Goal: Information Seeking & Learning: Compare options

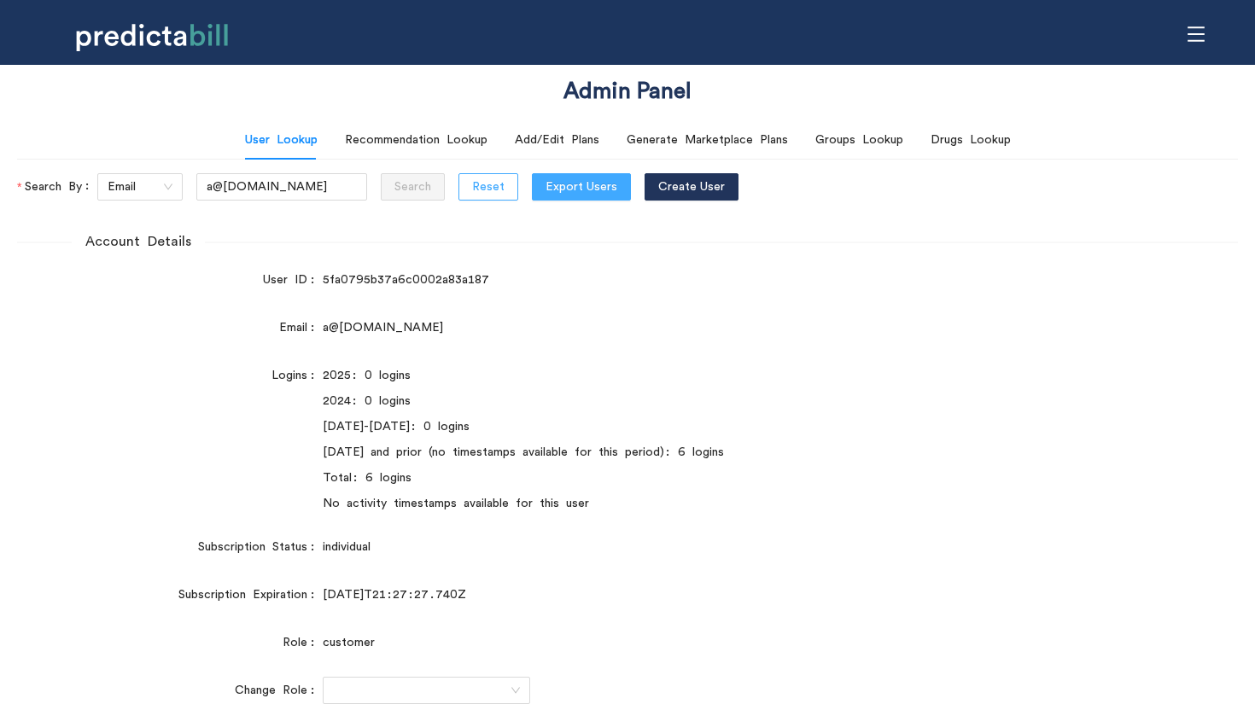
click at [472, 191] on span "Reset" at bounding box center [488, 187] width 32 height 19
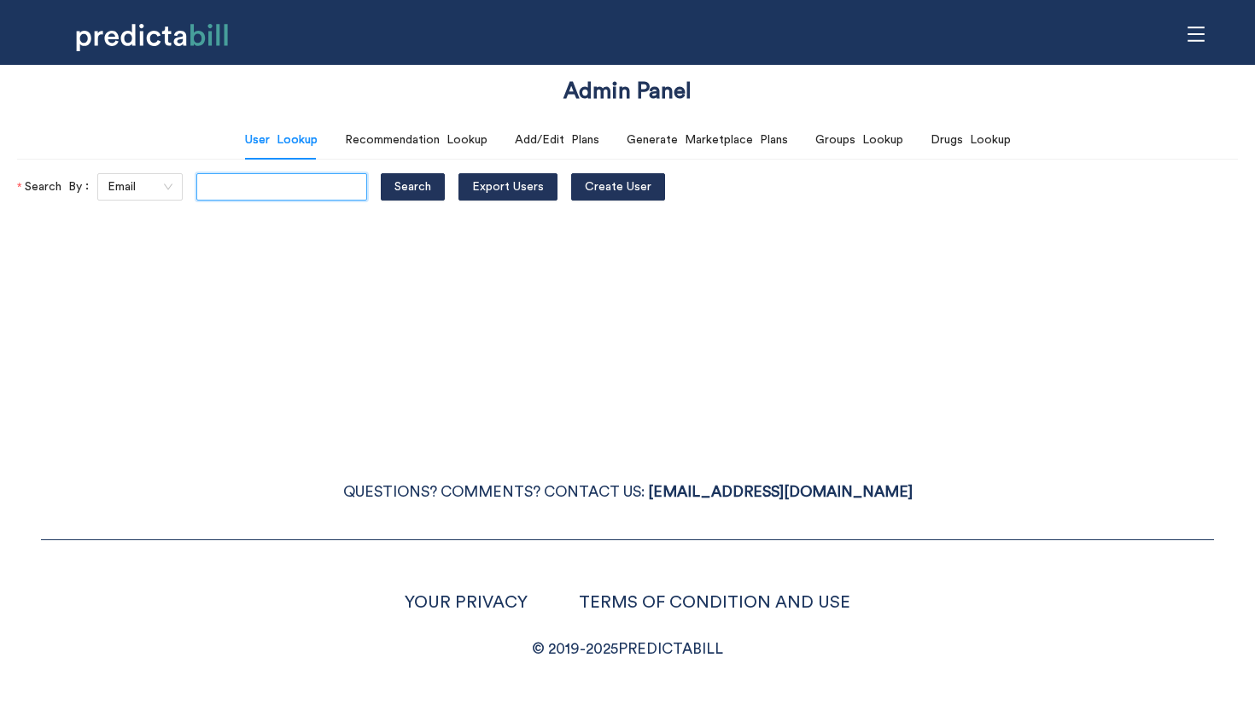
click at [256, 193] on input "text" at bounding box center [281, 186] width 171 height 27
type input "ralph.birchmeier@yahoo.com"
click at [381, 173] on button "Search" at bounding box center [413, 186] width 64 height 27
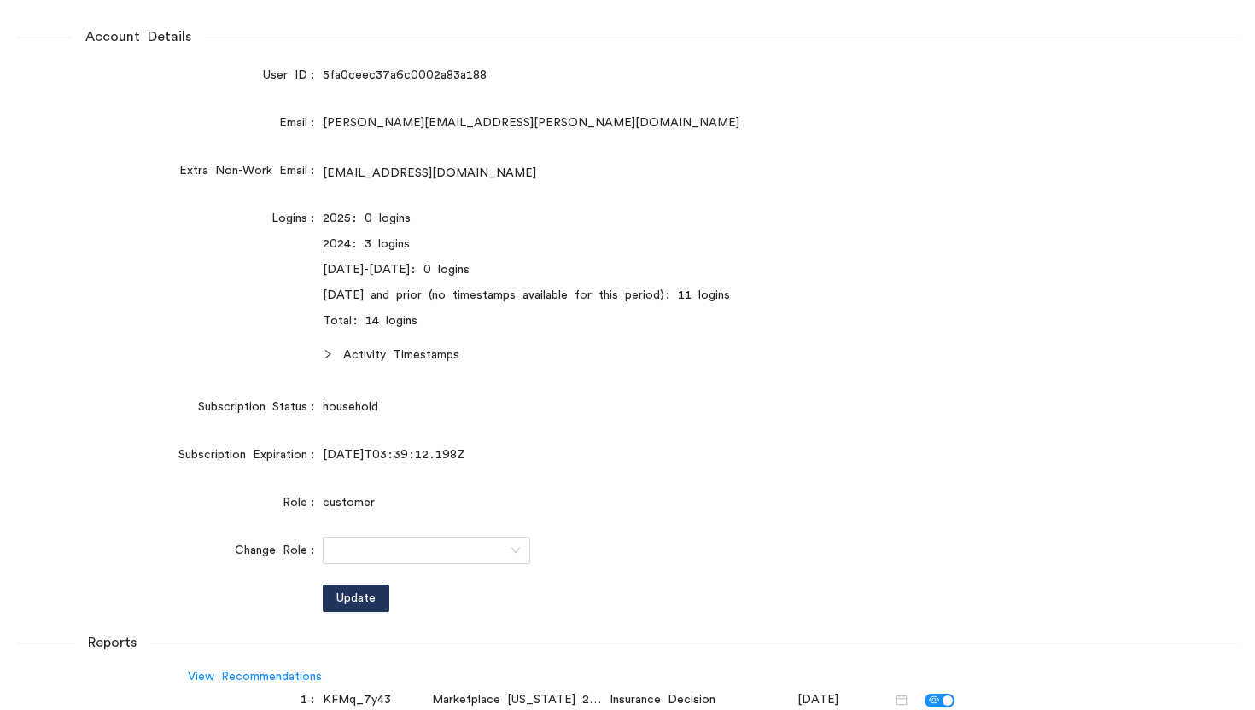
scroll to position [238, 0]
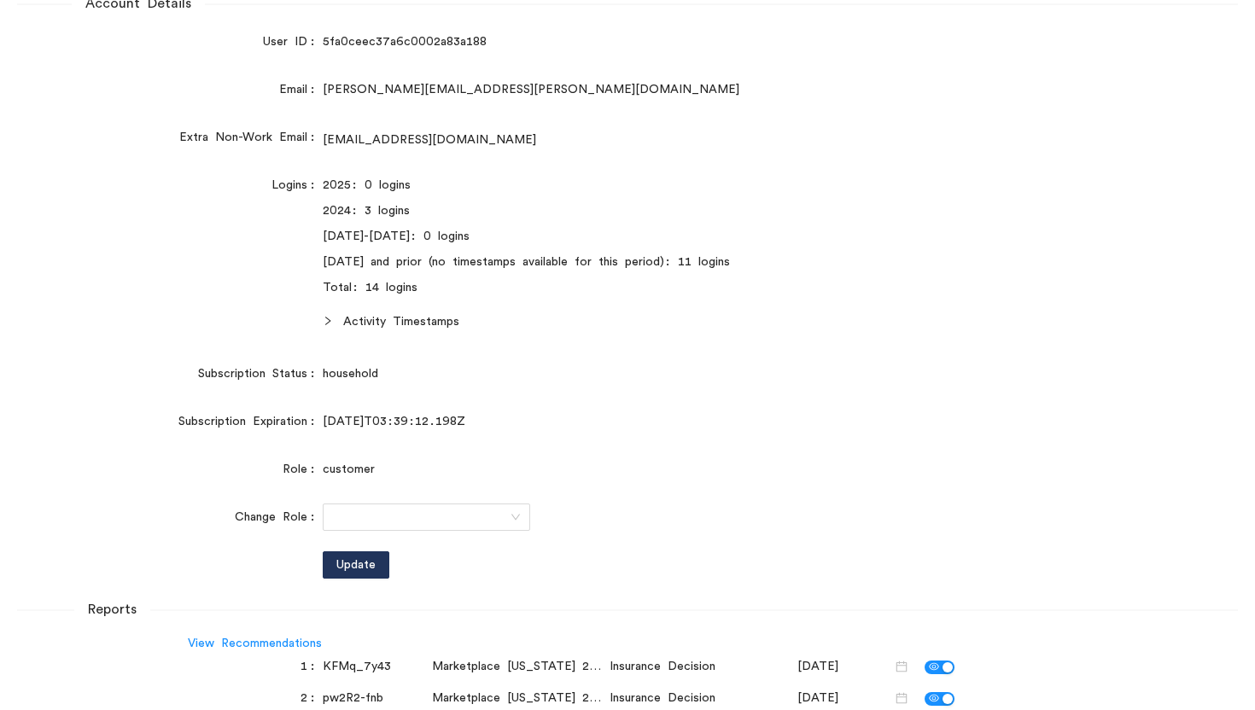
click at [360, 325] on span "Activity Timestamps" at bounding box center [689, 321] width 692 height 19
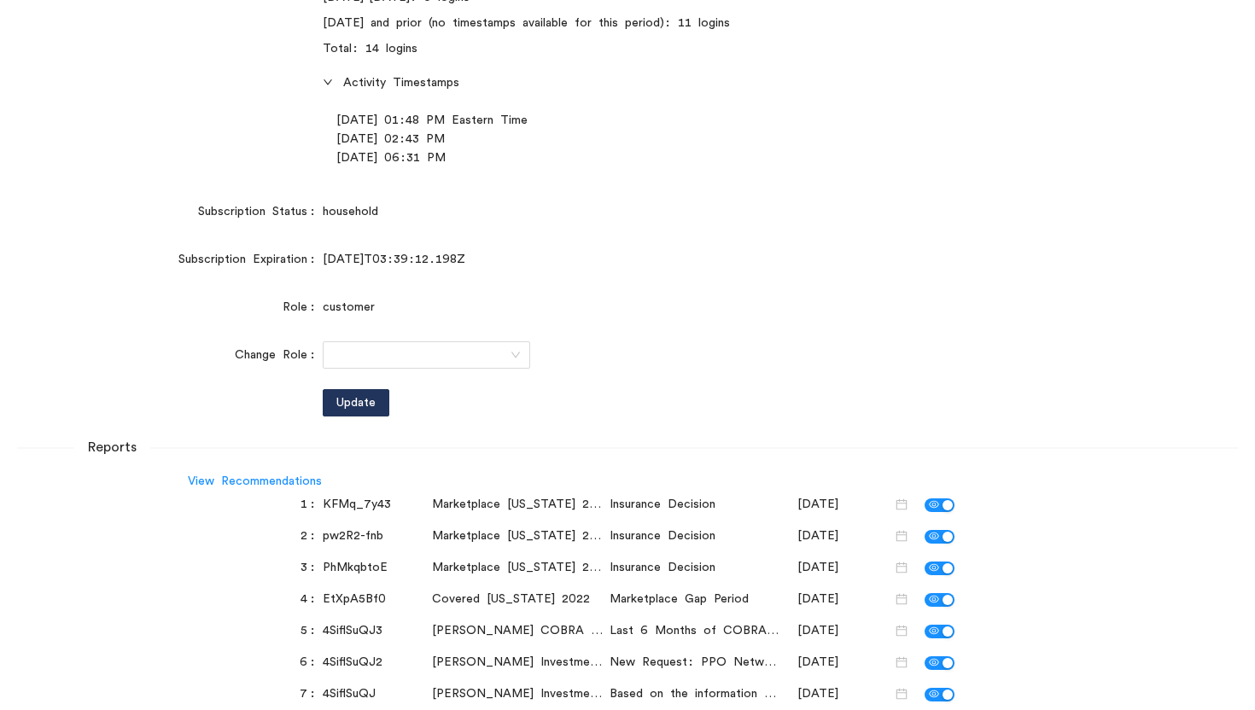
scroll to position [552, 0]
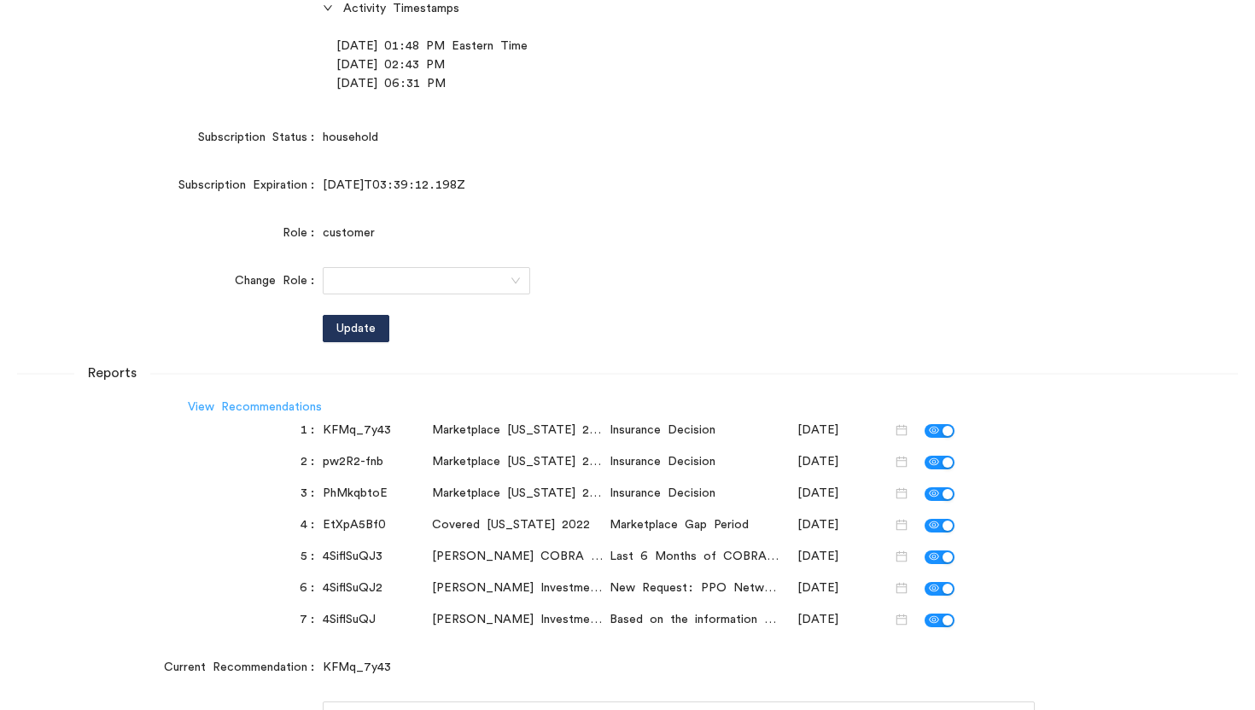
click at [265, 410] on link "View Recommendations" at bounding box center [255, 407] width 134 height 12
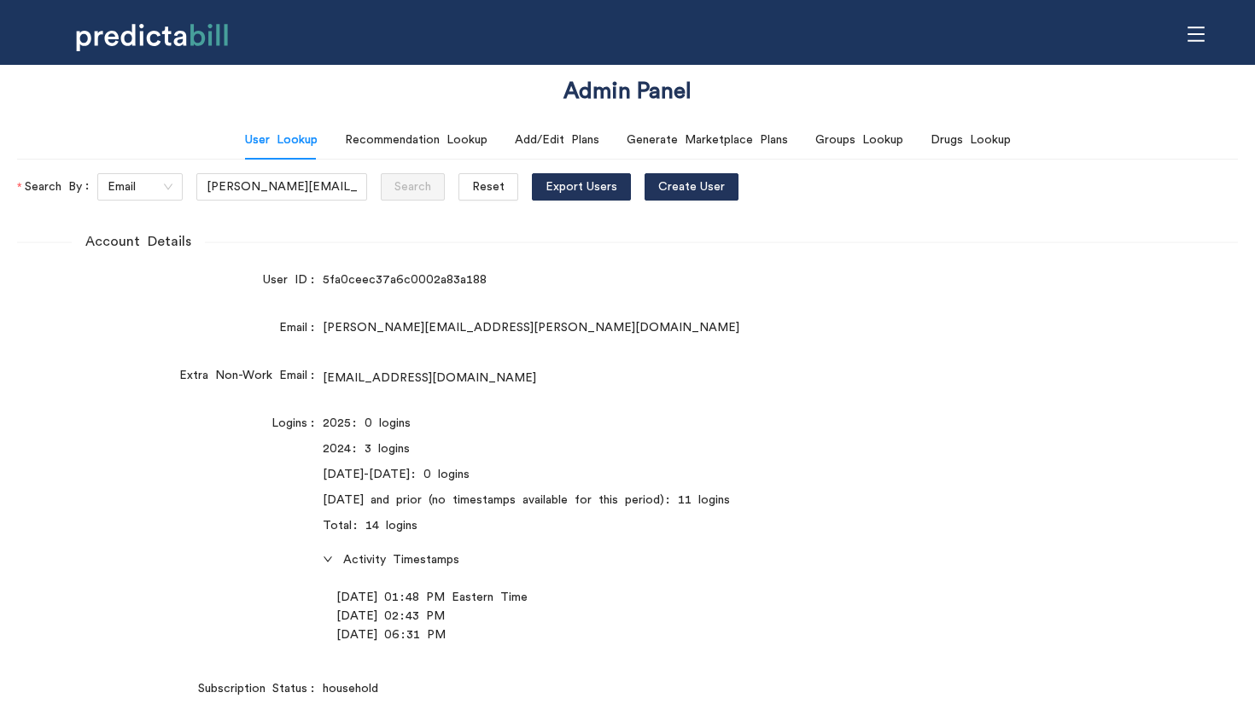
click at [1196, 33] on icon "menu" at bounding box center [1196, 33] width 17 height 15
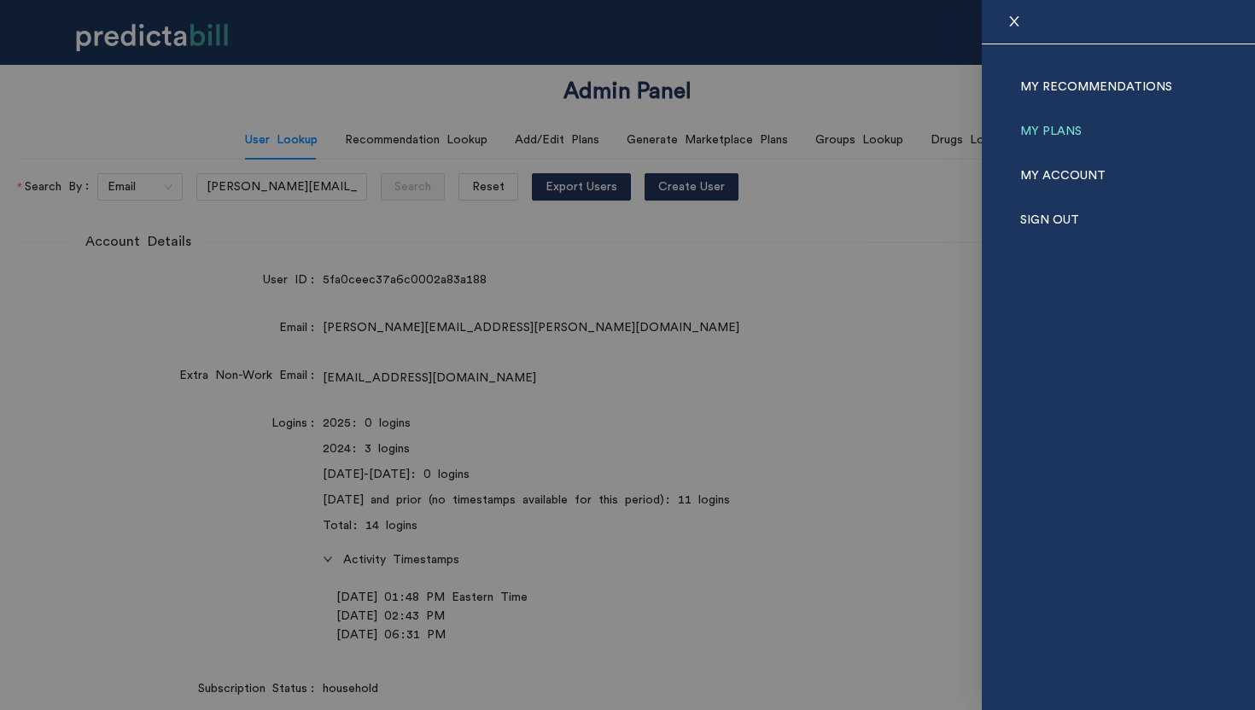
click at [1057, 126] on link "My Plans" at bounding box center [1050, 131] width 61 height 44
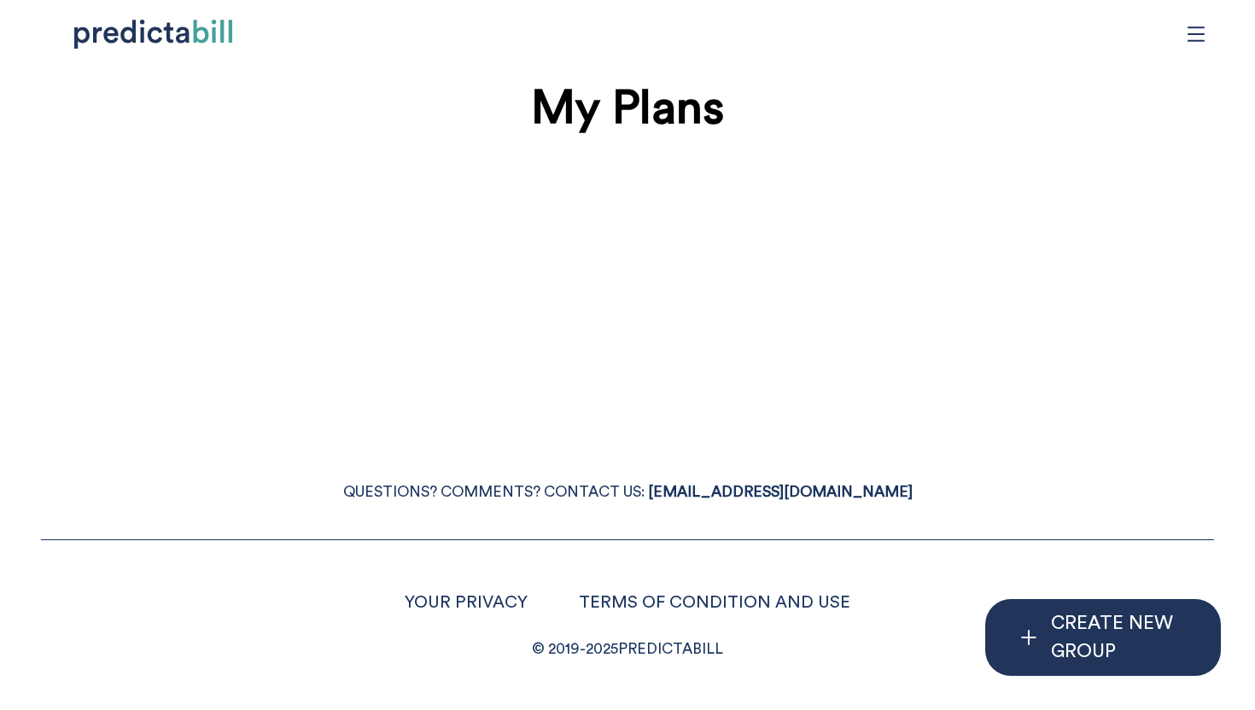
click at [1211, 20] on span "menu" at bounding box center [1196, 34] width 32 height 32
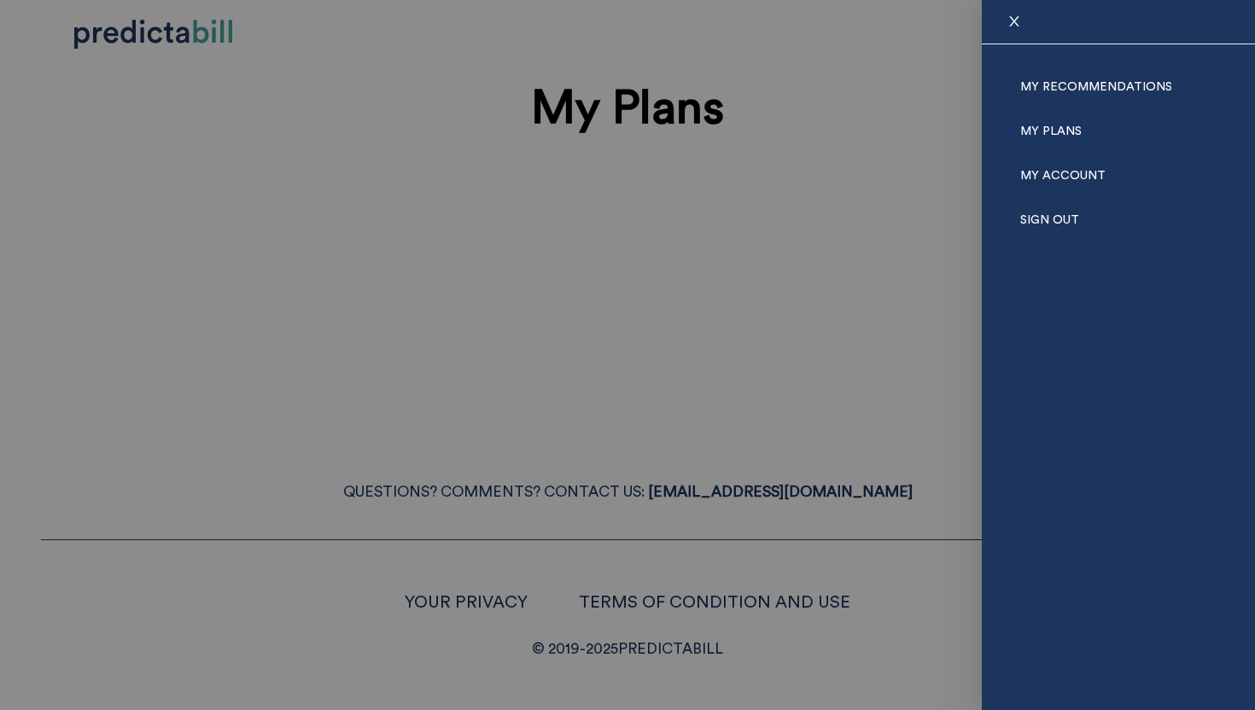
click at [829, 38] on div at bounding box center [627, 355] width 1255 height 710
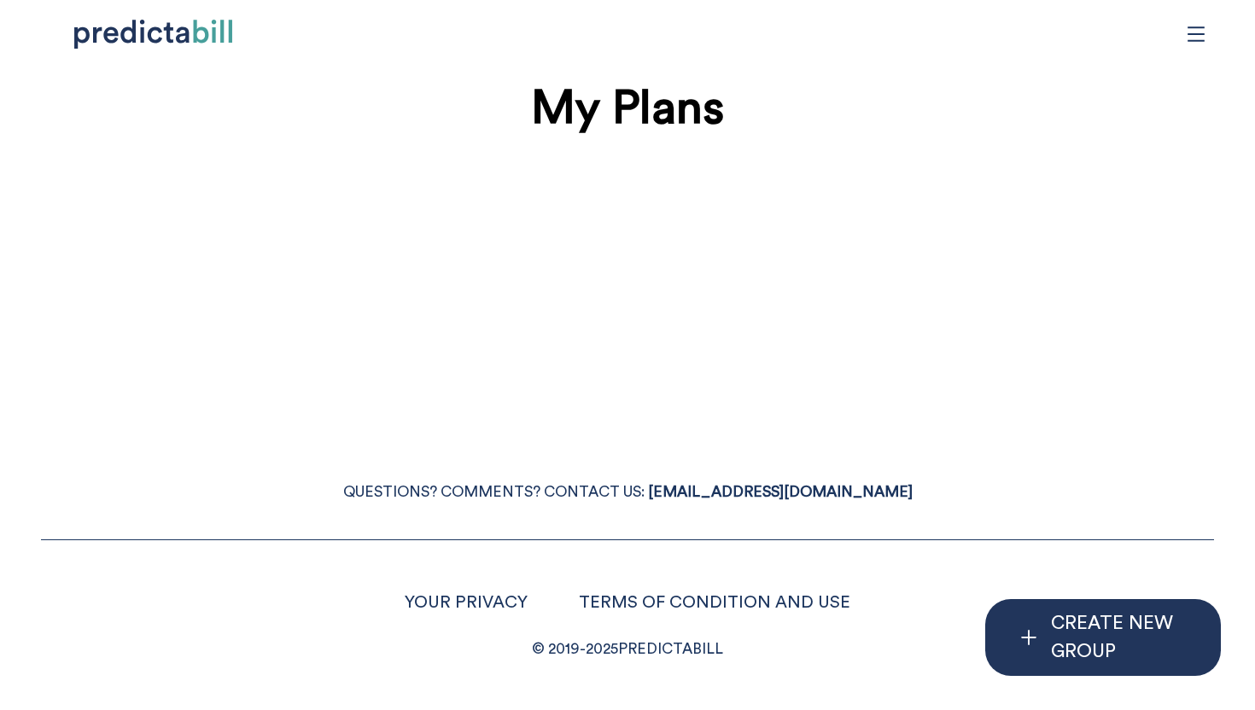
click at [872, 74] on div "My Plans" at bounding box center [628, 109] width 628 height 74
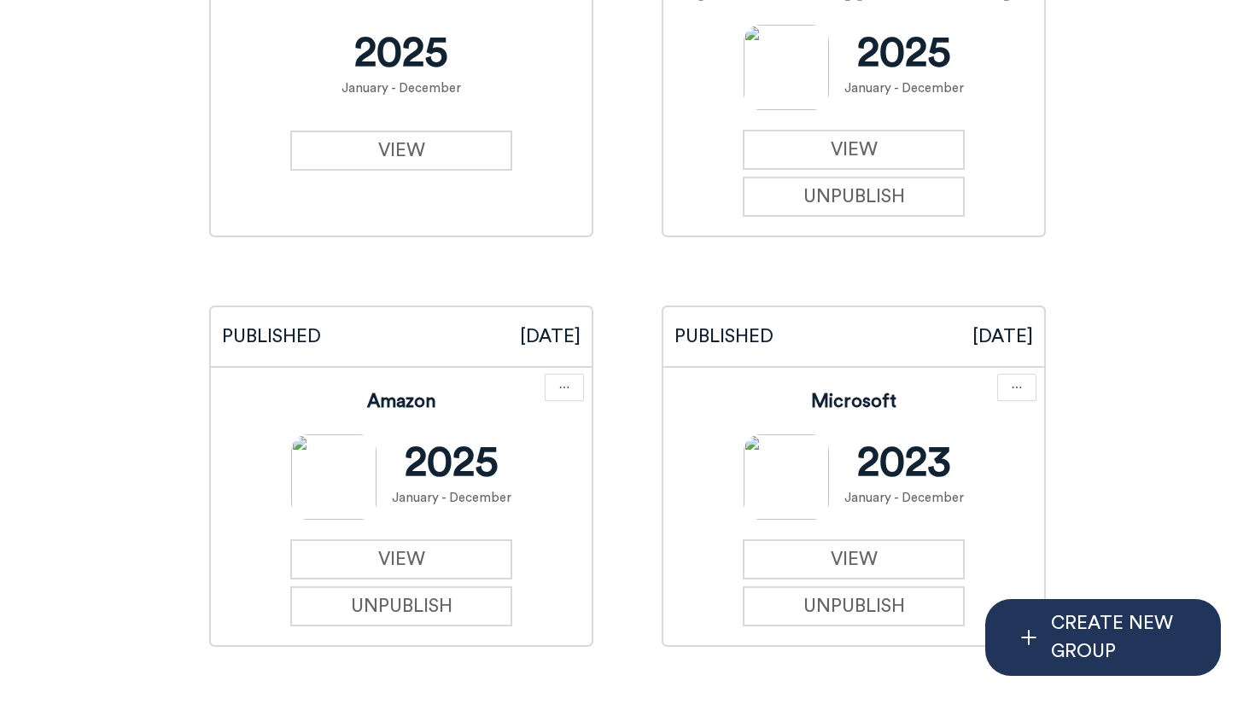
scroll to position [304, 0]
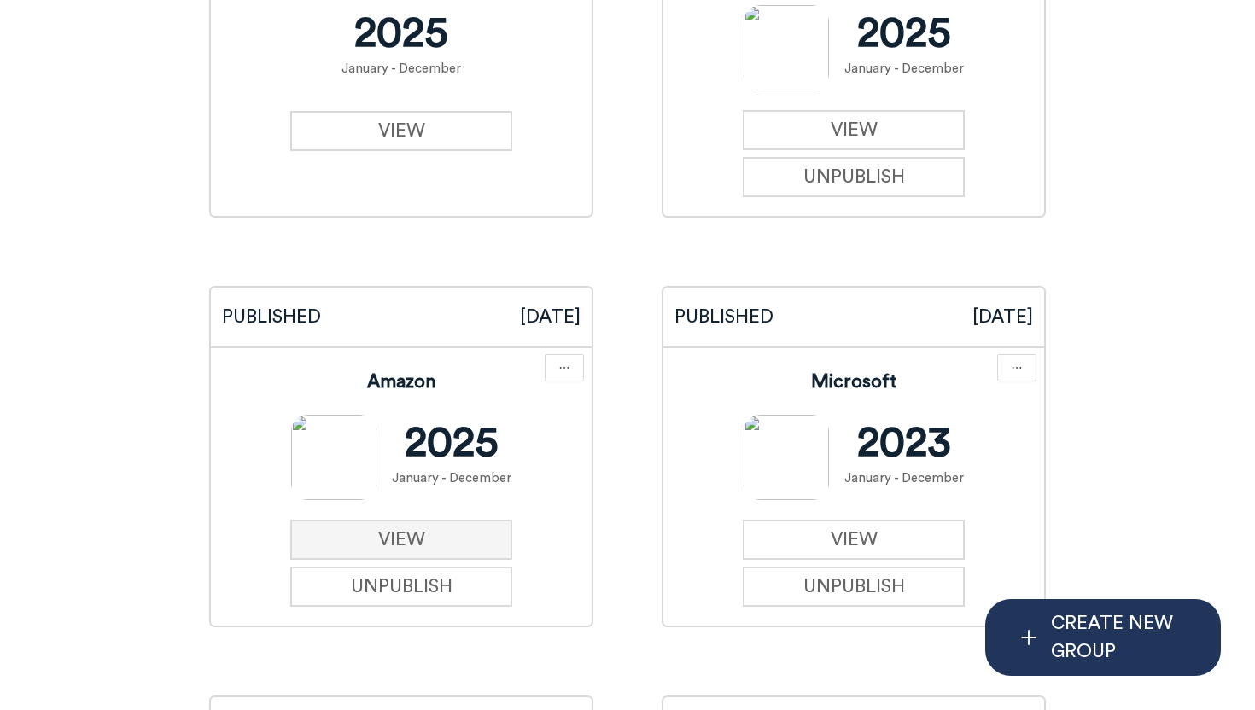
click at [419, 541] on link "VIEW" at bounding box center [401, 540] width 223 height 40
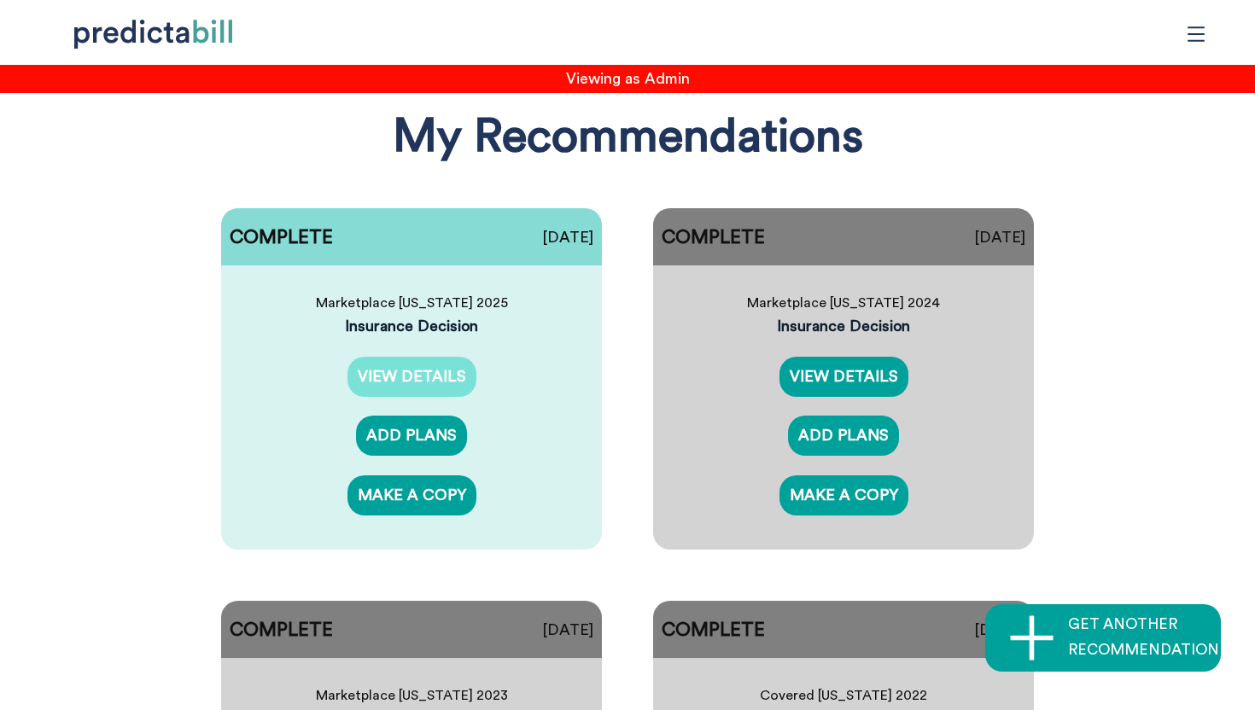
click at [452, 370] on link "VIEW DETAILS" at bounding box center [411, 377] width 129 height 40
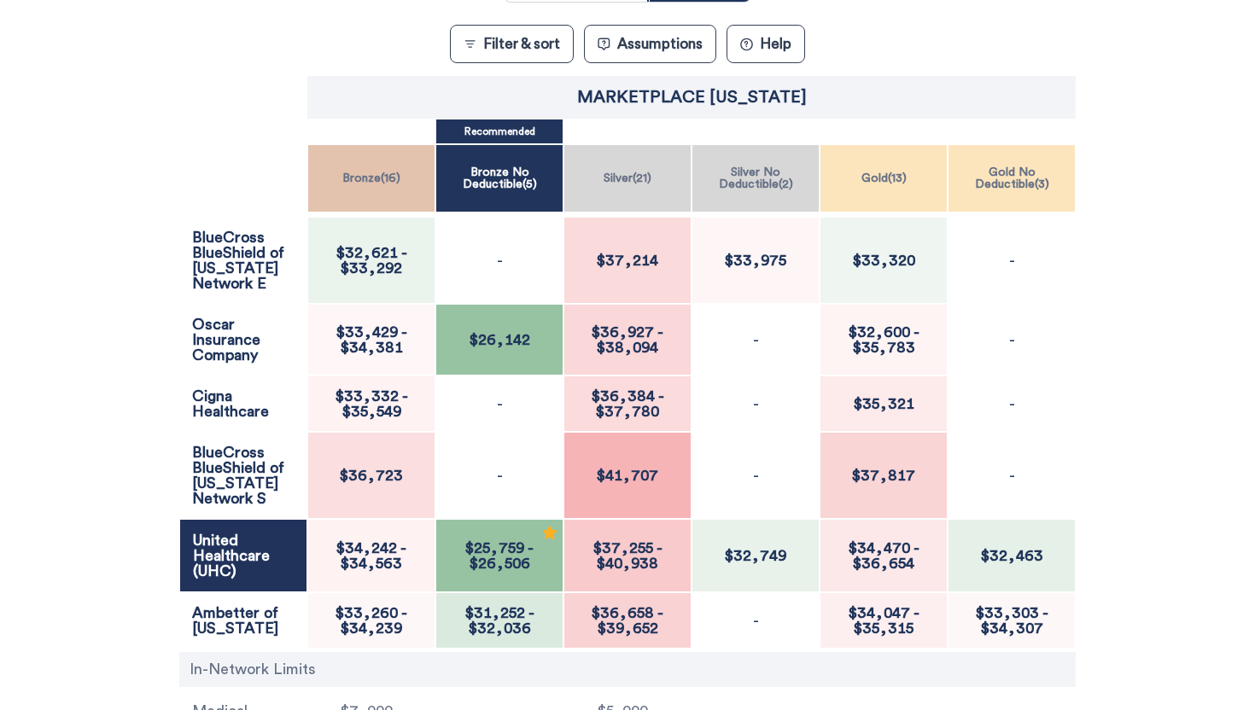
scroll to position [361, 0]
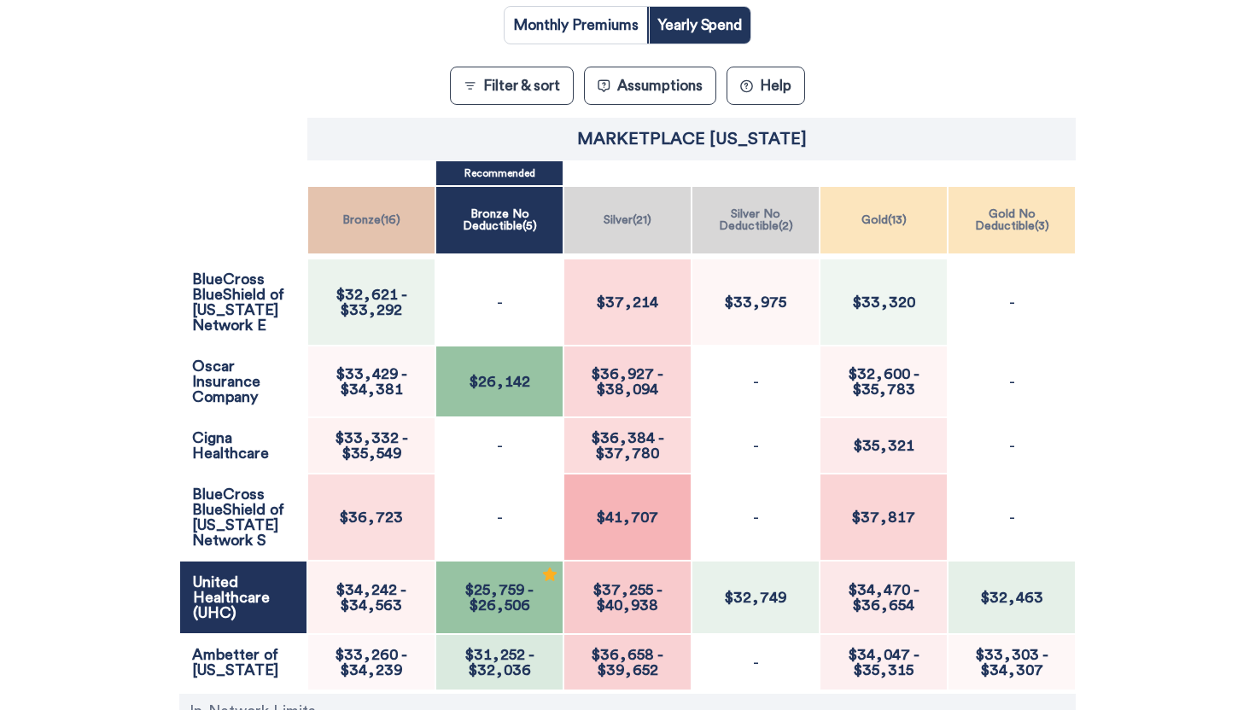
click at [622, 10] on input "radio" at bounding box center [576, 25] width 143 height 37
radio input "true"
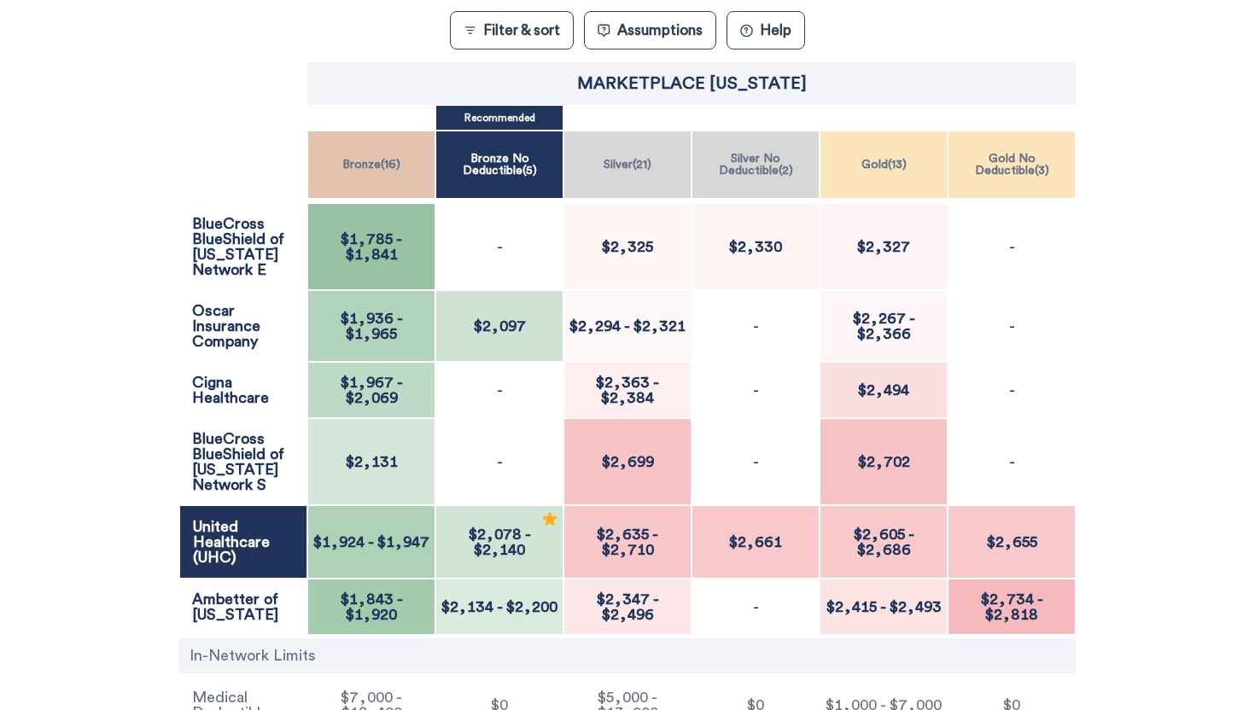
scroll to position [450, 0]
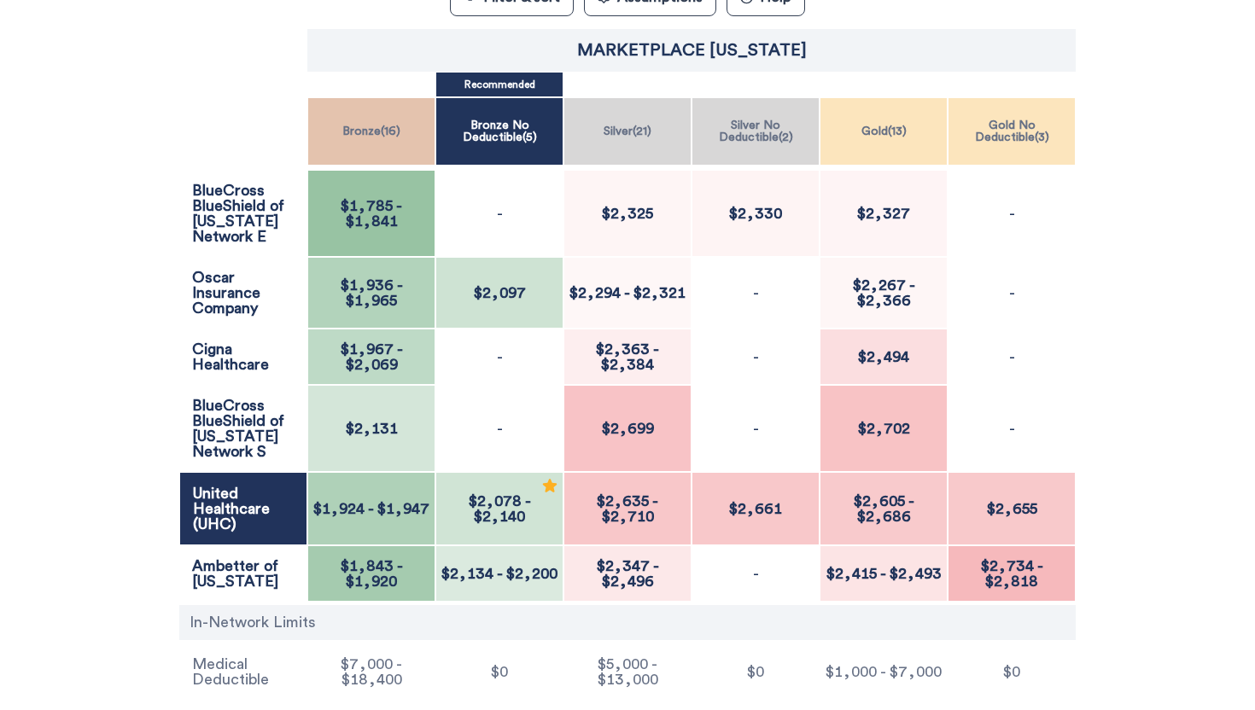
click at [381, 232] on div "$1,785 - $1,841" at bounding box center [371, 213] width 128 height 87
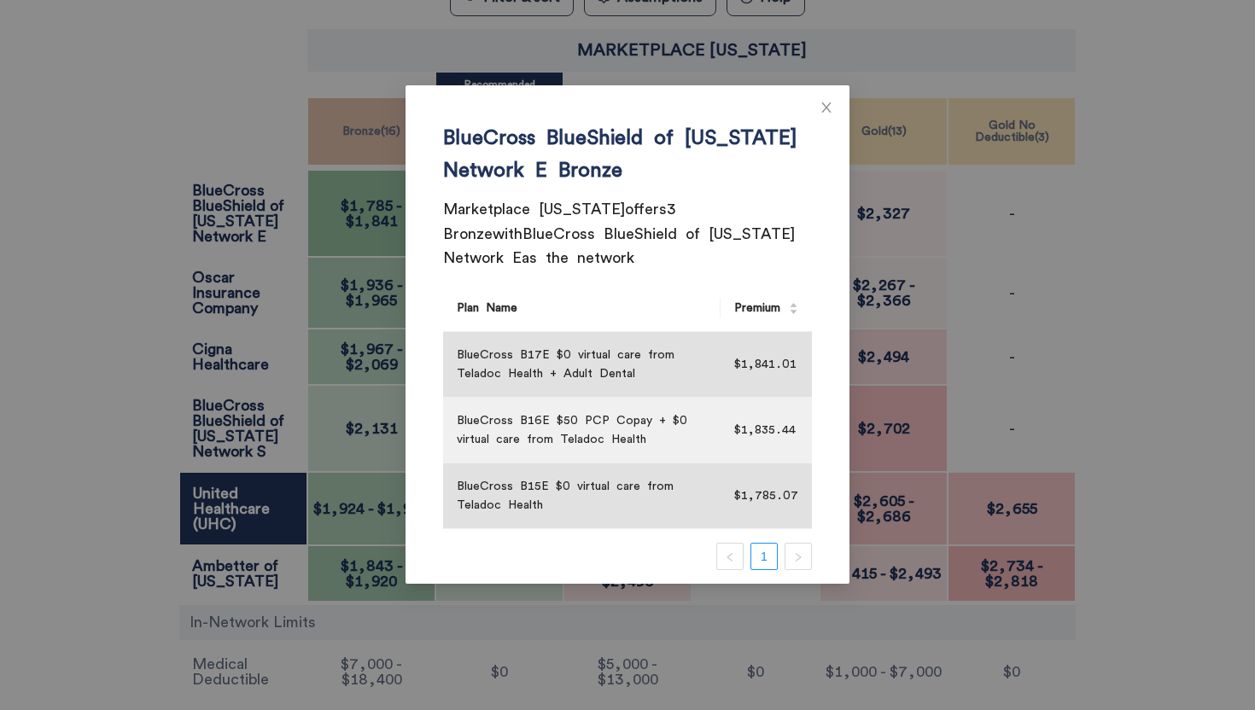
click at [381, 232] on div "BlueCross BlueShield of Tennessee Network E Bronze Marketplace Tennessee offers…" at bounding box center [627, 355] width 1255 height 710
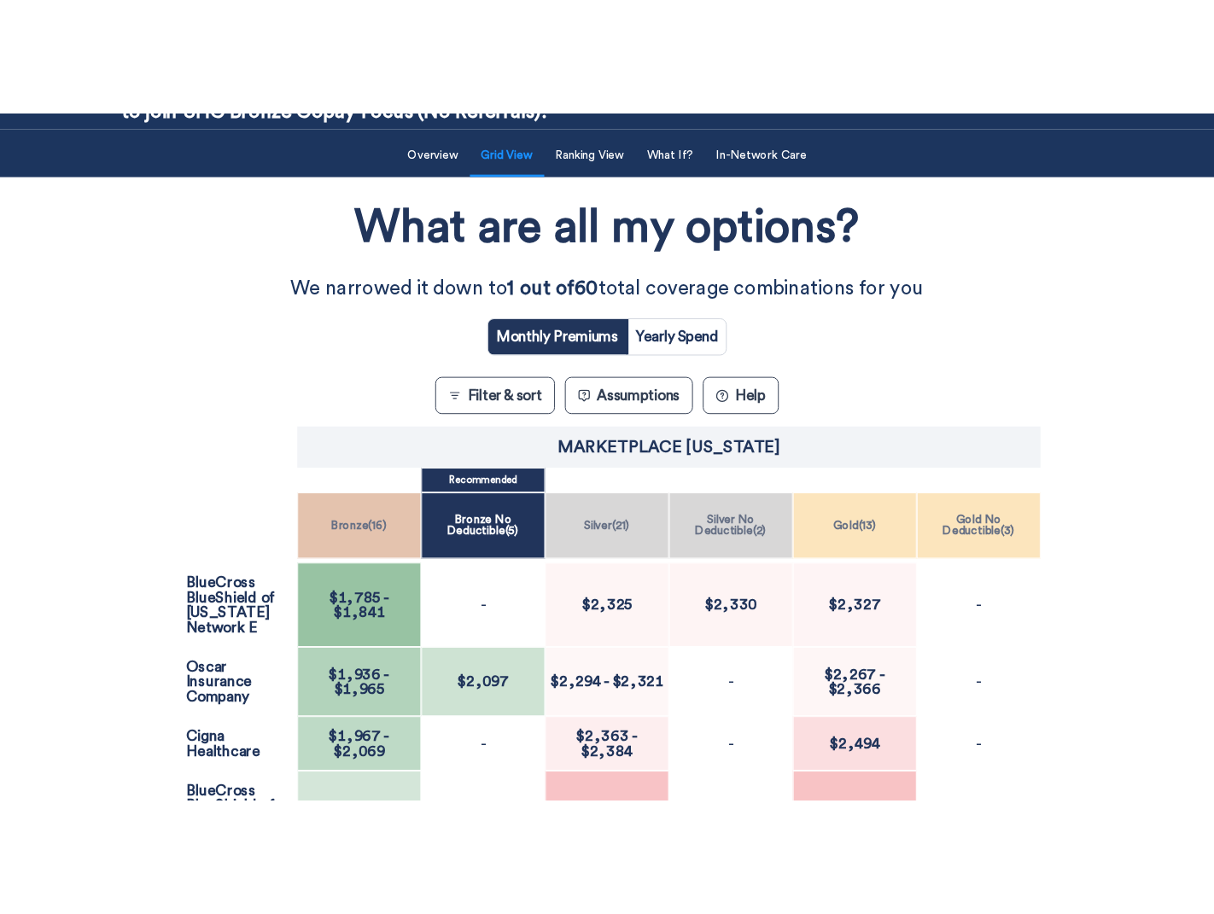
scroll to position [0, 0]
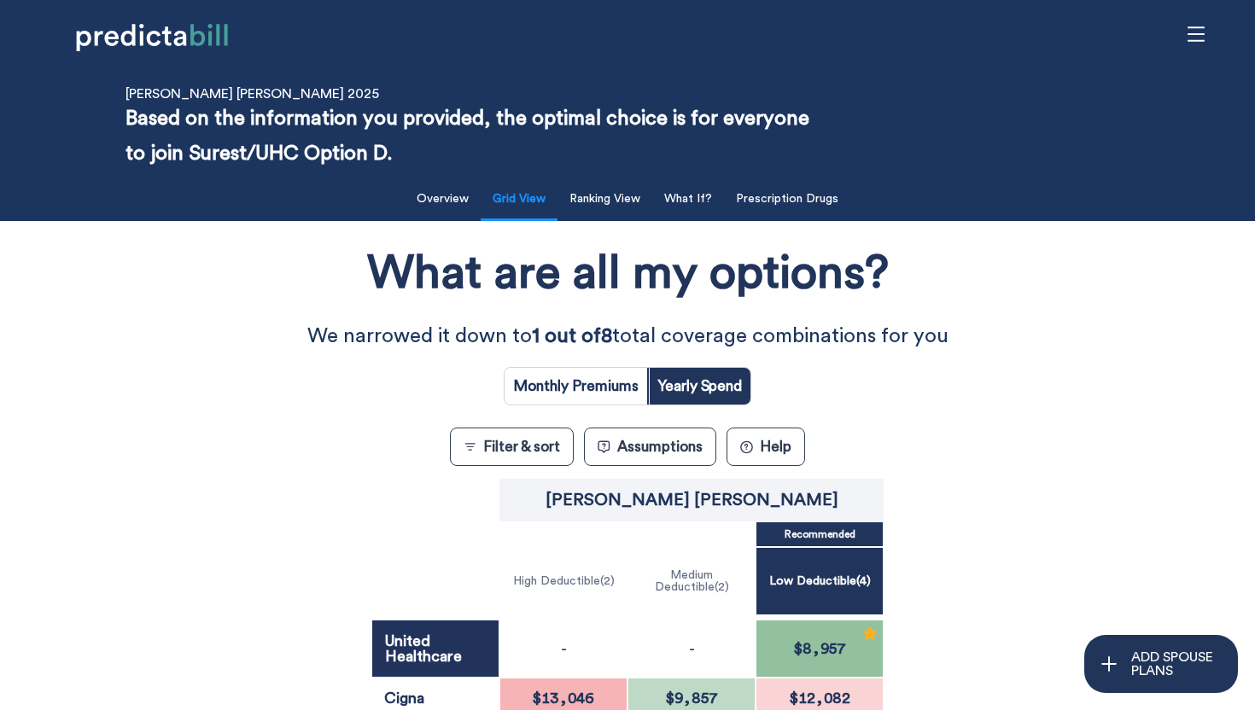
scroll to position [279, 0]
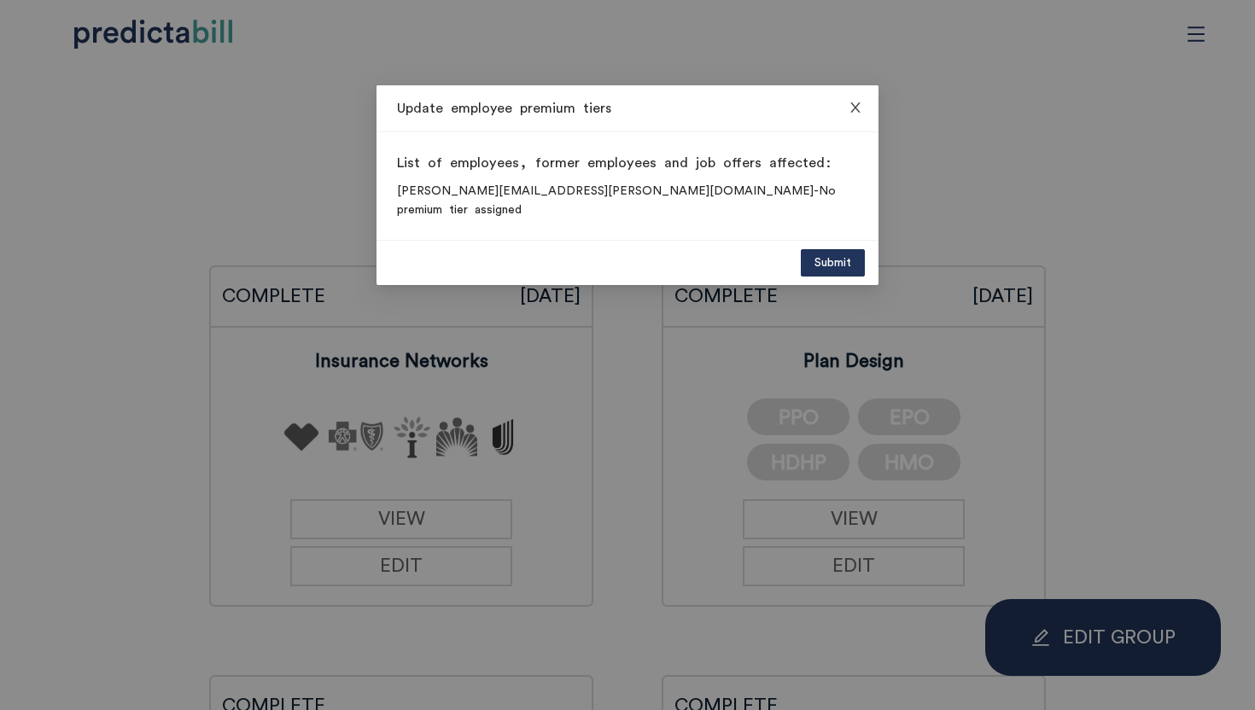
click at [857, 108] on icon "close" at bounding box center [856, 108] width 14 height 14
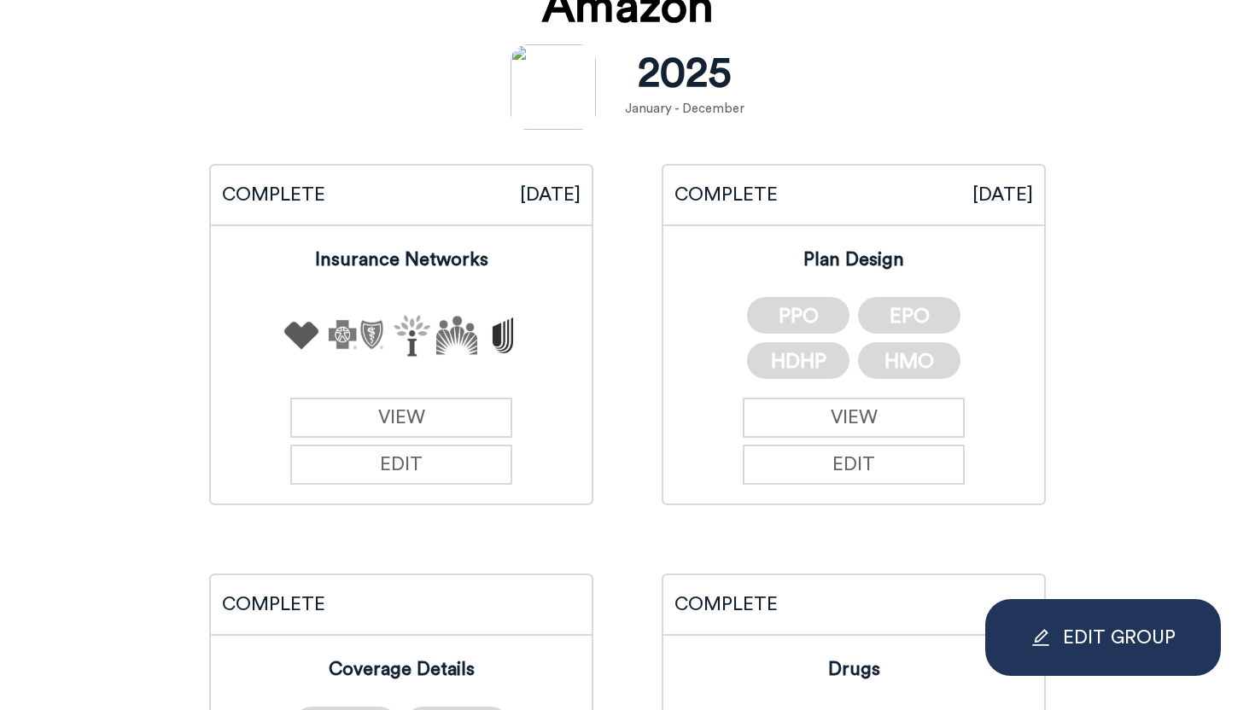
scroll to position [317, 0]
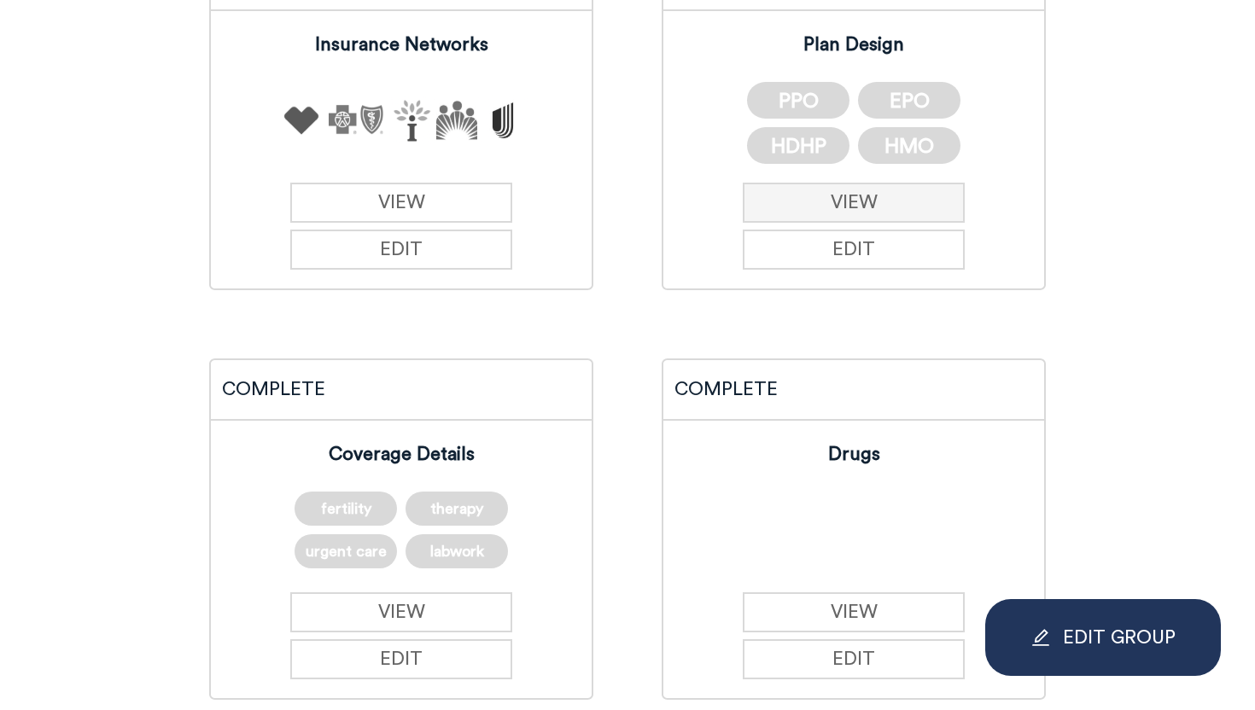
click at [920, 196] on link "VIEW" at bounding box center [854, 203] width 223 height 40
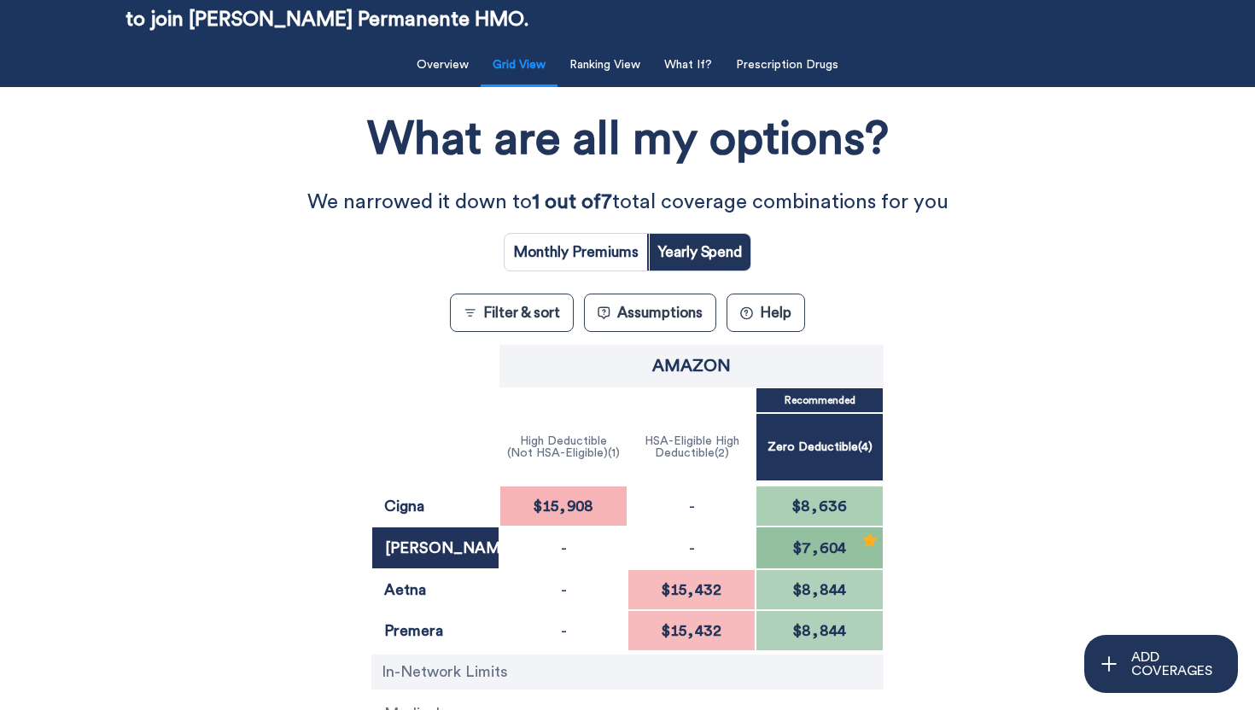
scroll to position [260, 0]
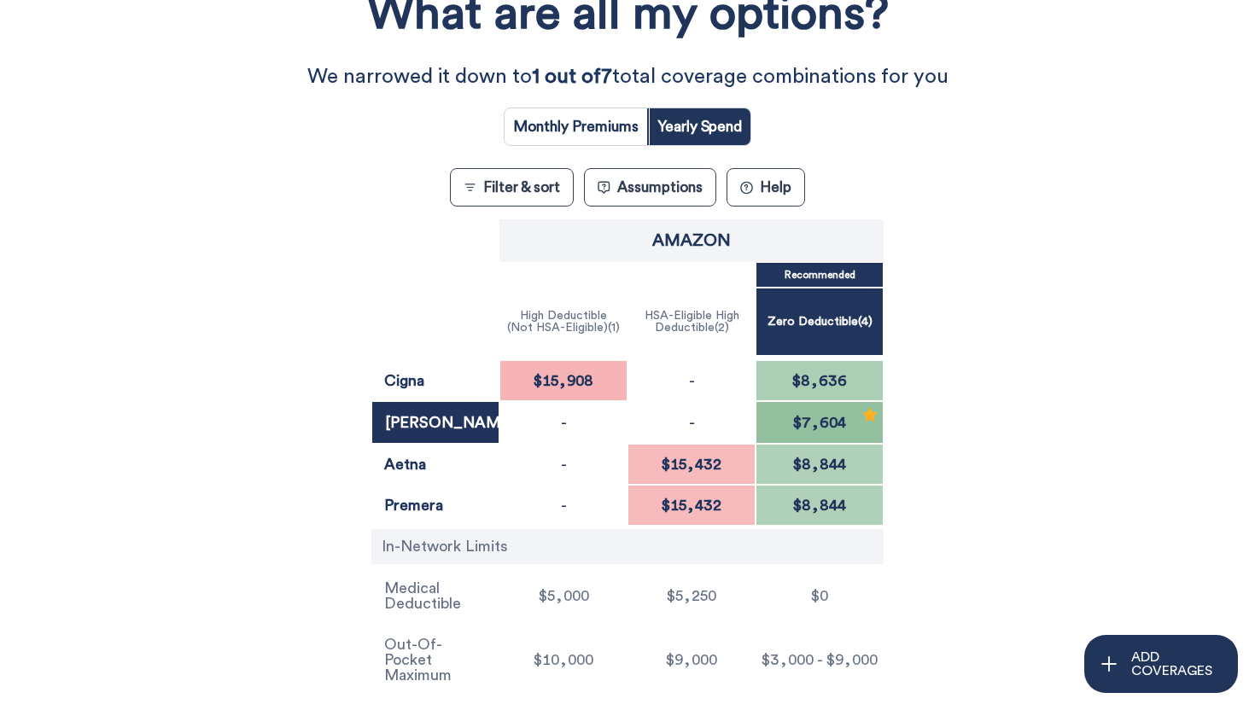
click at [575, 141] on input "radio" at bounding box center [576, 126] width 143 height 37
radio input "true"
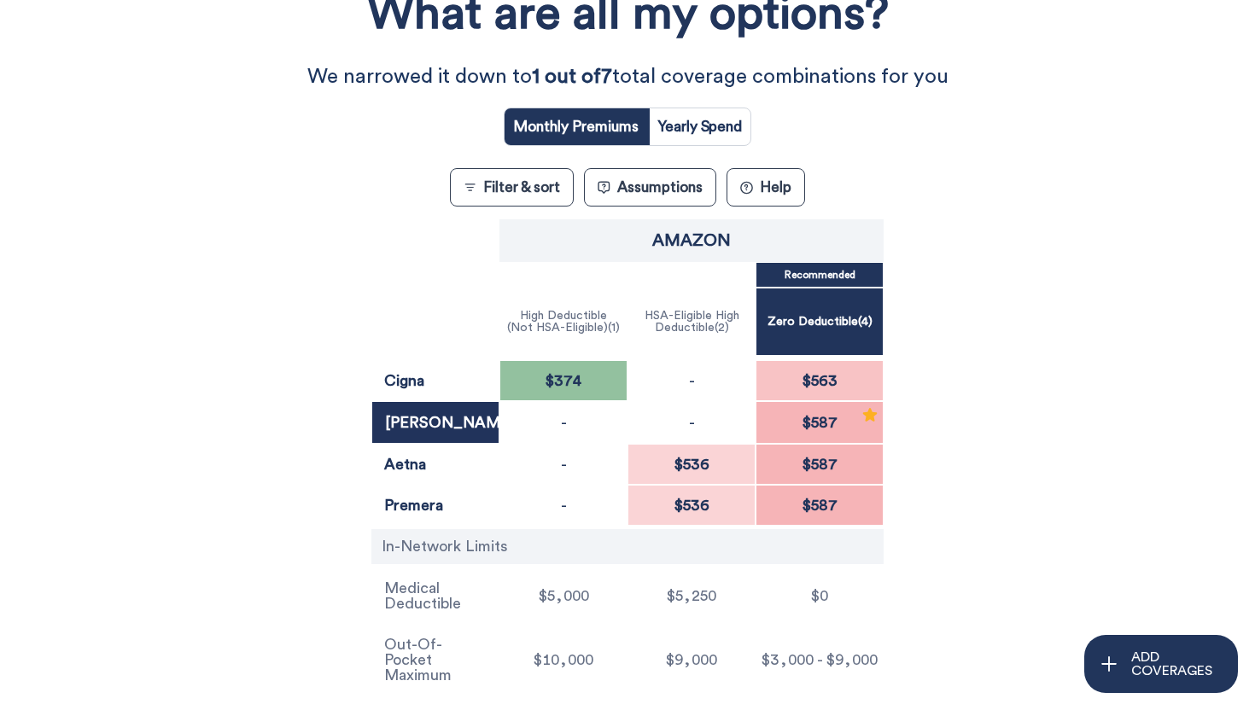
click at [696, 130] on input "radio" at bounding box center [700, 126] width 102 height 37
radio input "true"
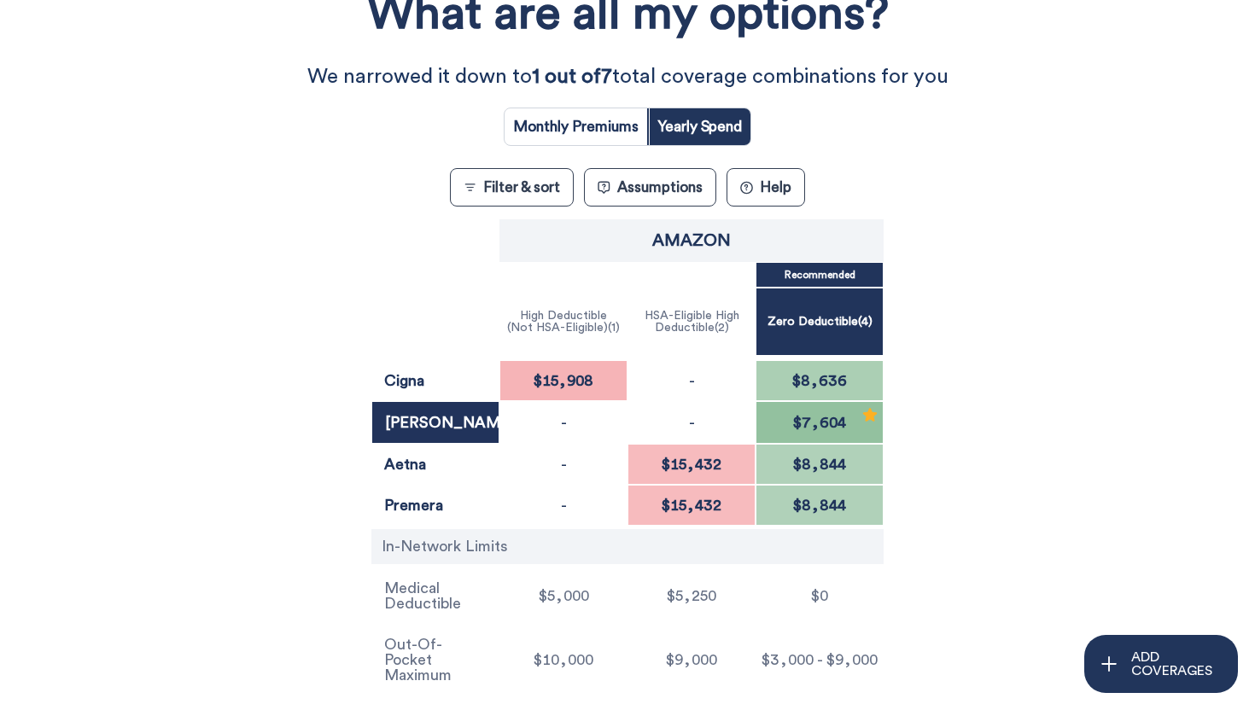
click at [471, 194] on icon at bounding box center [470, 187] width 13 height 13
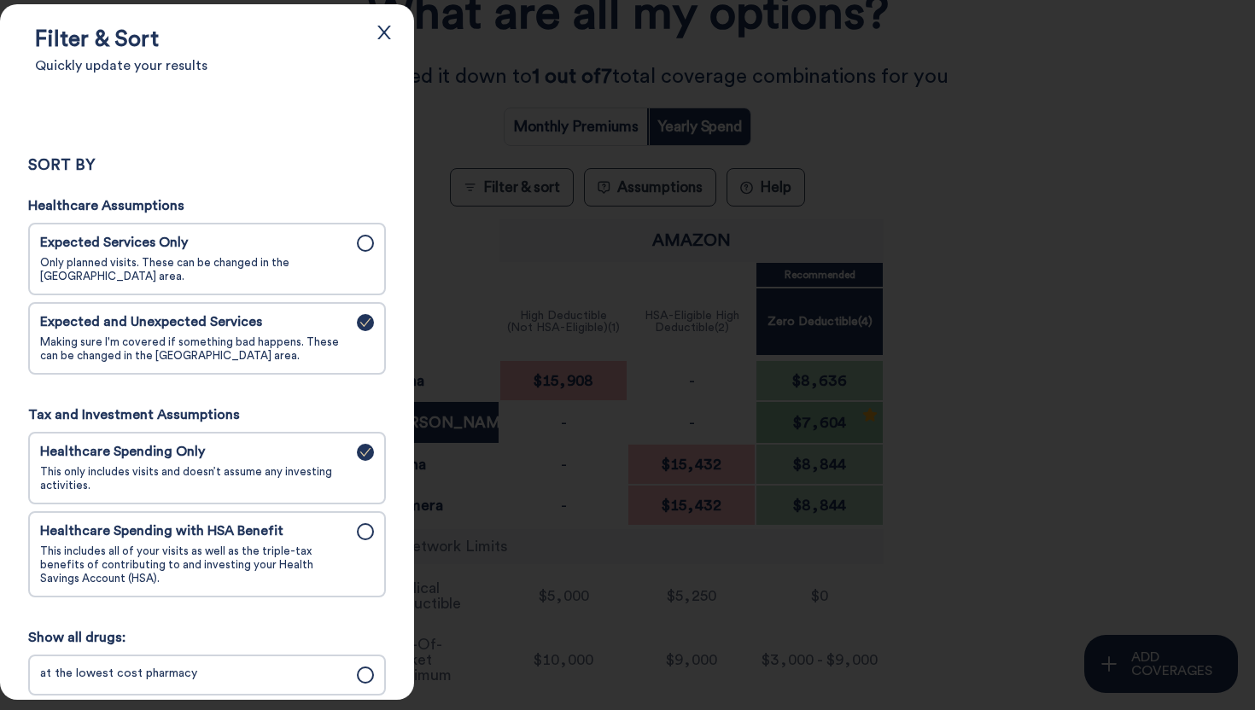
click at [290, 566] on span "This includes all of your visits as well as the triple-tax benefits of contribu…" at bounding box center [193, 565] width 307 height 41
click at [0, 0] on input "Healthcare Spending with HSA Benefit This includes all of your visits as well a…" at bounding box center [0, 0] width 0 height 0
click at [1001, 131] on div at bounding box center [627, 355] width 1255 height 710
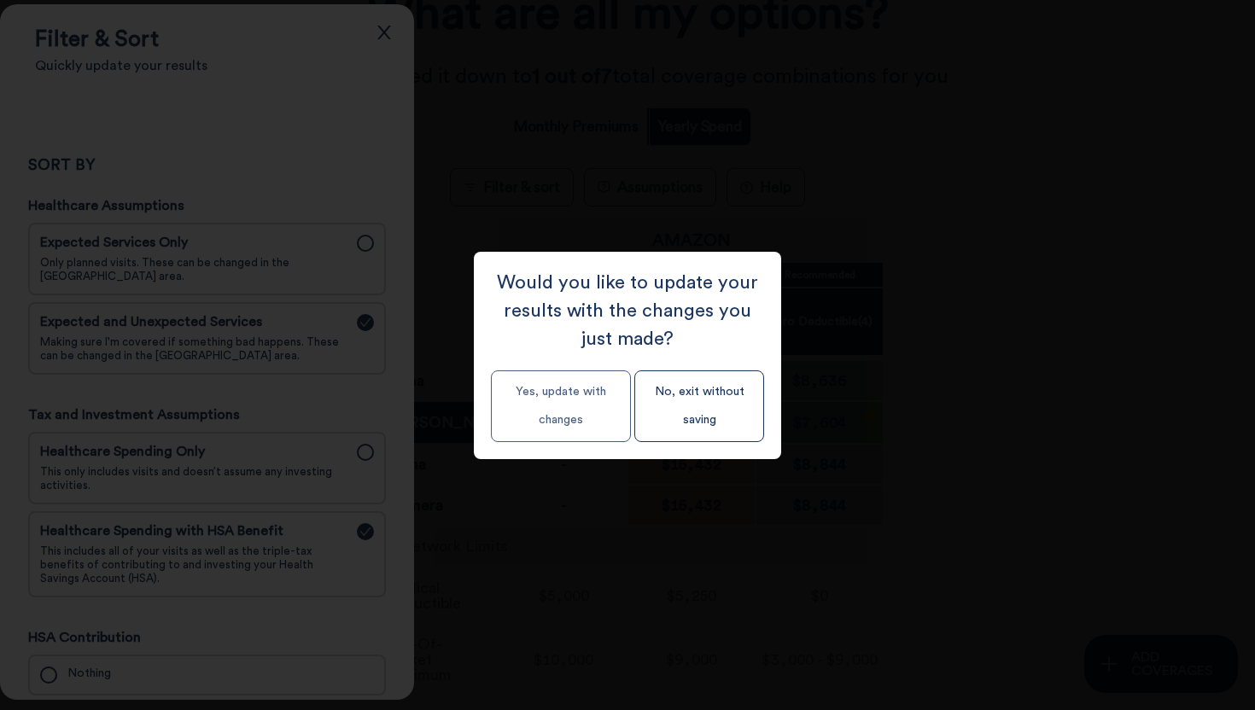
click at [573, 414] on button "Yes, update with changes" at bounding box center [561, 407] width 140 height 72
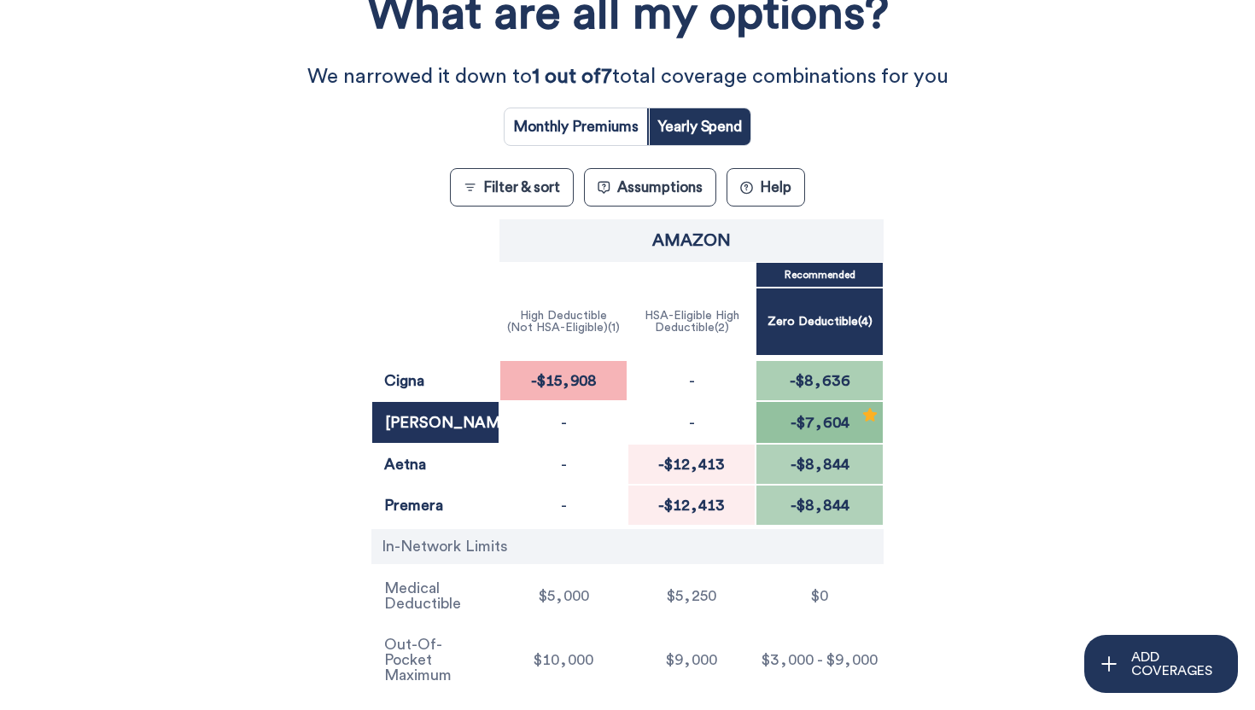
click at [529, 173] on button "Filter & sort" at bounding box center [512, 187] width 124 height 38
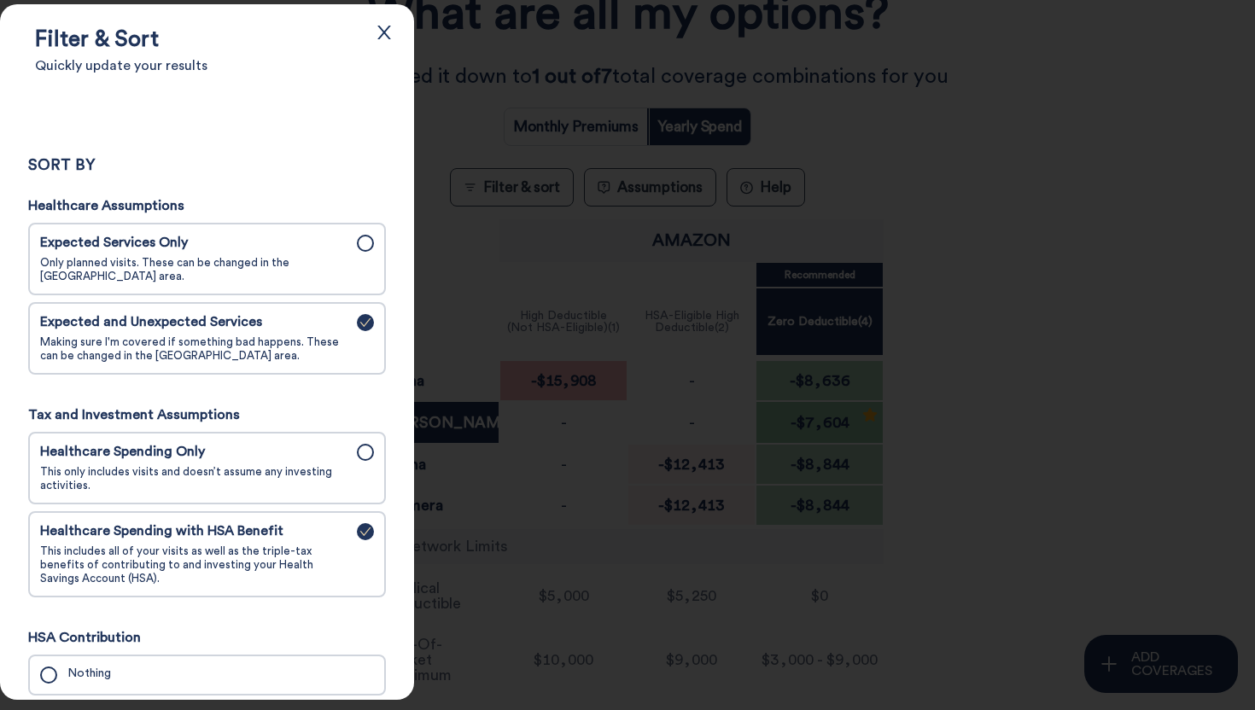
click at [278, 232] on label "Expected Services Only Only planned visits. These can be changed in the [GEOGRA…" at bounding box center [207, 259] width 344 height 59
click at [0, 0] on input "Expected Services Only Only planned visits. These can be changed in the [GEOGRA…" at bounding box center [0, 0] width 0 height 0
click at [903, 240] on div at bounding box center [627, 355] width 1255 height 710
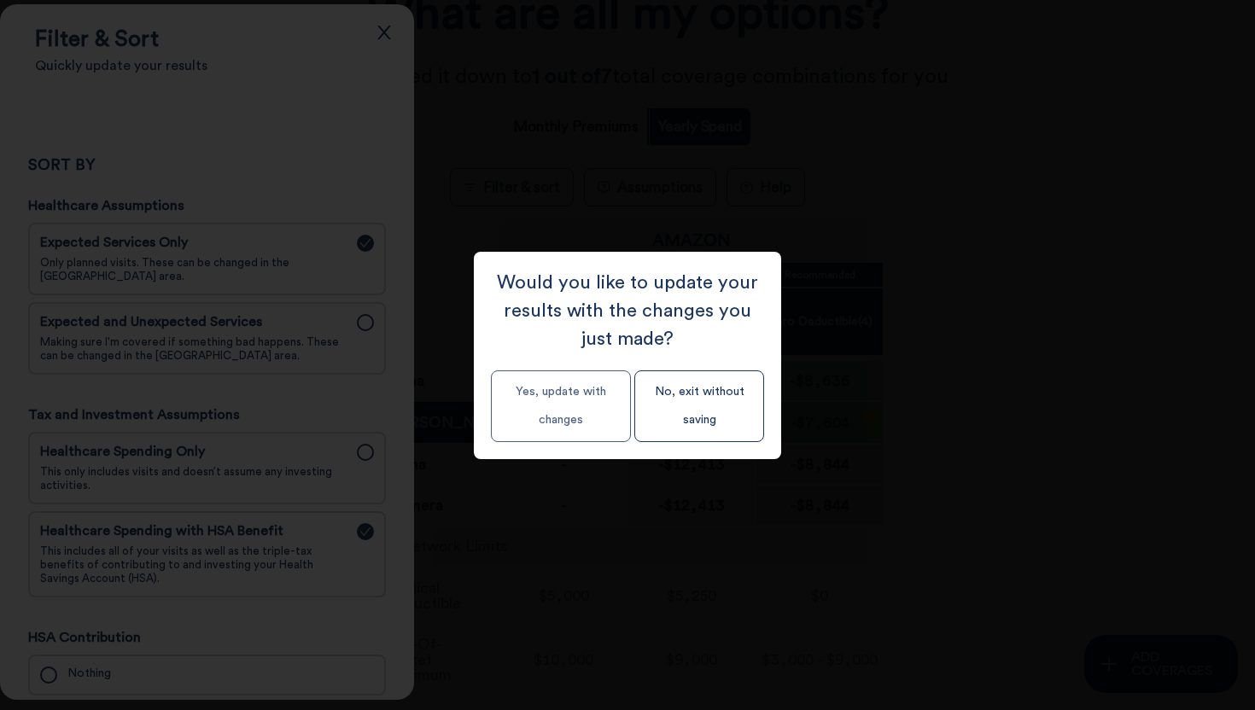
click at [580, 404] on button "Yes, update with changes" at bounding box center [561, 407] width 140 height 72
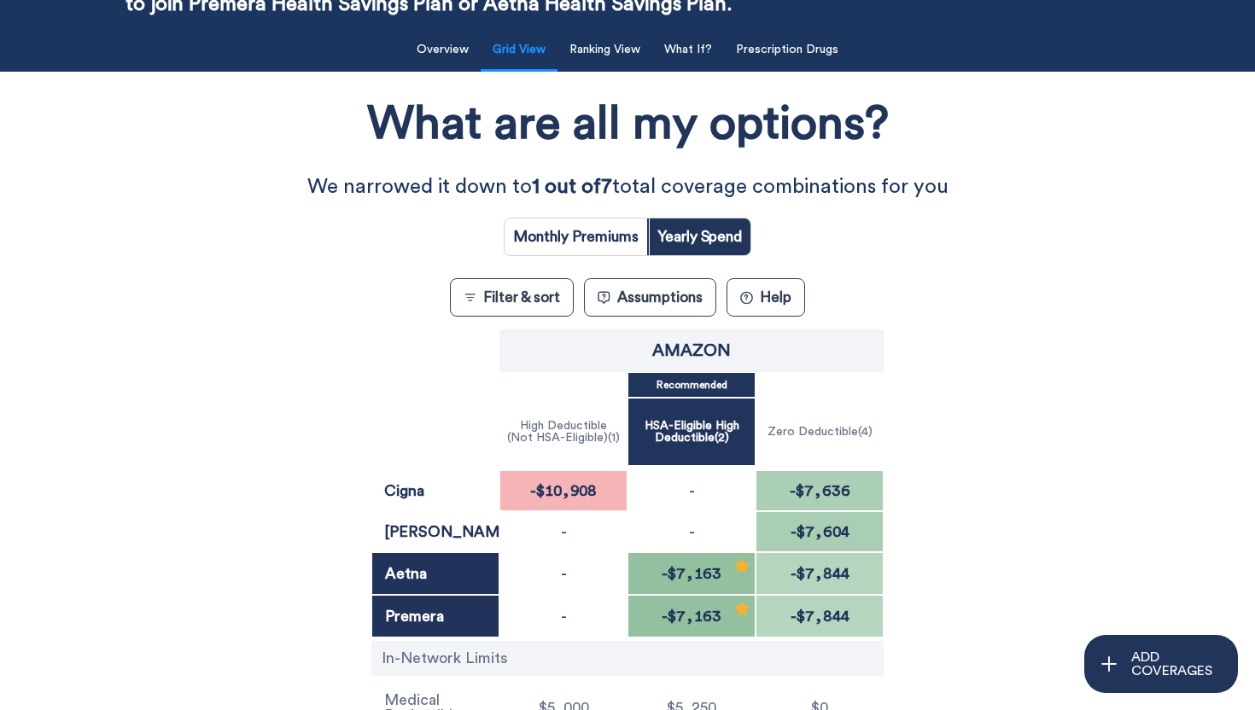
scroll to position [144, 0]
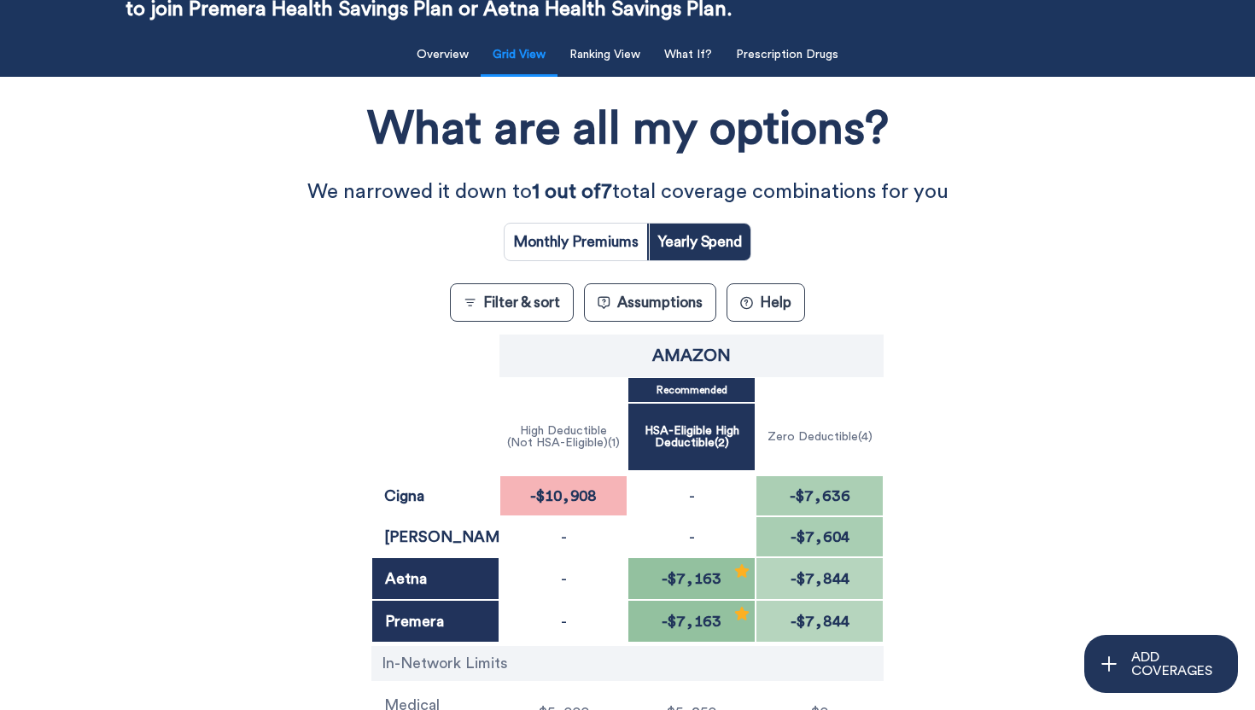
click at [683, 312] on button "Assumptions" at bounding box center [650, 302] width 132 height 38
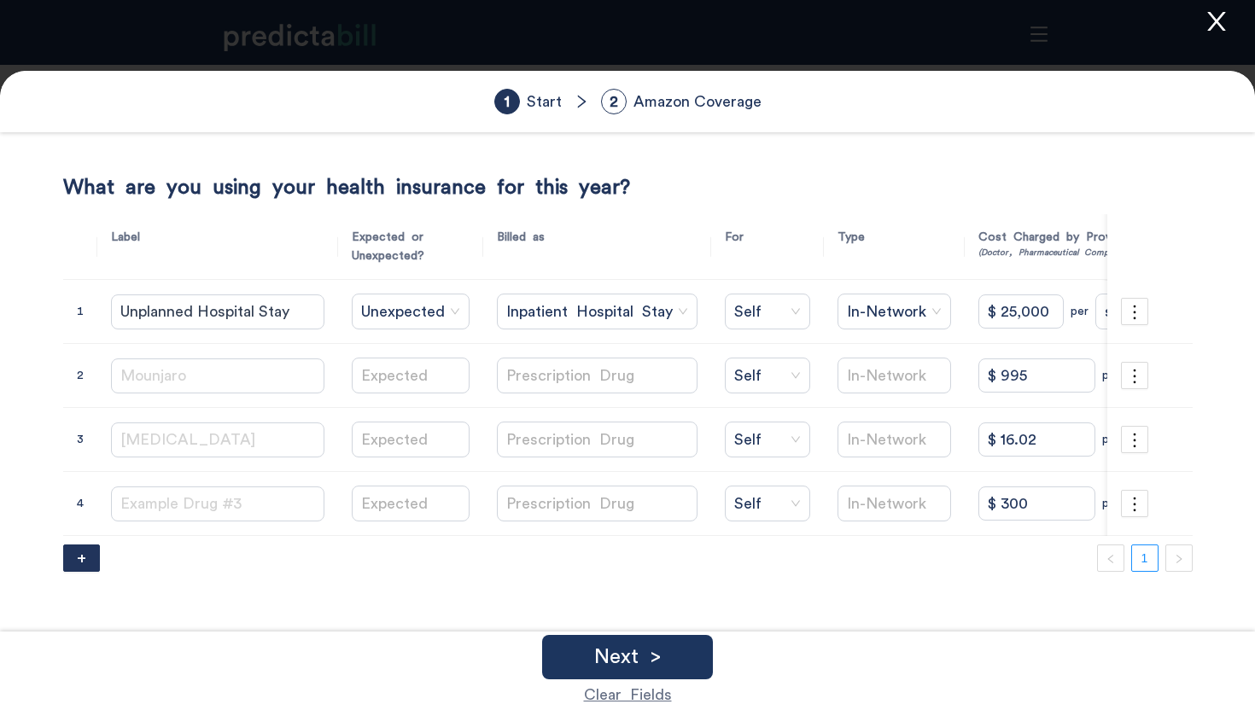
click at [1210, 31] on icon "close" at bounding box center [1217, 22] width 26 height 26
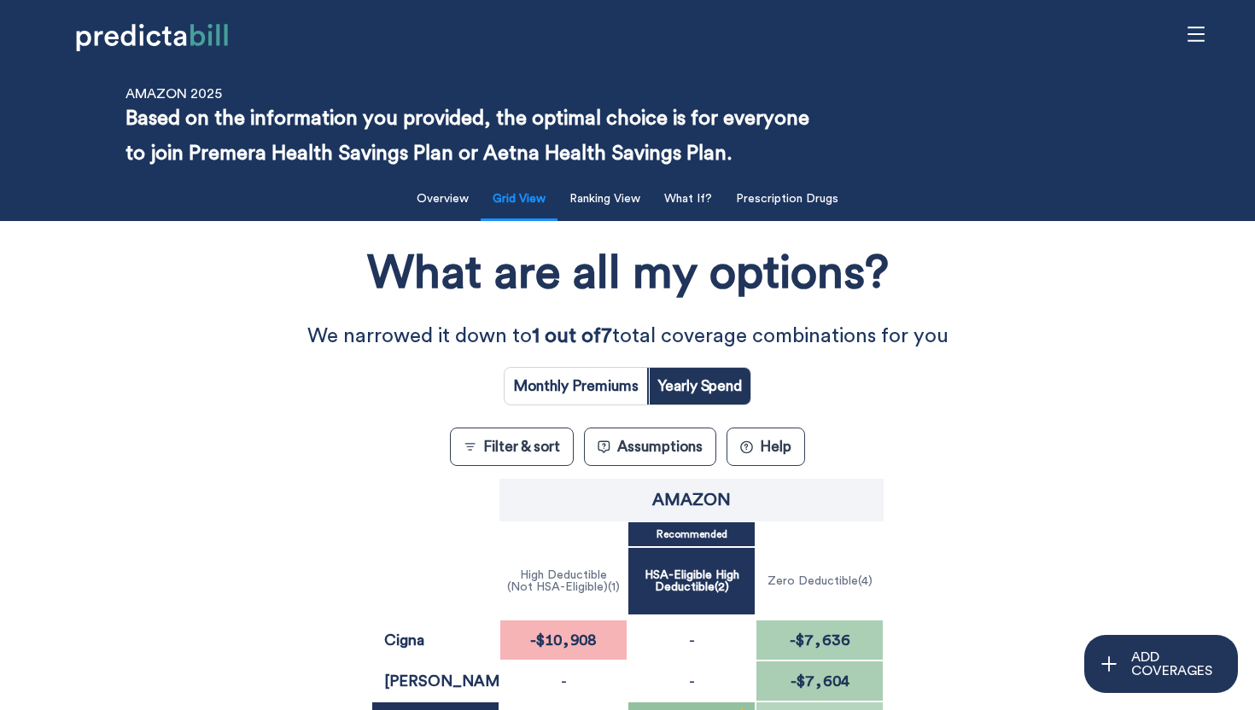
click at [544, 445] on button "Filter & sort" at bounding box center [512, 447] width 124 height 38
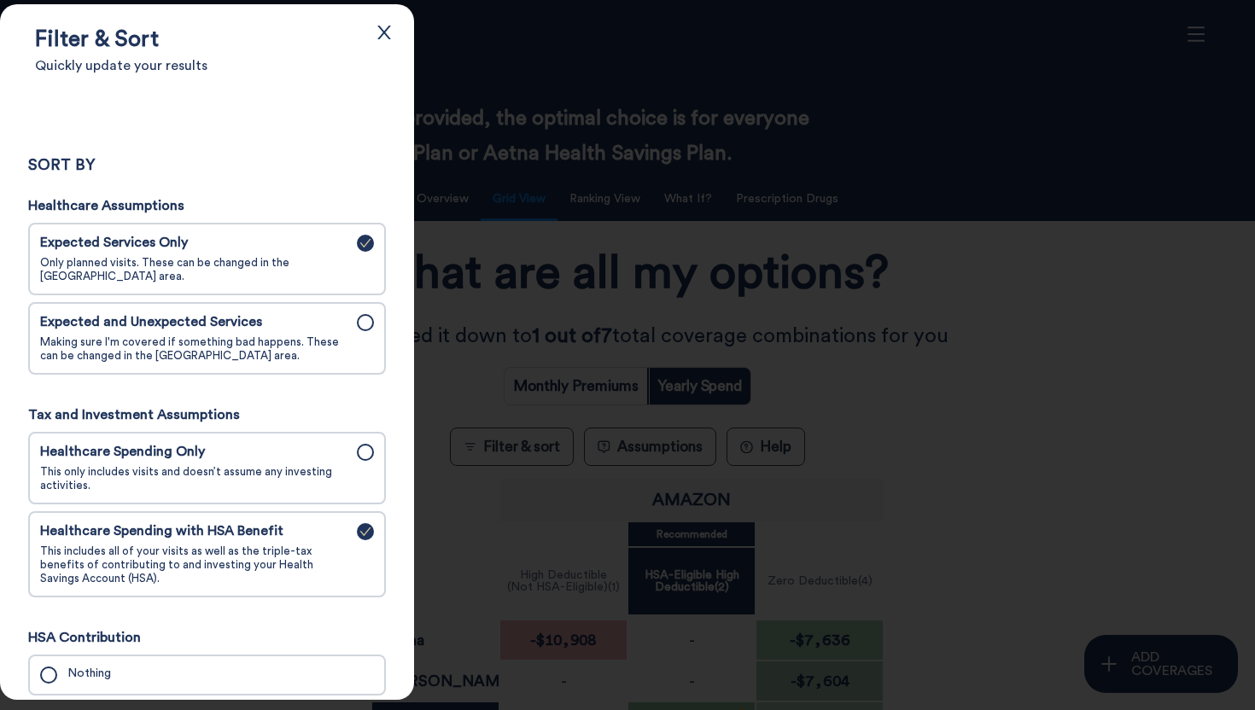
click at [548, 293] on div at bounding box center [627, 355] width 1255 height 710
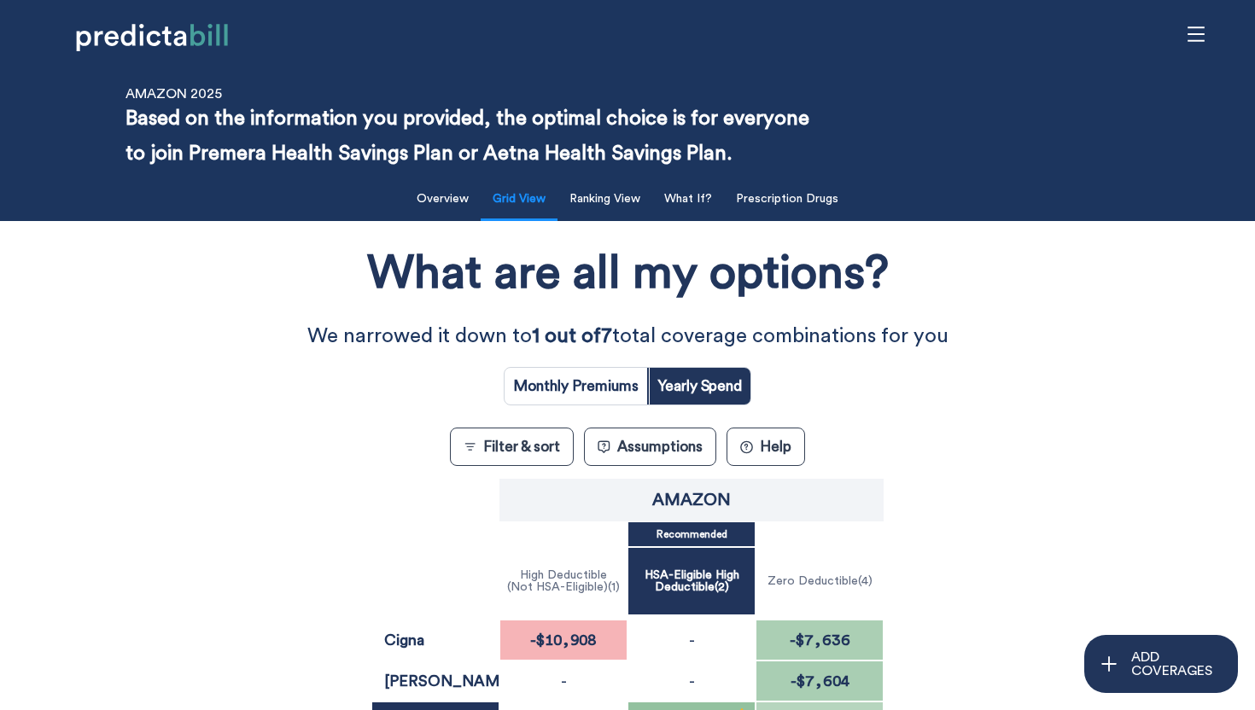
click at [652, 447] on button "Assumptions" at bounding box center [650, 447] width 132 height 38
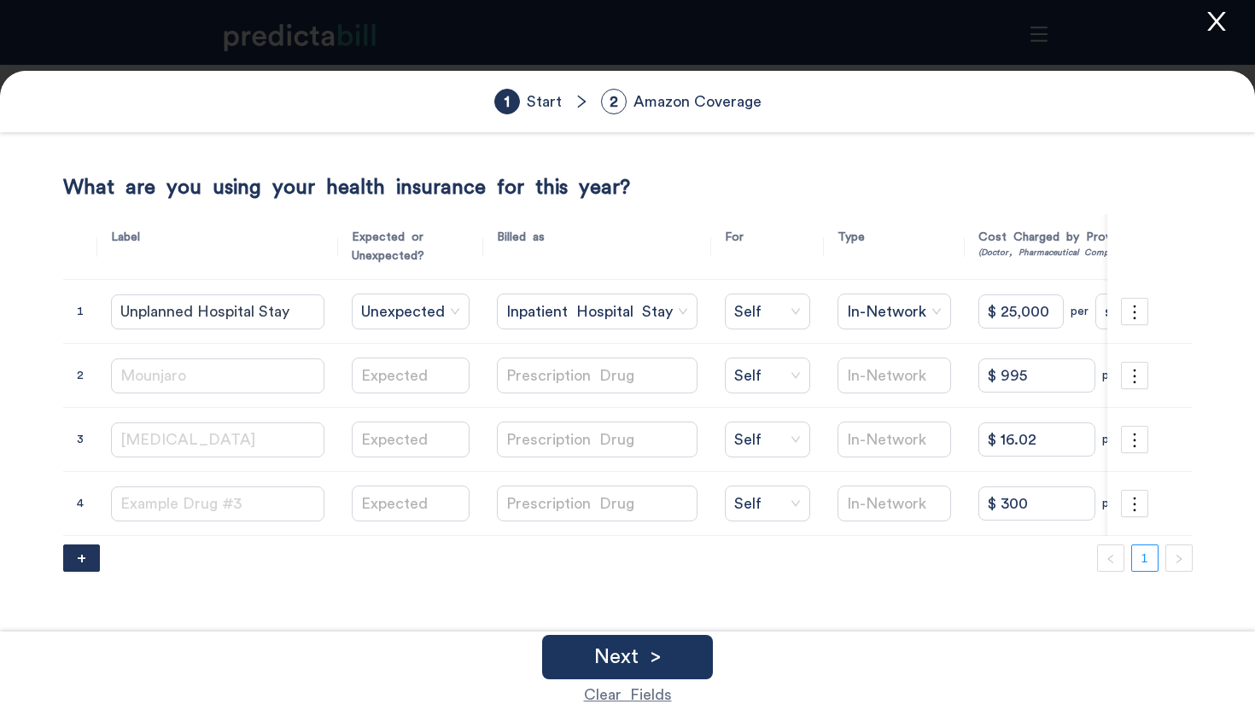
click at [1221, 26] on icon "close" at bounding box center [1216, 21] width 18 height 19
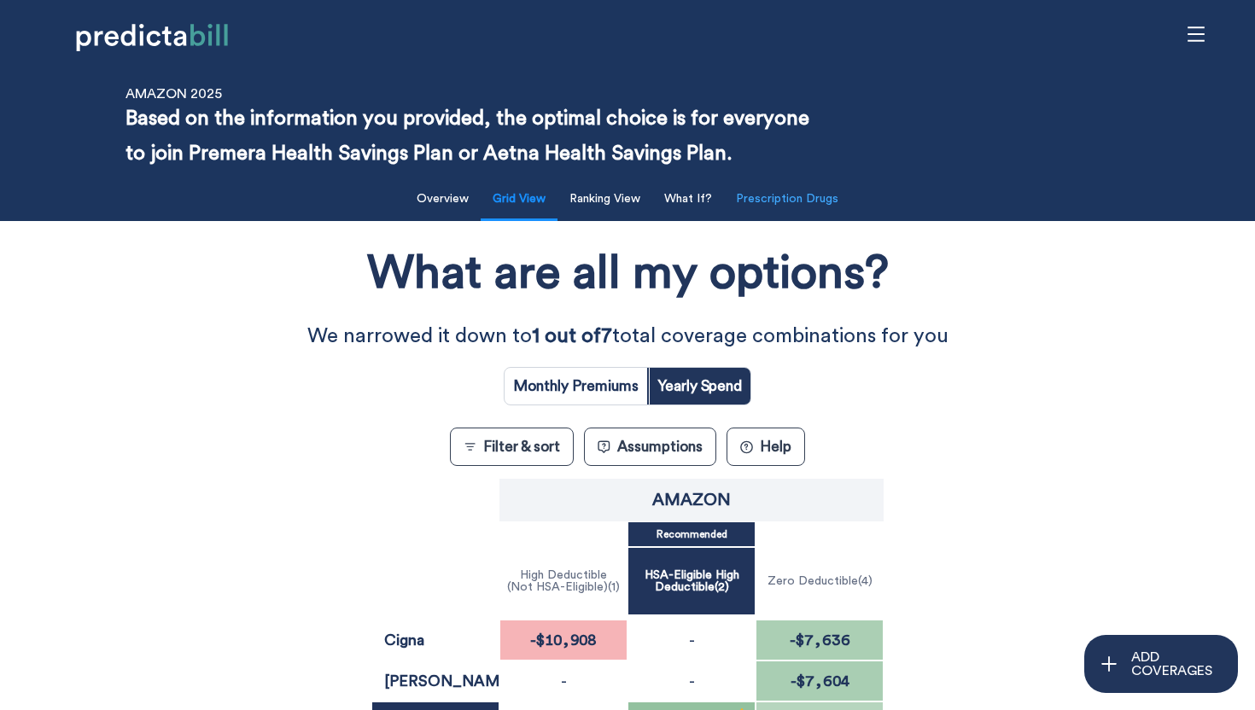
click at [807, 213] on button "Prescription Drugs" at bounding box center [787, 199] width 123 height 35
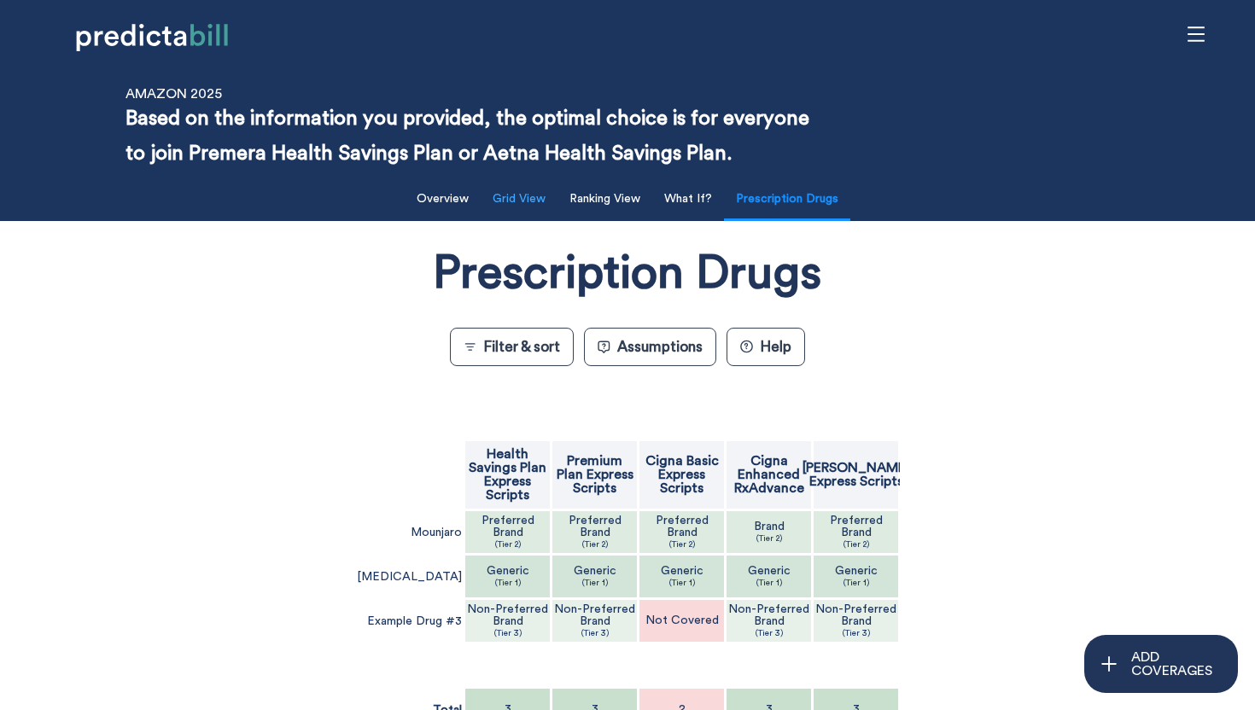
click at [525, 197] on button "Grid View" at bounding box center [518, 199] width 73 height 35
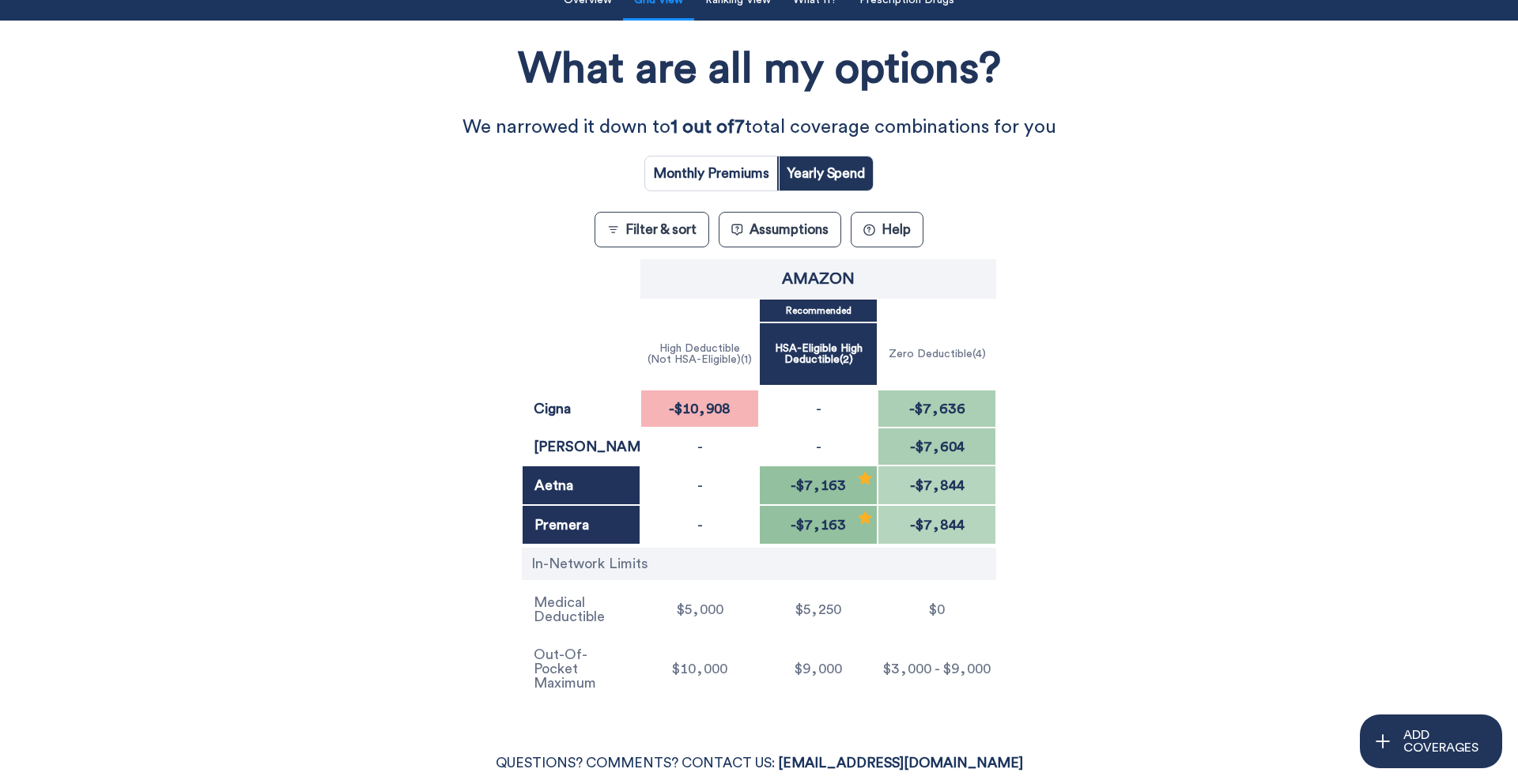
scroll to position [185, 0]
click at [704, 177] on input "radio" at bounding box center [711, 172] width 132 height 34
radio input "true"
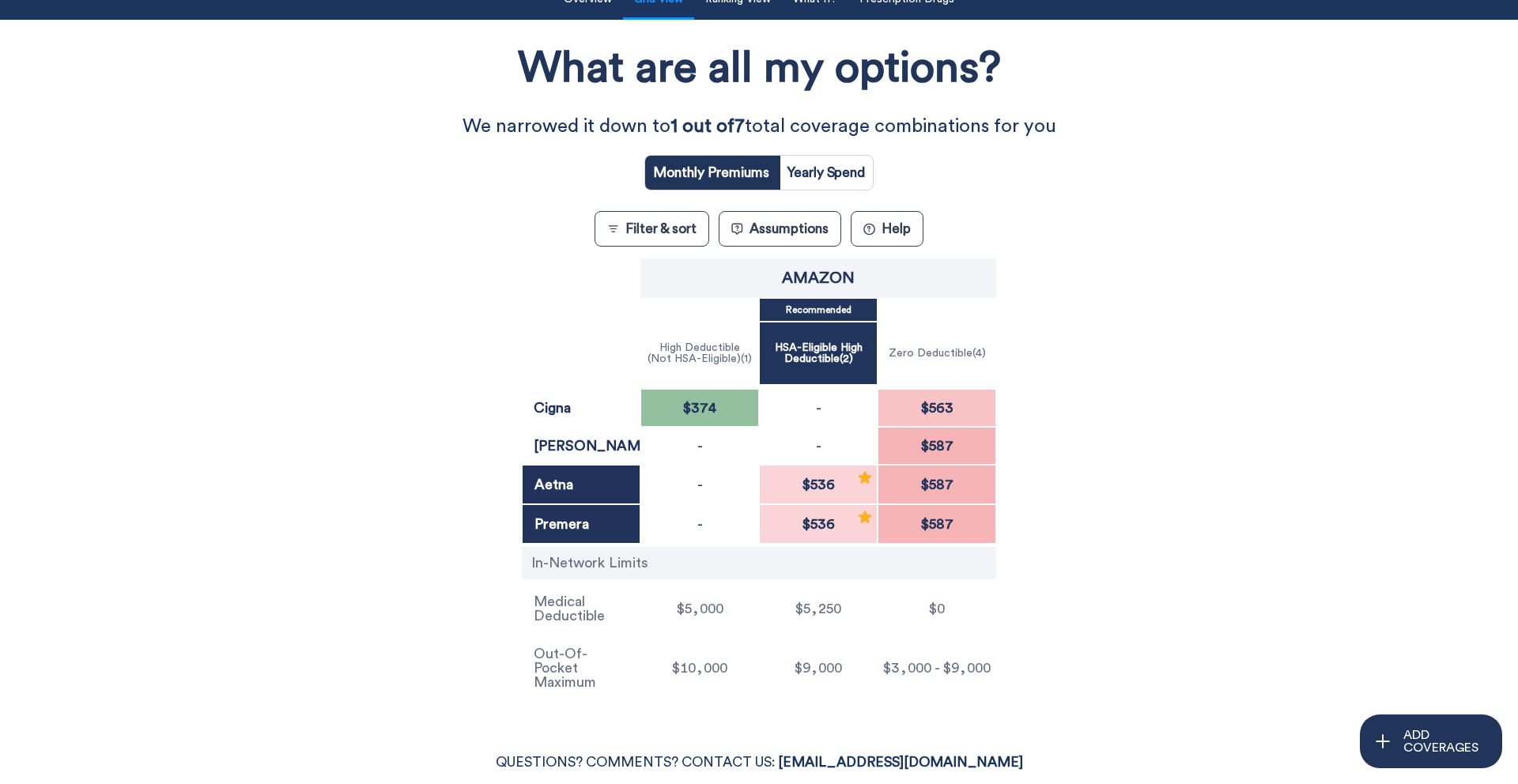
click at [772, 172] on input "radio" at bounding box center [711, 172] width 132 height 34
click at [827, 163] on input "radio" at bounding box center [826, 172] width 94 height 34
radio input "true"
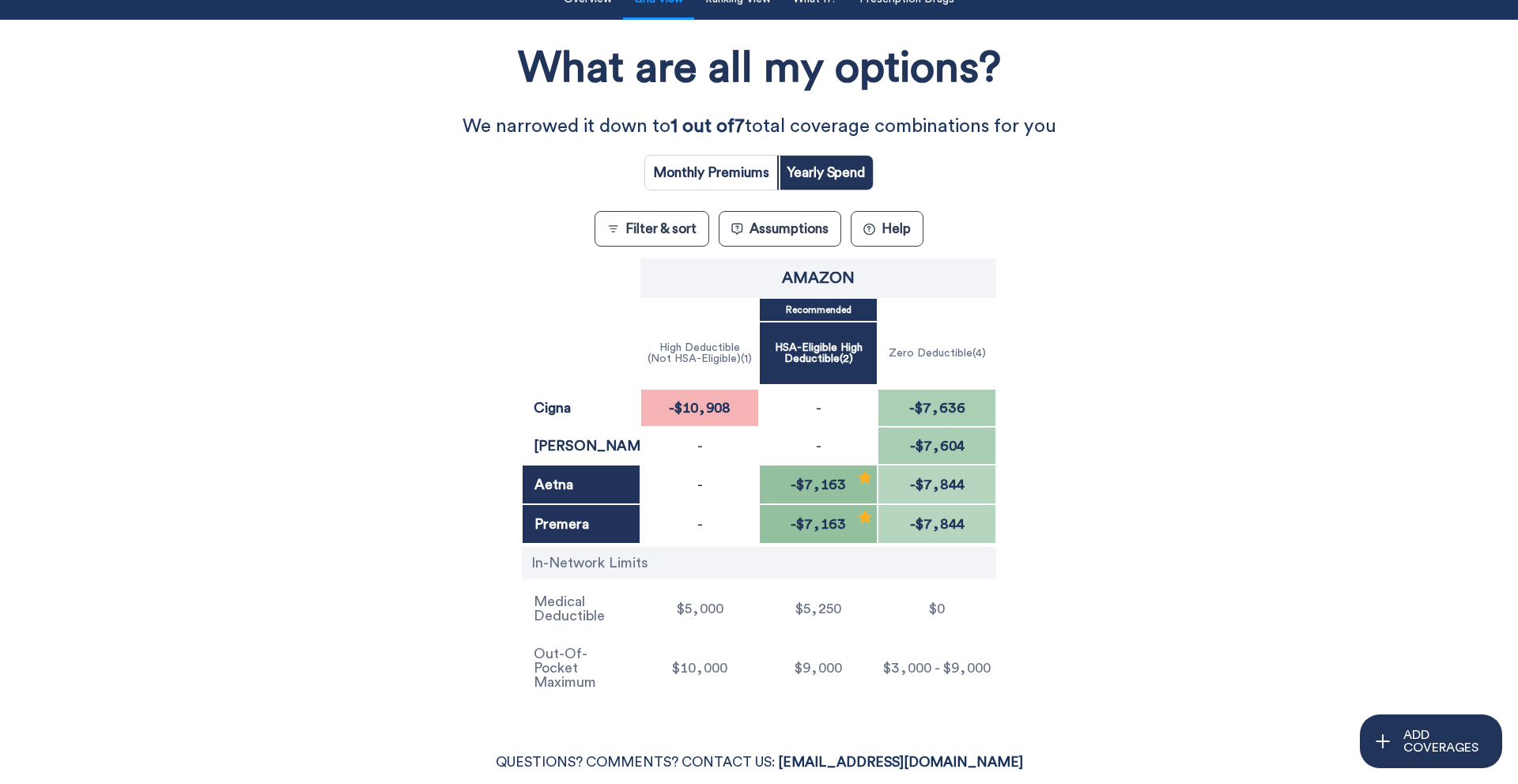
click at [913, 217] on button "? Help" at bounding box center [887, 229] width 73 height 35
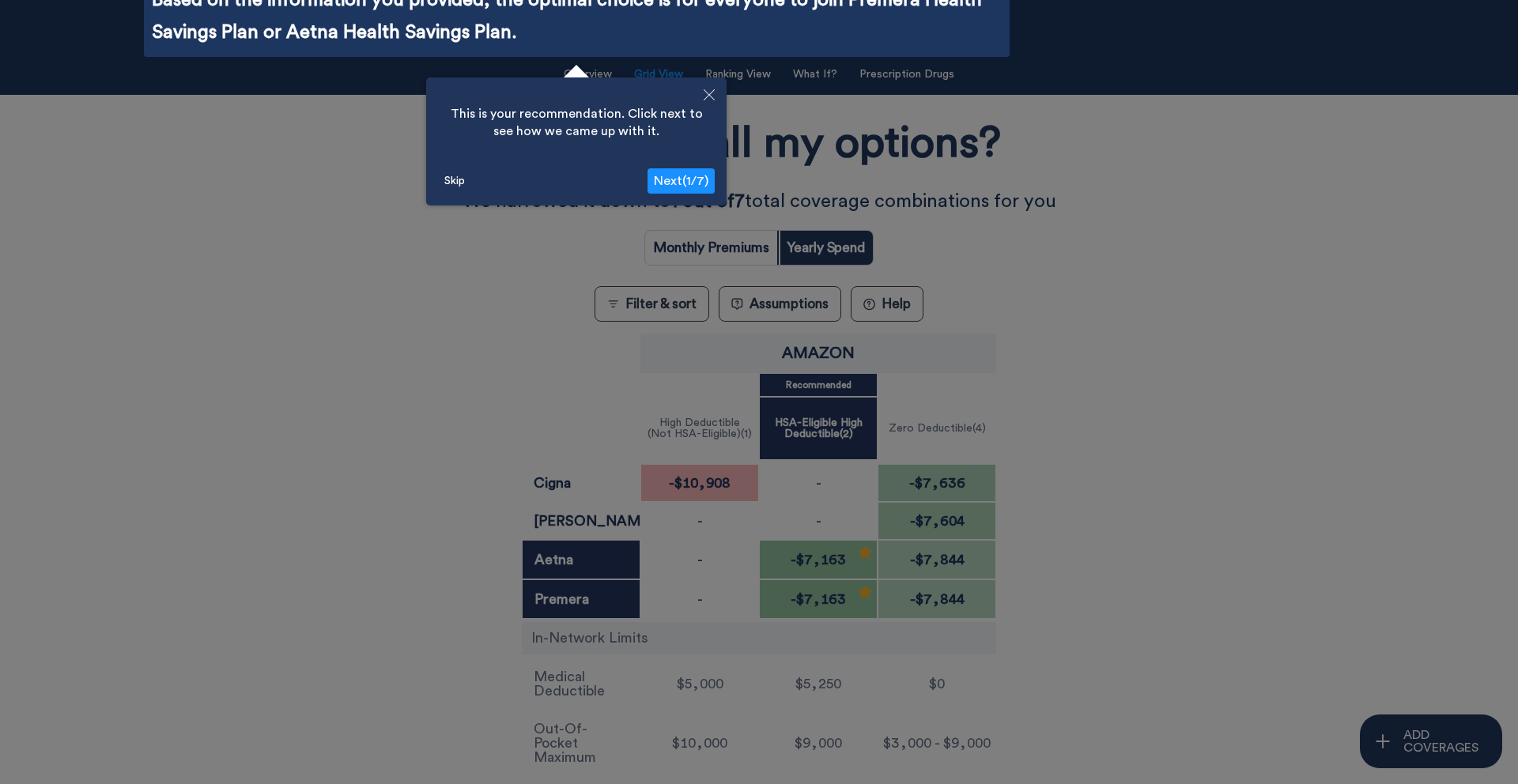
scroll to position [56, 0]
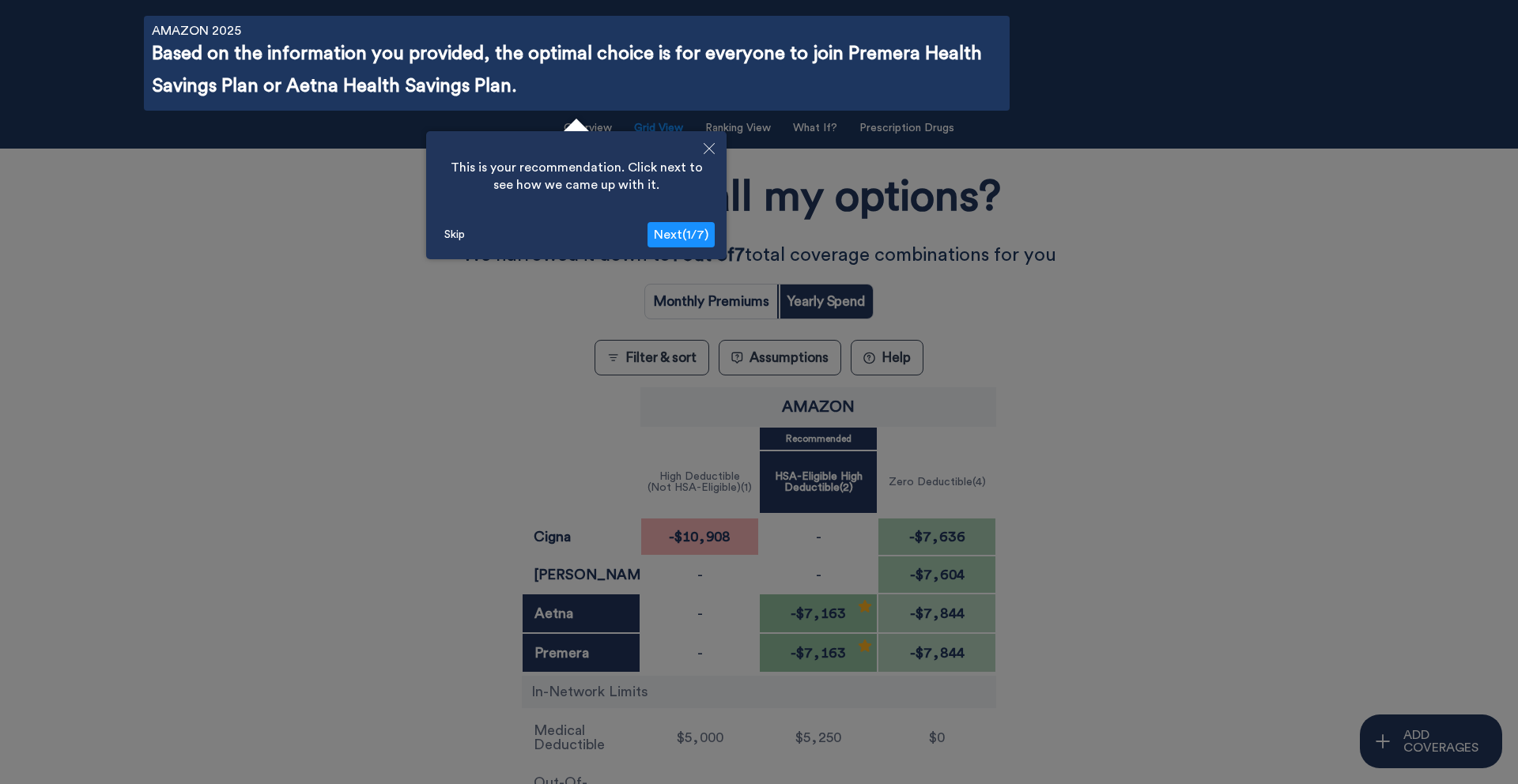
click at [702, 232] on span "Next ( 1 / 7 )" at bounding box center [681, 235] width 55 height 13
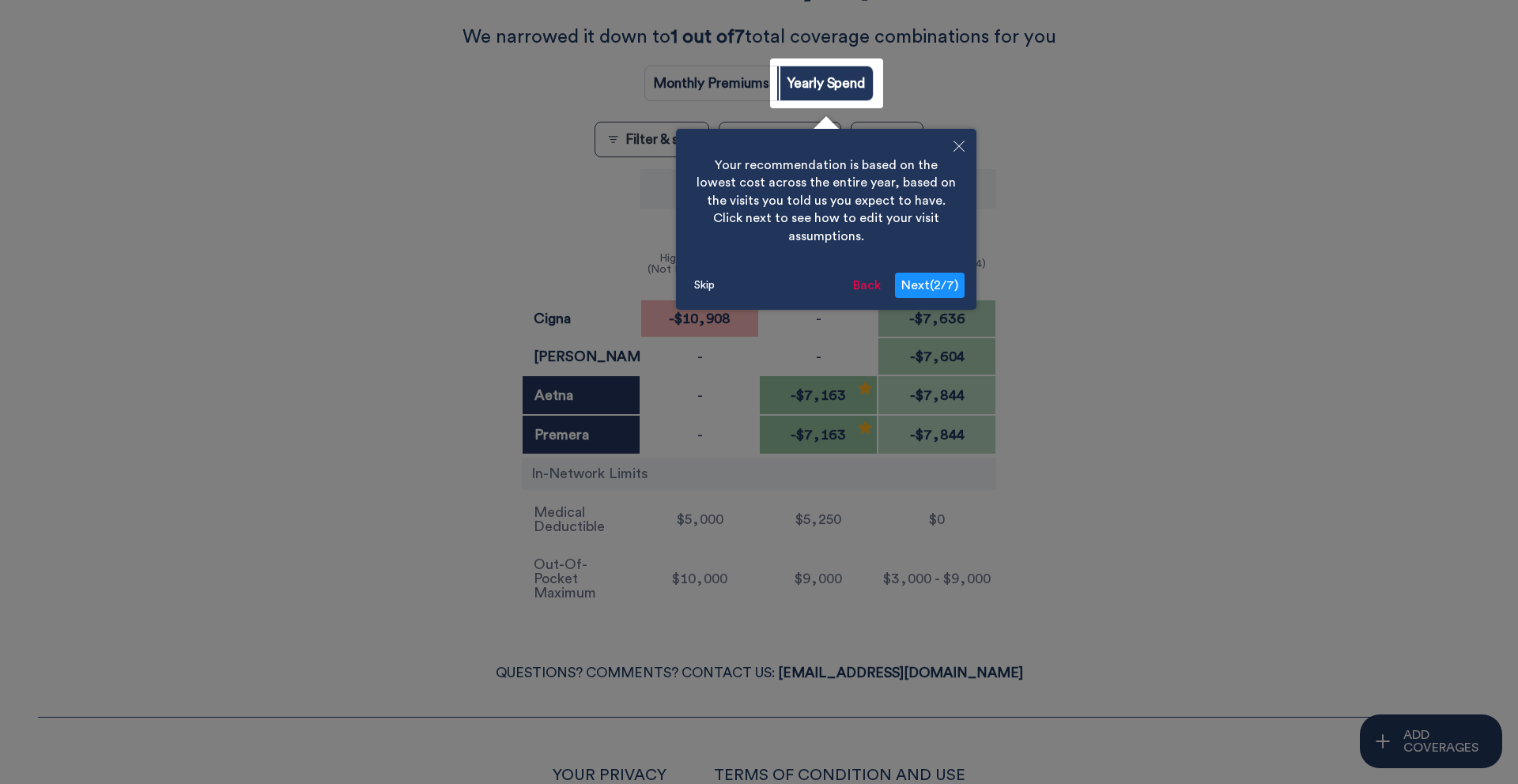
scroll to position [317, 0]
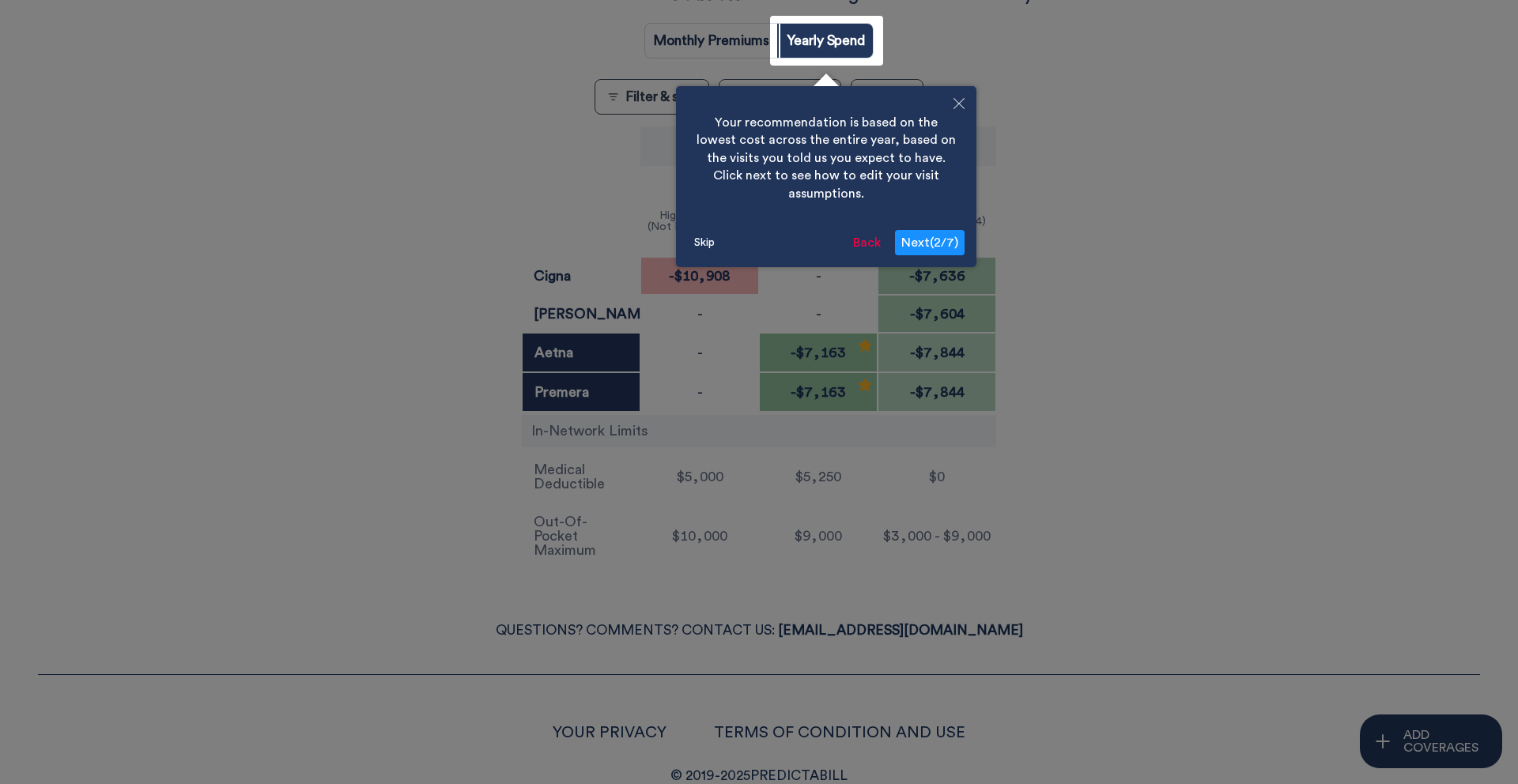
click at [917, 236] on span "Next ( 2 / 7 )" at bounding box center [929, 243] width 56 height 13
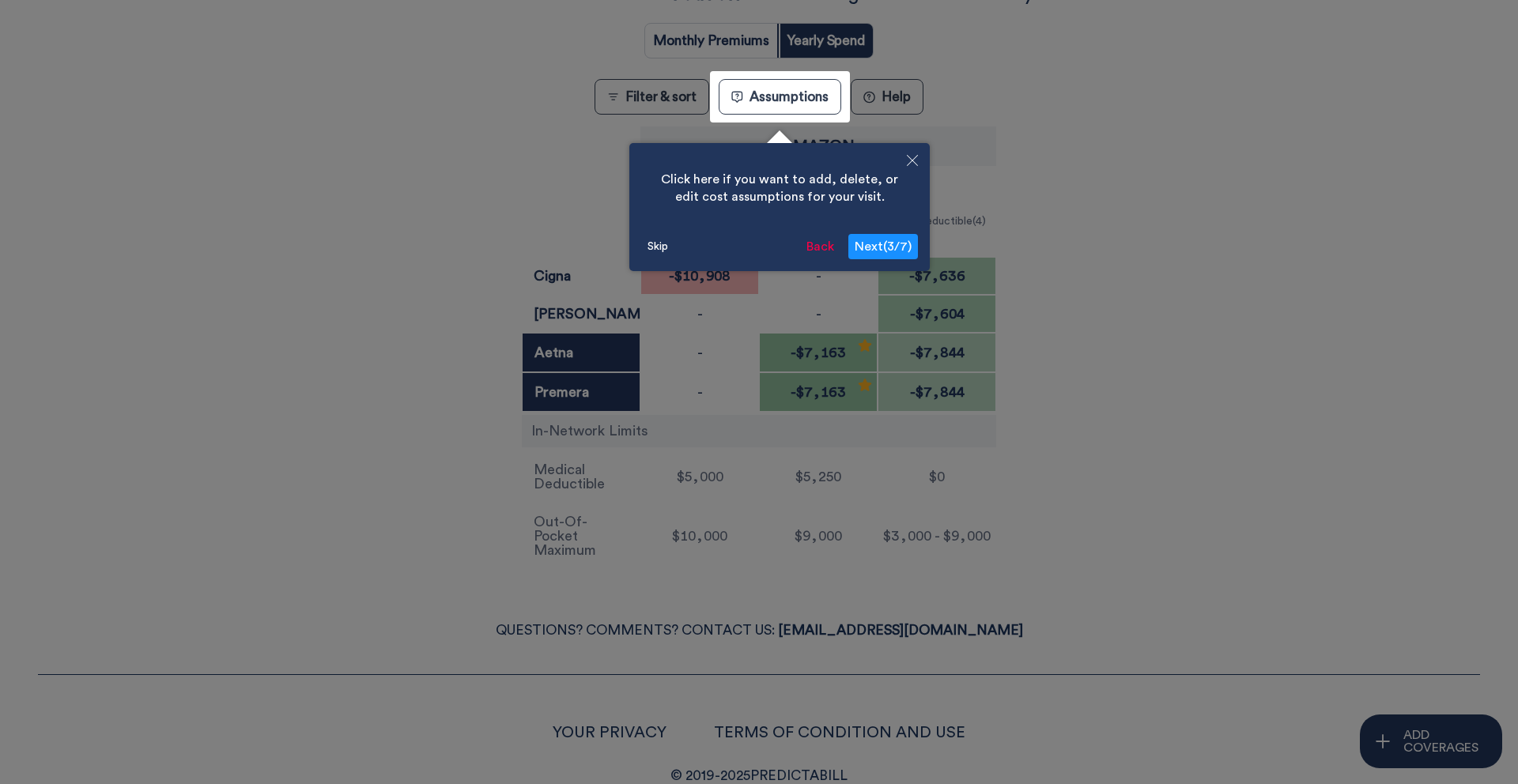
scroll to position [351, 0]
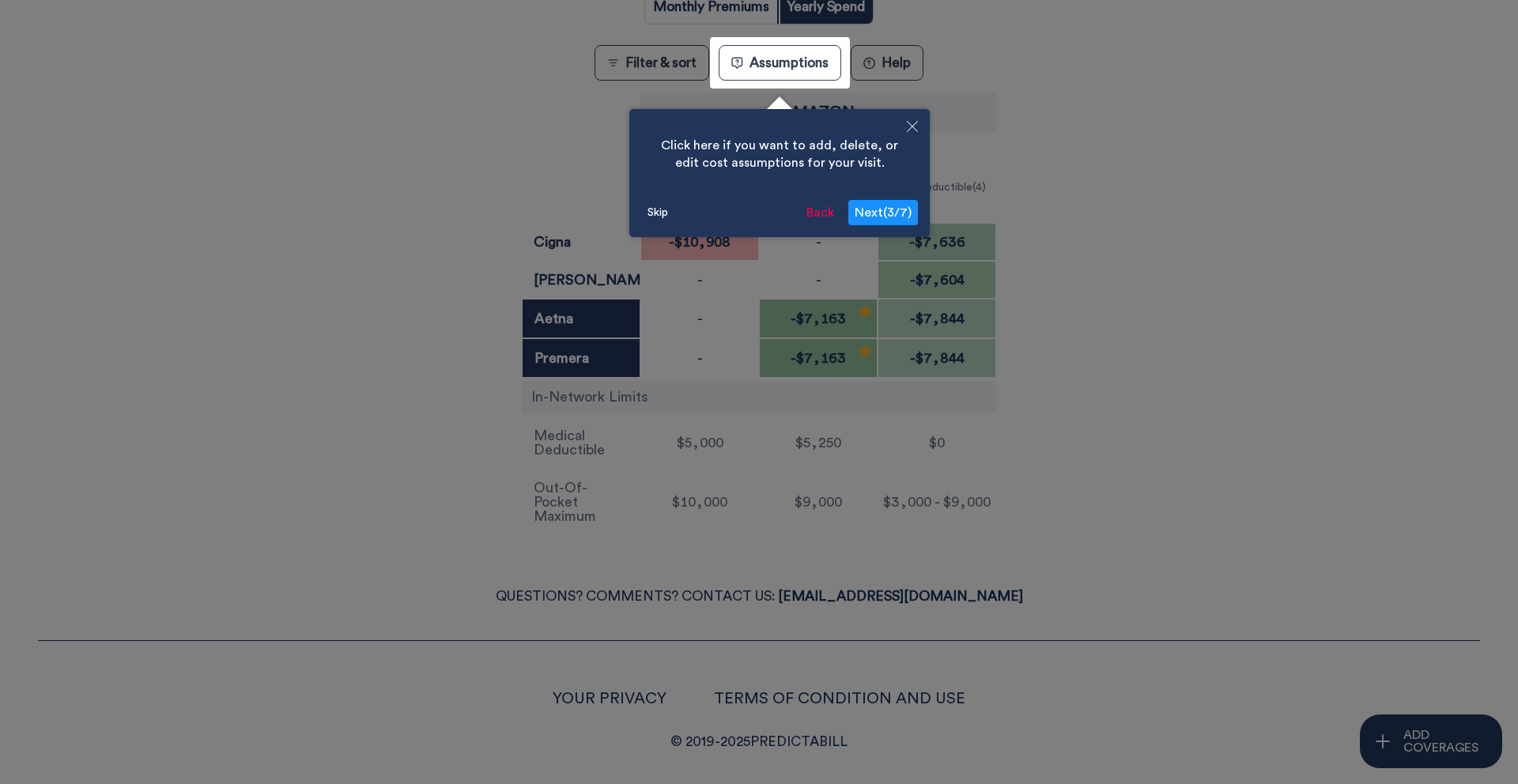
click at [906, 222] on button "Next ( 3 / 7 )" at bounding box center [883, 212] width 69 height 25
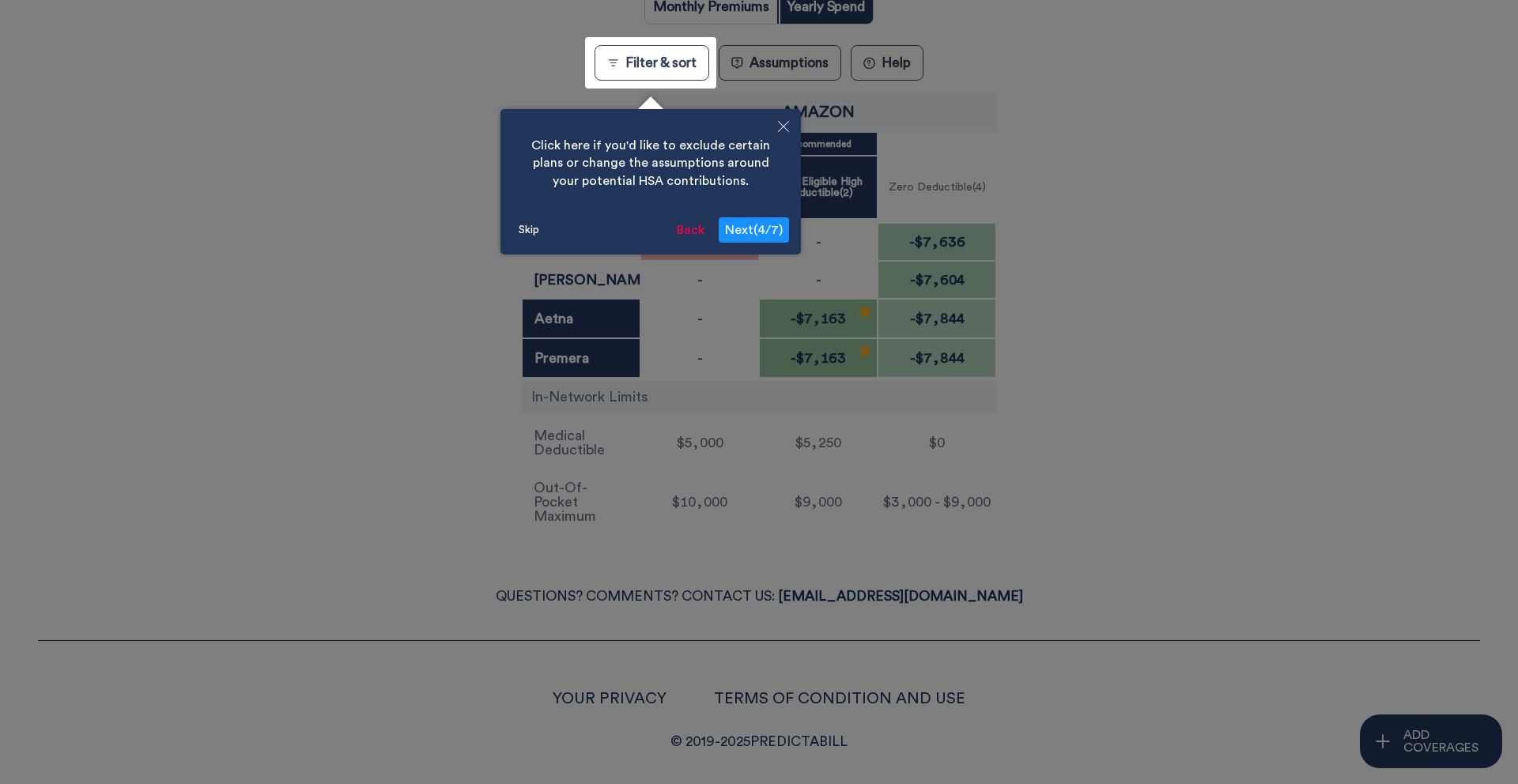
click at [769, 235] on span "Next ( 4 / 7 )" at bounding box center [754, 230] width 57 height 13
radio input "true"
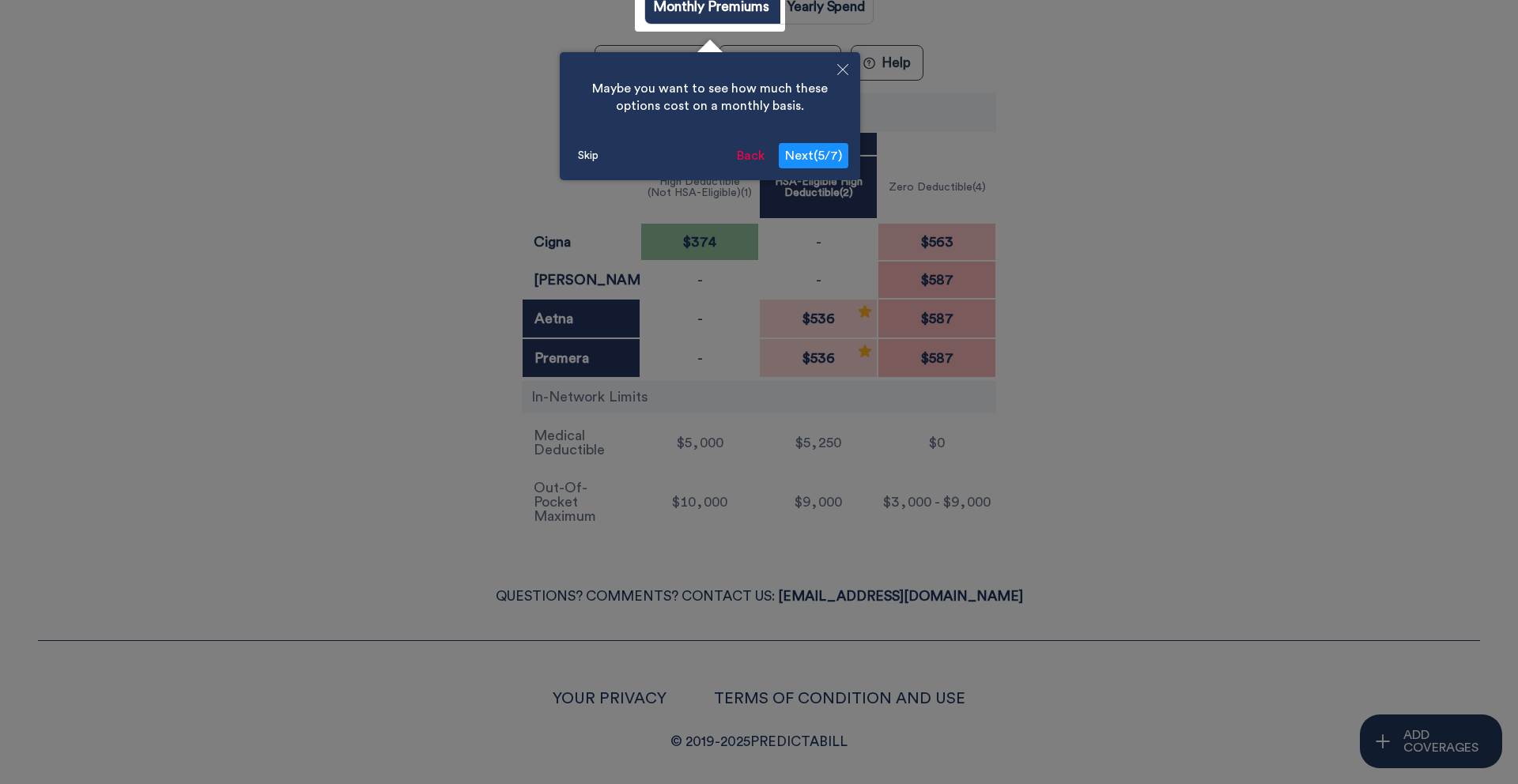
scroll to position [317, 0]
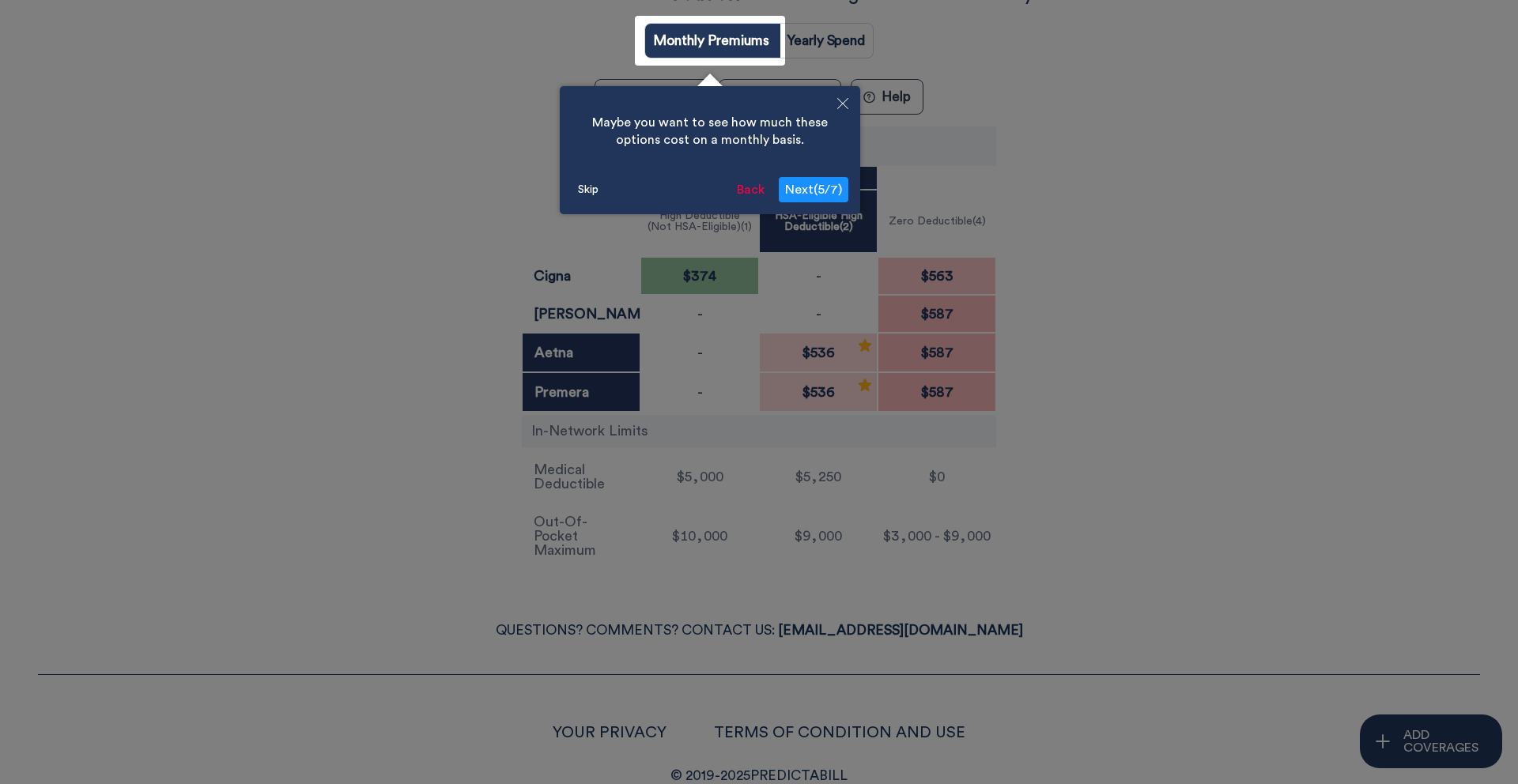
click at [839, 105] on icon "Close" at bounding box center [843, 104] width 11 height 11
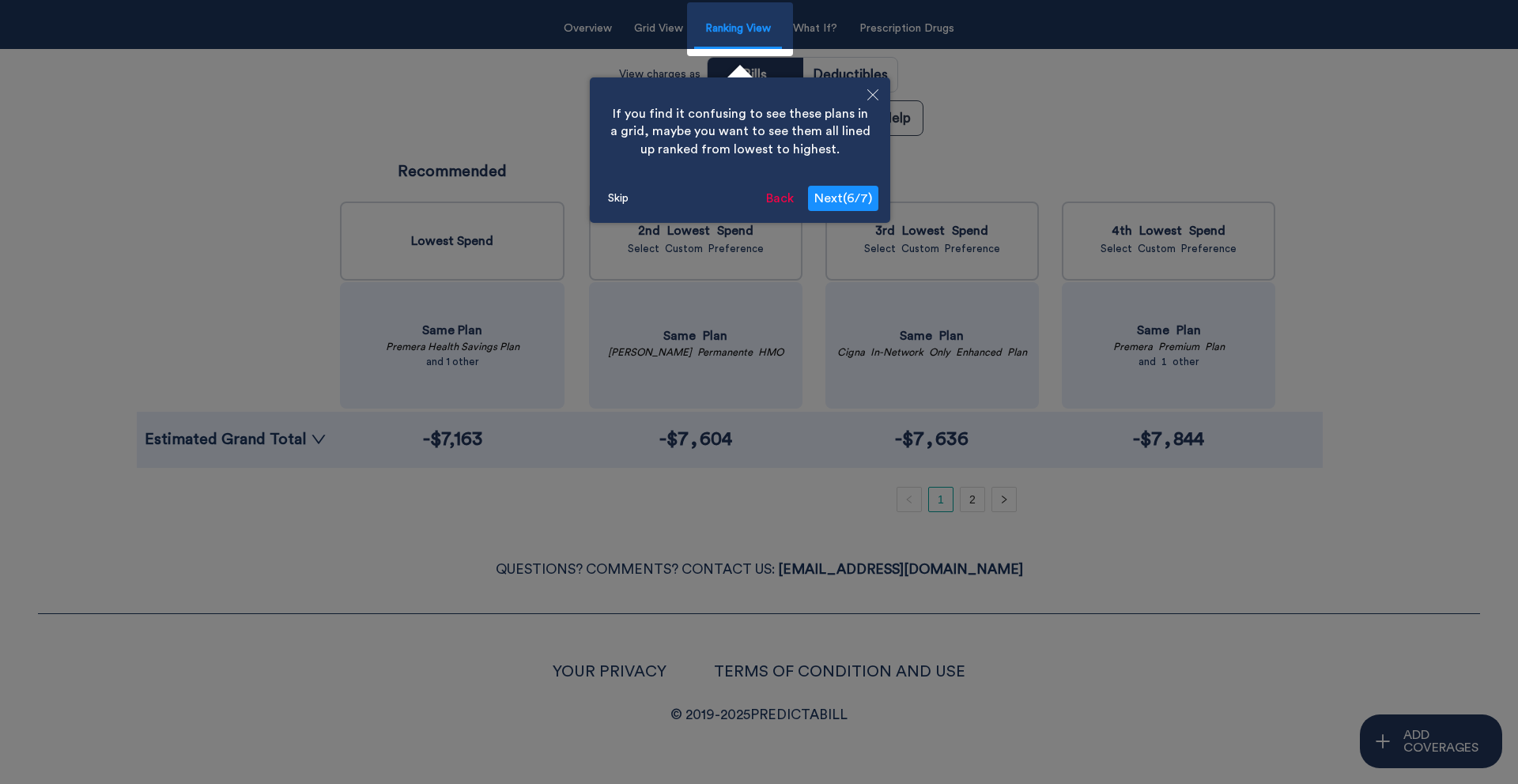
scroll to position [143, 0]
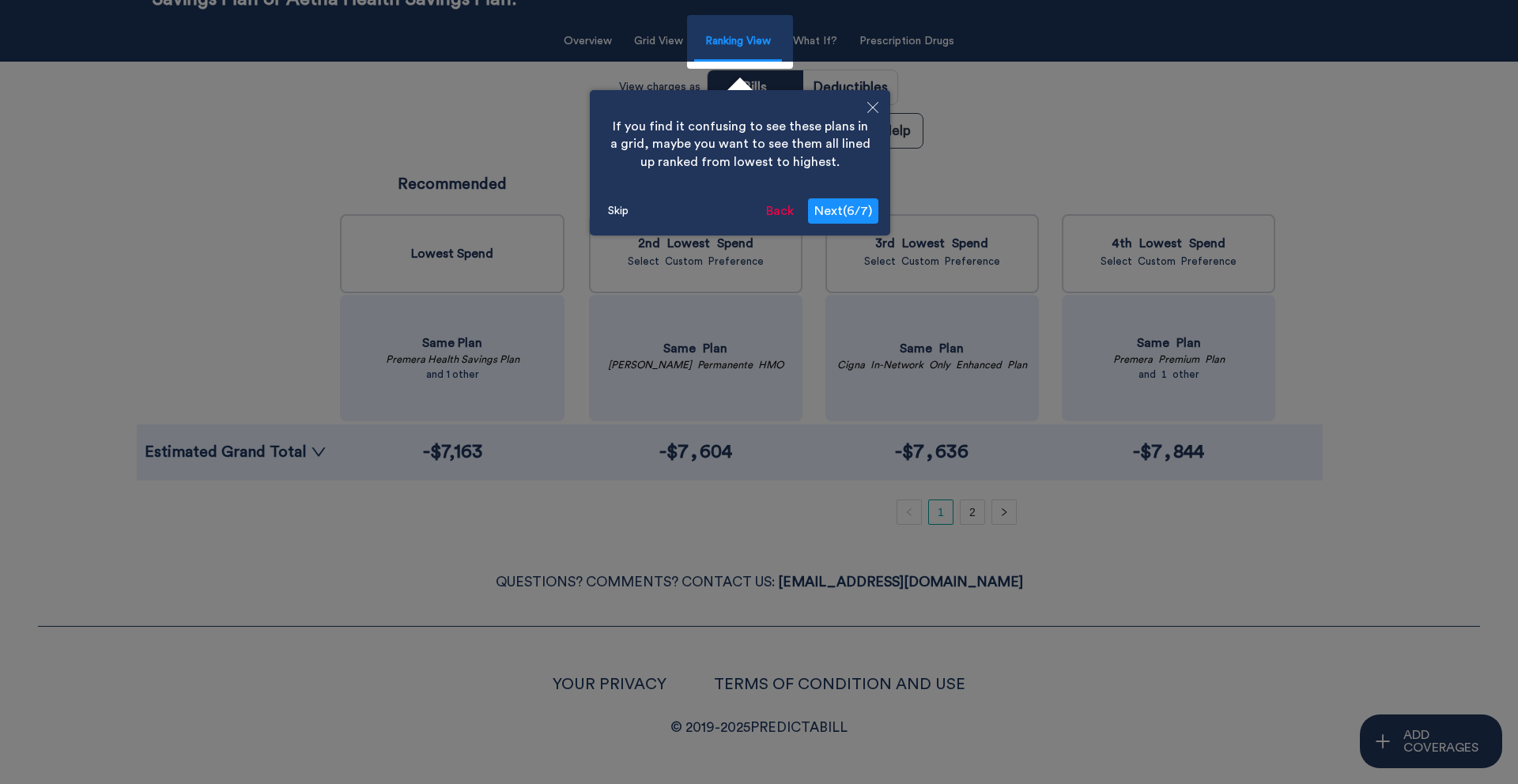
click at [622, 203] on button "Skip" at bounding box center [619, 211] width 33 height 24
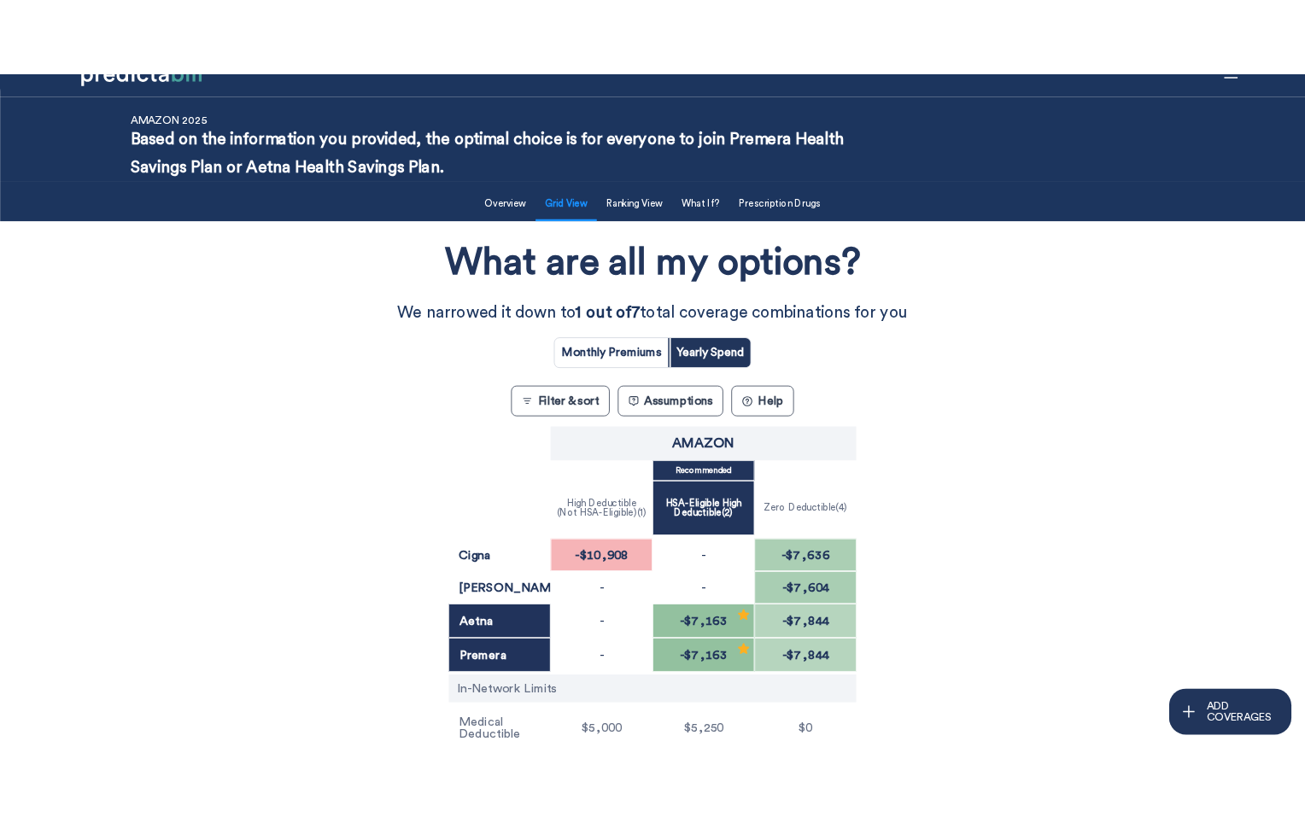
scroll to position [0, 0]
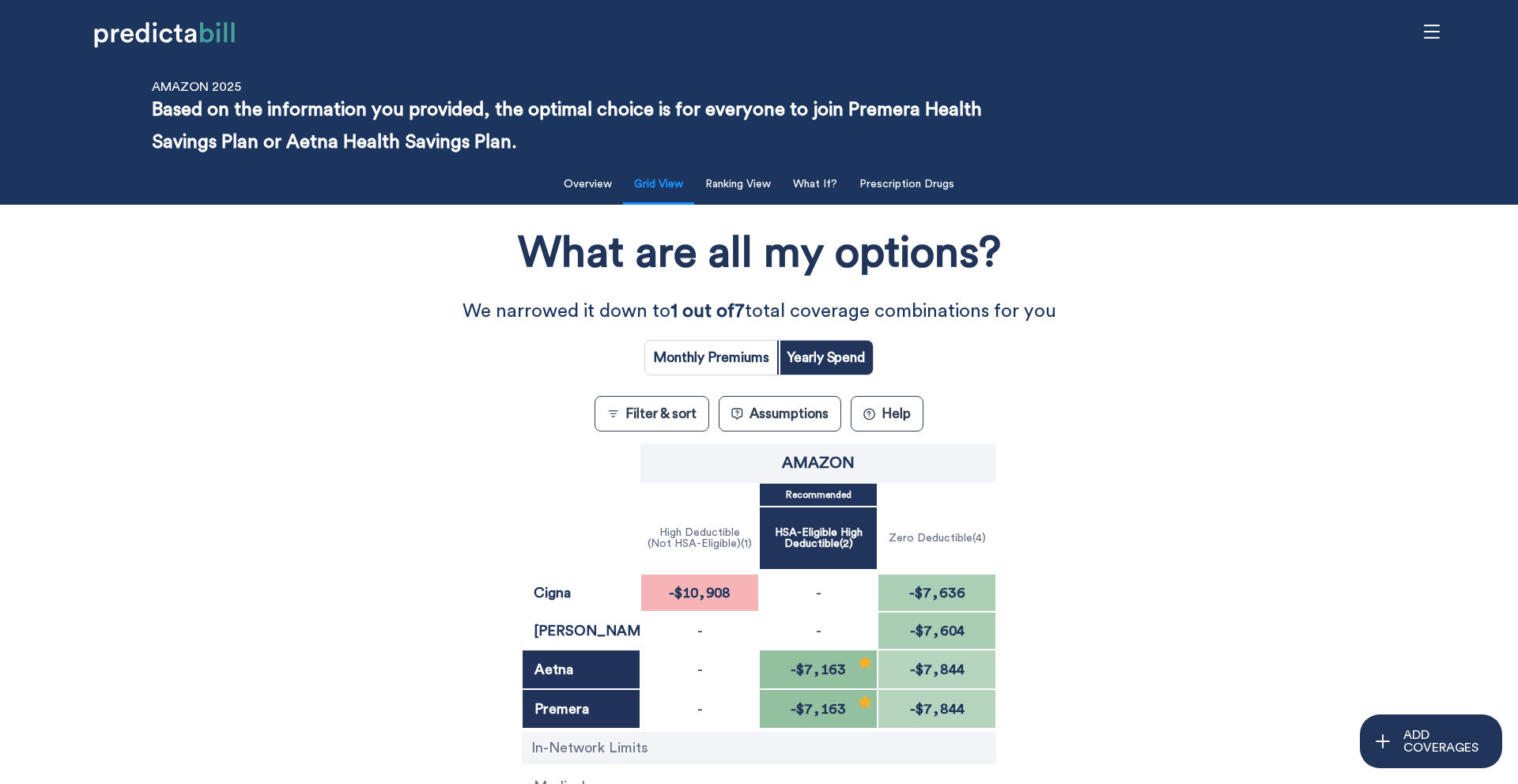
click at [262, 387] on div "What are all my options? We narrowed it down to 1 out of 7 total coverage combi…" at bounding box center [759, 552] width 1366 height 678
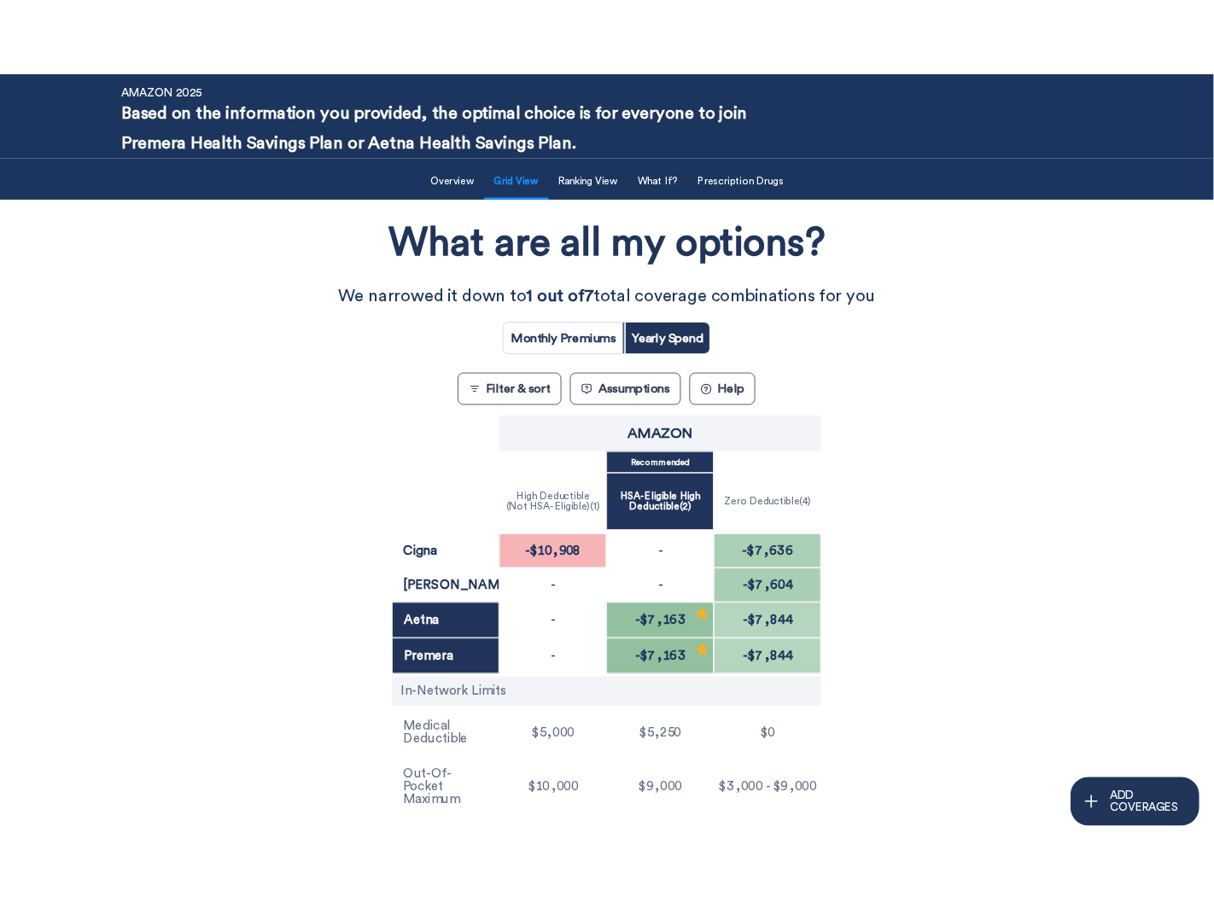
scroll to position [61, 0]
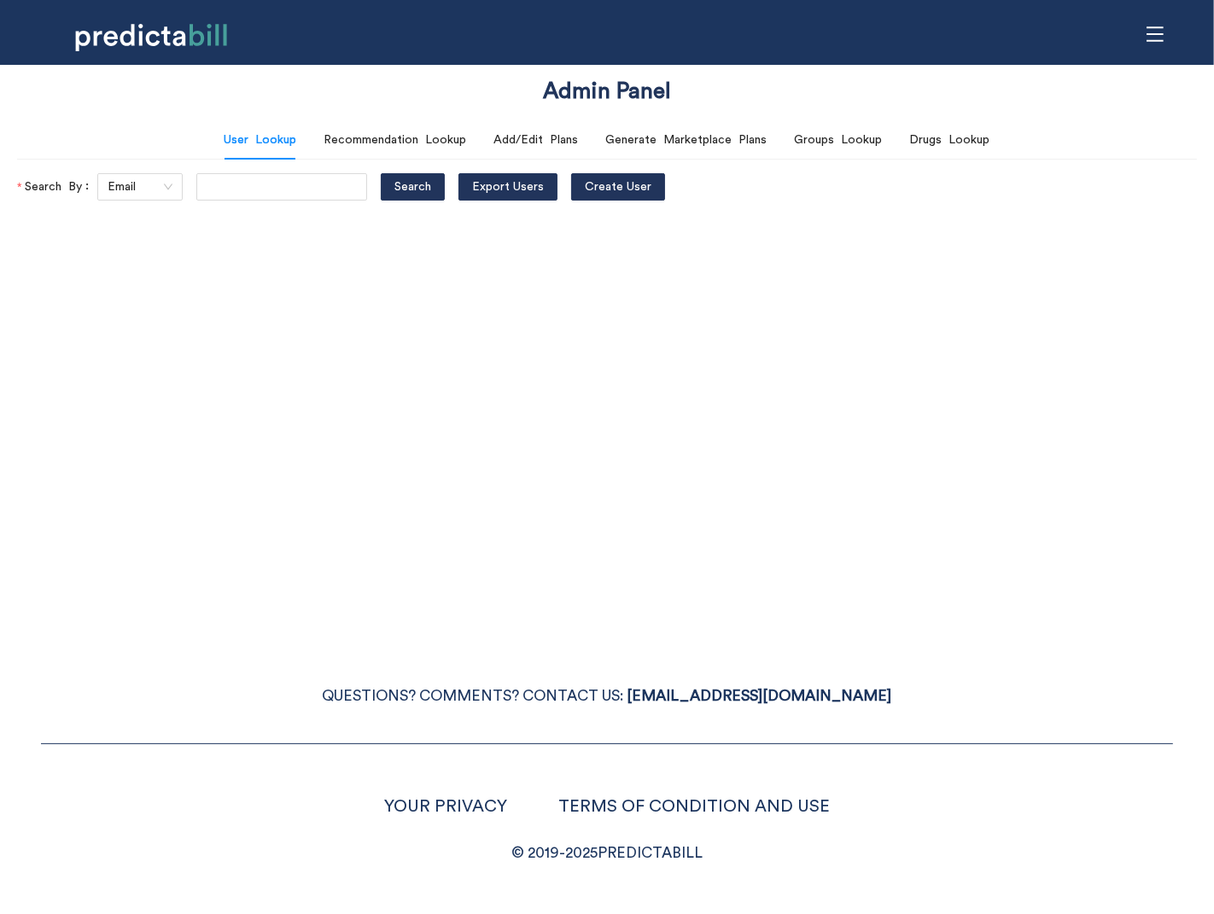
click at [1144, 33] on span "menu" at bounding box center [1155, 34] width 32 height 32
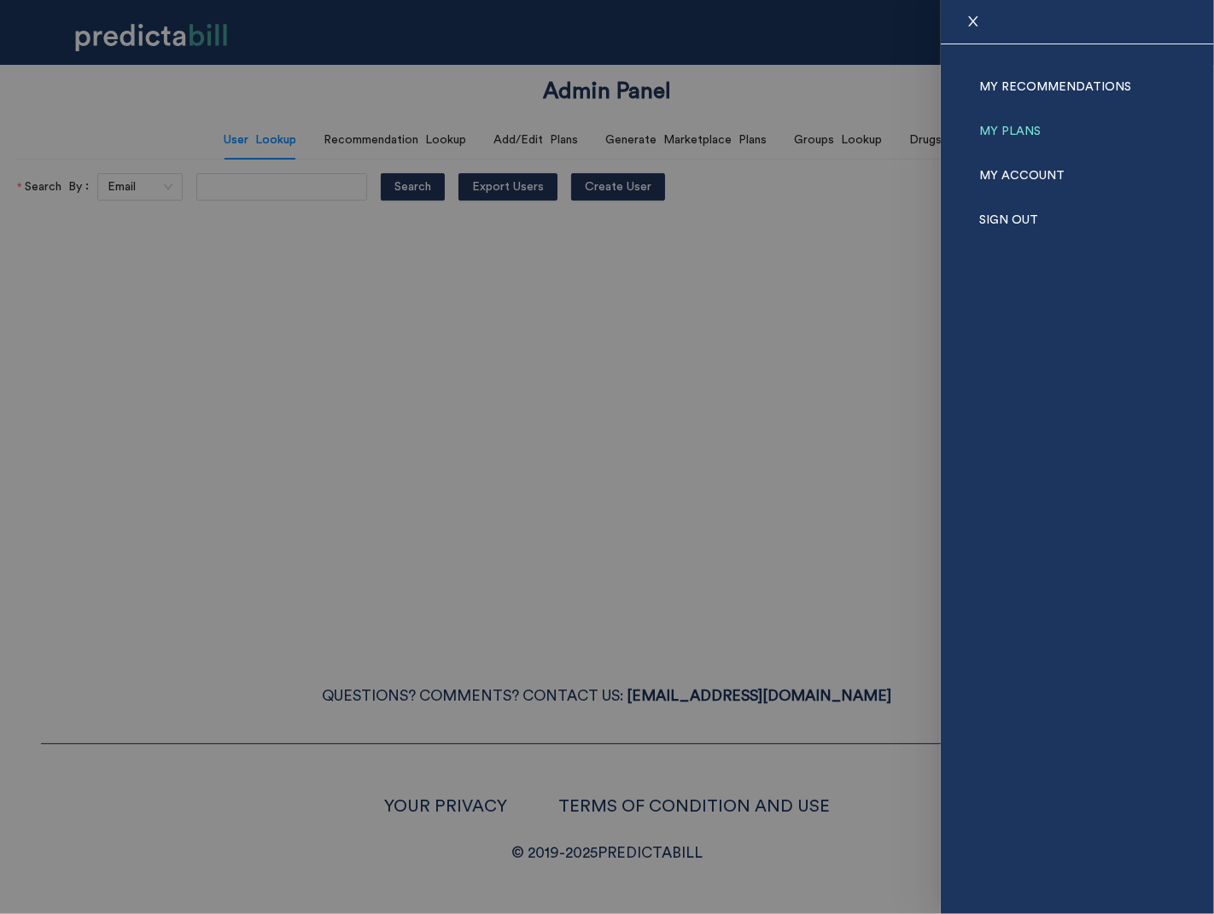
click at [1011, 128] on link "My Plans" at bounding box center [1009, 131] width 61 height 44
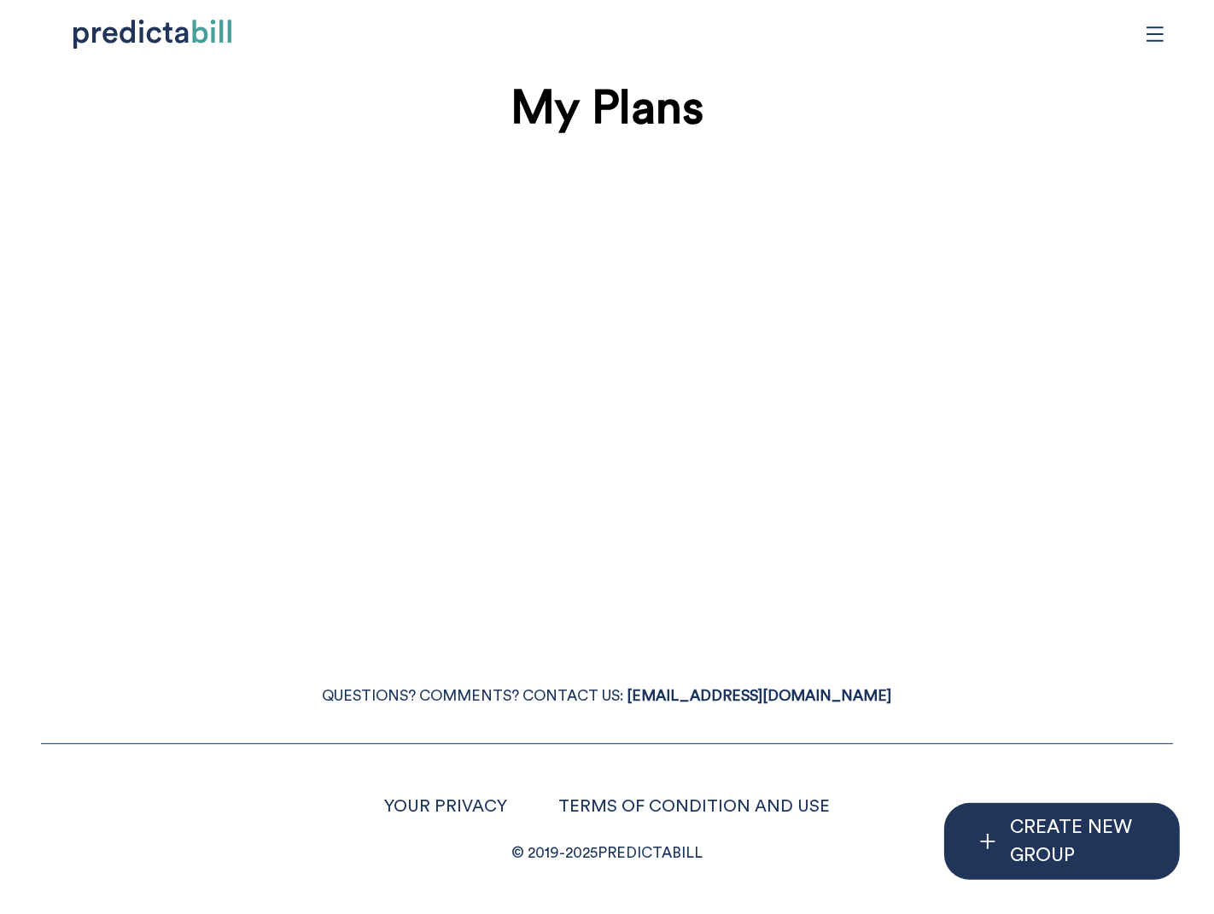
click at [1152, 37] on icon "menu" at bounding box center [1155, 34] width 19 height 19
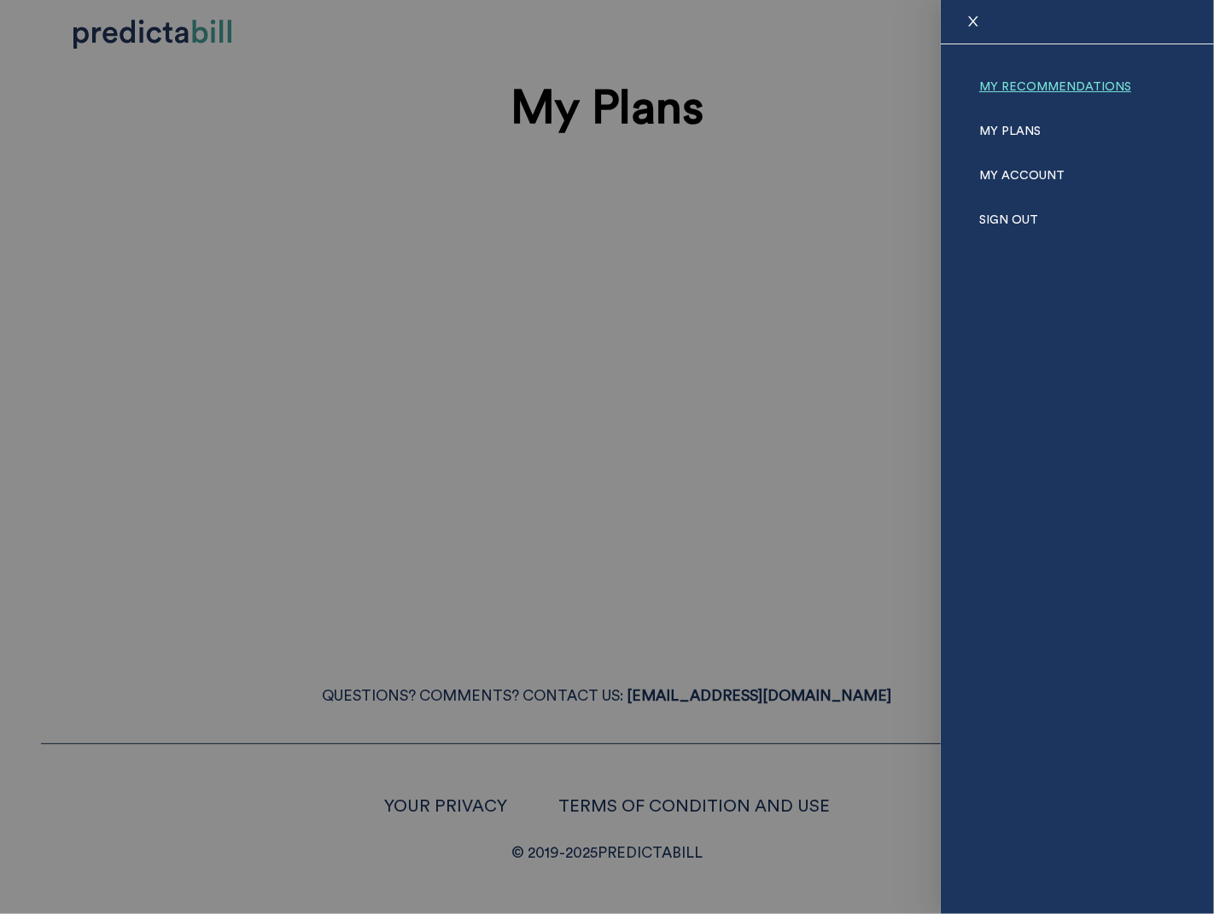
click at [1054, 85] on link "My Recommendations" at bounding box center [1055, 87] width 152 height 44
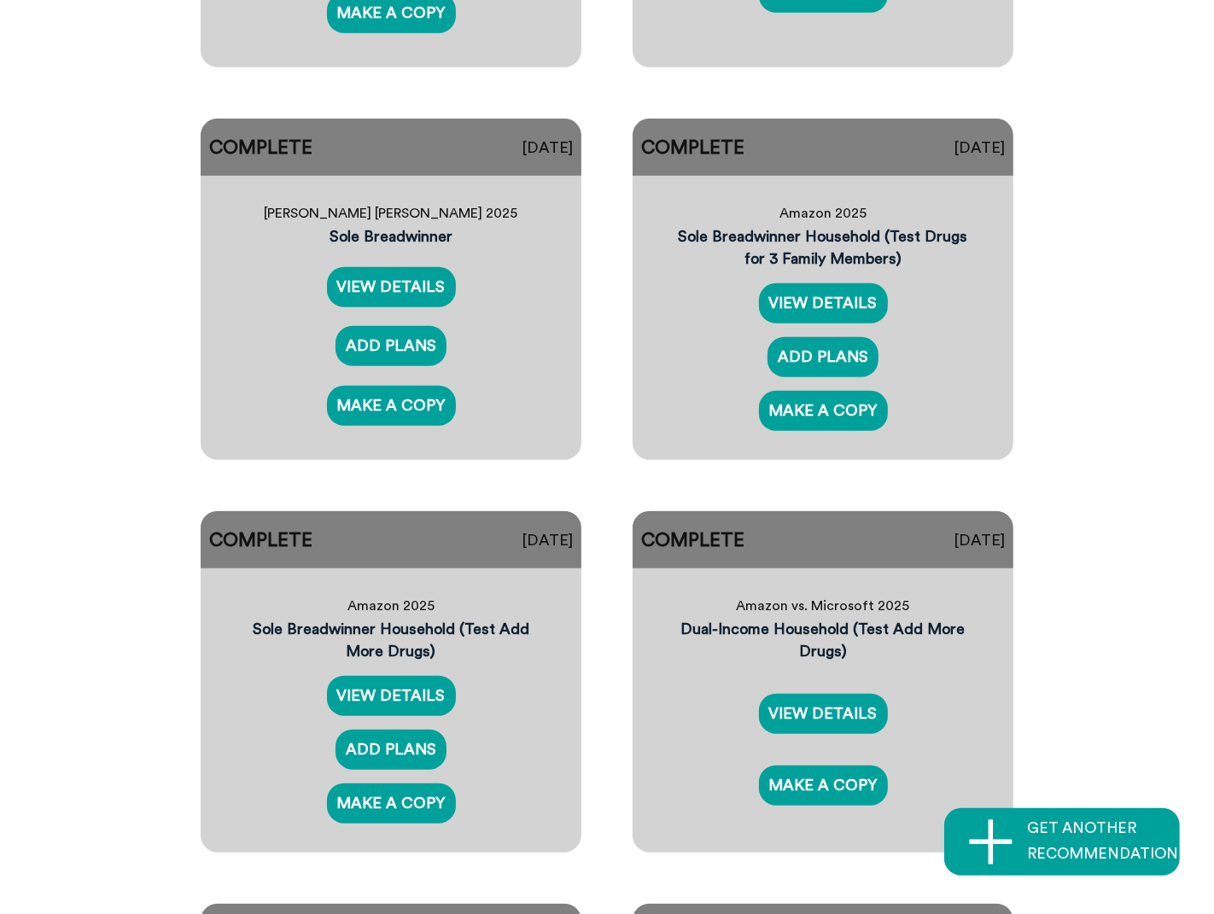
scroll to position [848, 0]
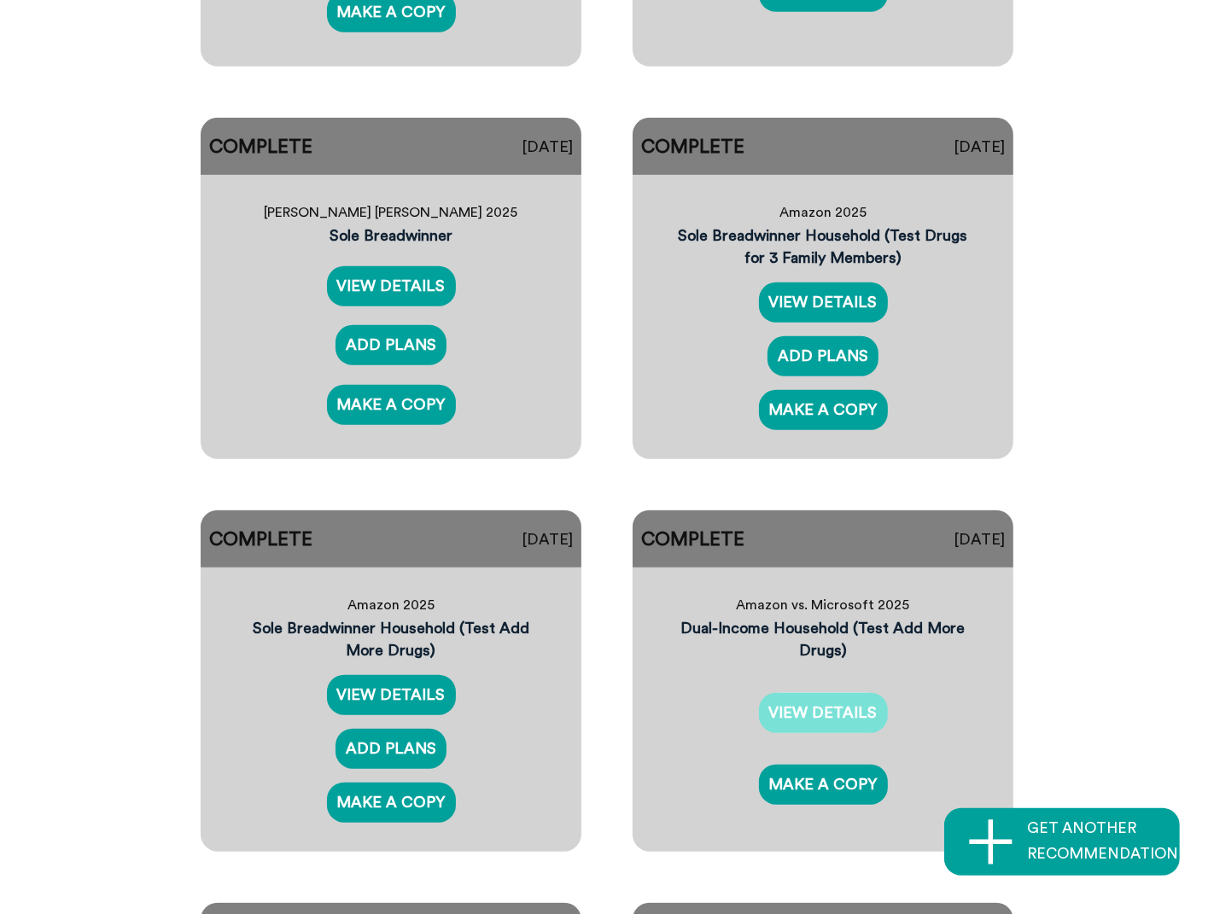
click at [849, 723] on link "VIEW DETAILS" at bounding box center [823, 713] width 129 height 40
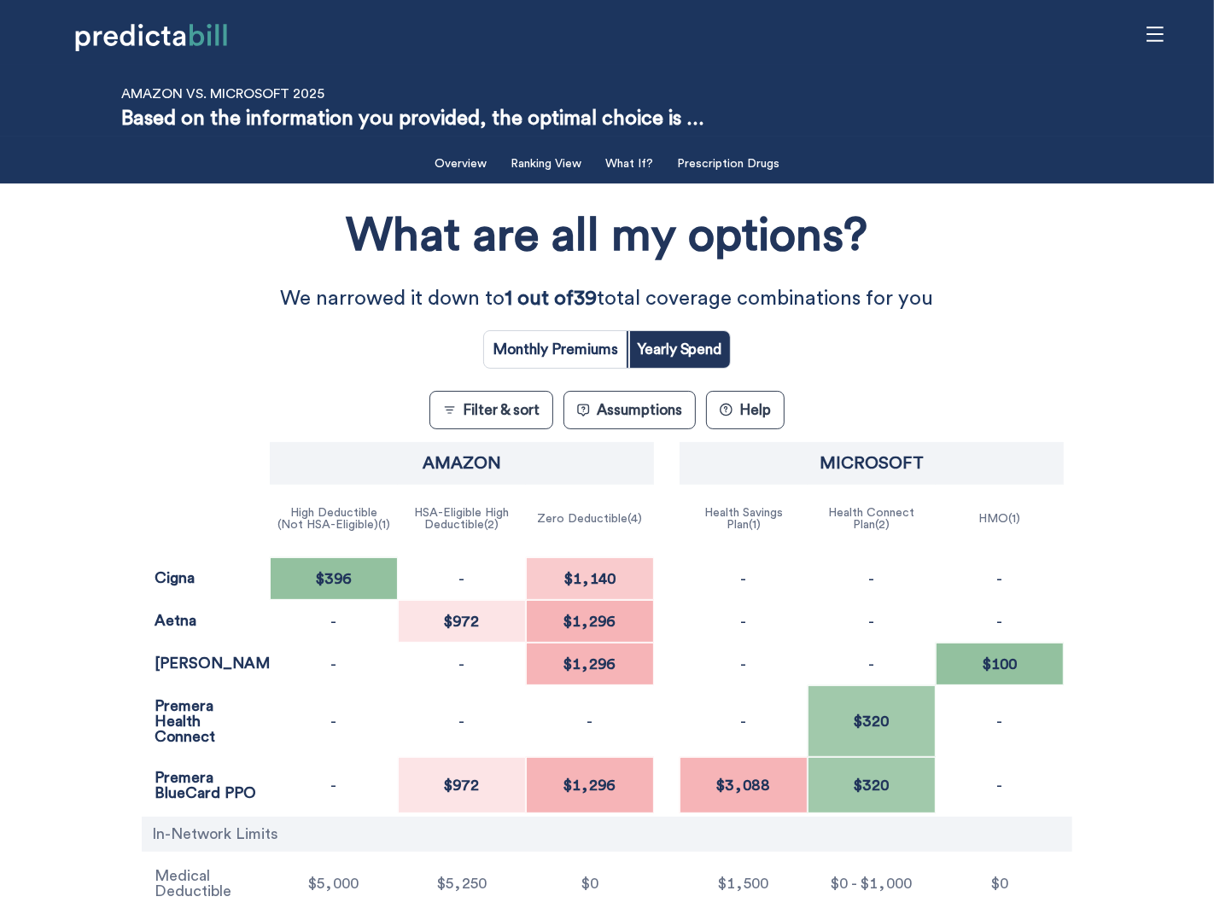
click at [135, 220] on div "What are all my options? We narrowed it down to 1 out of 39 total coverage comb…" at bounding box center [607, 590] width 1093 height 796
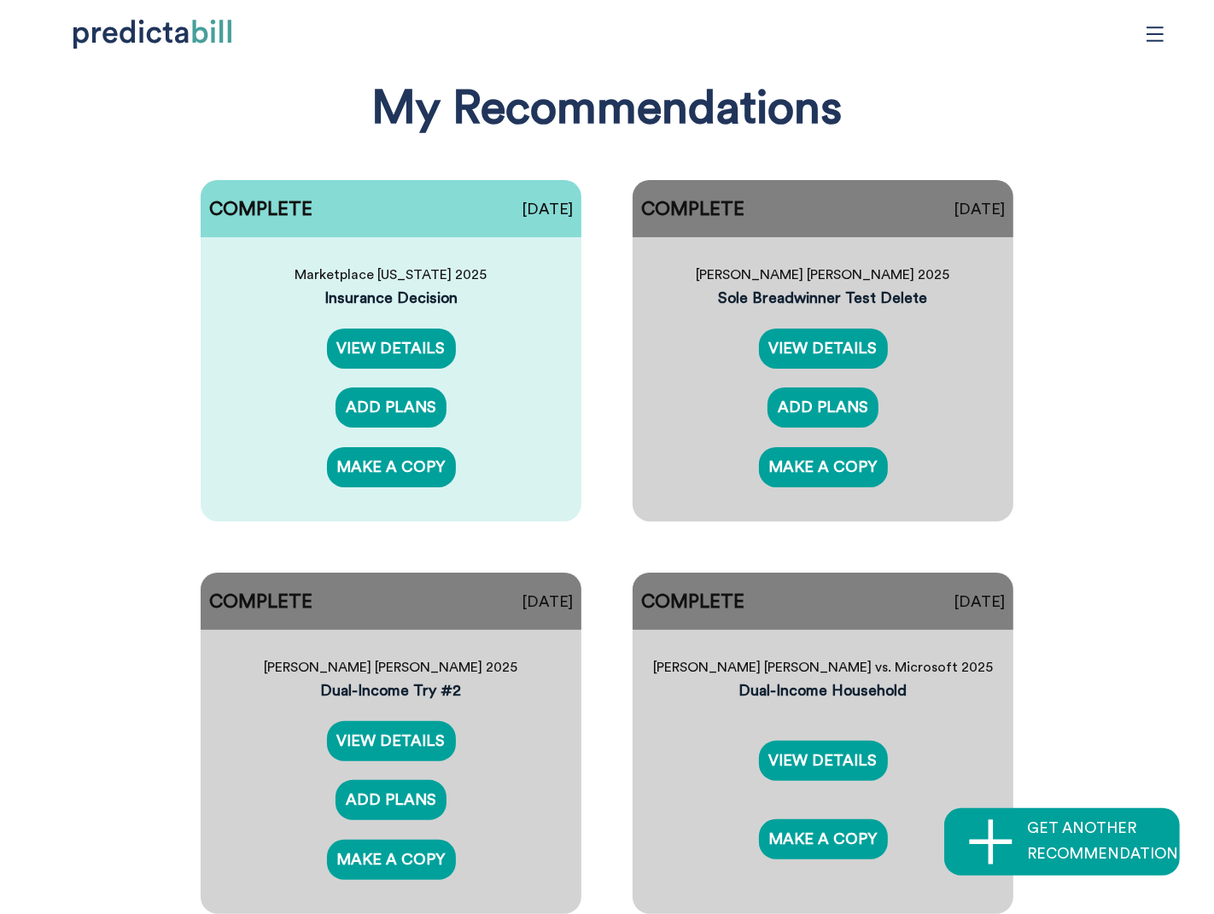
click at [835, 96] on h1 "My Recommendations" at bounding box center [607, 109] width 470 height 66
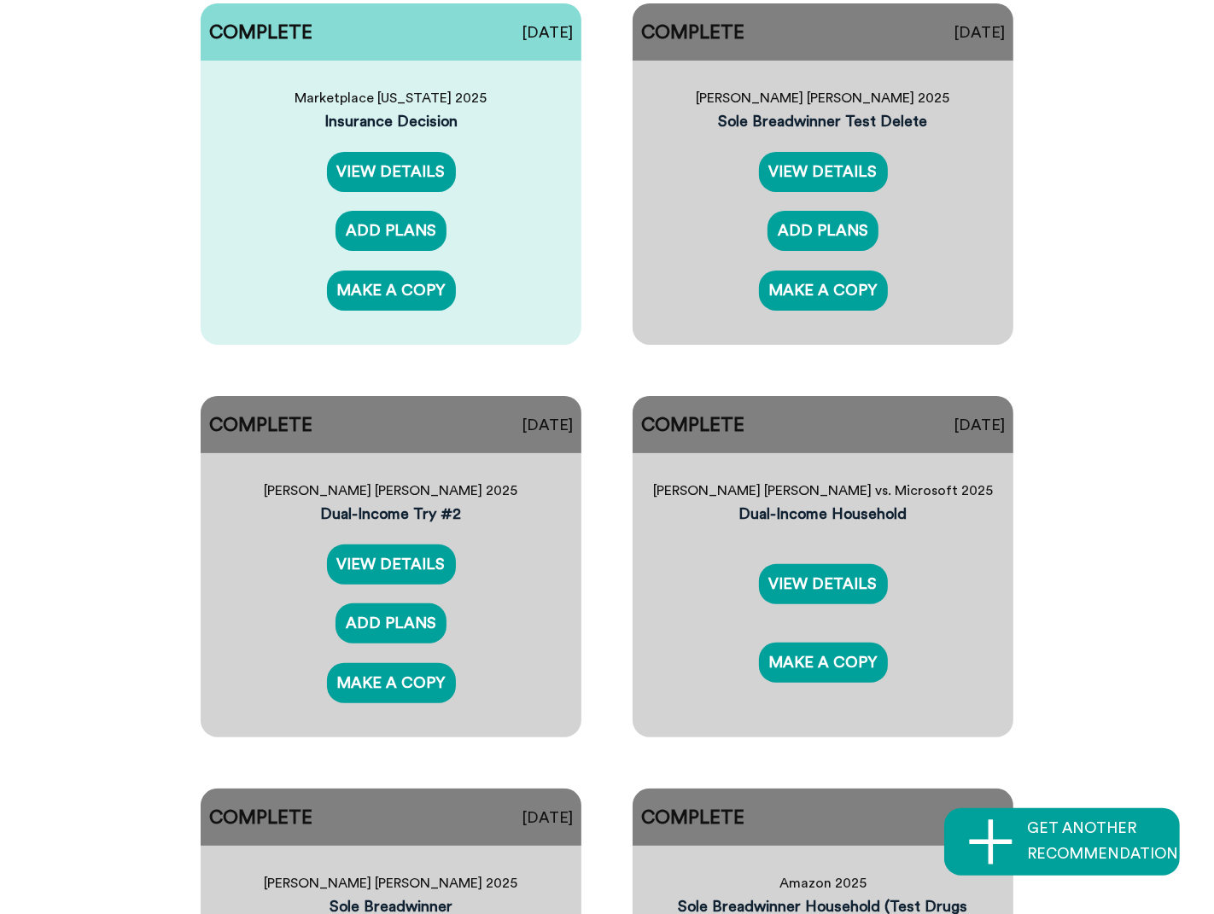
scroll to position [476, 0]
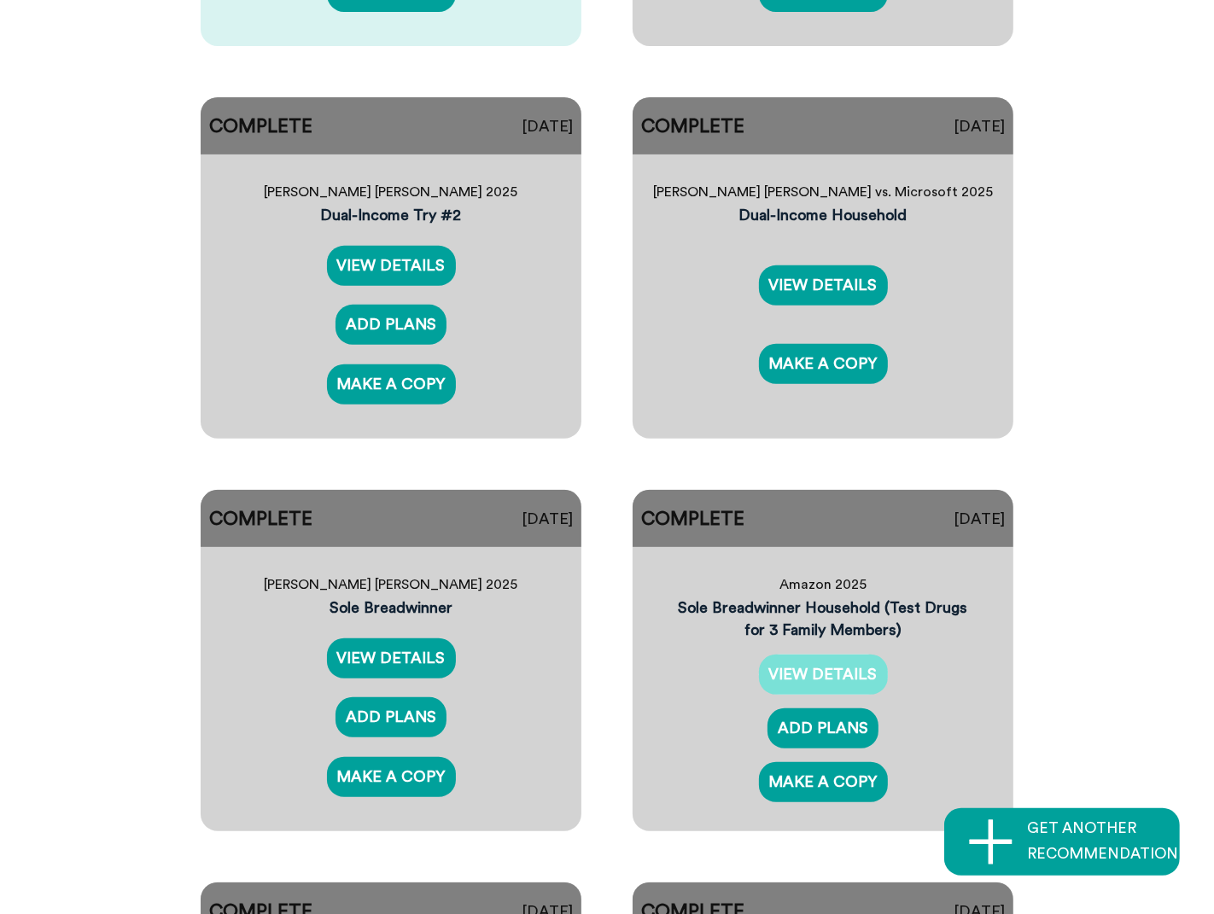
click at [779, 686] on link "VIEW DETAILS" at bounding box center [823, 675] width 129 height 40
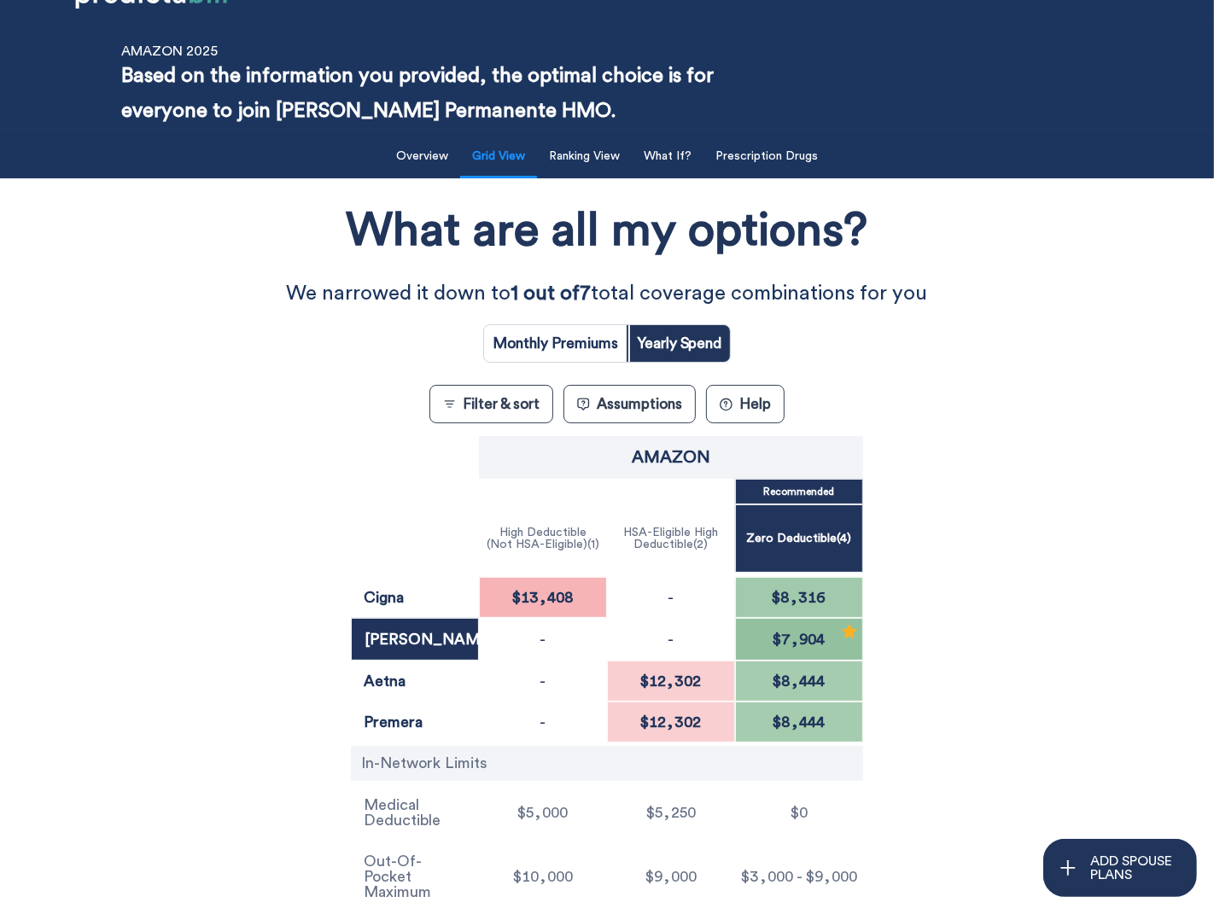
scroll to position [41, 0]
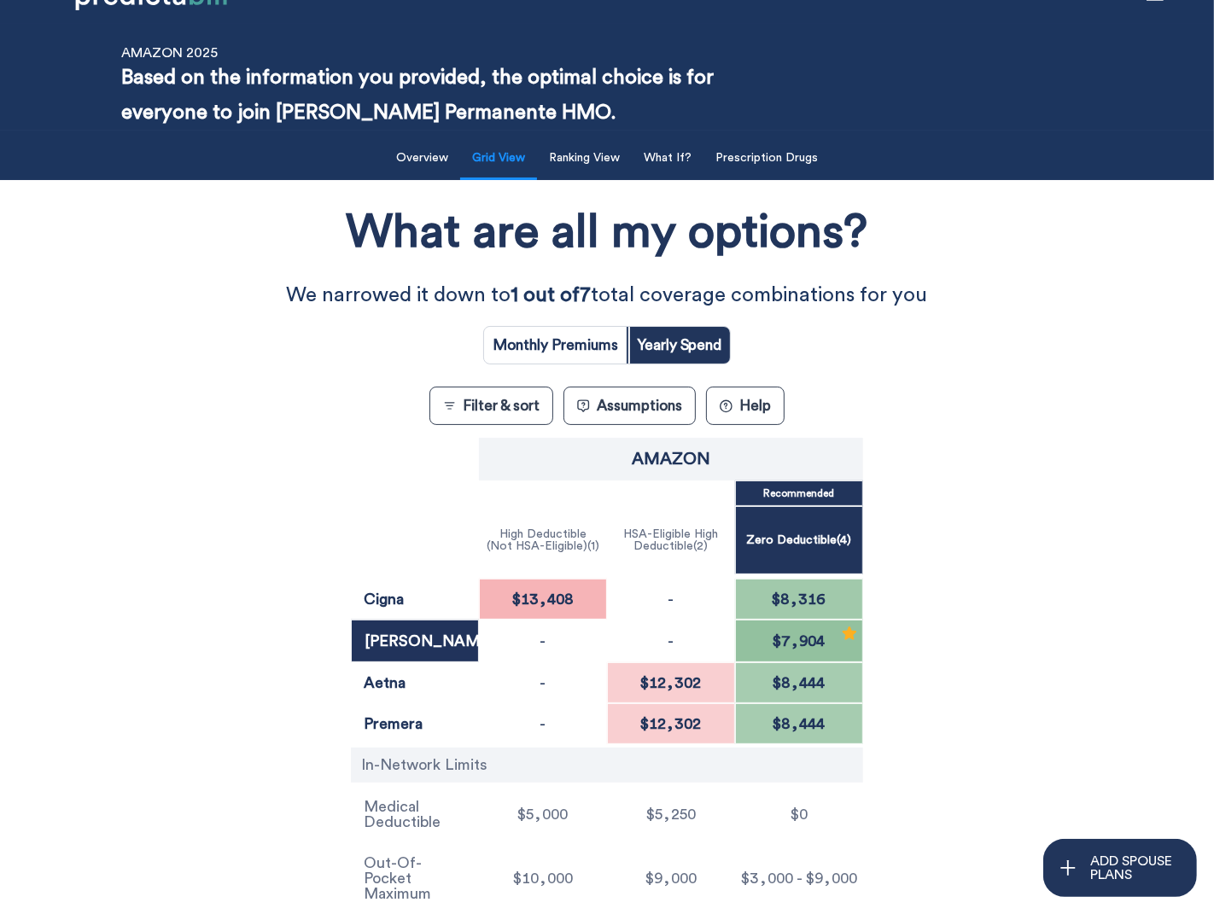
click at [482, 414] on button "Filter & sort" at bounding box center [491, 406] width 124 height 38
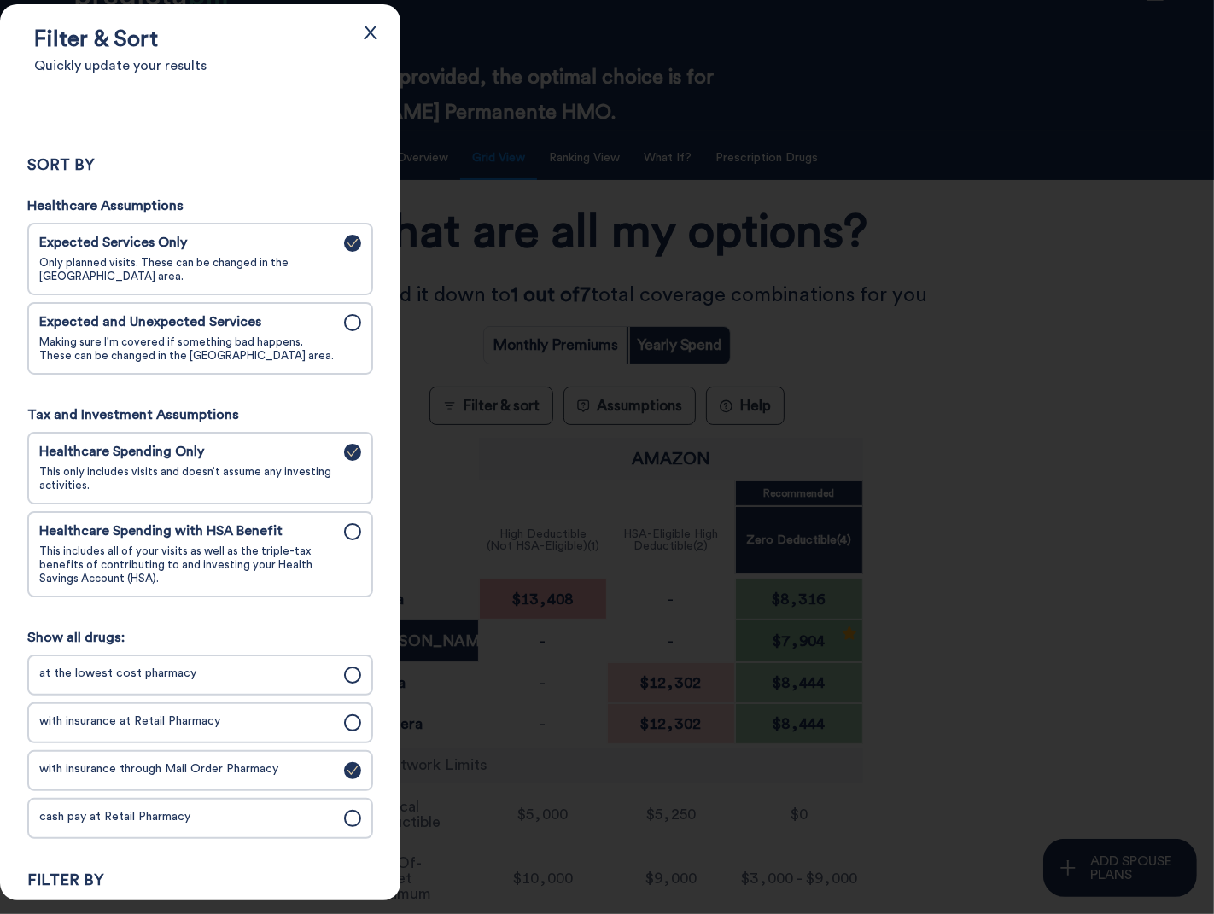
click at [303, 359] on span "Making sure I'm covered if something bad happens. These can be changed in the […" at bounding box center [186, 349] width 295 height 27
click at [0, 0] on input "Expected and Unexpected Services Making sure I'm covered if something bad happe…" at bounding box center [0, 0] width 0 height 0
click at [302, 555] on span "This includes all of your visits as well as the triple-tax benefits of contribu…" at bounding box center [186, 565] width 295 height 41
click at [0, 0] on input "Healthcare Spending with HSA Benefit This includes all of your visits as well a…" at bounding box center [0, 0] width 0 height 0
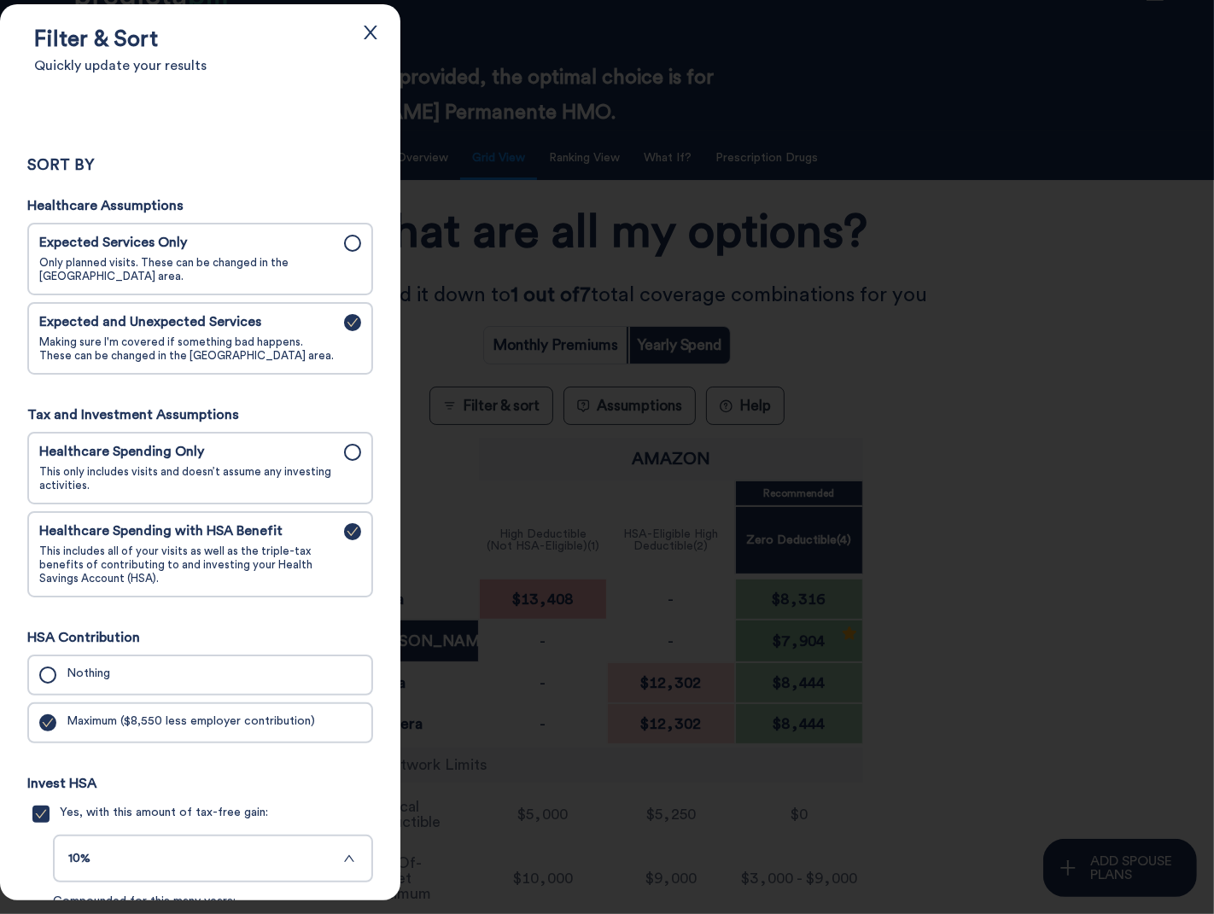
click at [260, 249] on span "Expected Services Only" at bounding box center [186, 243] width 295 height 16
click at [0, 0] on input "Expected Services Only Only planned visits. These can be changed in the Assumpt…" at bounding box center [0, 0] width 0 height 0
click at [437, 214] on div at bounding box center [607, 457] width 1214 height 914
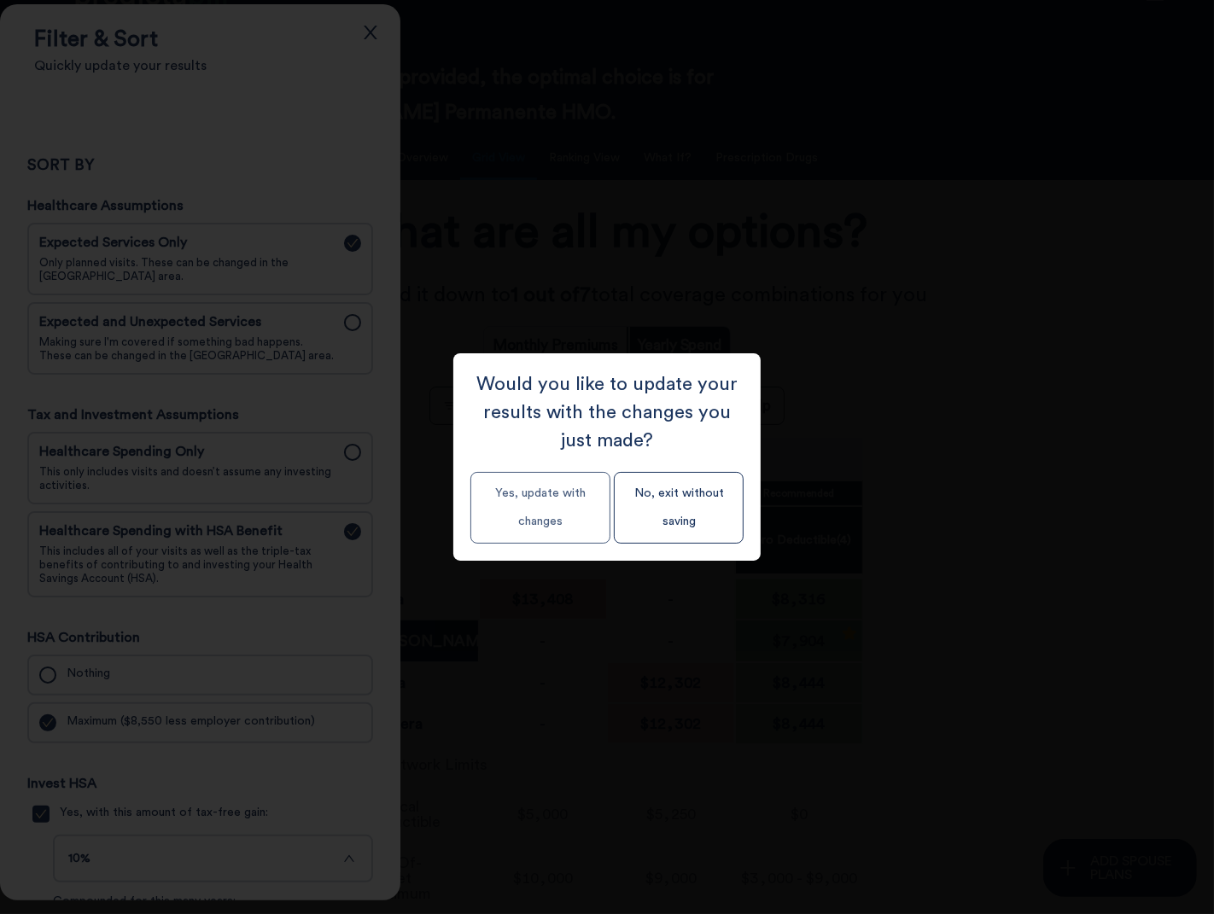
click at [544, 511] on button "Yes, update with changes" at bounding box center [540, 508] width 140 height 72
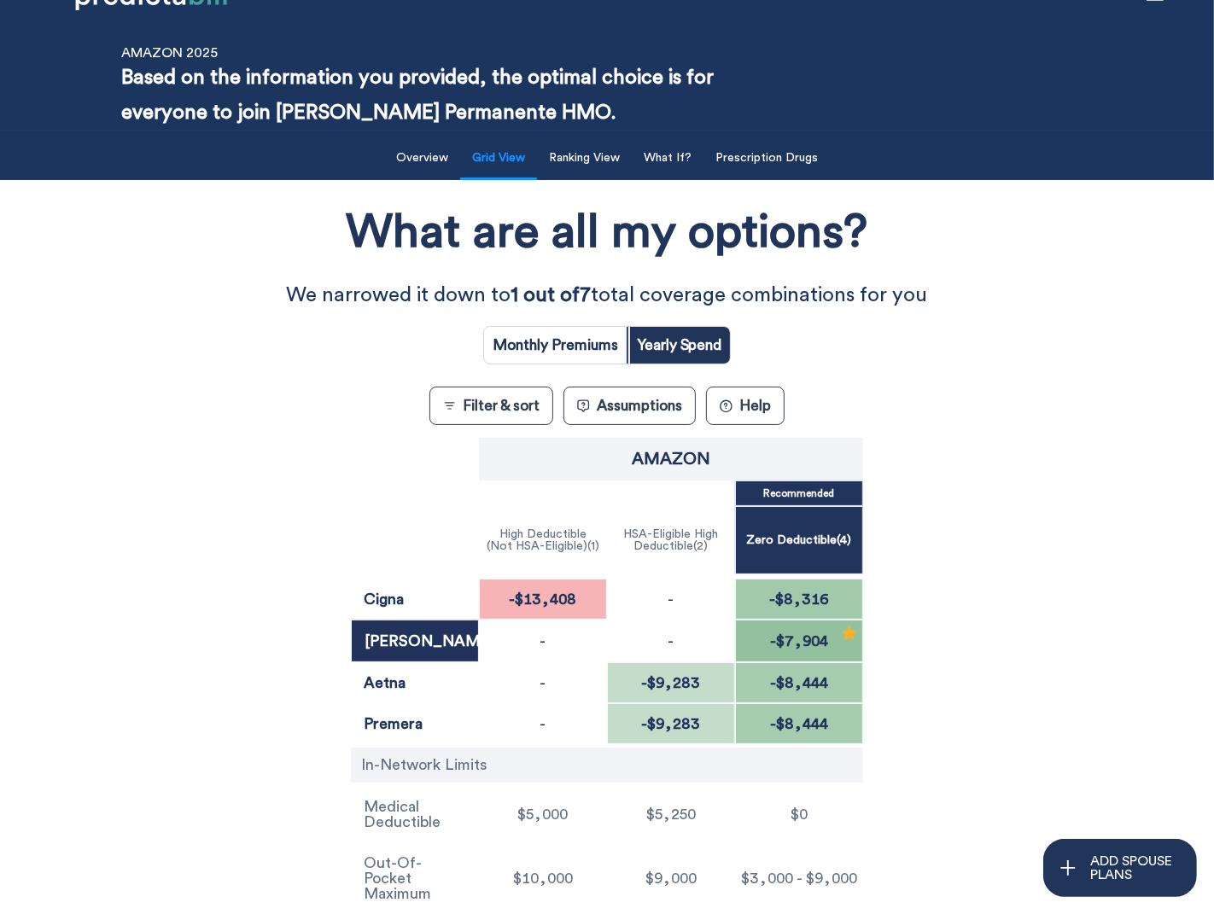
click at [491, 423] on button "Filter & sort" at bounding box center [491, 406] width 124 height 38
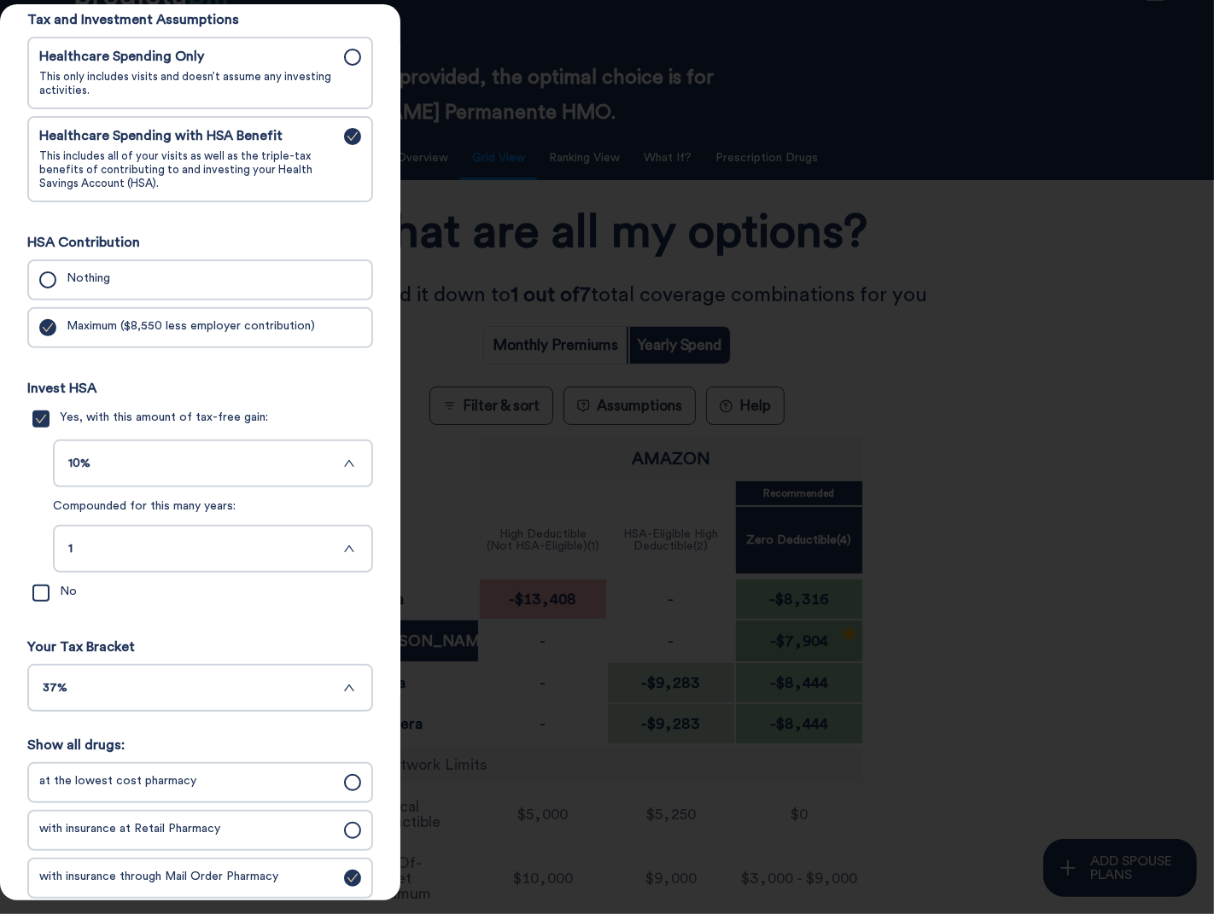
scroll to position [530, 0]
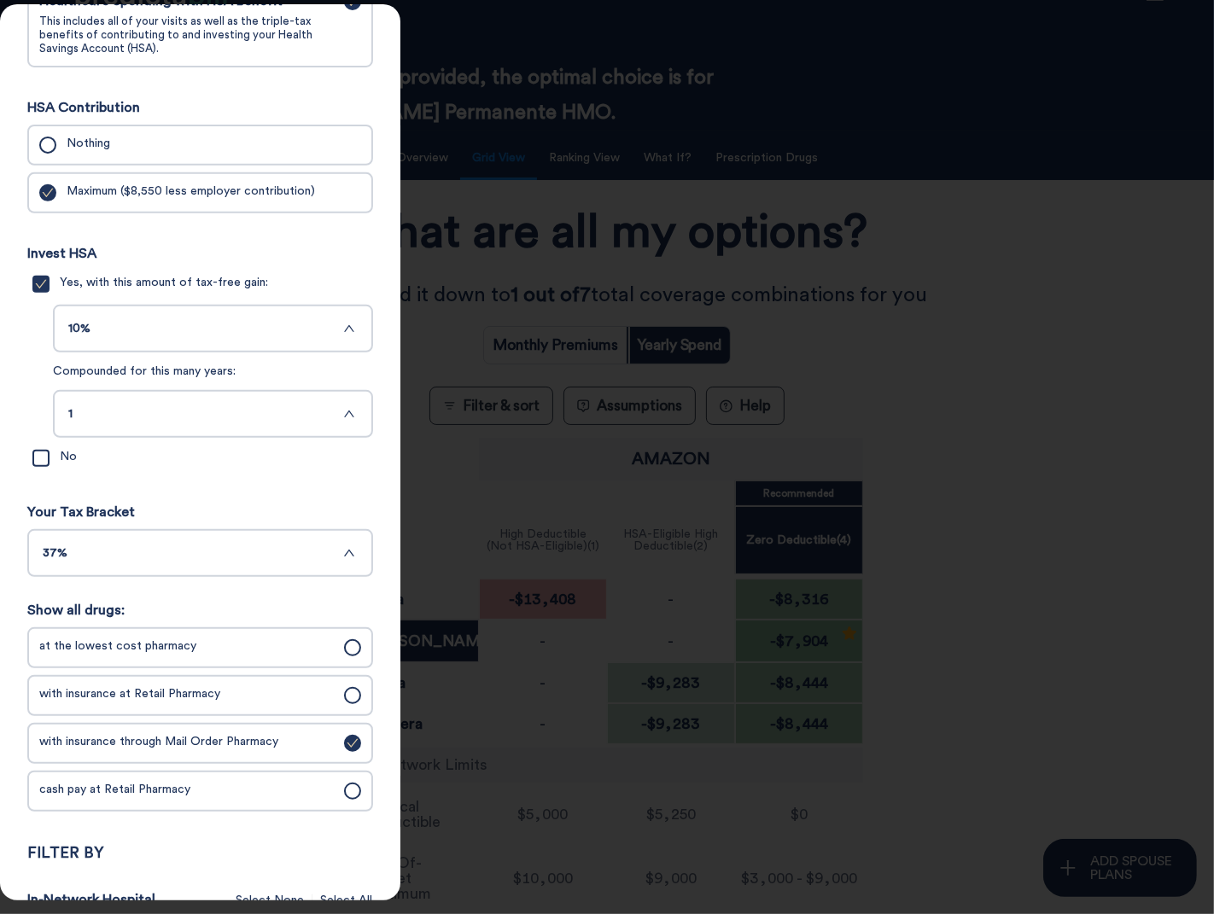
click at [228, 652] on span "at the lowest cost pharmacy" at bounding box center [186, 646] width 295 height 15
click at [0, 0] on input "at the lowest cost pharmacy" at bounding box center [0, 0] width 0 height 0
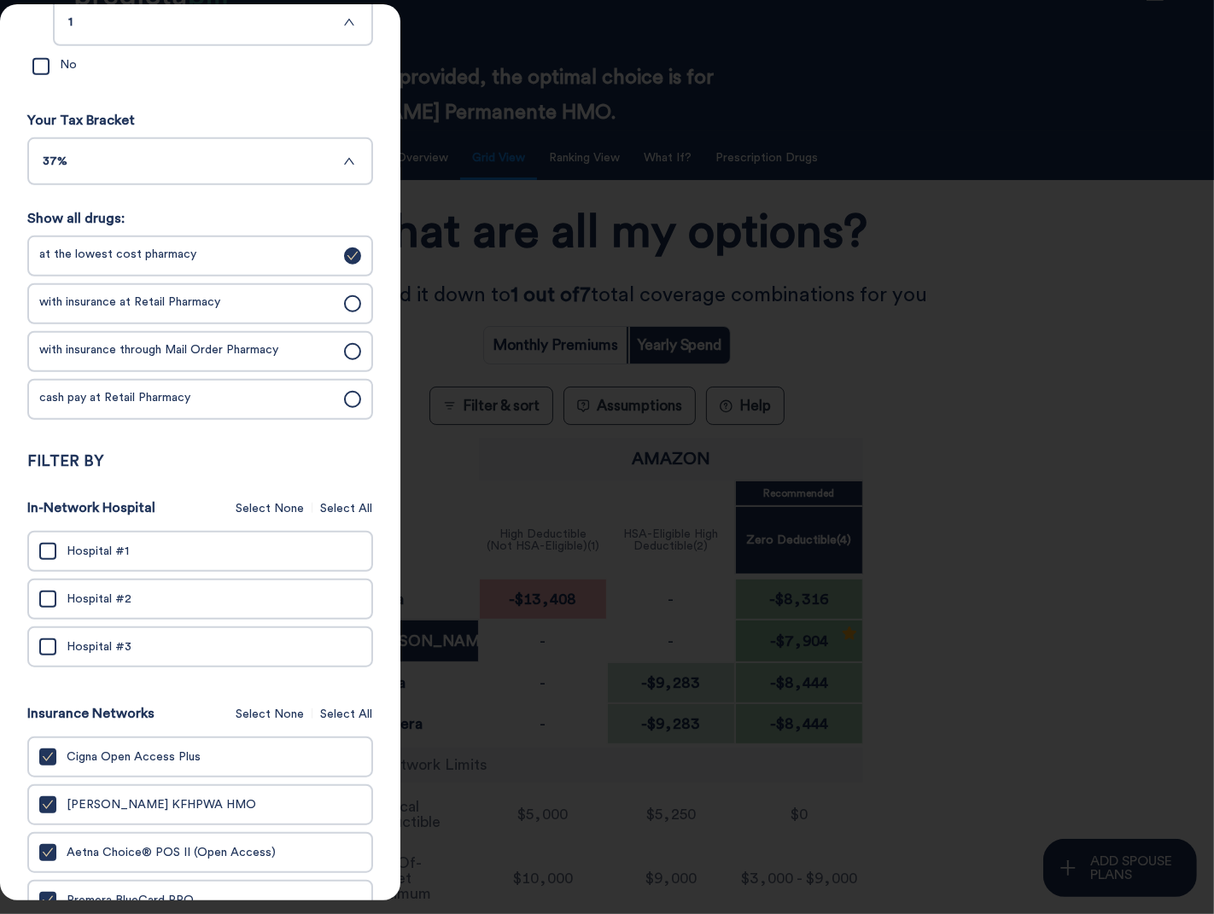
scroll to position [1059, 0]
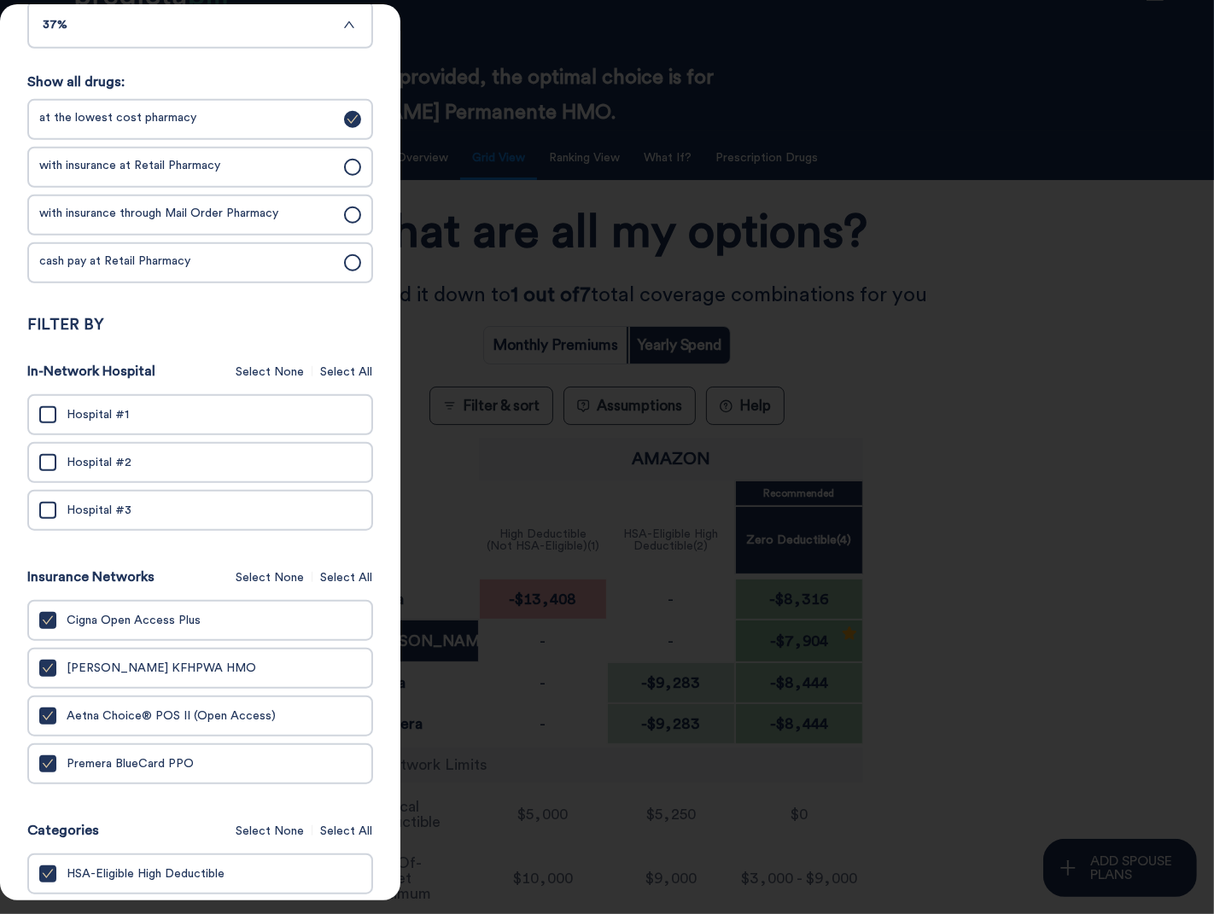
click at [449, 219] on div at bounding box center [607, 457] width 1214 height 914
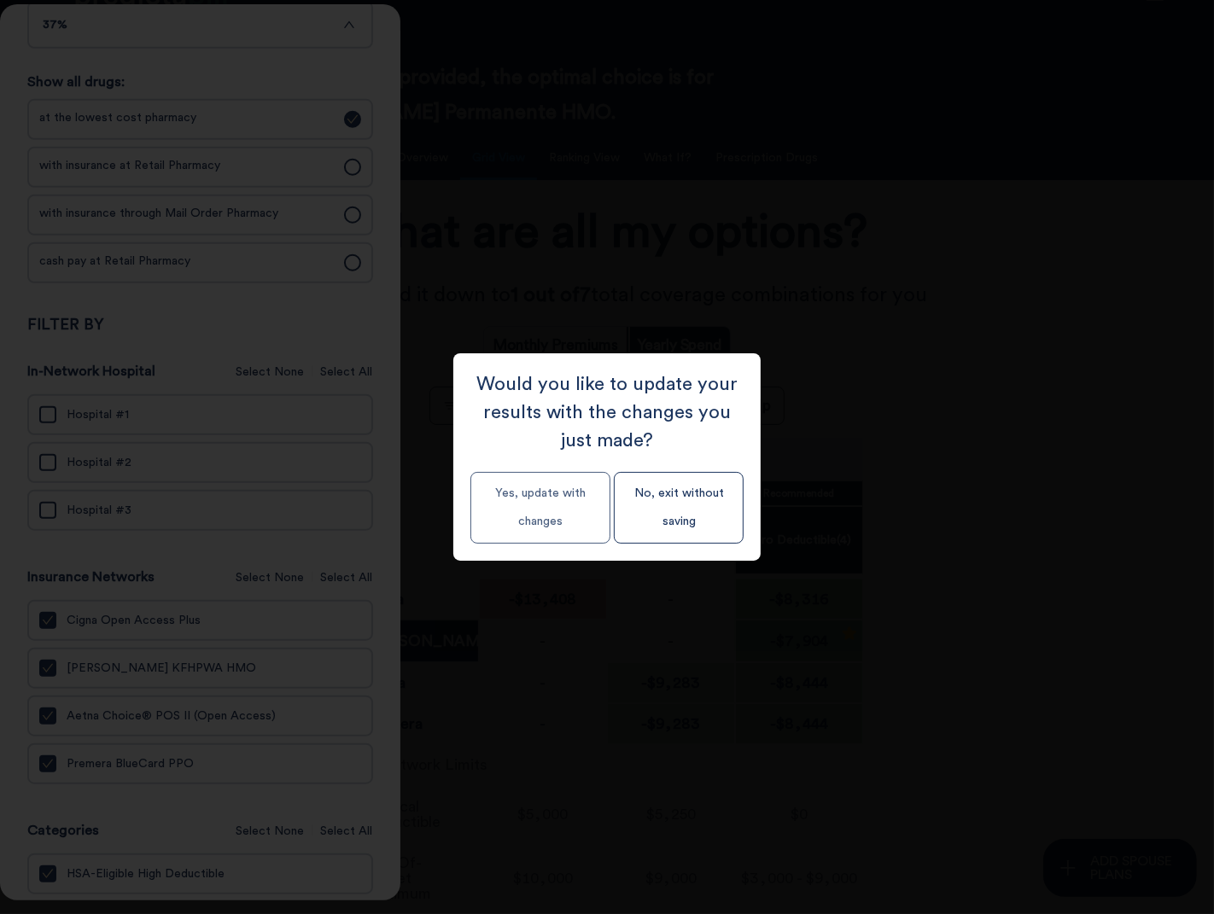
click at [534, 495] on button "Yes, update with changes" at bounding box center [540, 508] width 140 height 72
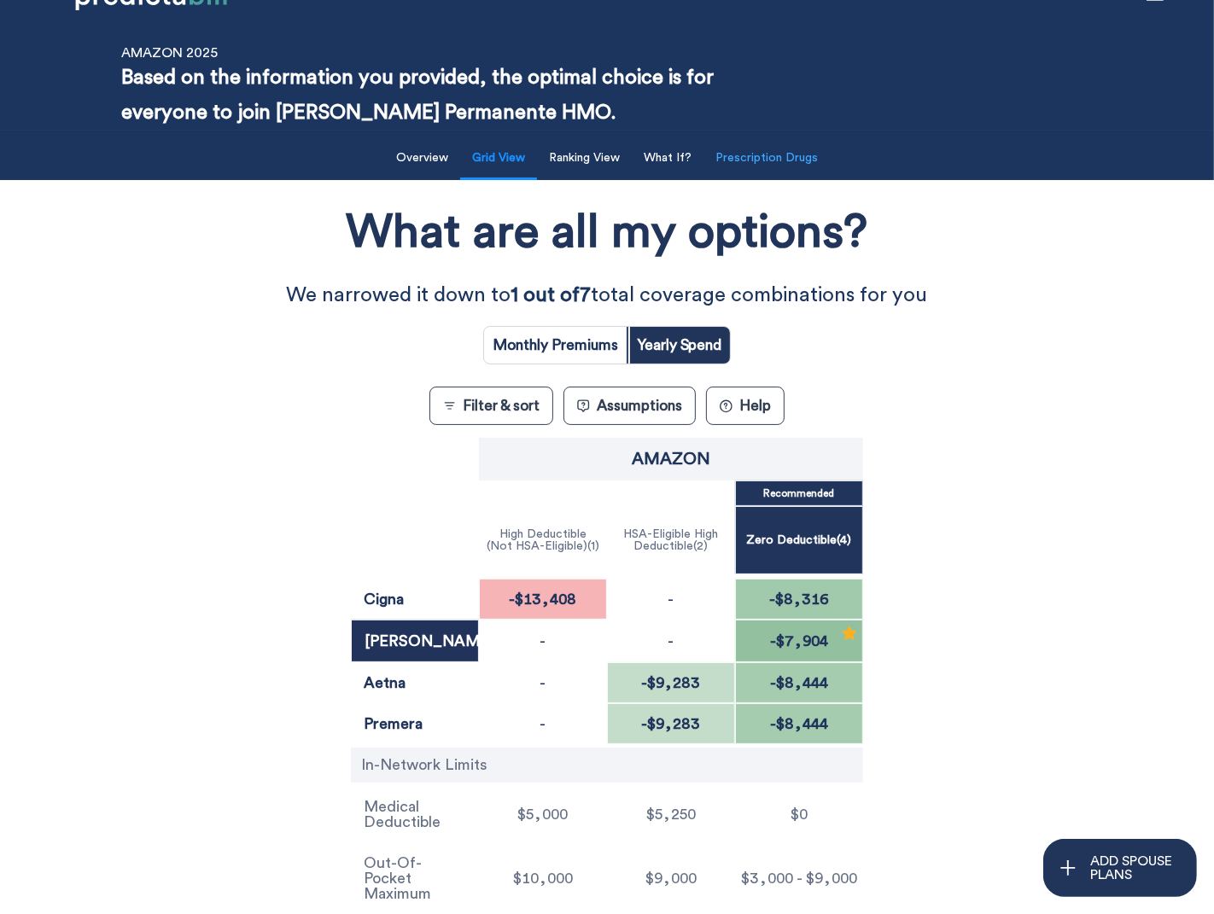
click at [775, 160] on button "Prescription Drugs" at bounding box center [766, 158] width 123 height 35
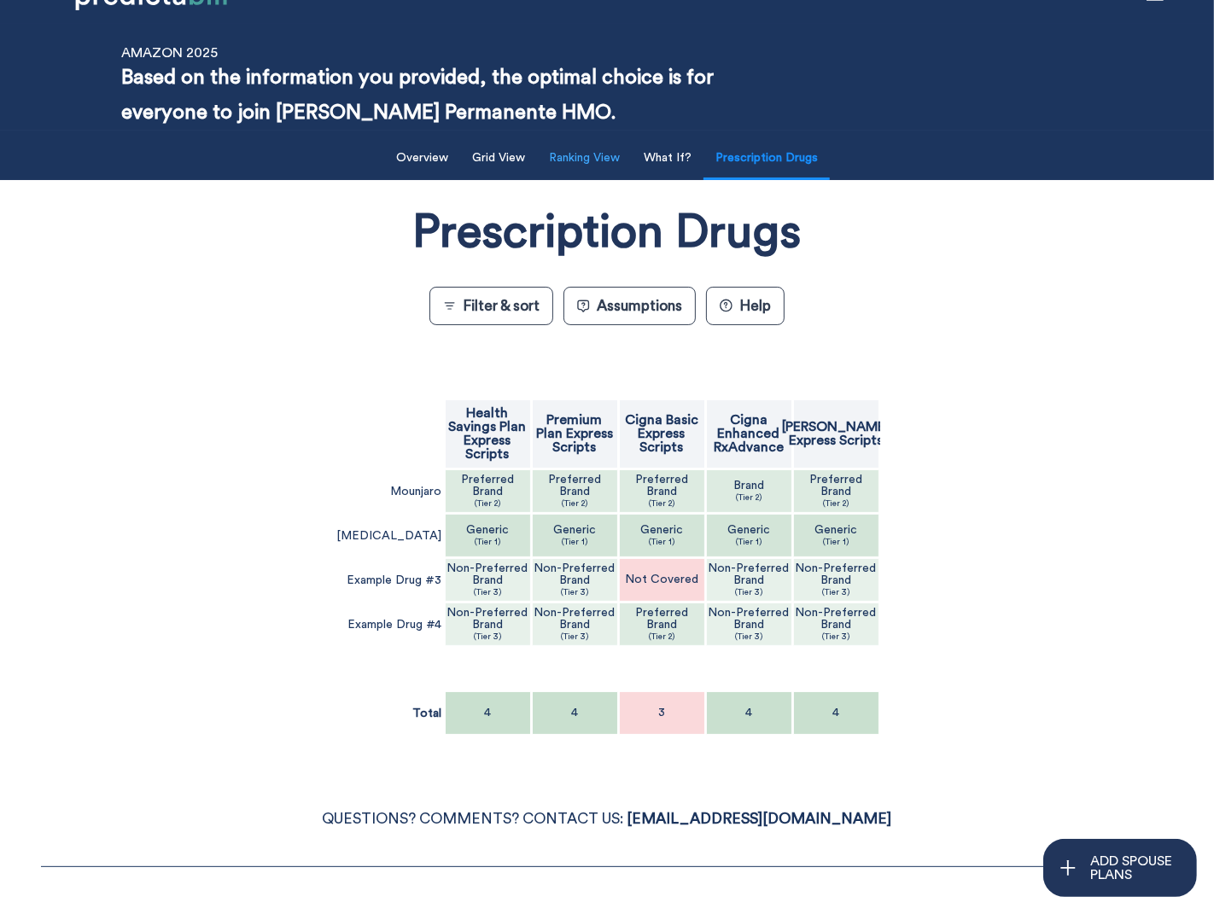
click at [607, 163] on button "Ranking View" at bounding box center [584, 158] width 91 height 35
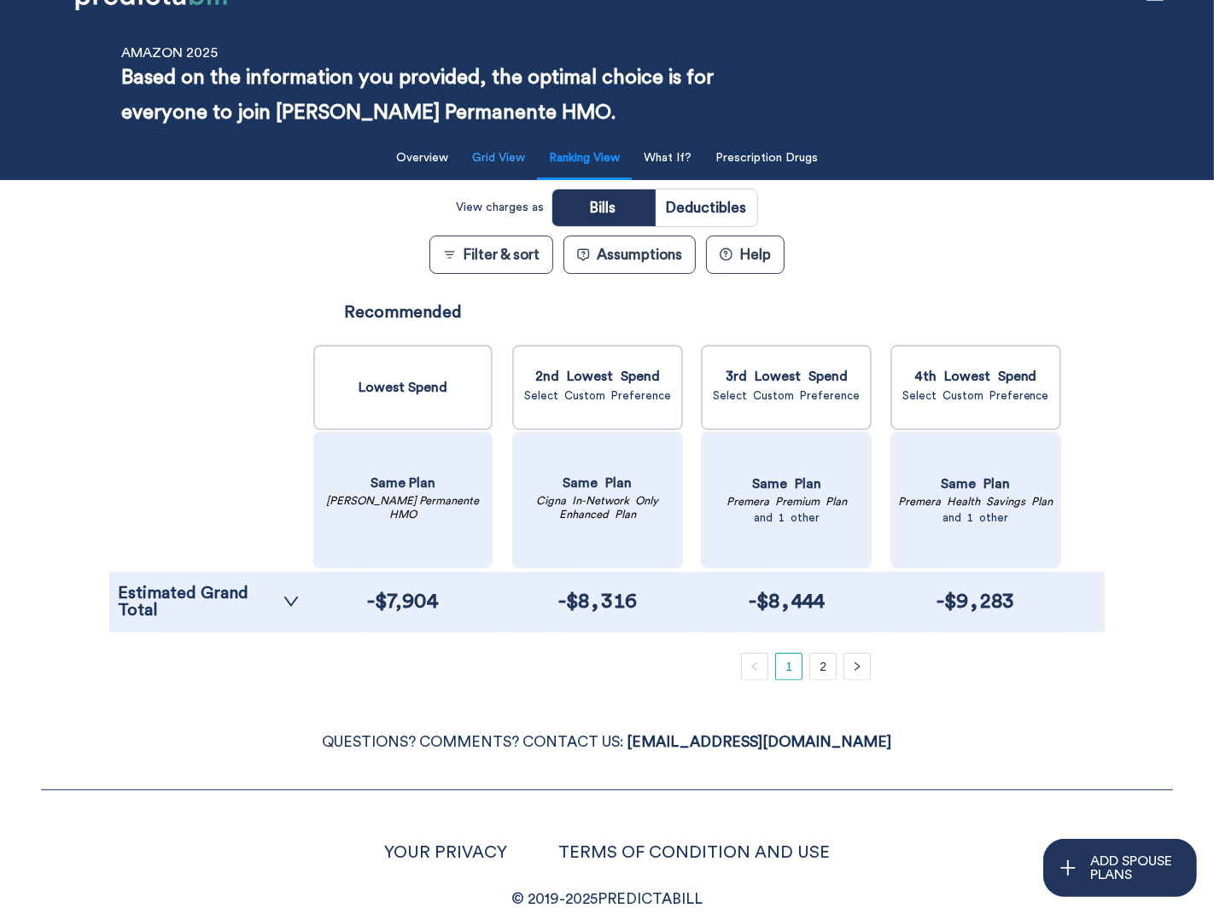
click at [495, 163] on button "Grid View" at bounding box center [498, 158] width 73 height 35
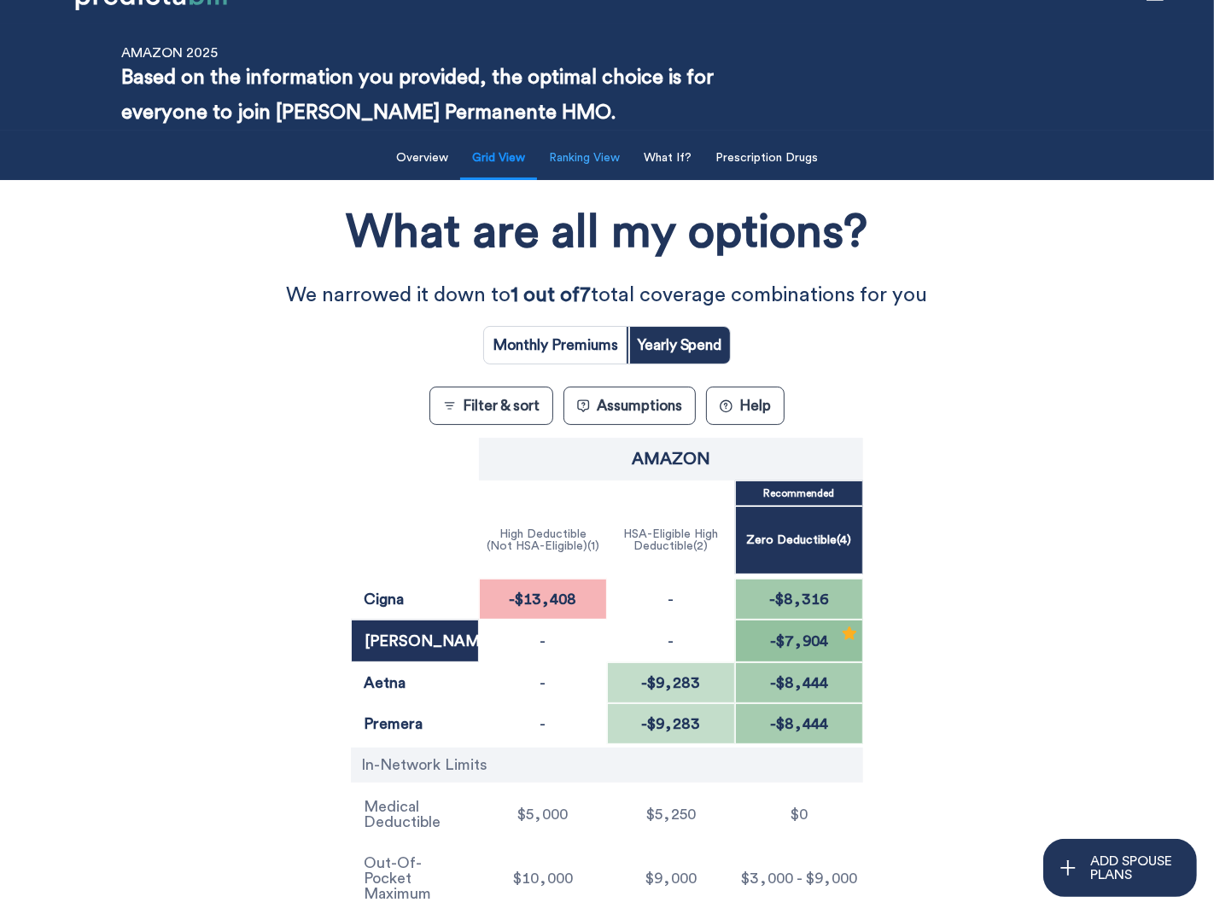
click at [572, 163] on button "Ranking View" at bounding box center [584, 158] width 91 height 35
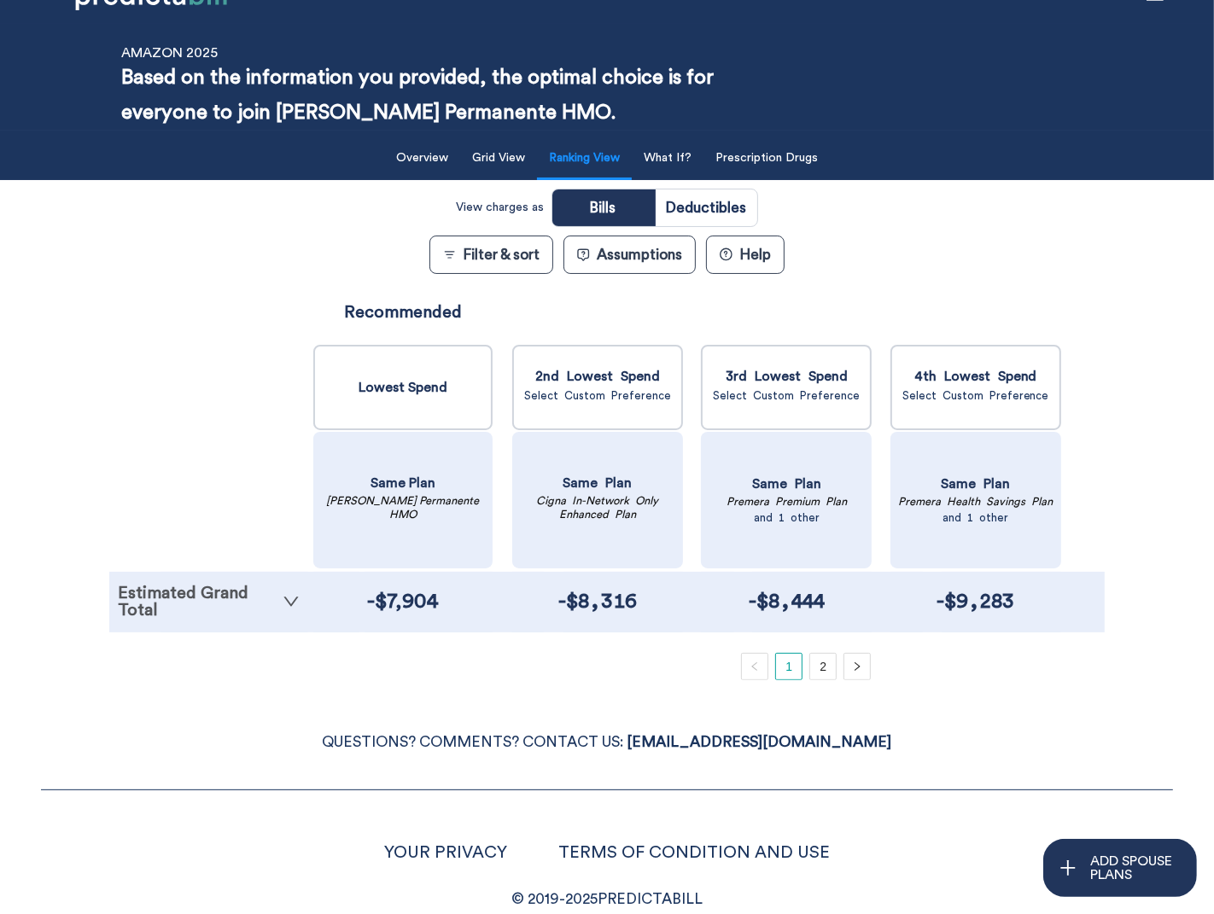
click at [224, 588] on link "Estimated Grand Total" at bounding box center [209, 602] width 182 height 34
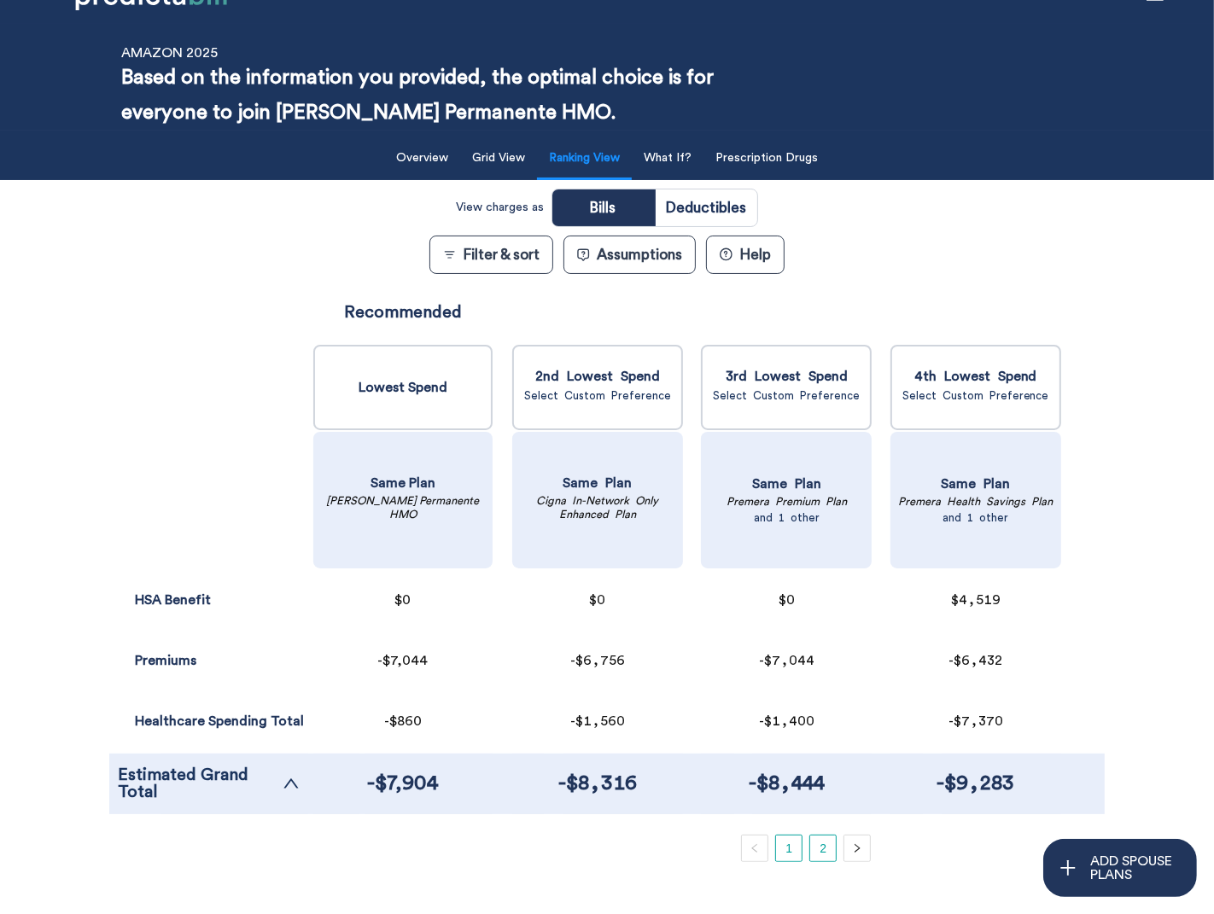
click at [826, 844] on link "2" at bounding box center [823, 849] width 26 height 26
click at [791, 848] on link "1" at bounding box center [789, 849] width 26 height 26
click at [819, 851] on link "2" at bounding box center [823, 849] width 26 height 26
click at [505, 148] on button "Grid View" at bounding box center [498, 158] width 73 height 35
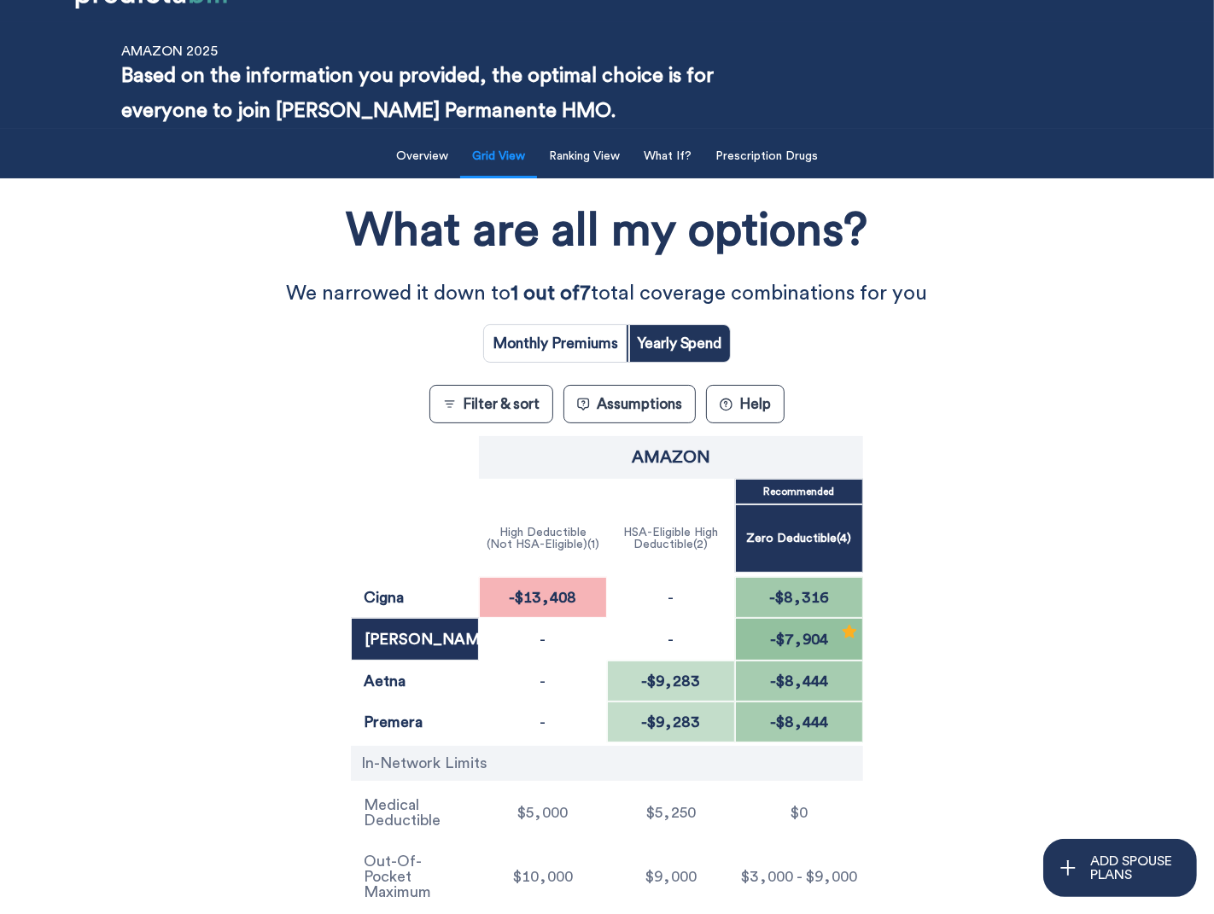
scroll to position [40, 0]
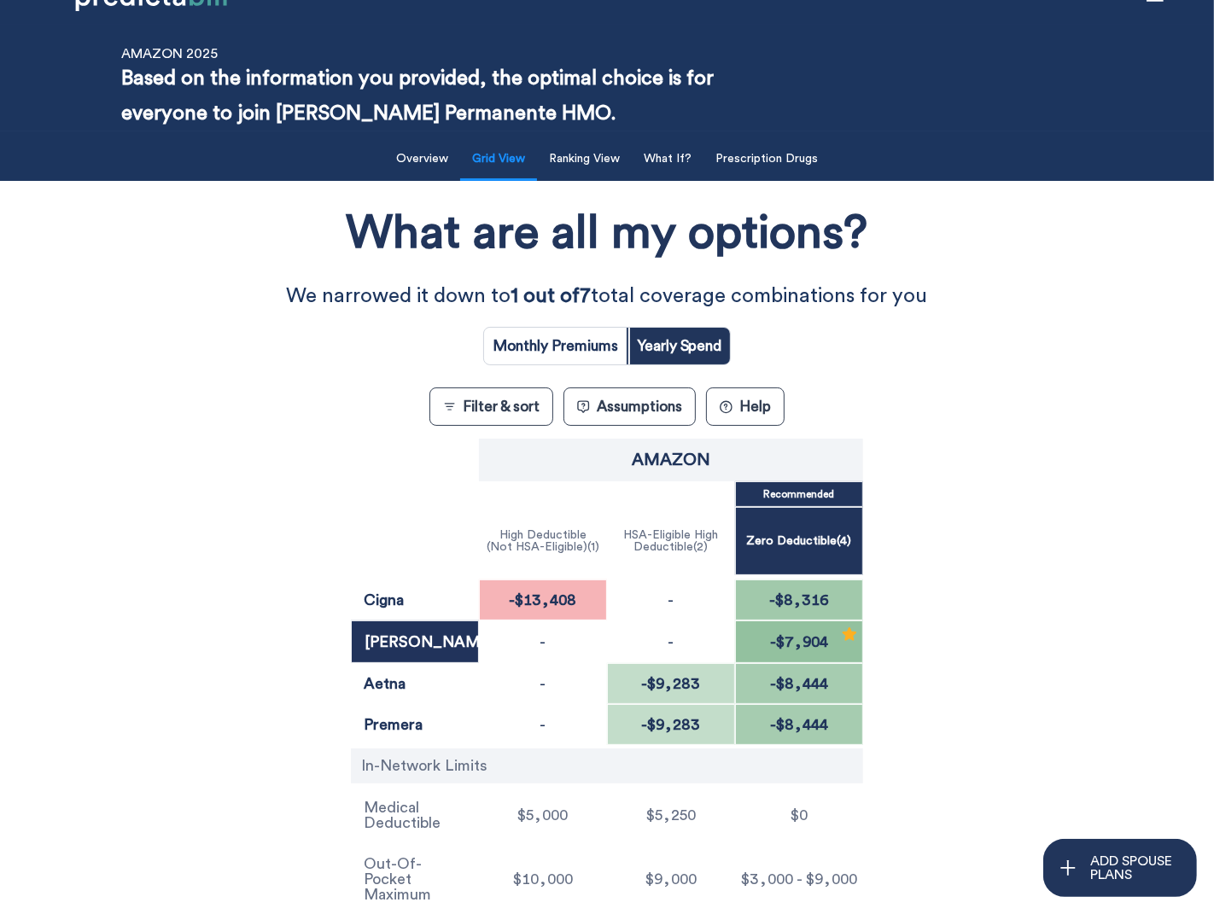
click at [73, 466] on div "What are all my options? We narrowed it down to 1 out of 7 total coverage combi…" at bounding box center [607, 555] width 1093 height 731
click at [79, 277] on div "What are all my options? We narrowed it down to 1 out of 7 total coverage combi…" at bounding box center [607, 555] width 1093 height 731
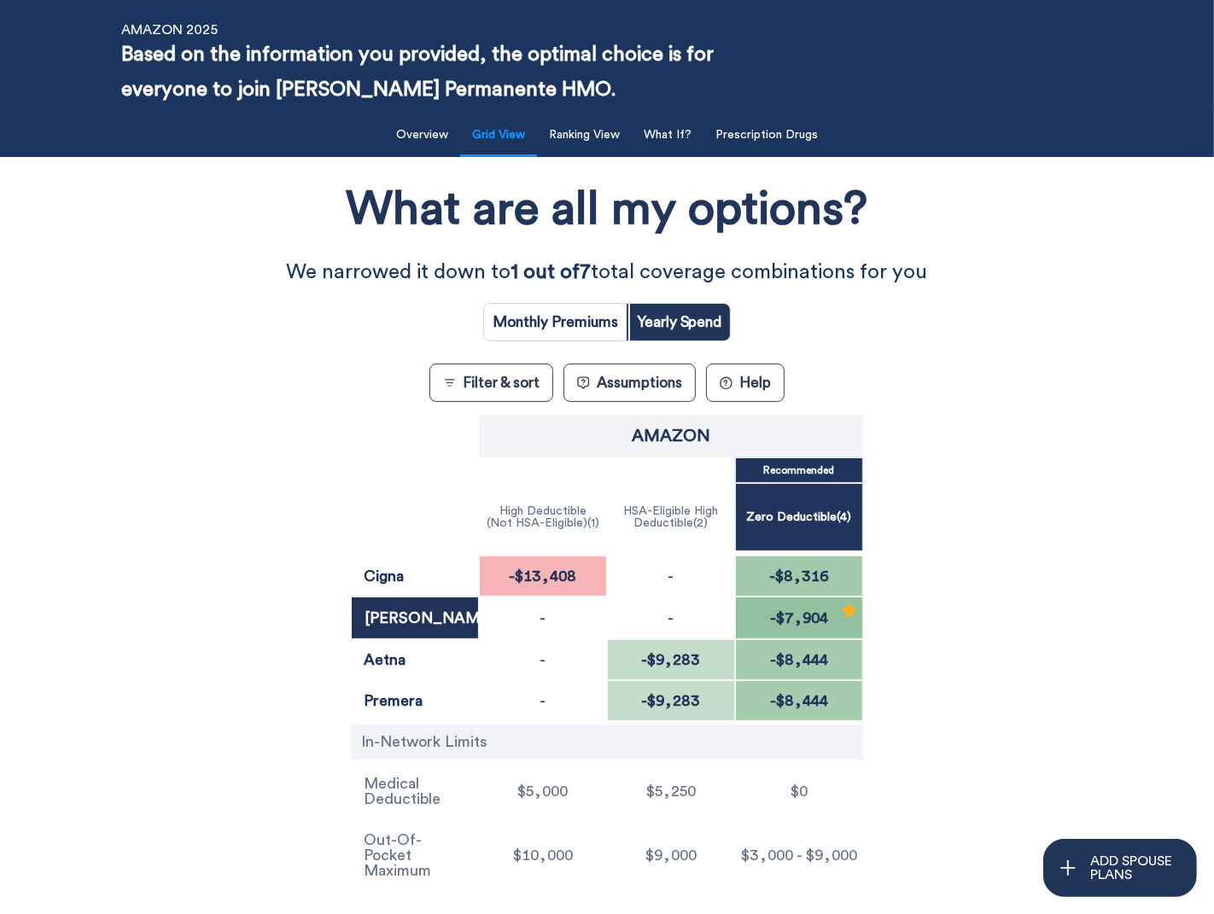
scroll to position [73, 0]
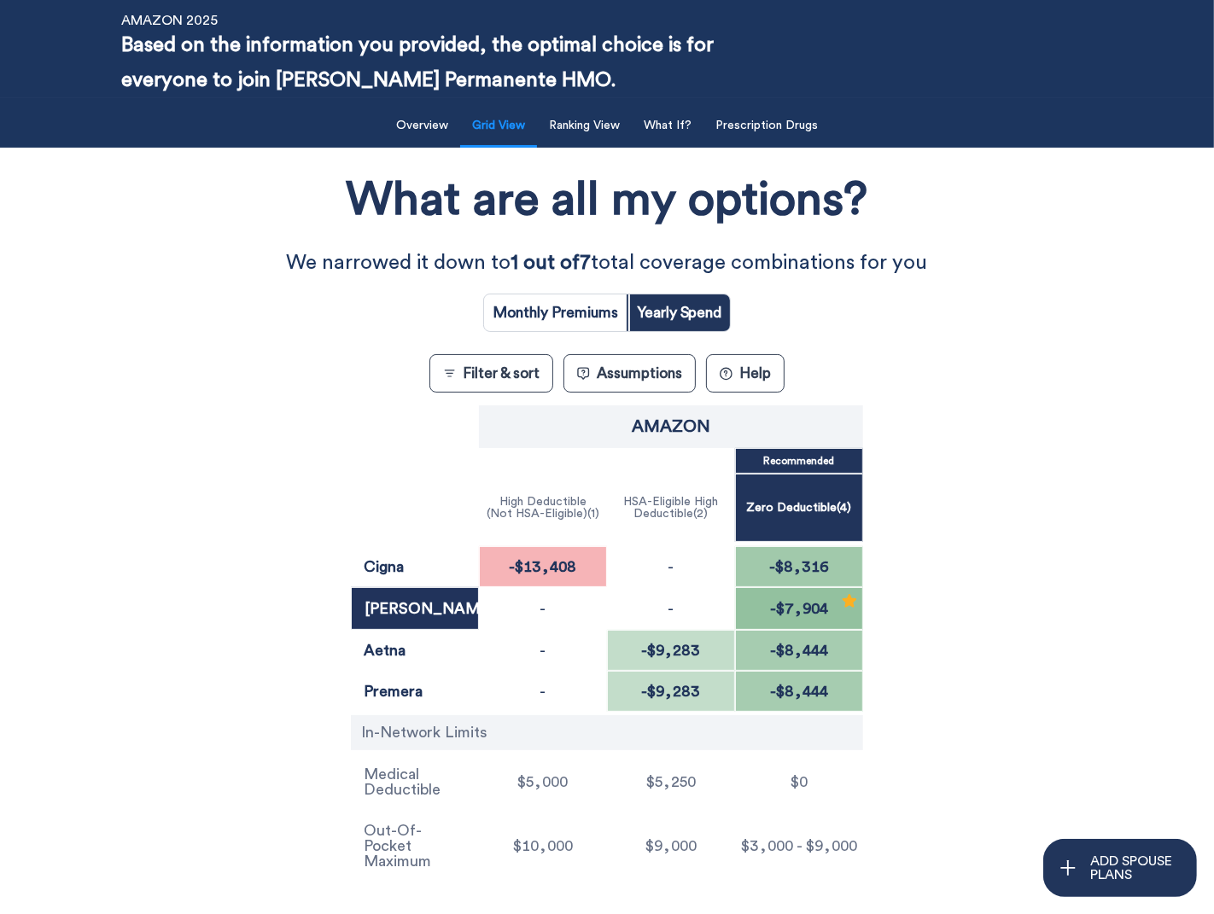
click at [489, 377] on button "Filter & sort" at bounding box center [491, 373] width 124 height 38
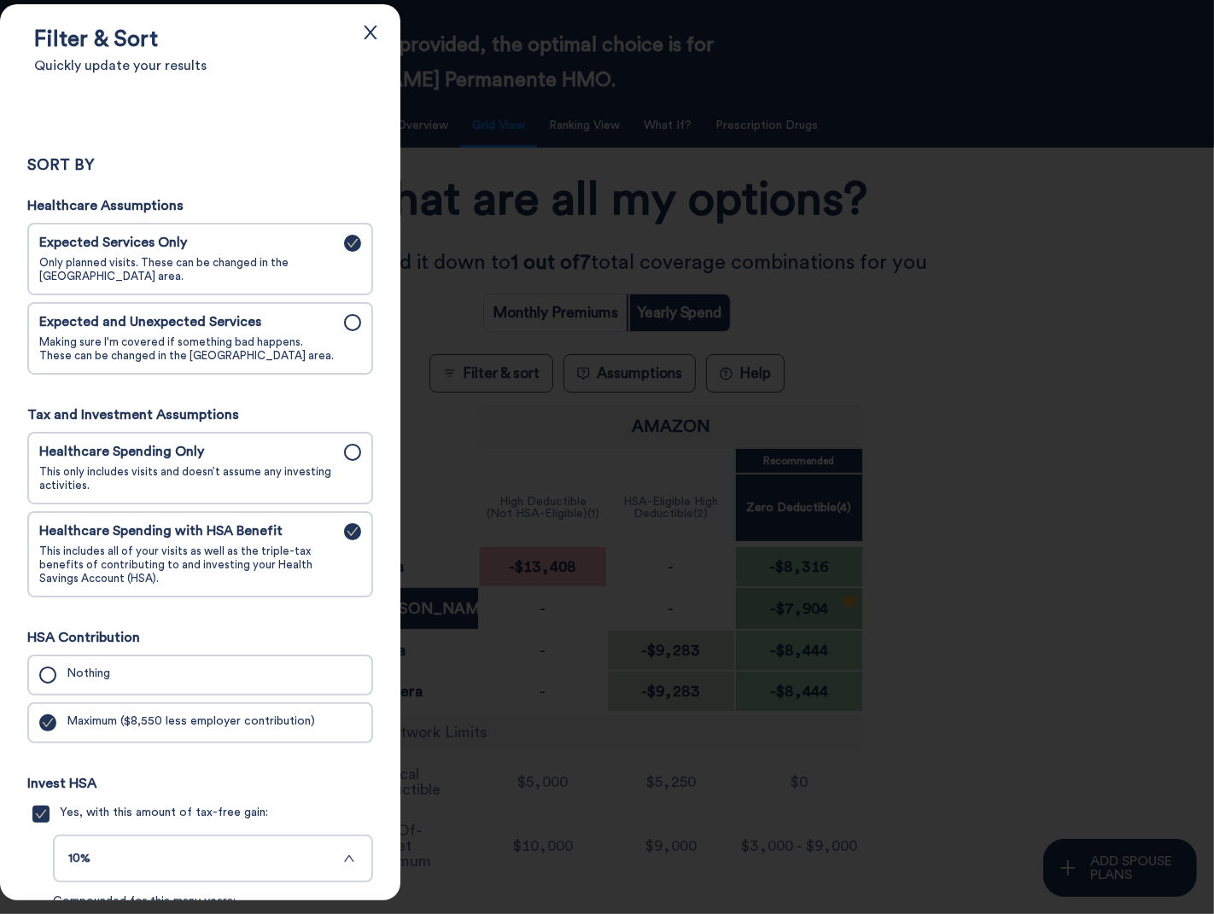
scroll to position [75, 0]
click at [371, 33] on icon "close" at bounding box center [371, 33] width 14 height 14
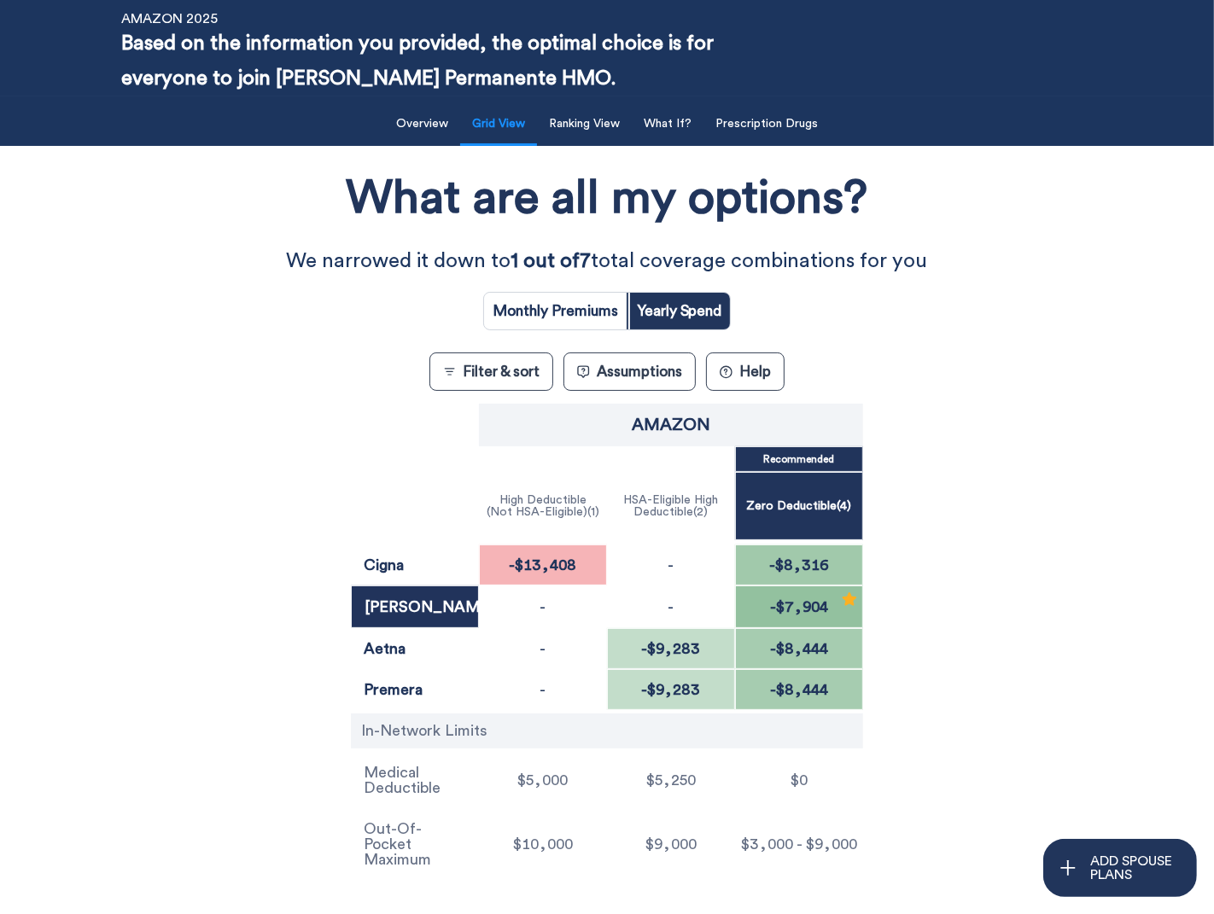
click at [486, 371] on button "Filter & sort" at bounding box center [491, 372] width 124 height 38
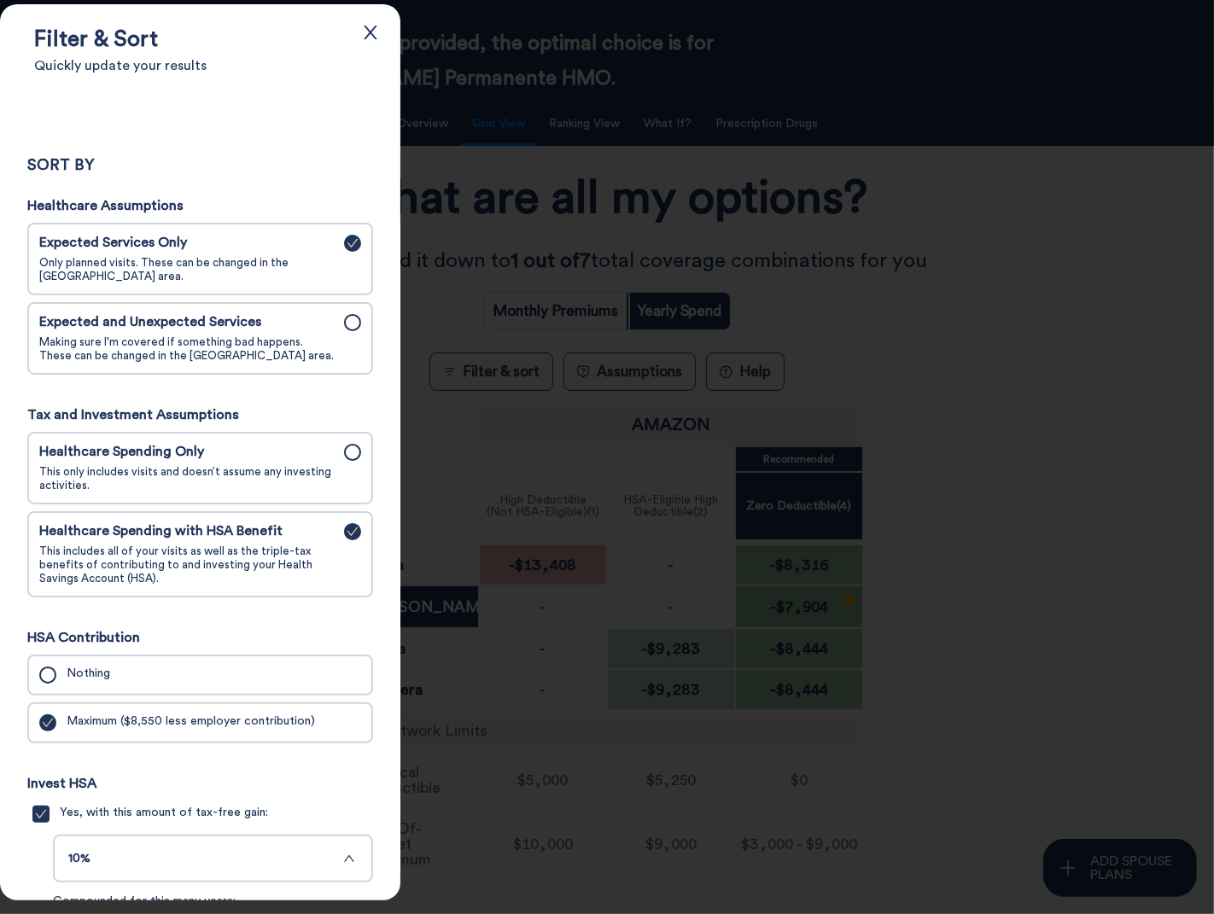
click at [287, 852] on button "10%" at bounding box center [213, 859] width 320 height 48
click at [489, 222] on div at bounding box center [607, 457] width 1214 height 914
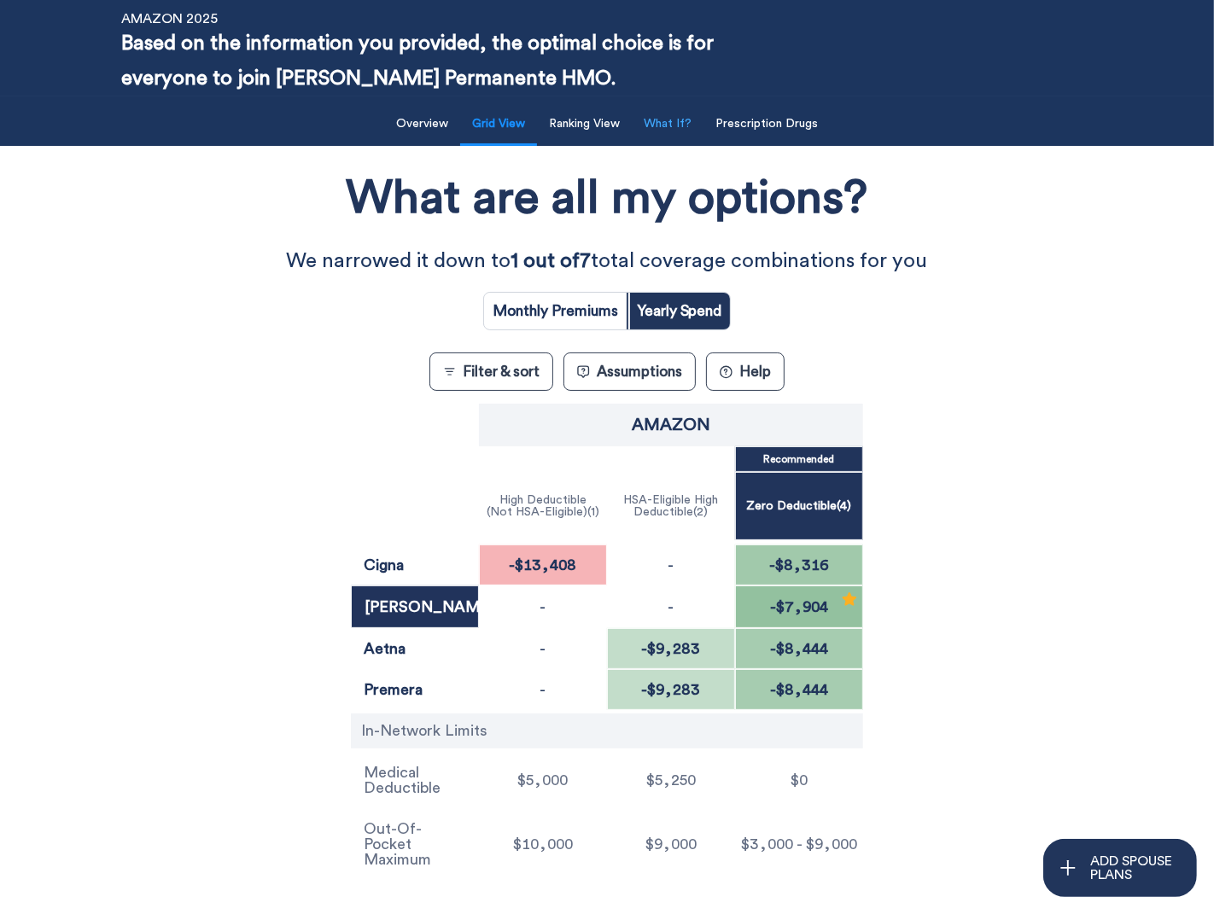
click at [689, 127] on button "What If?" at bounding box center [667, 124] width 68 height 35
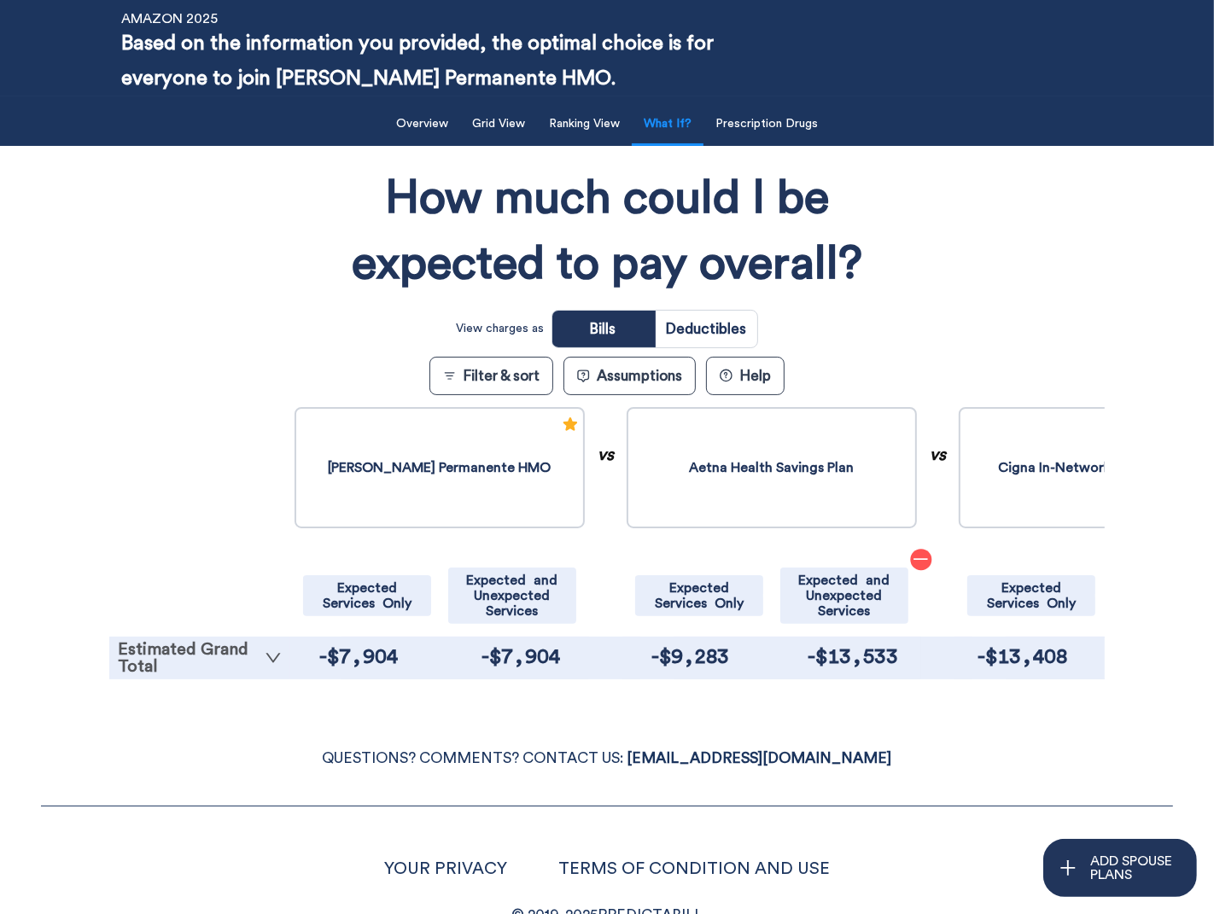
click at [206, 663] on link "Estimated Grand Total" at bounding box center [200, 658] width 164 height 34
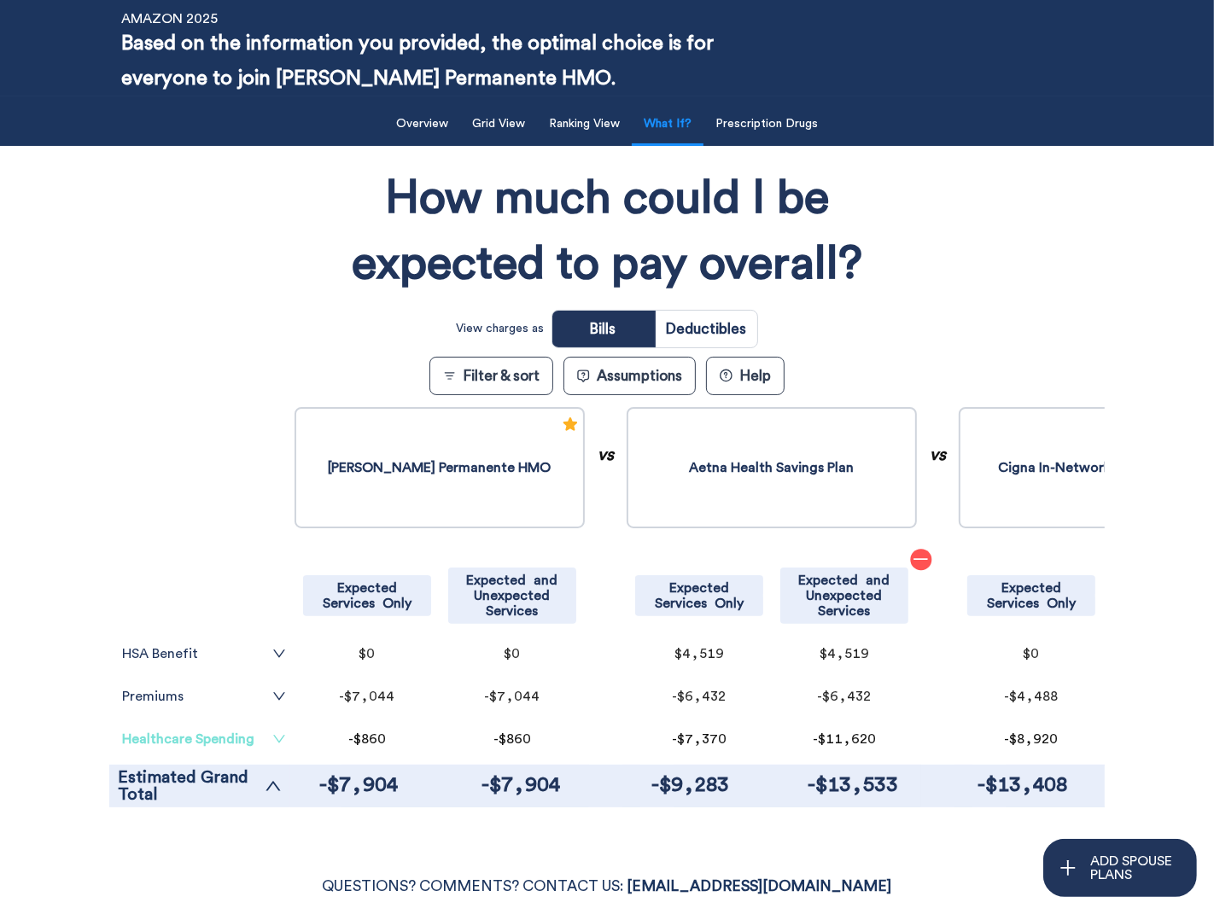
click at [175, 741] on link "Healthcare Spending" at bounding box center [204, 740] width 164 height 14
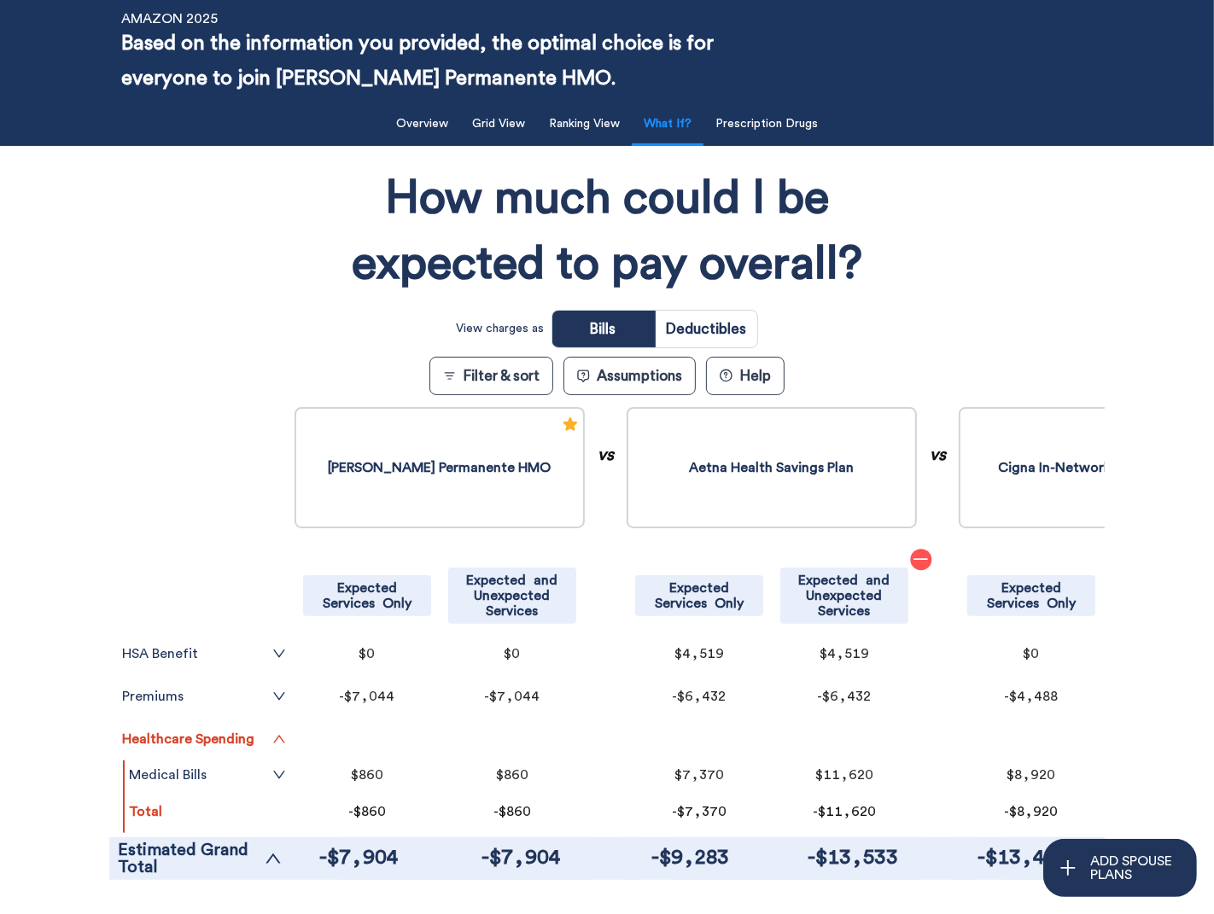
click at [147, 783] on tr "Medical Bills" at bounding box center [208, 776] width 166 height 30
click at [149, 774] on link "Medical Bills" at bounding box center [207, 775] width 157 height 14
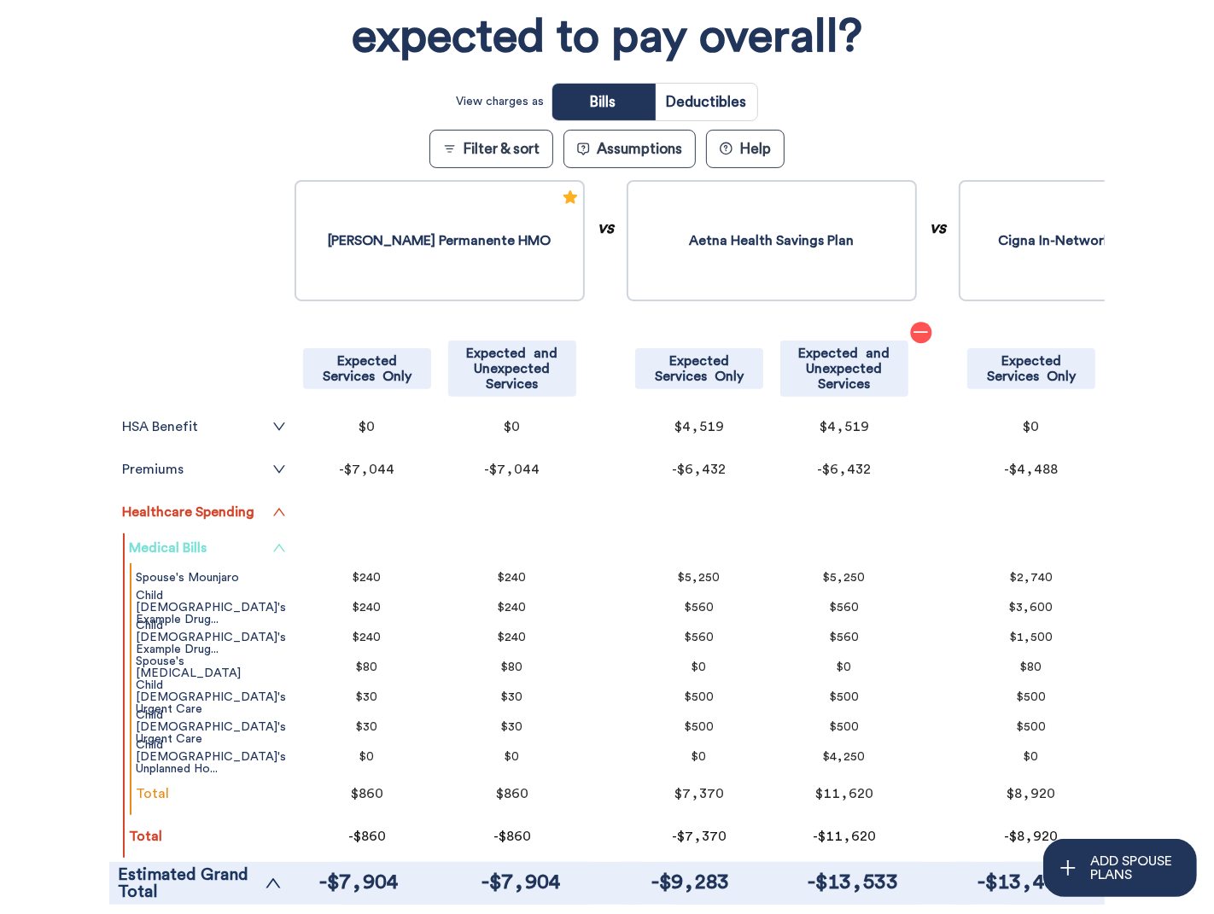
scroll to position [305, 0]
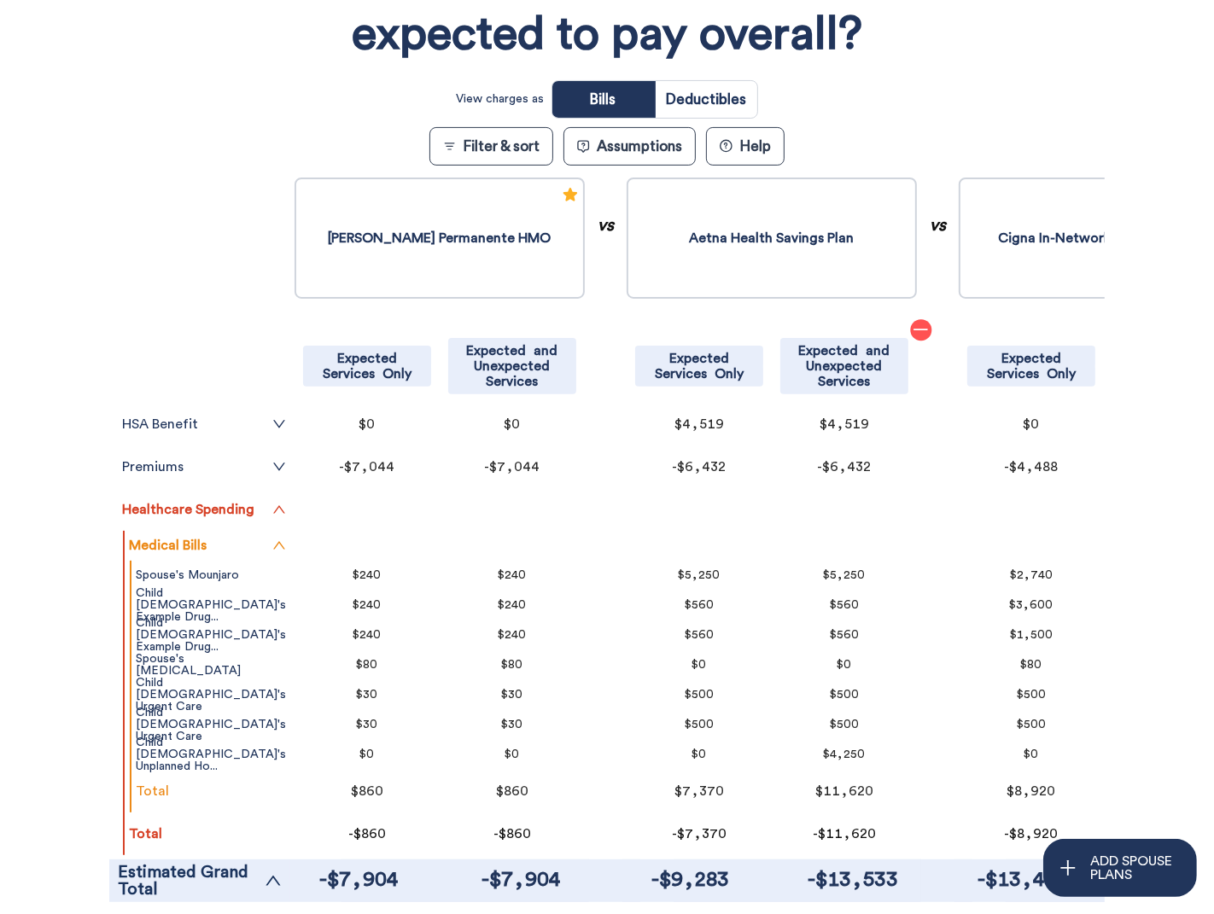
click at [674, 89] on input "radio" at bounding box center [707, 99] width 102 height 37
radio input "true"
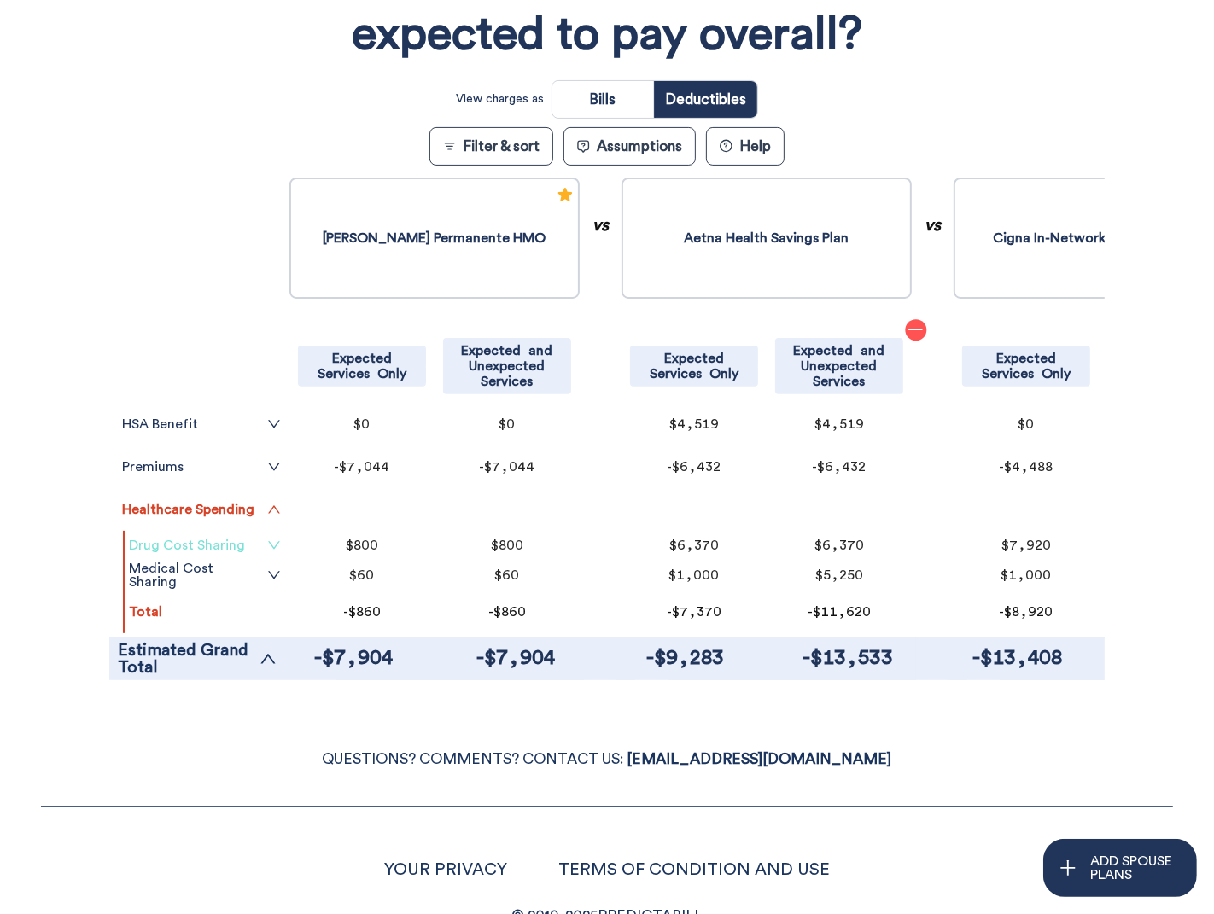
click at [209, 543] on link "Drug Cost Sharing" at bounding box center [205, 546] width 152 height 14
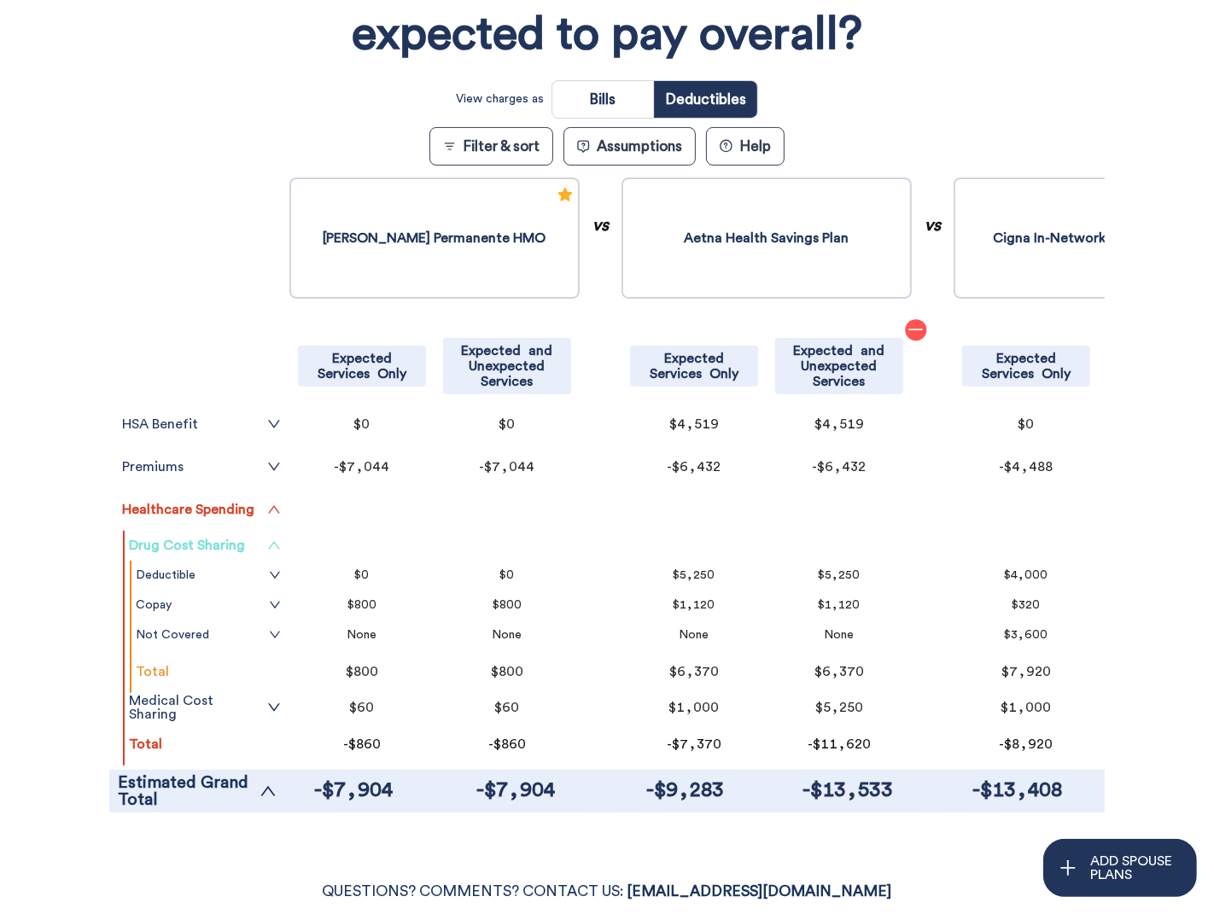
click at [267, 552] on span "up" at bounding box center [274, 546] width 14 height 14
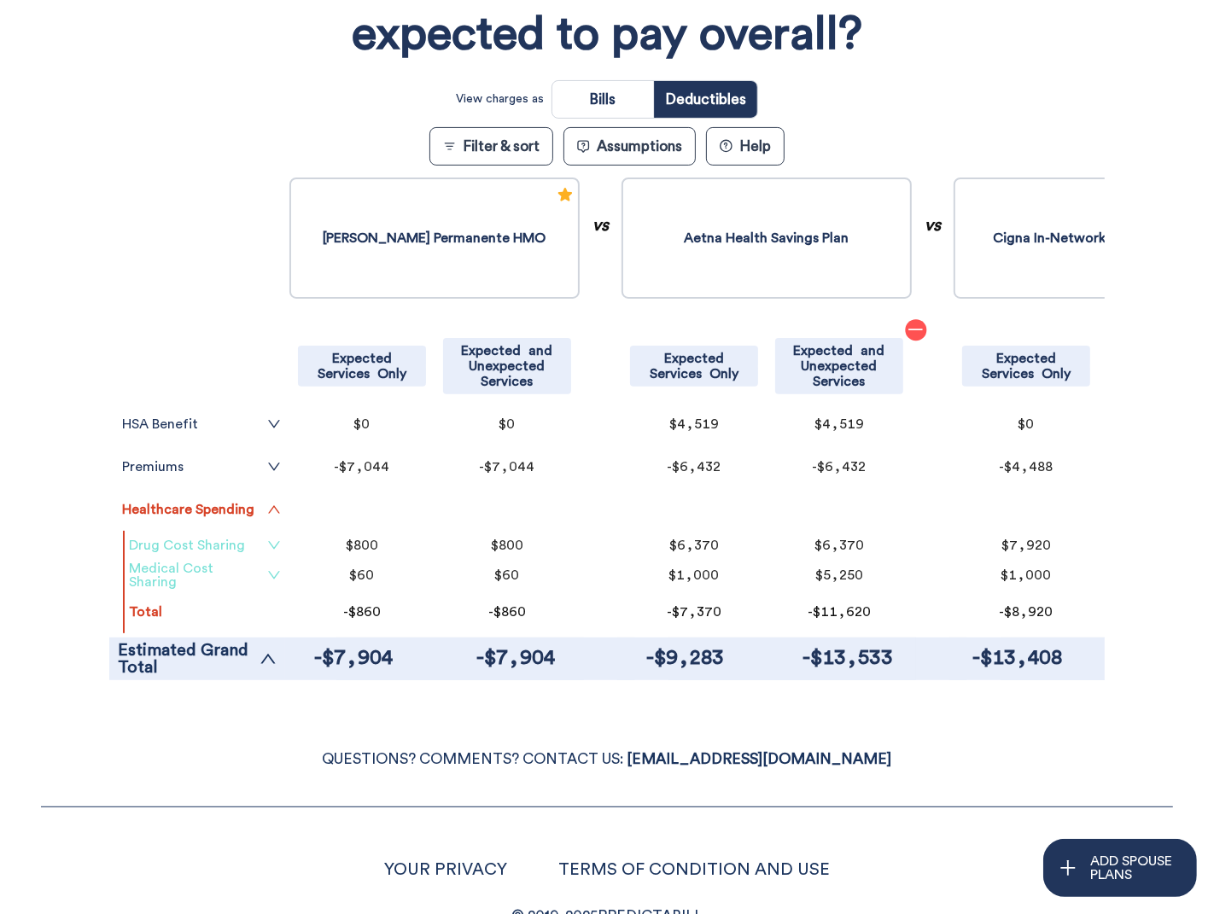
click at [267, 569] on icon "down" at bounding box center [274, 576] width 14 height 14
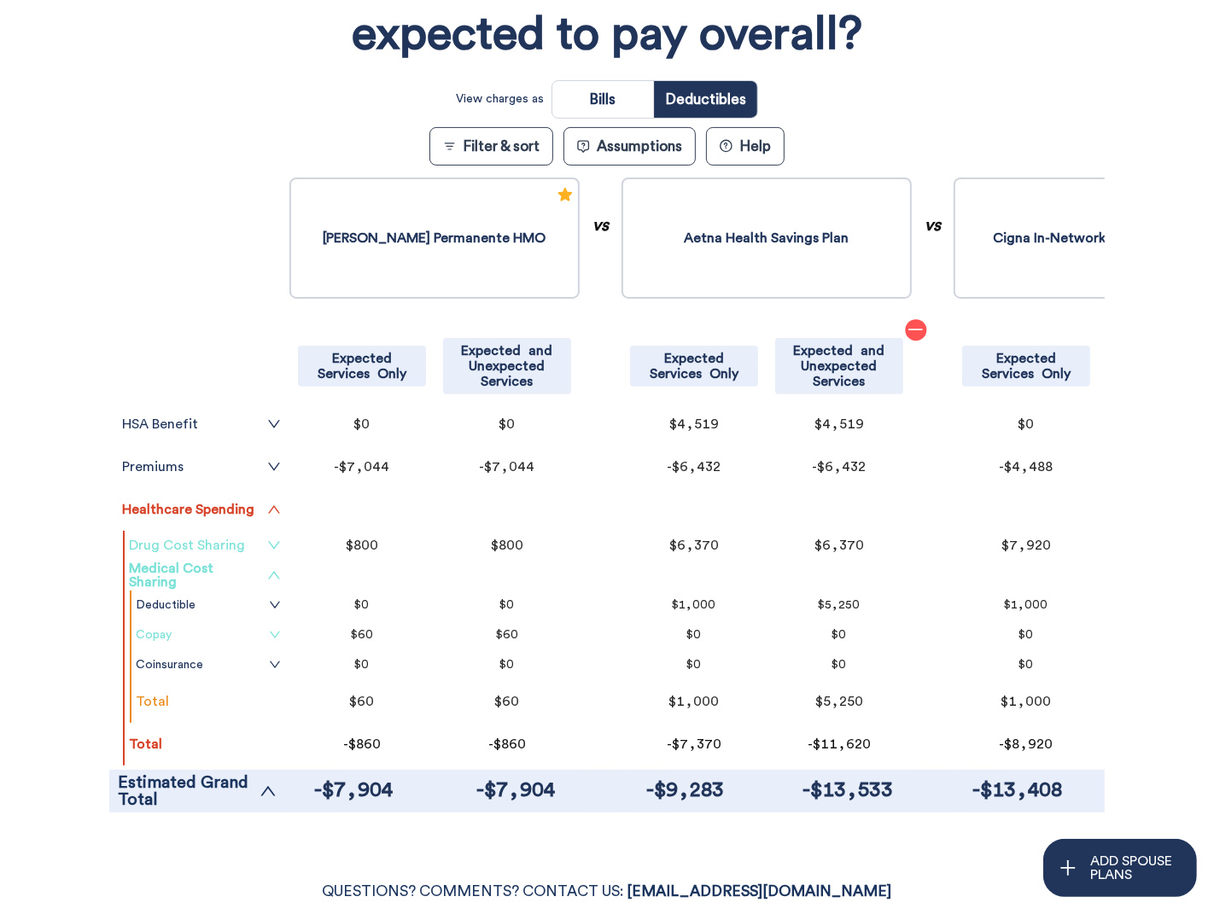
click at [232, 628] on link "Copay" at bounding box center [208, 635] width 145 height 14
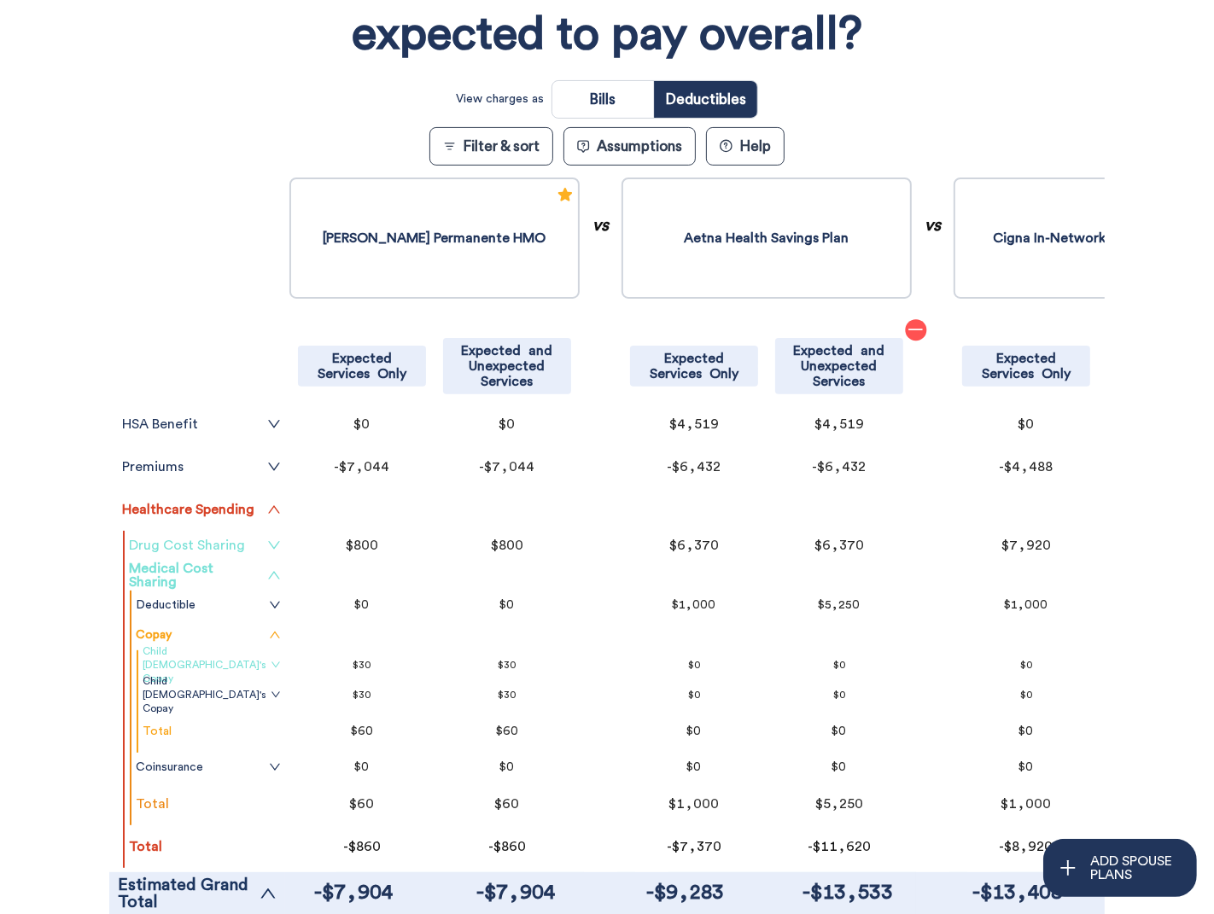
click at [223, 664] on link "Child 1's Copay" at bounding box center [212, 665] width 138 height 41
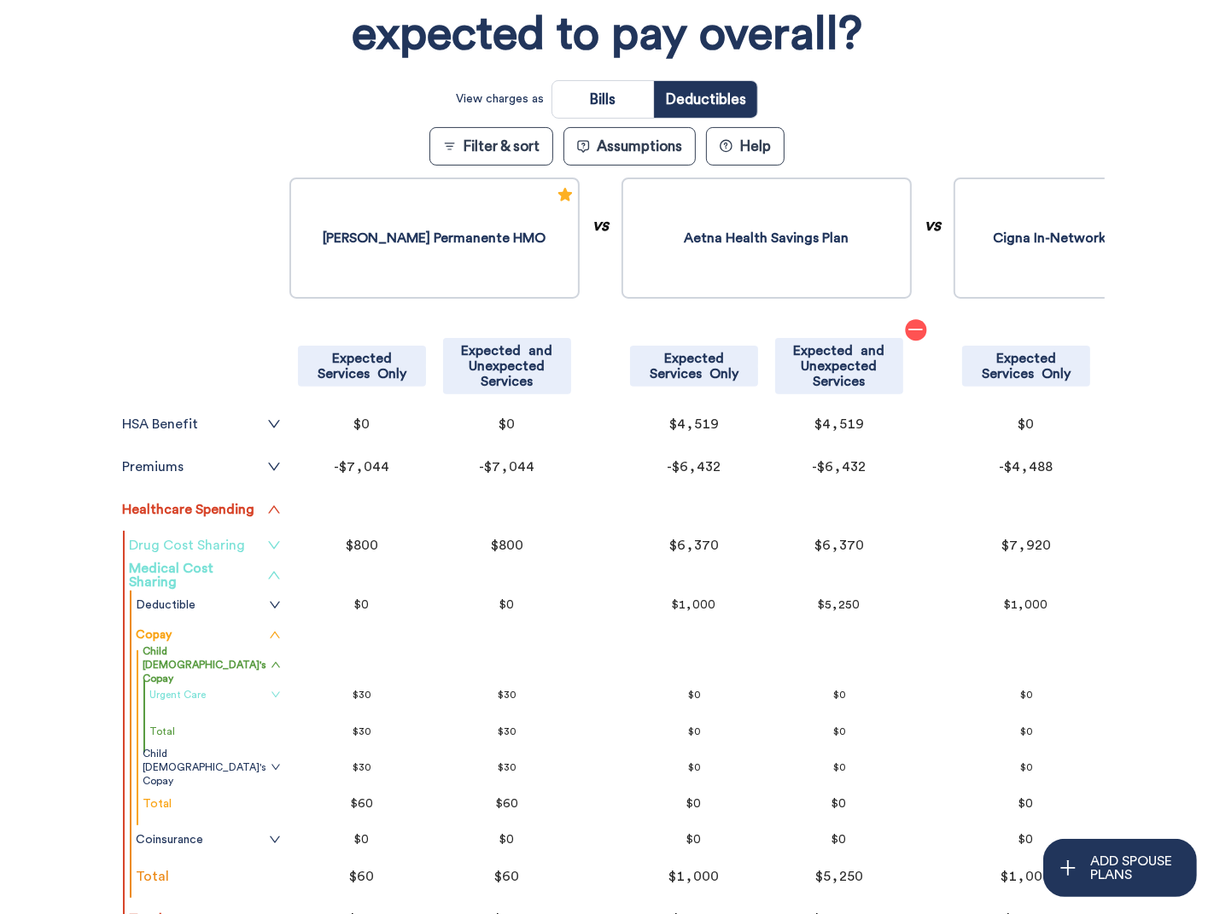
click at [224, 698] on link "Urgent Care" at bounding box center [214, 695] width 131 height 14
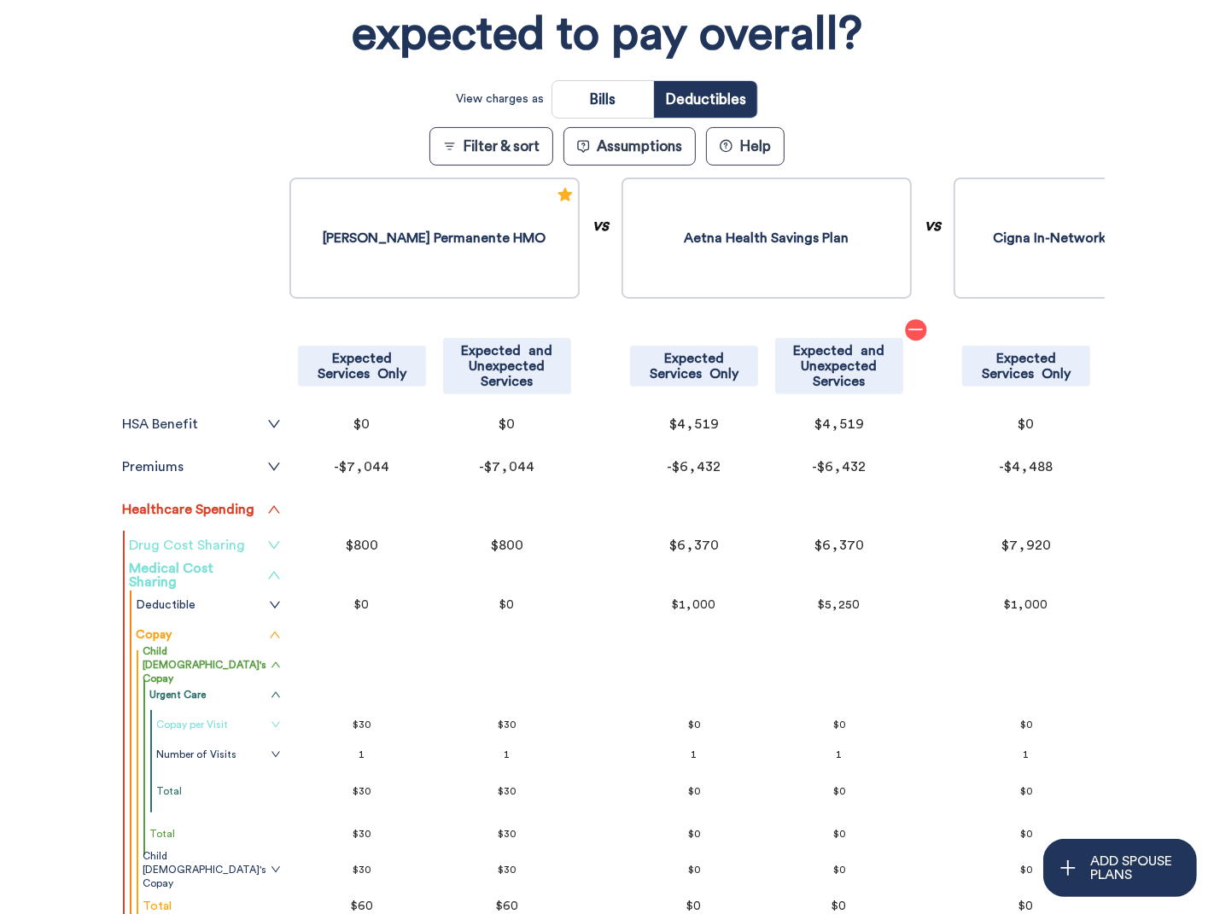
click at [271, 723] on icon "down" at bounding box center [276, 725] width 10 height 10
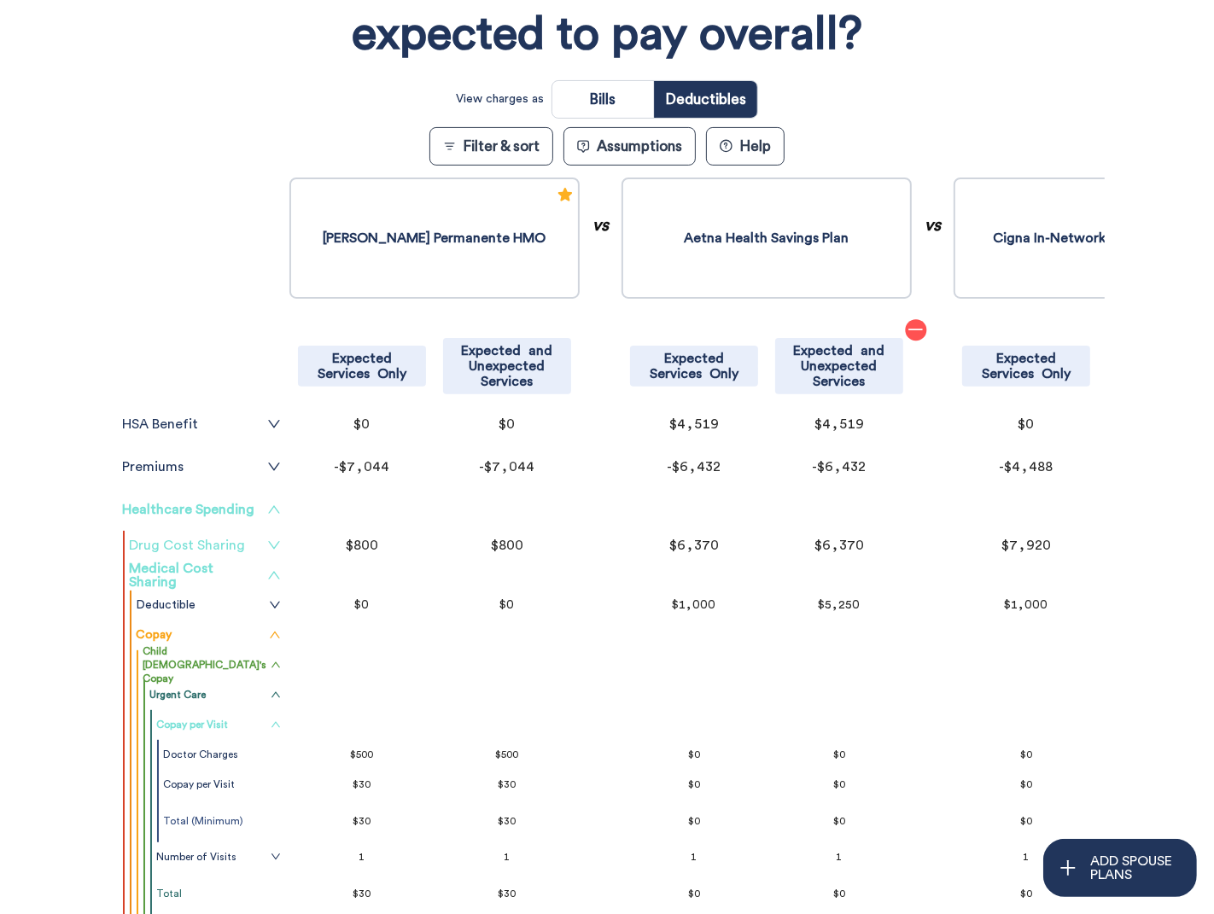
click at [268, 506] on icon "up" at bounding box center [274, 509] width 12 height 8
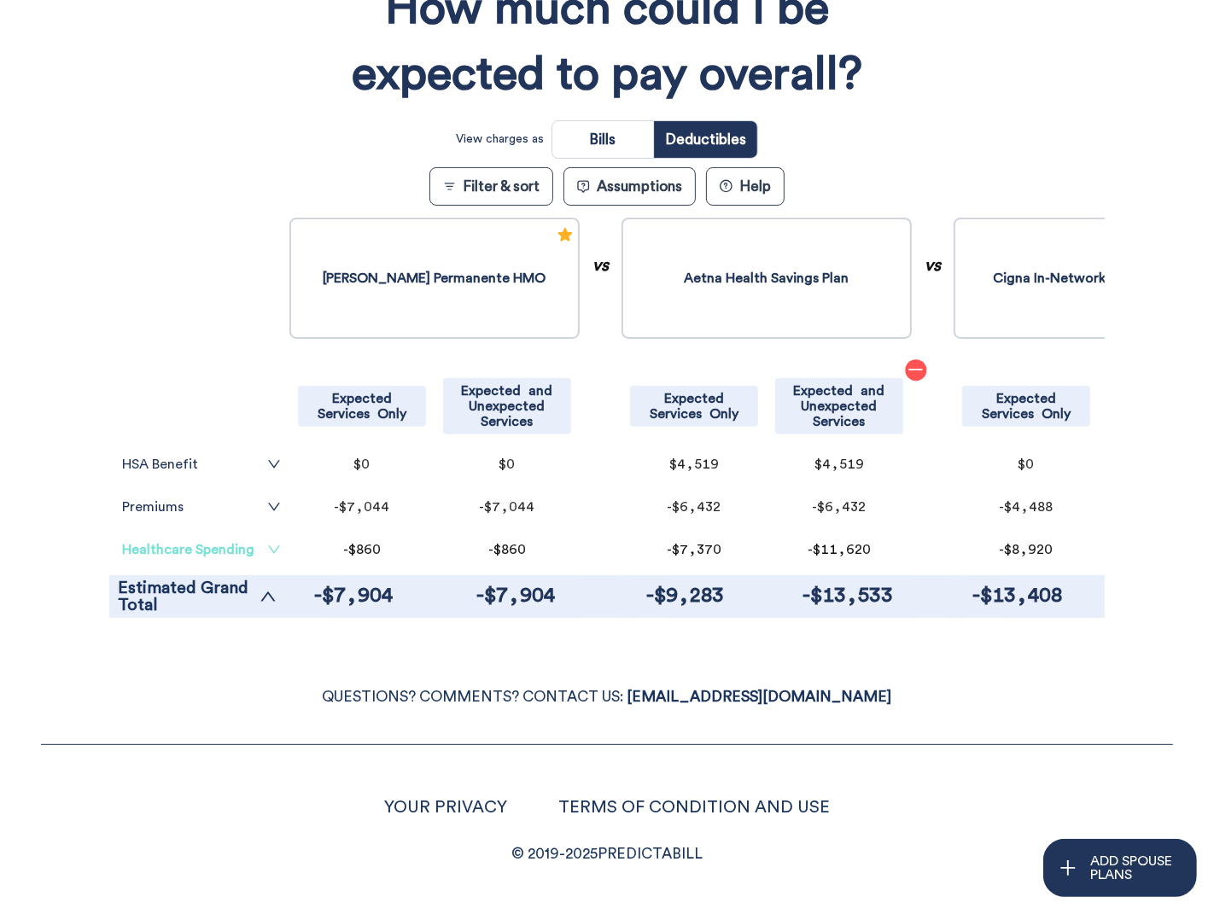
scroll to position [265, 0]
click at [79, 506] on div "Filter & Sort Quickly update your results Sort By Healthcare Assumptions Expect…" at bounding box center [607, 271] width 1214 height 728
click at [232, 464] on link "HSA Benefit" at bounding box center [201, 465] width 159 height 14
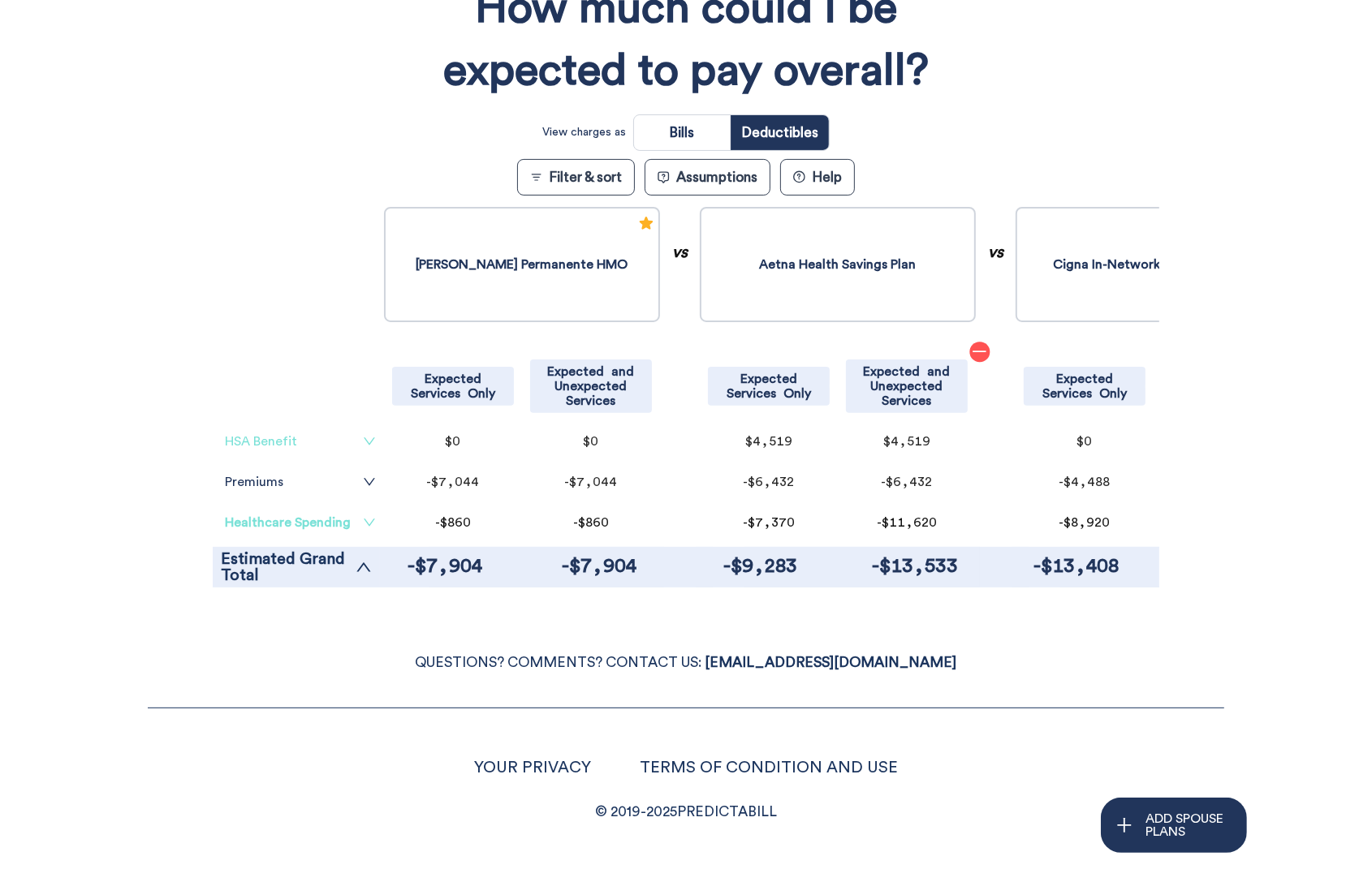
scroll to position [290, 0]
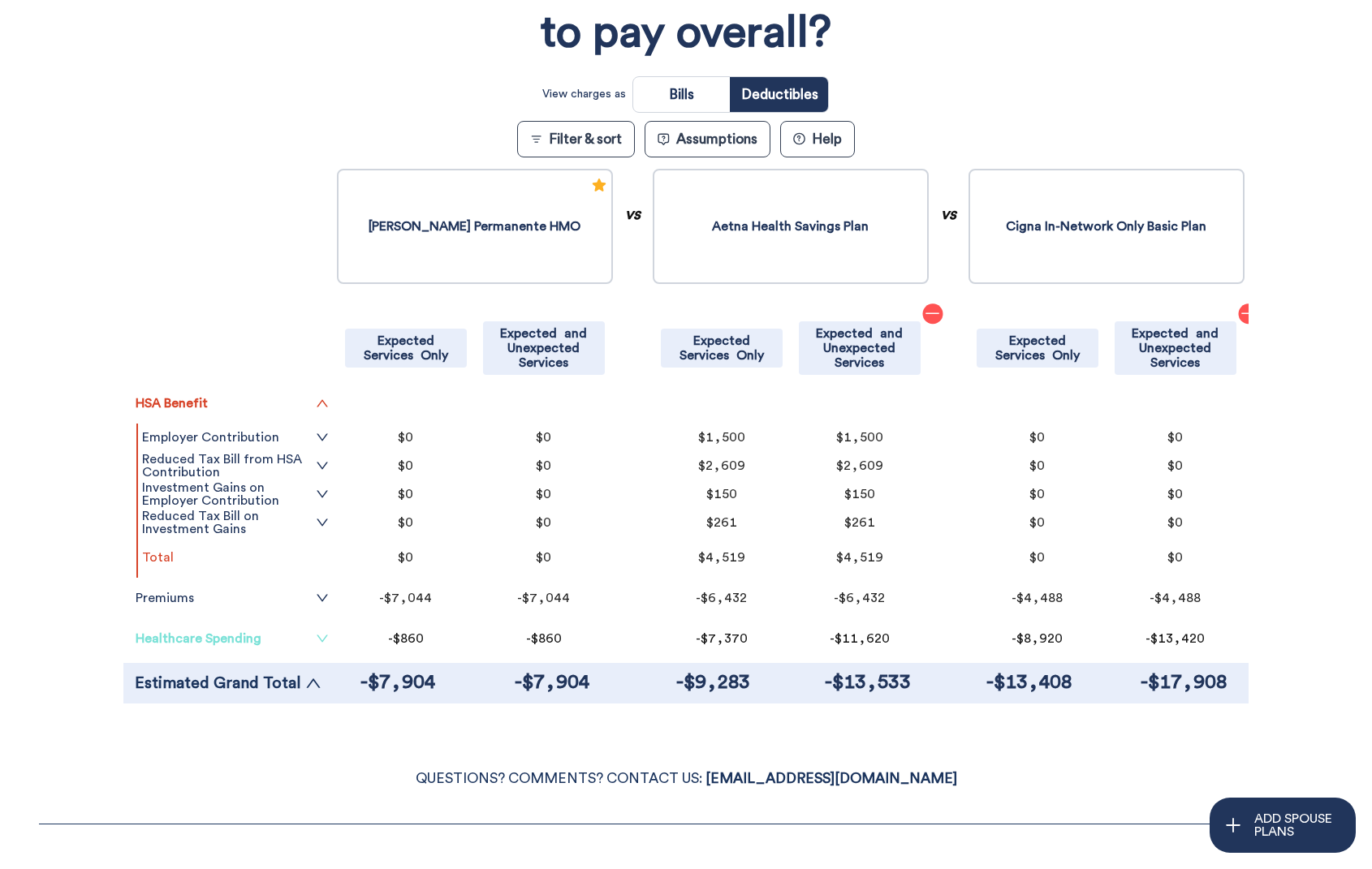
click at [708, 97] on input "radio" at bounding box center [682, 94] width 97 height 35
radio input "true"
click at [214, 440] on link "Employer Contribution" at bounding box center [235, 437] width 186 height 13
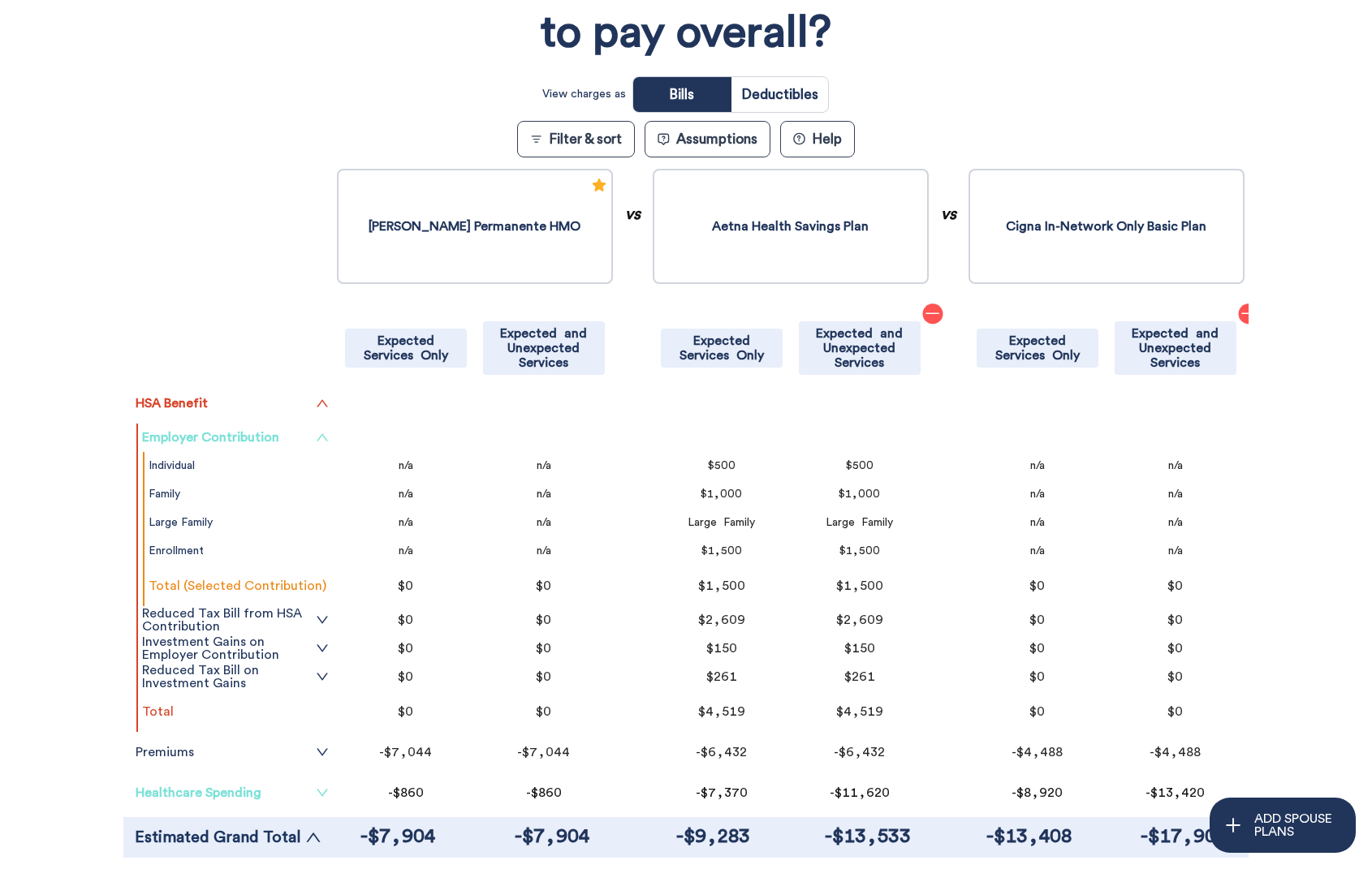
click at [214, 439] on link "Employer Contribution" at bounding box center [235, 437] width 186 height 13
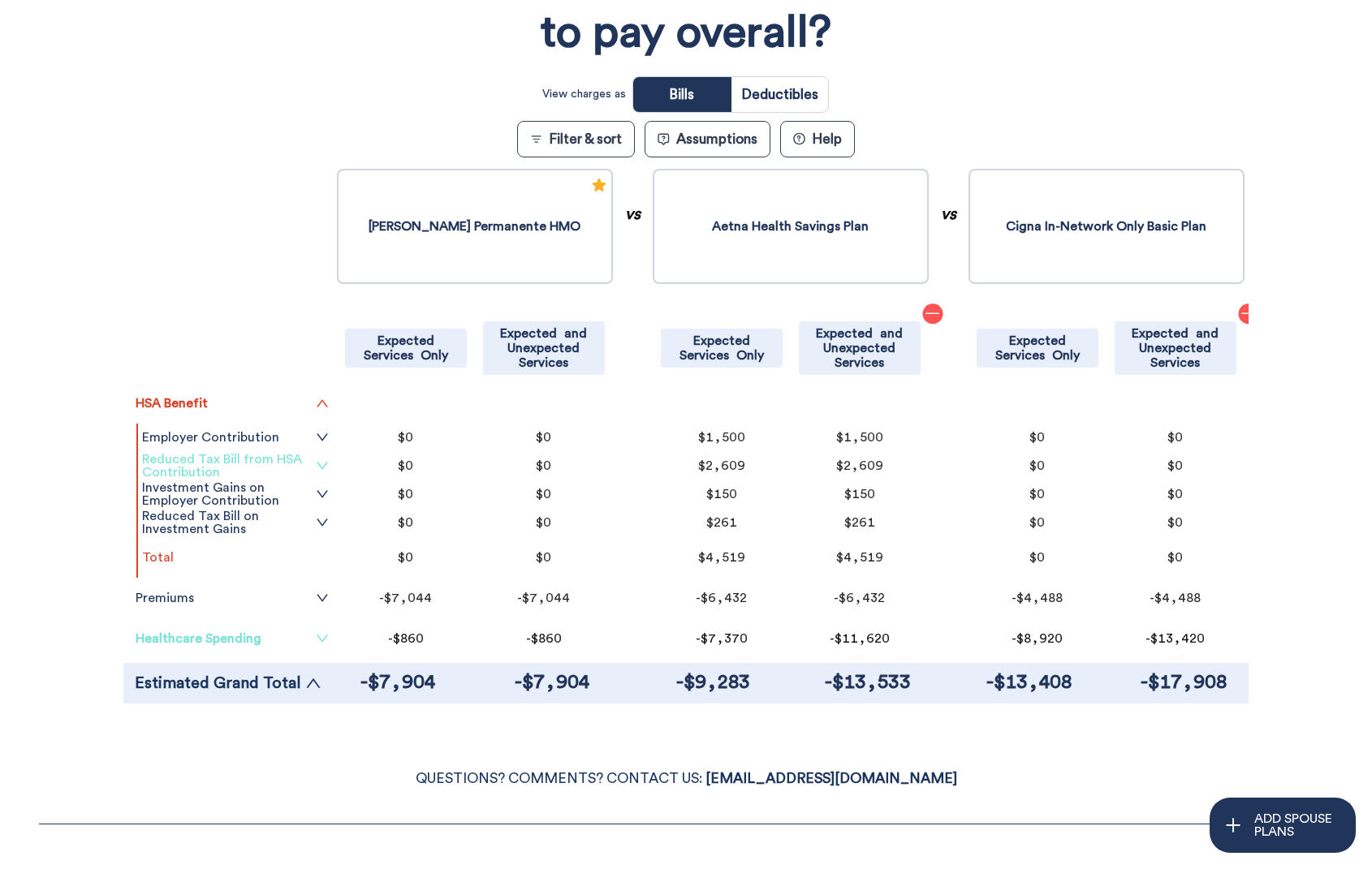
click at [248, 456] on link "Reduced Tax Bill from HSA Contribution" at bounding box center [235, 465] width 186 height 26
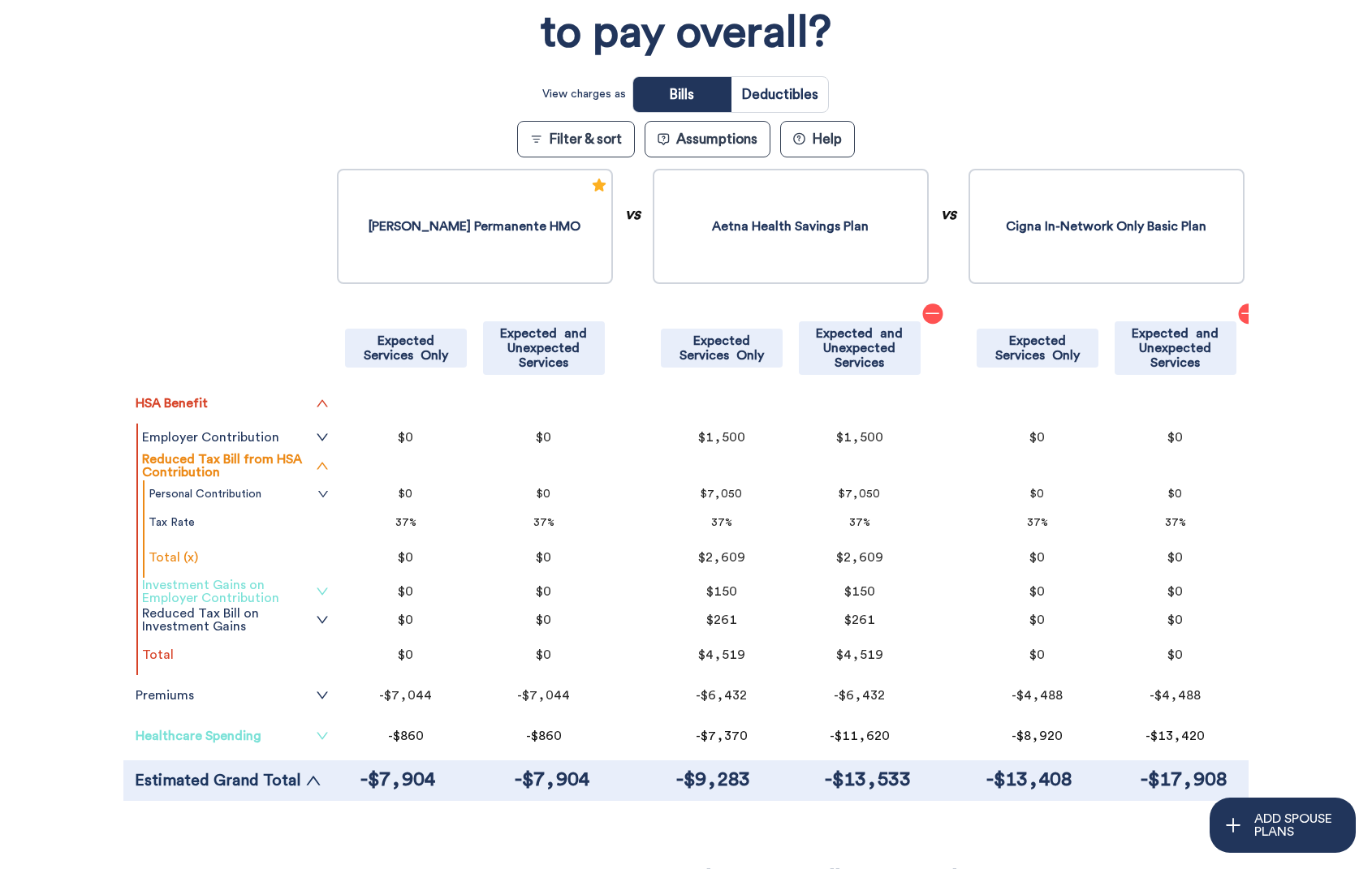
click at [281, 590] on link "Investment Gains on Employer Contribution" at bounding box center [235, 591] width 186 height 26
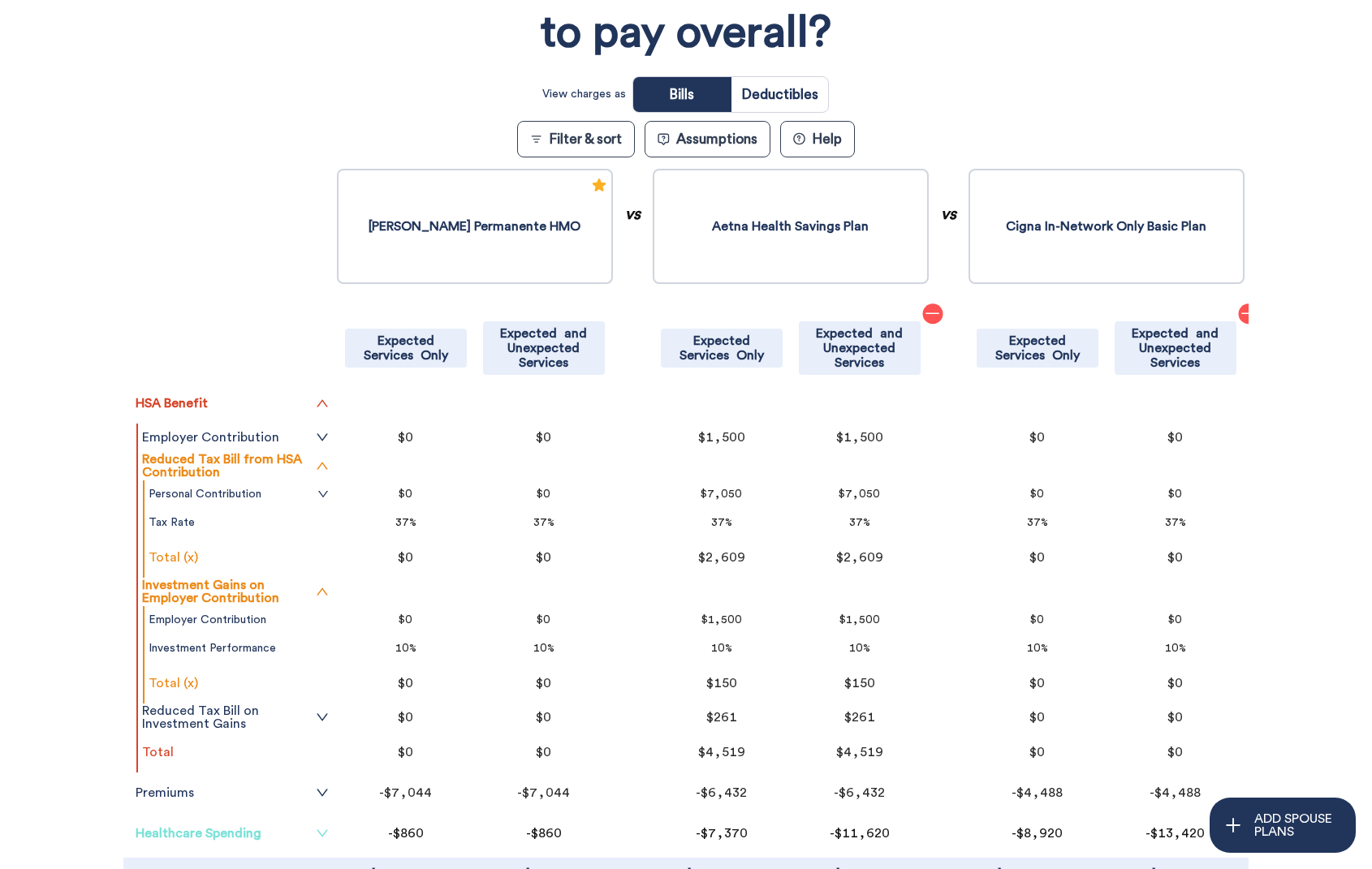
click at [71, 674] on div "Filter & Sort Quickly update your results Sort By Healthcare Assumptions Expect…" at bounding box center [686, 394] width 1372 height 1041
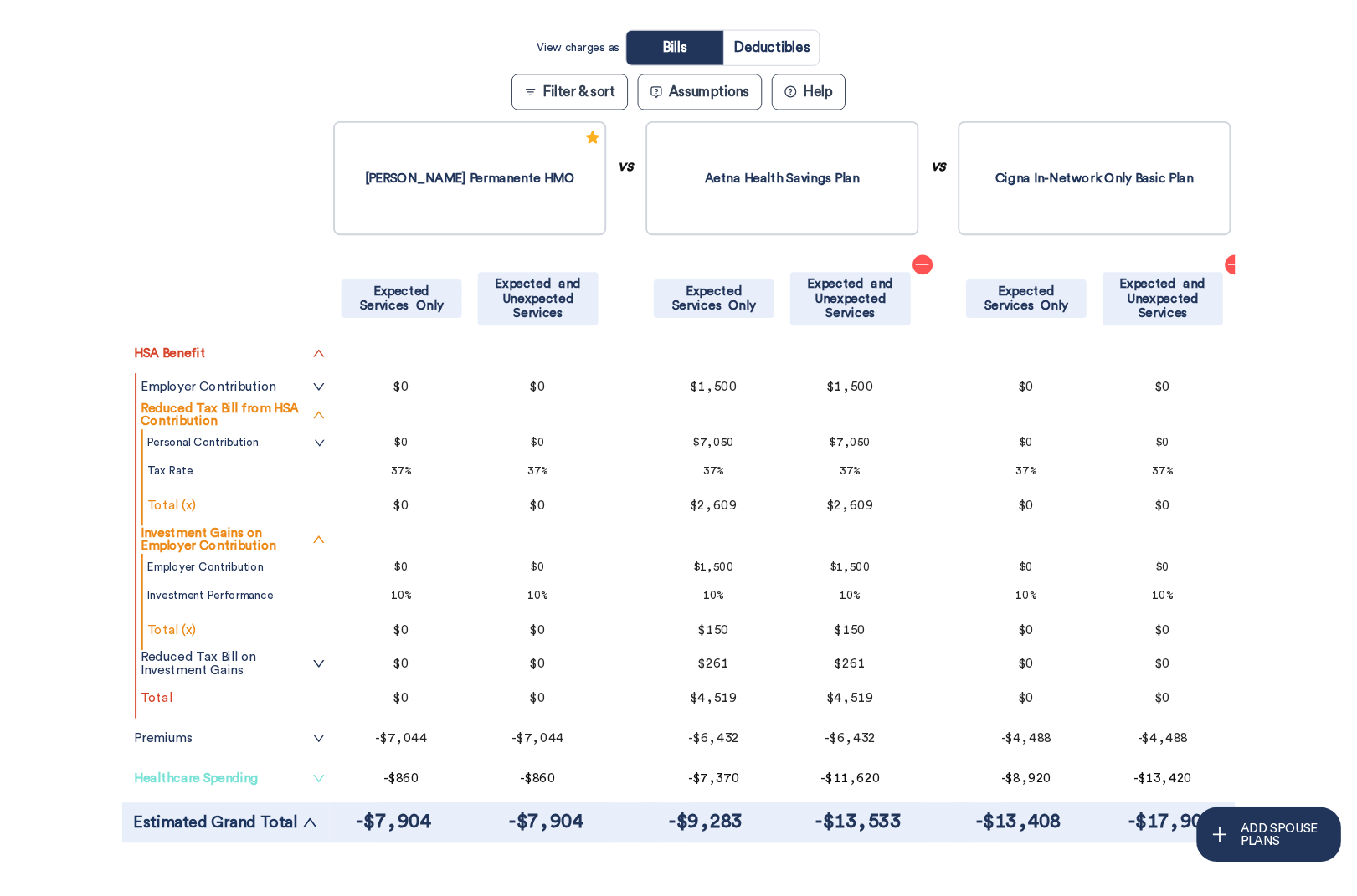
scroll to position [369, 0]
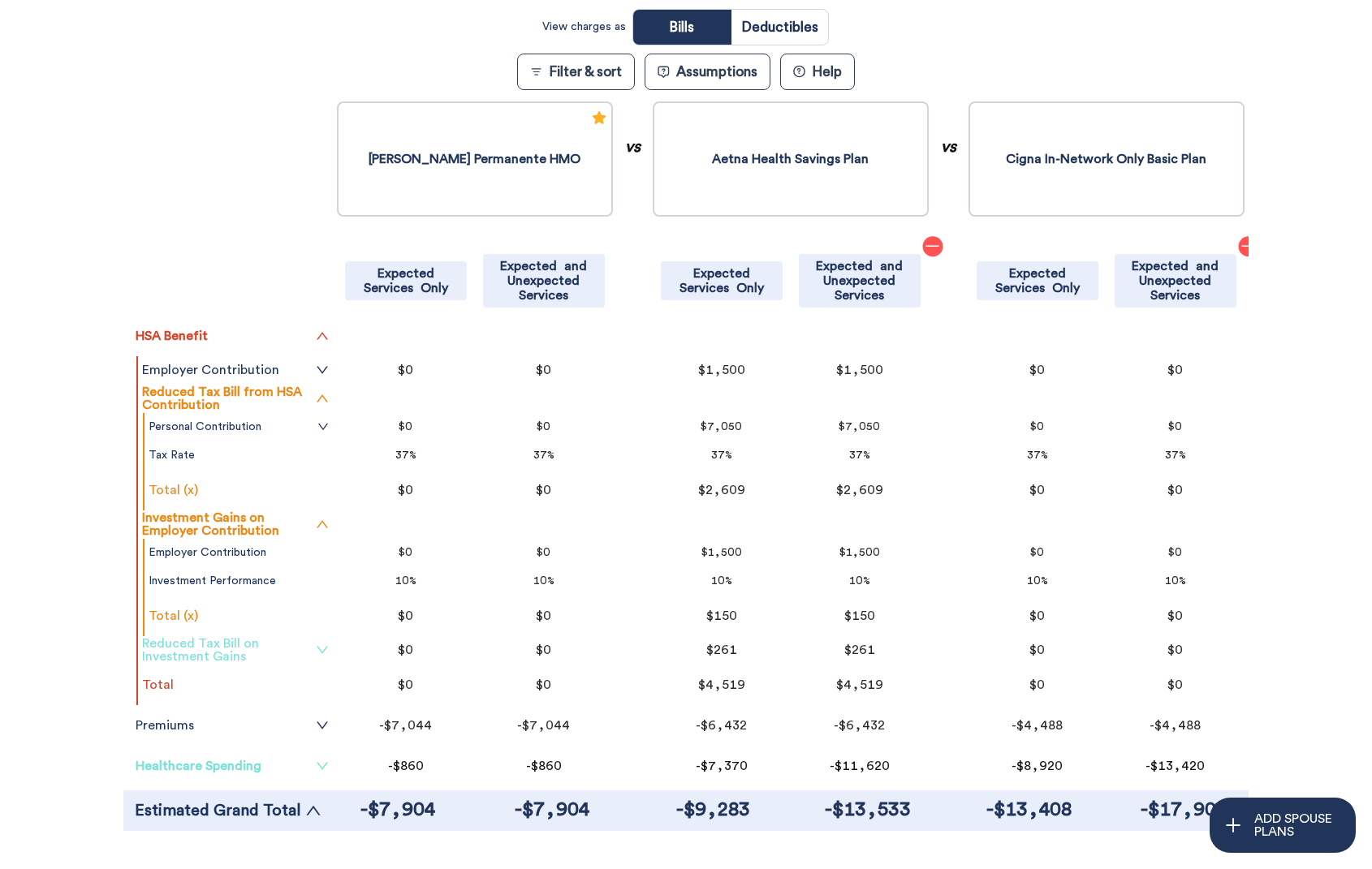
click at [324, 652] on icon "down" at bounding box center [322, 650] width 13 height 13
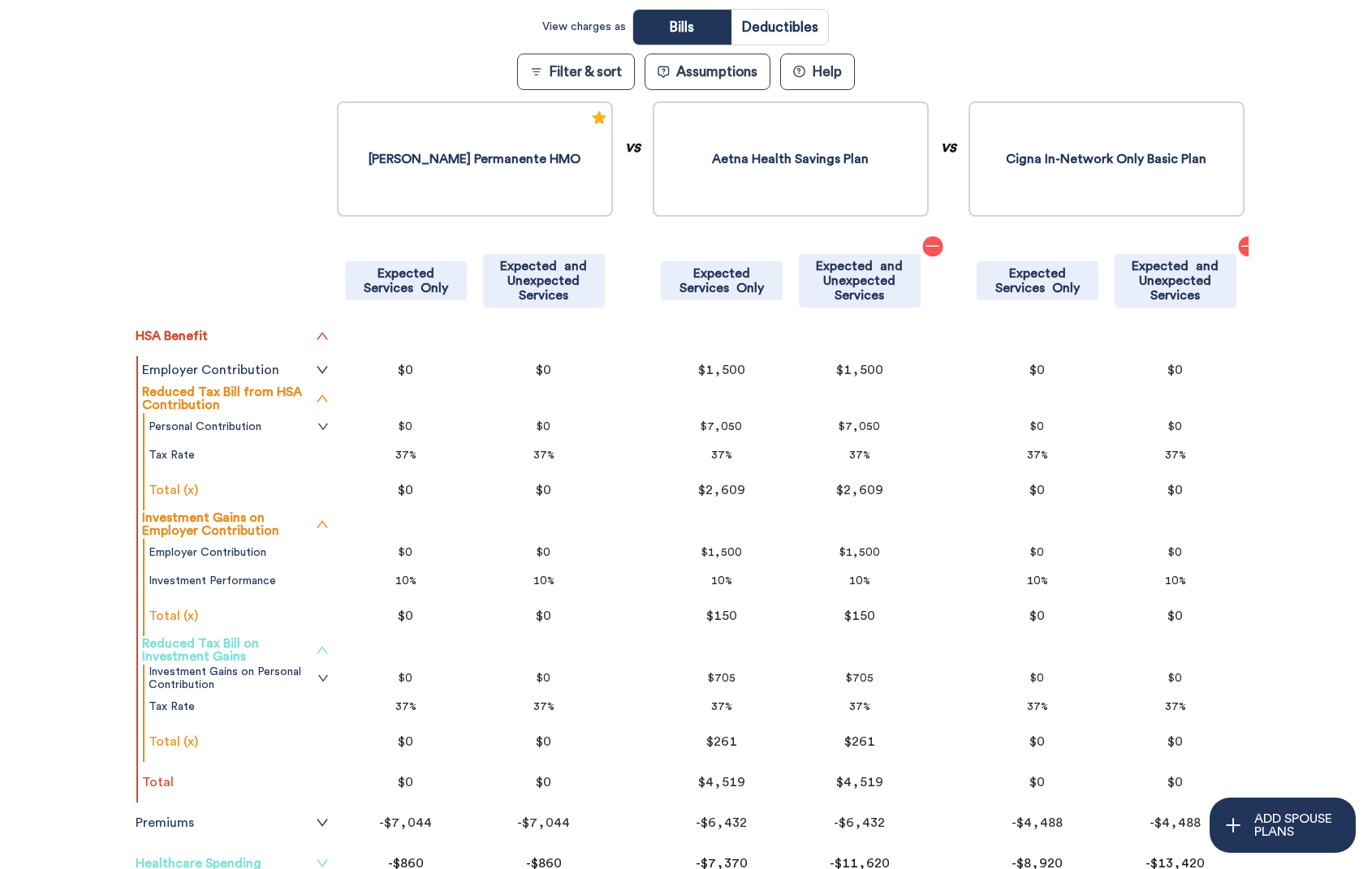
click at [324, 652] on icon "up" at bounding box center [322, 650] width 13 height 13
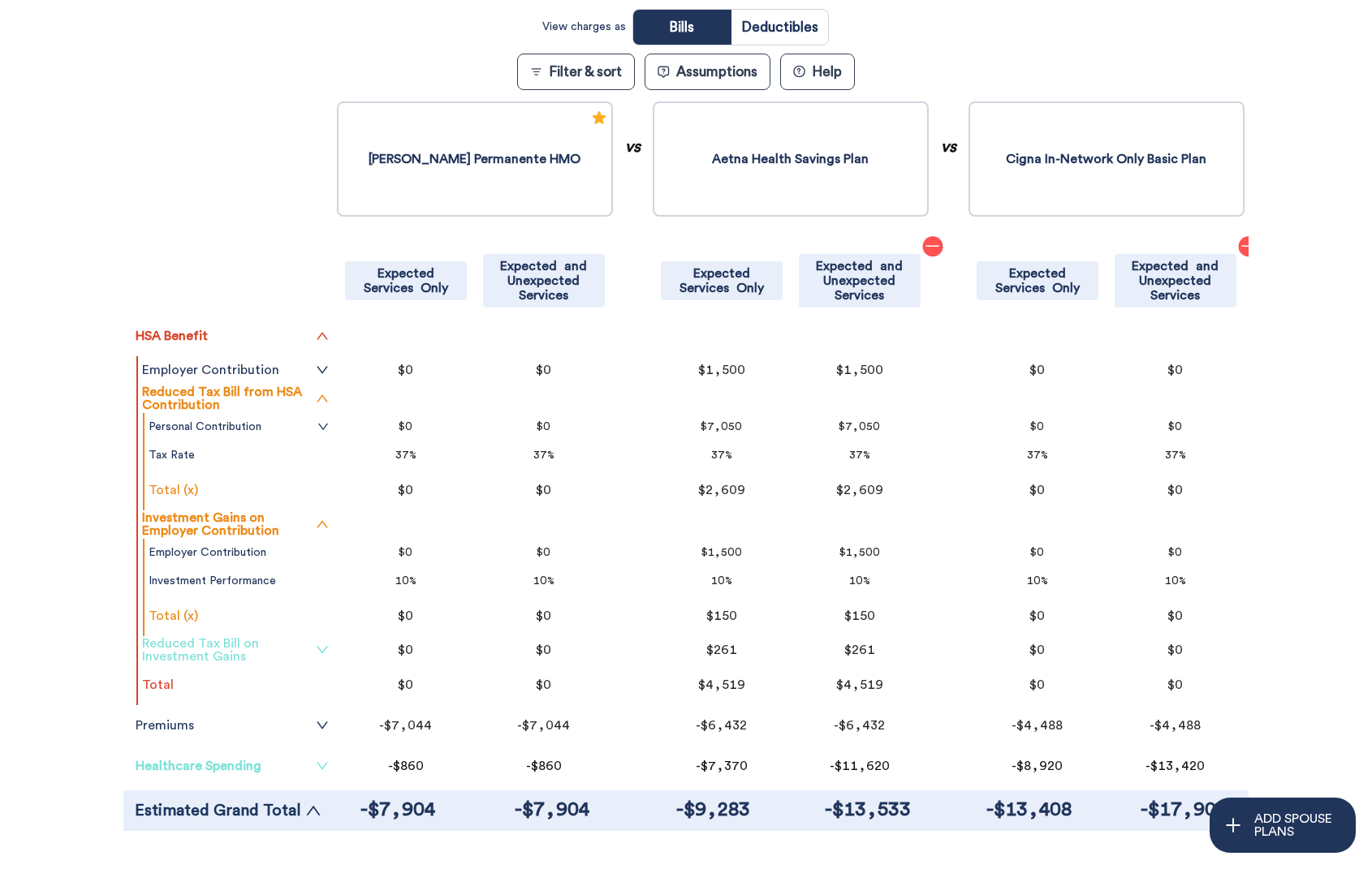
click at [58, 671] on div "Filter & Sort Quickly update your results Sort By Healthcare Assumptions Expect…" at bounding box center [686, 326] width 1372 height 1041
click at [125, 131] on tr at bounding box center [228, 152] width 209 height 109
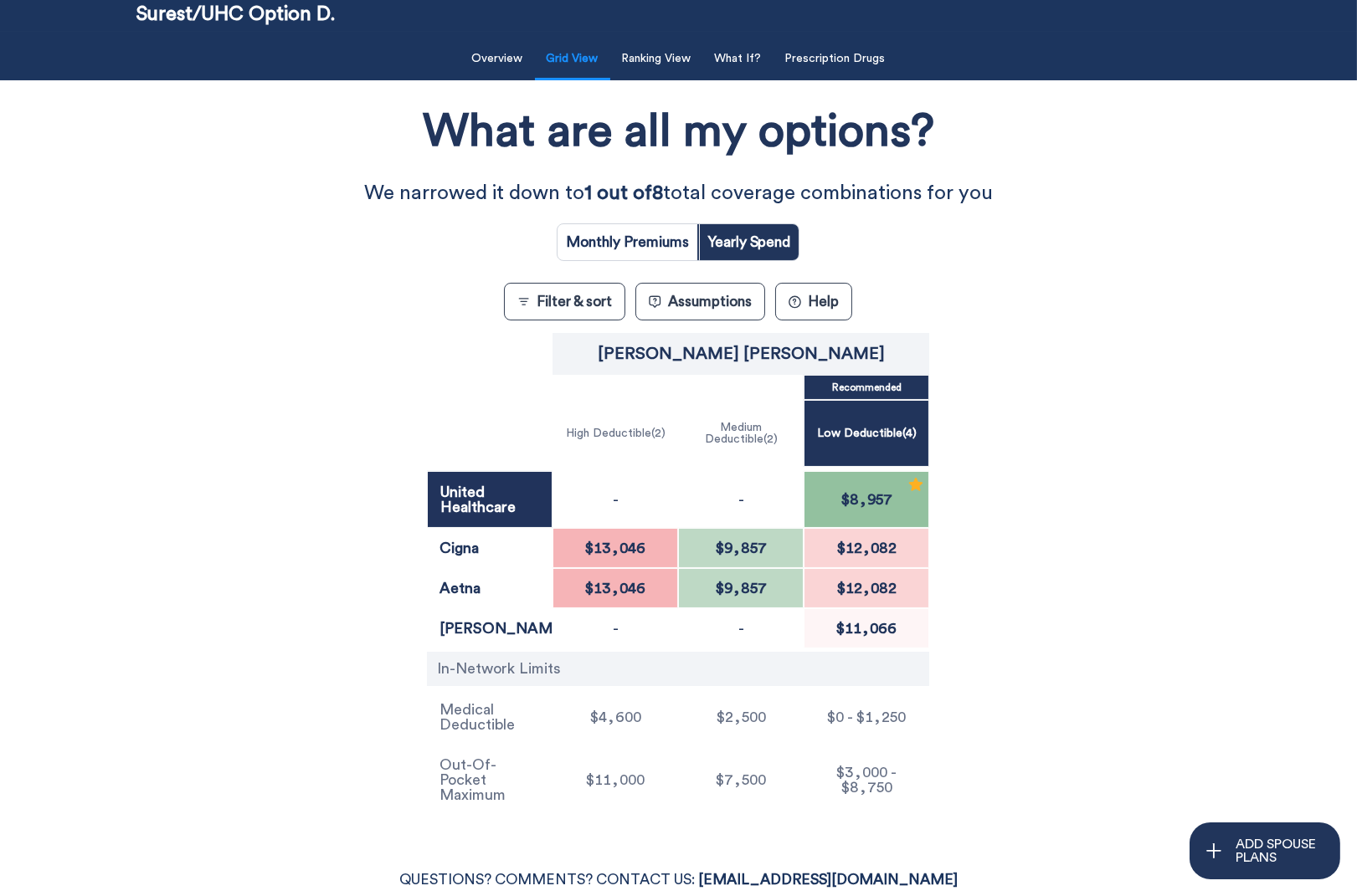
scroll to position [125, 0]
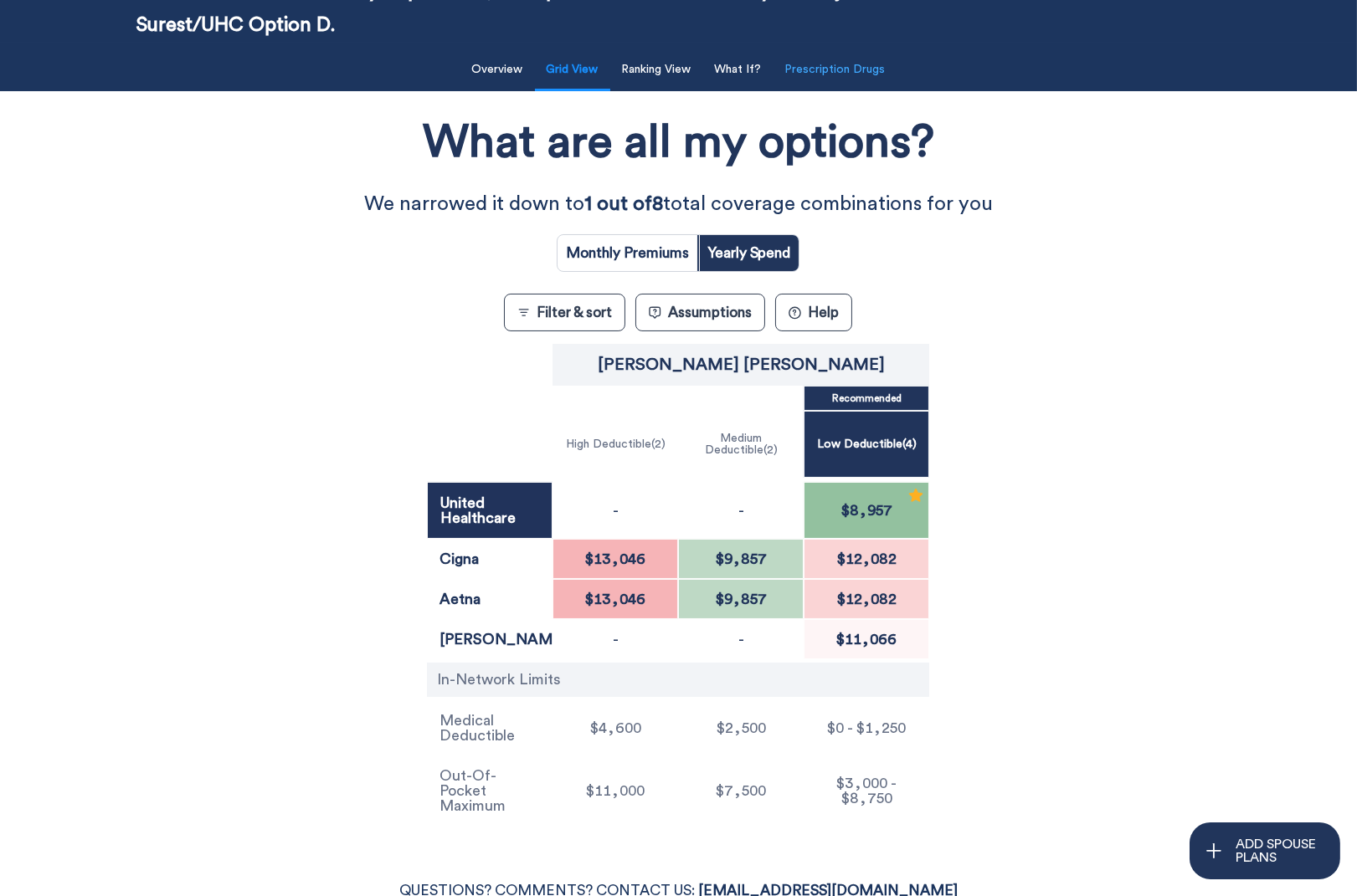
click at [858, 67] on button "Prescription Drugs" at bounding box center [835, 70] width 121 height 34
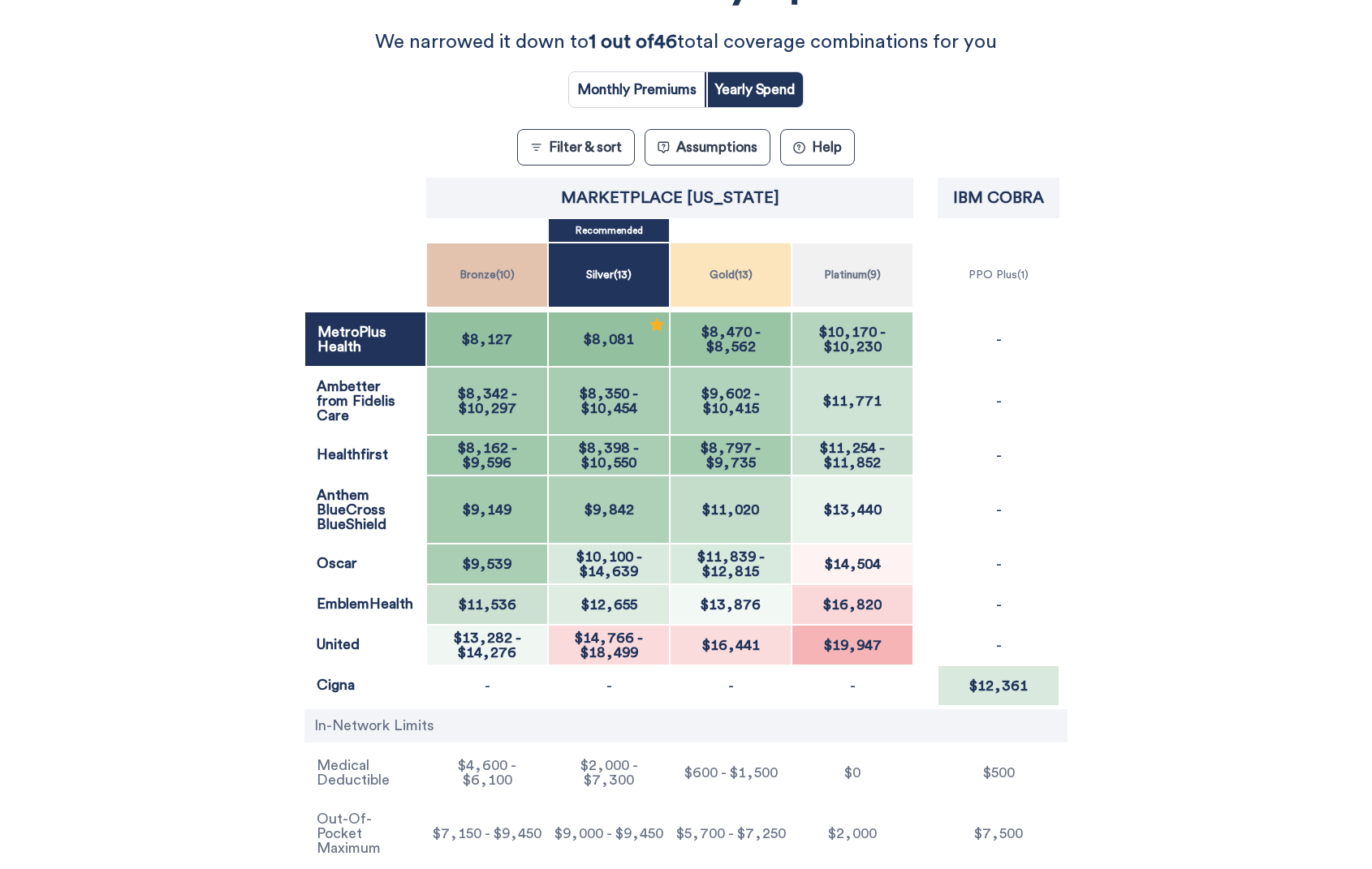
scroll to position [280, 0]
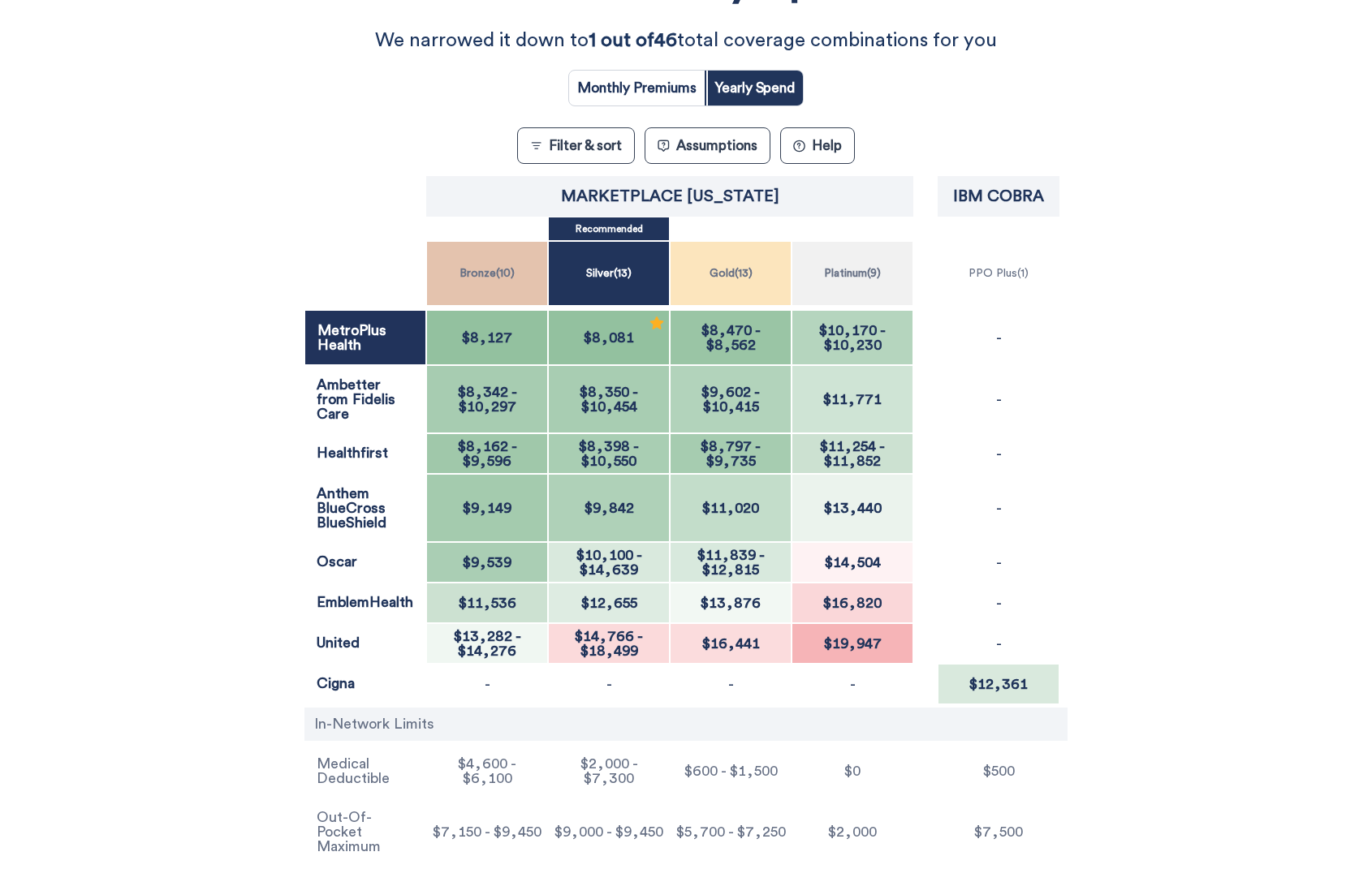
click at [170, 762] on div "What are all my options? We narrowed it down to 1 out of 46 total coverage comb…" at bounding box center [686, 405] width 1235 height 932
click at [23, 42] on div "Filter & Sort Quickly update your results Sort By Healthcare Assumptions Expect…" at bounding box center [686, 377] width 1372 height 987
click at [695, 99] on input "radio" at bounding box center [636, 87] width 136 height 35
radio input "true"
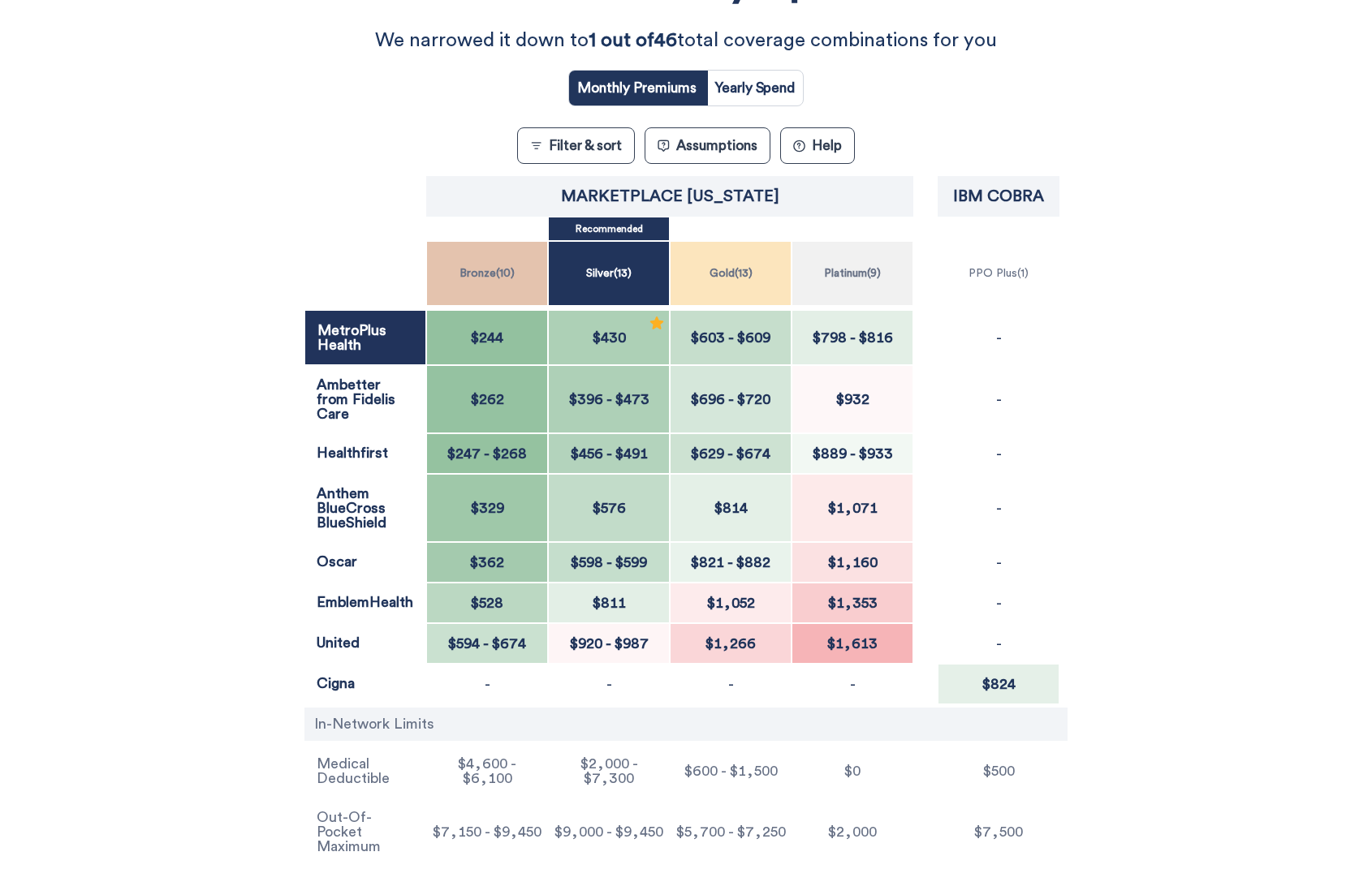
click at [178, 238] on div "What are all my options? We narrowed it down to 1 out of 46 total coverage comb…" at bounding box center [686, 405] width 1235 height 932
click at [40, 41] on div "Filter & Sort Quickly update your results Sort By Healthcare Assumptions Expect…" at bounding box center [686, 377] width 1372 height 987
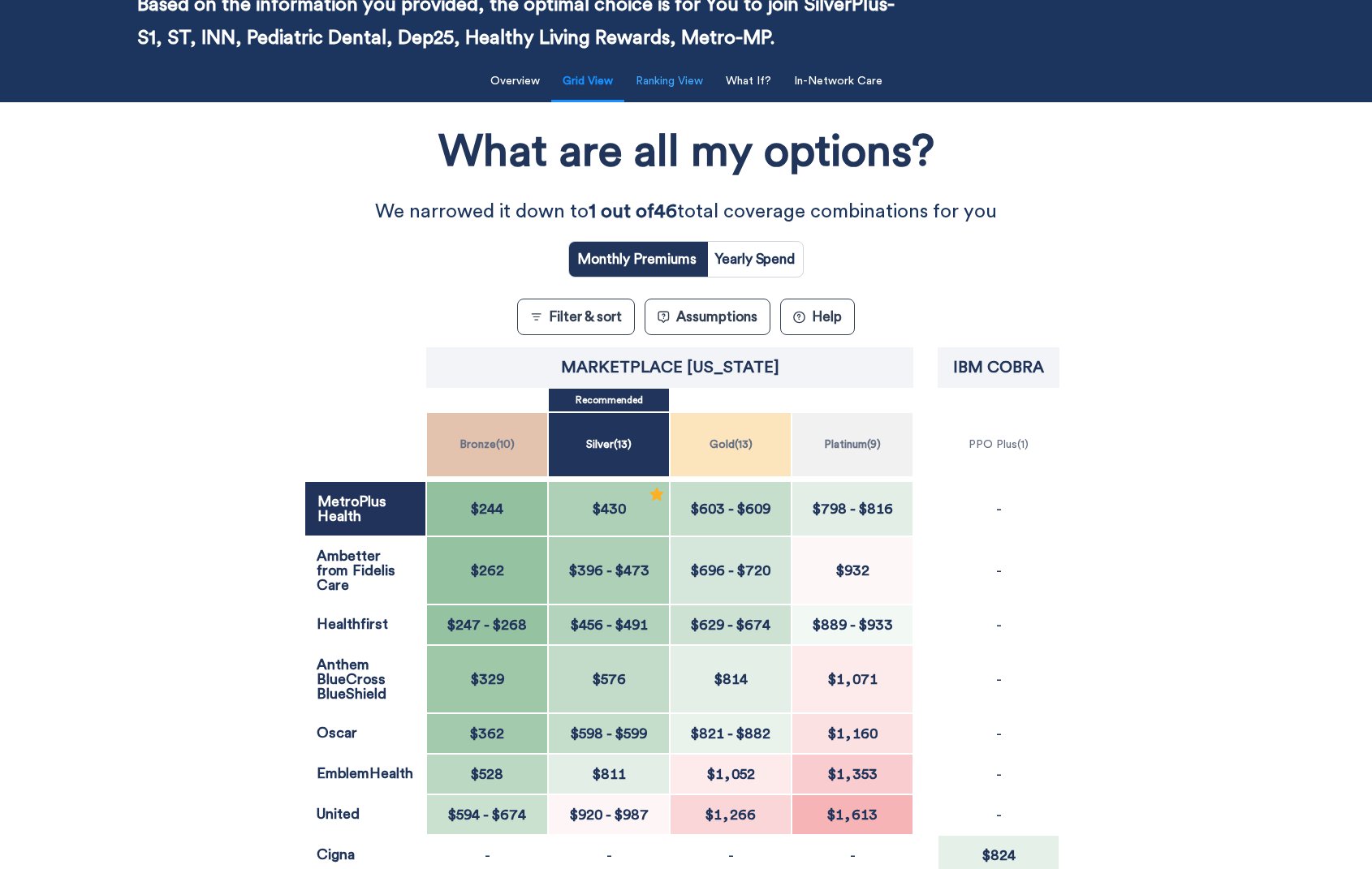
click at [645, 75] on button "Ranking View" at bounding box center [668, 81] width 87 height 33
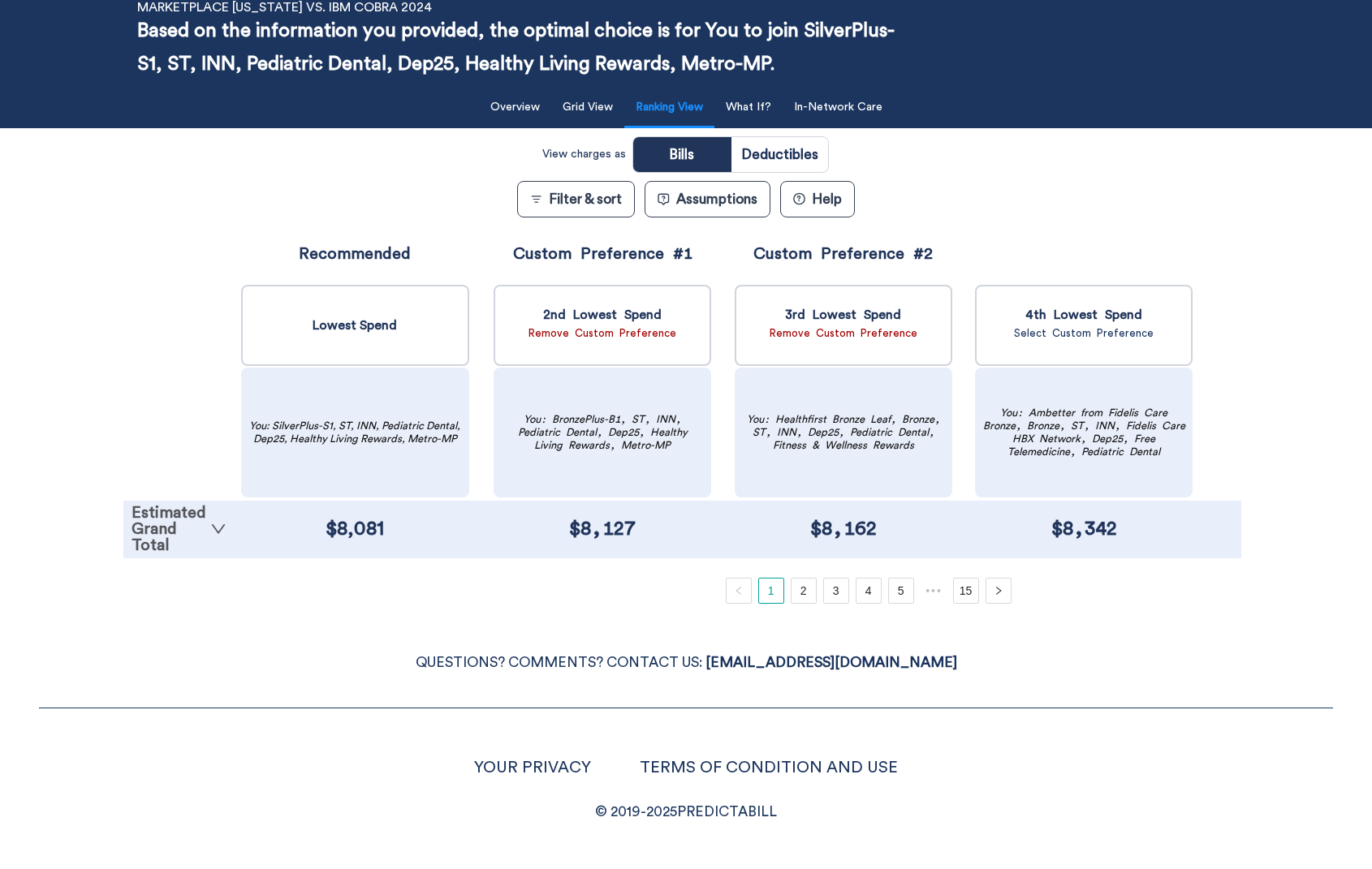
click at [203, 522] on link "Estimated Grand Total" at bounding box center [179, 529] width 95 height 48
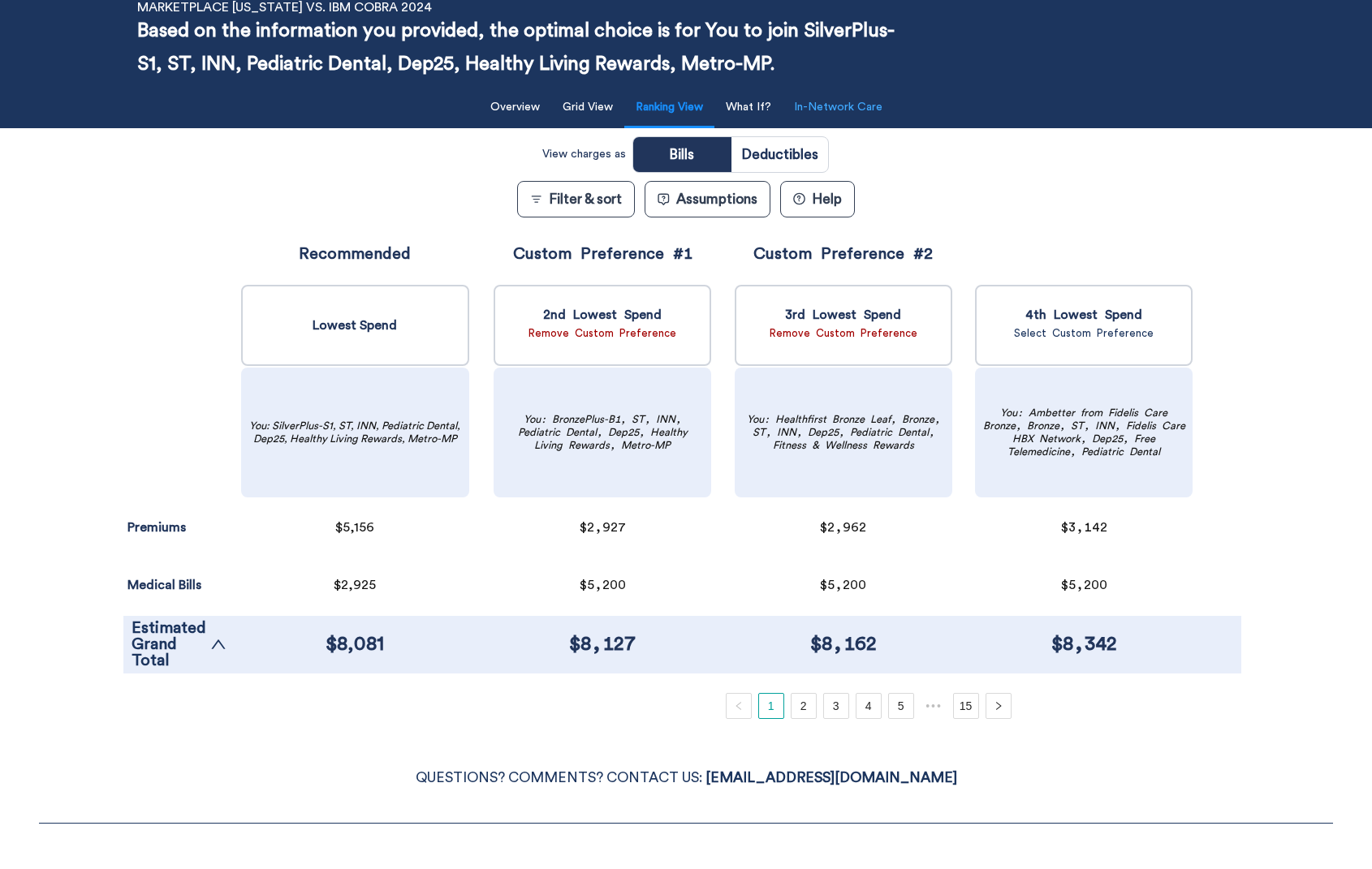
click at [858, 121] on button "In-Network Care" at bounding box center [839, 107] width 108 height 33
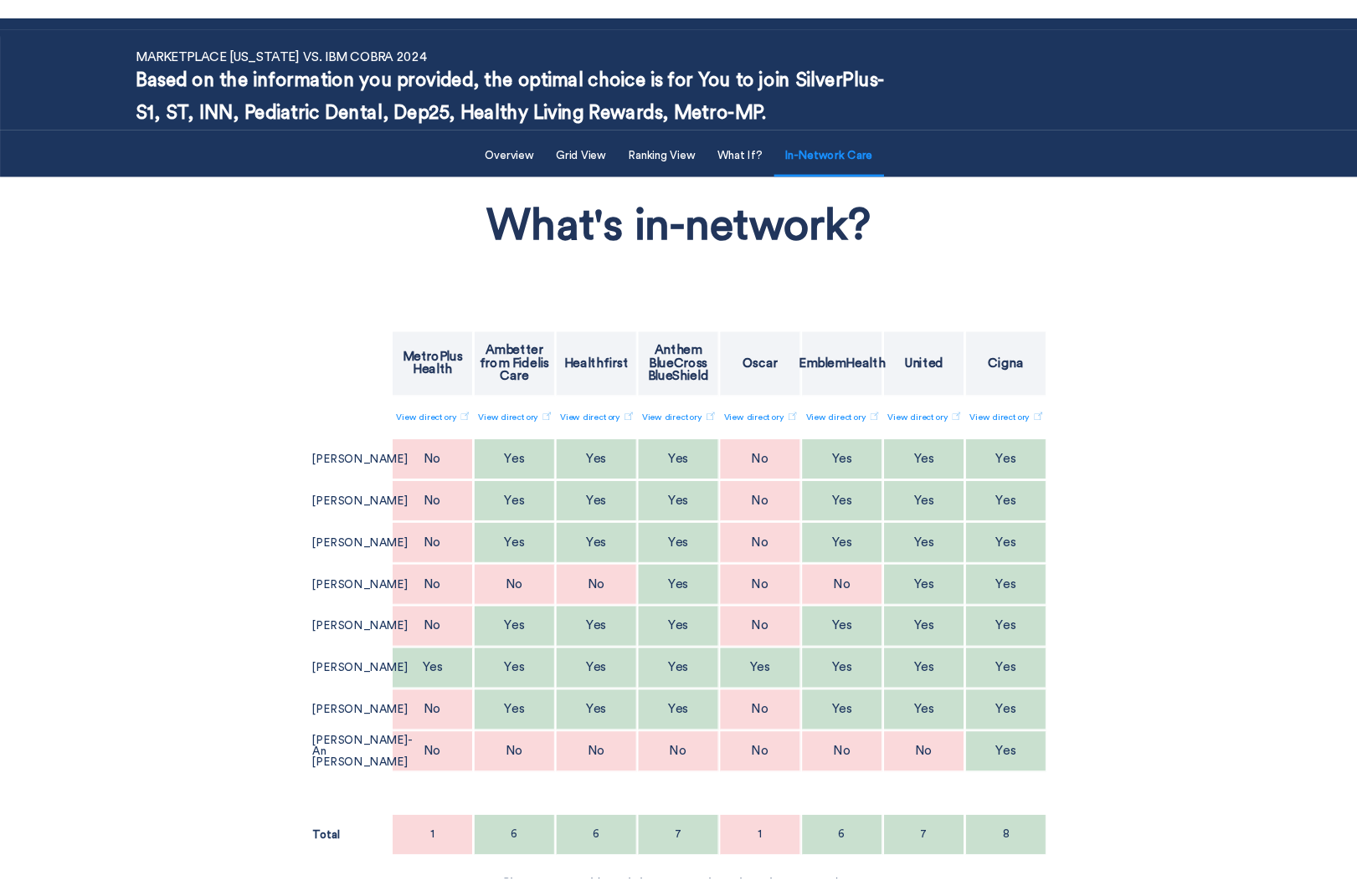
scroll to position [45, 0]
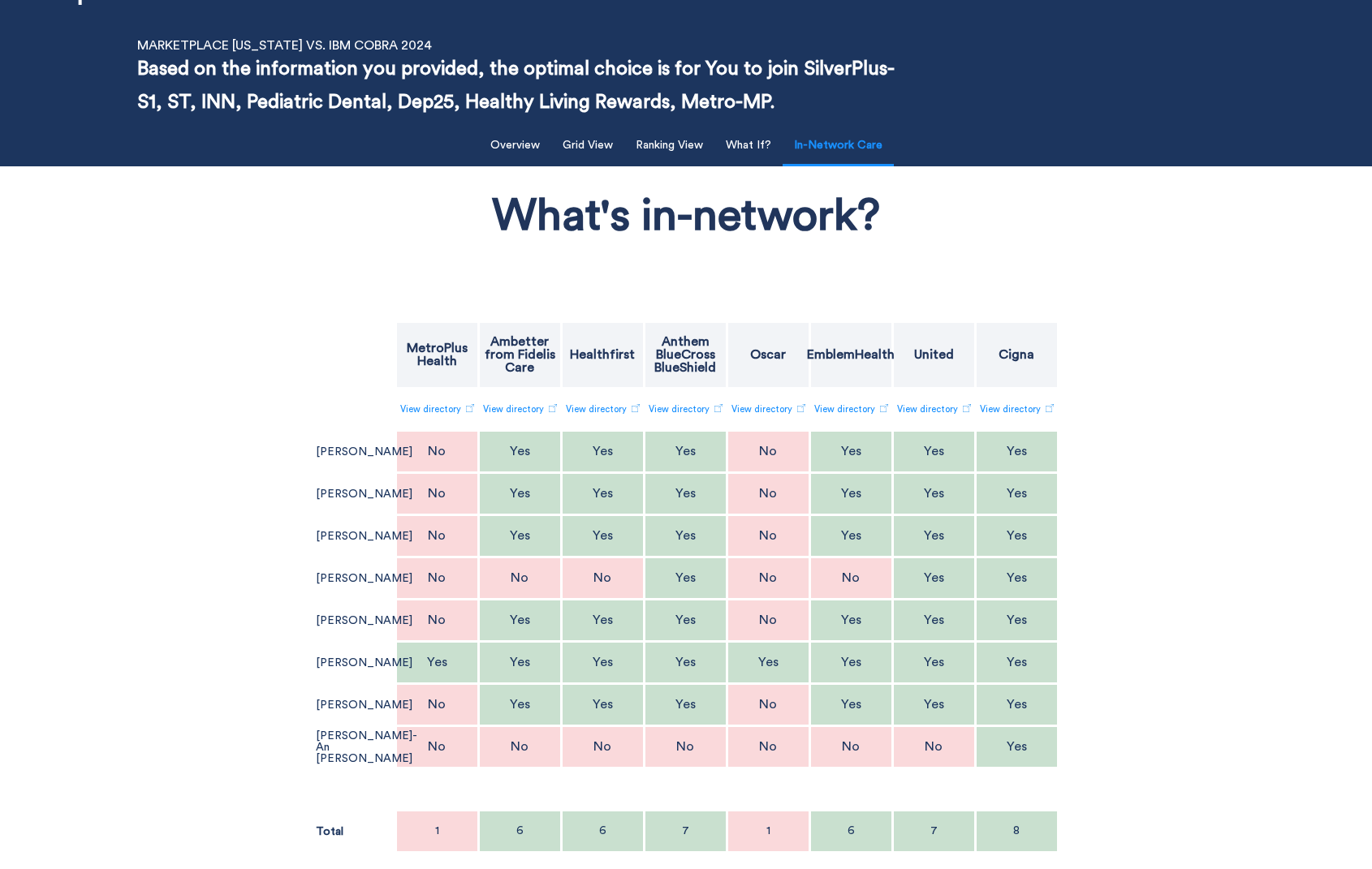
click at [136, 363] on div "What's in-network? MetroPlus Health Ambetter from Fidelis Care Healthfirst Anth…" at bounding box center [686, 531] width 1125 height 713
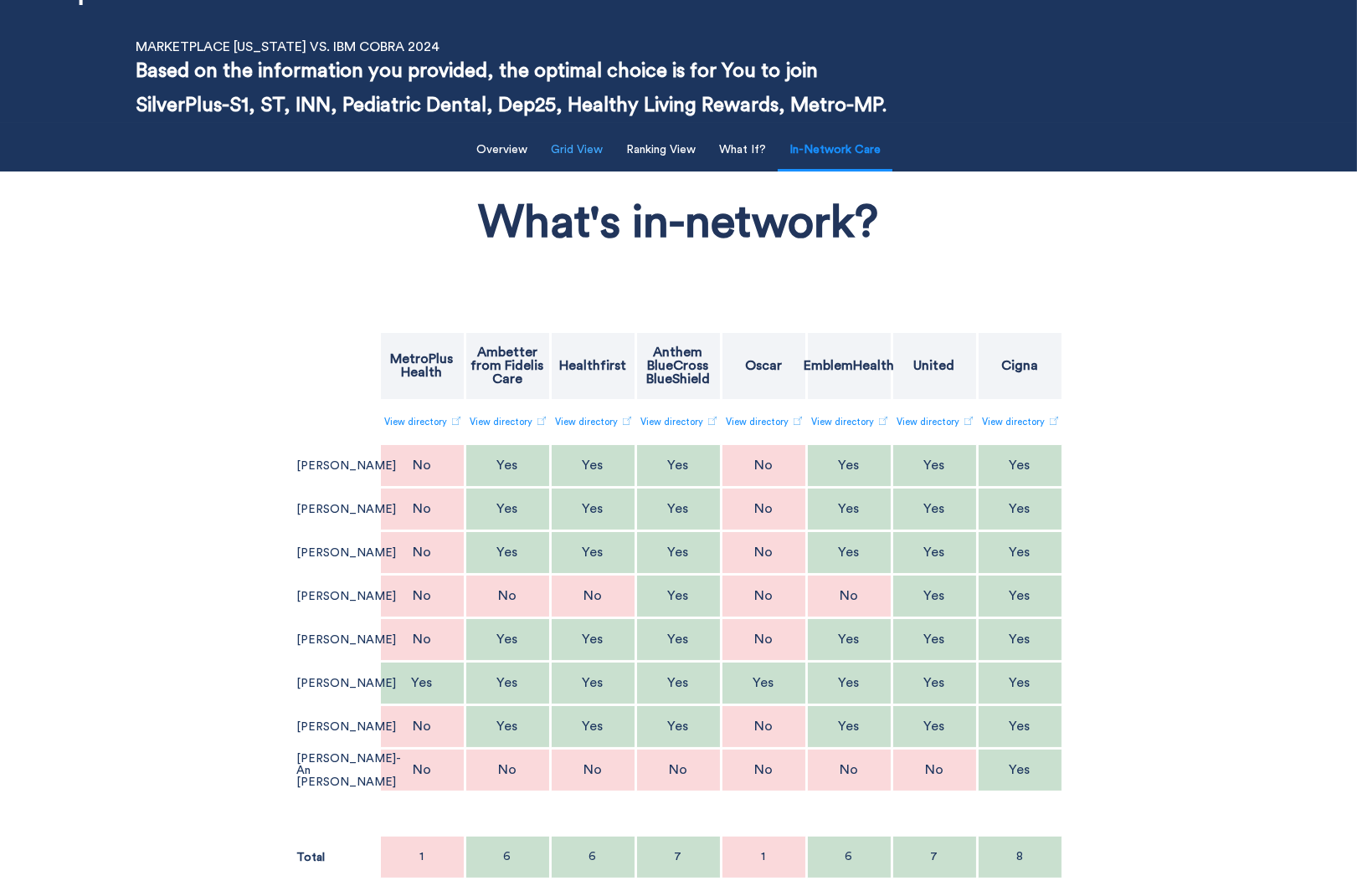
click at [595, 162] on button "Grid View" at bounding box center [577, 150] width 72 height 34
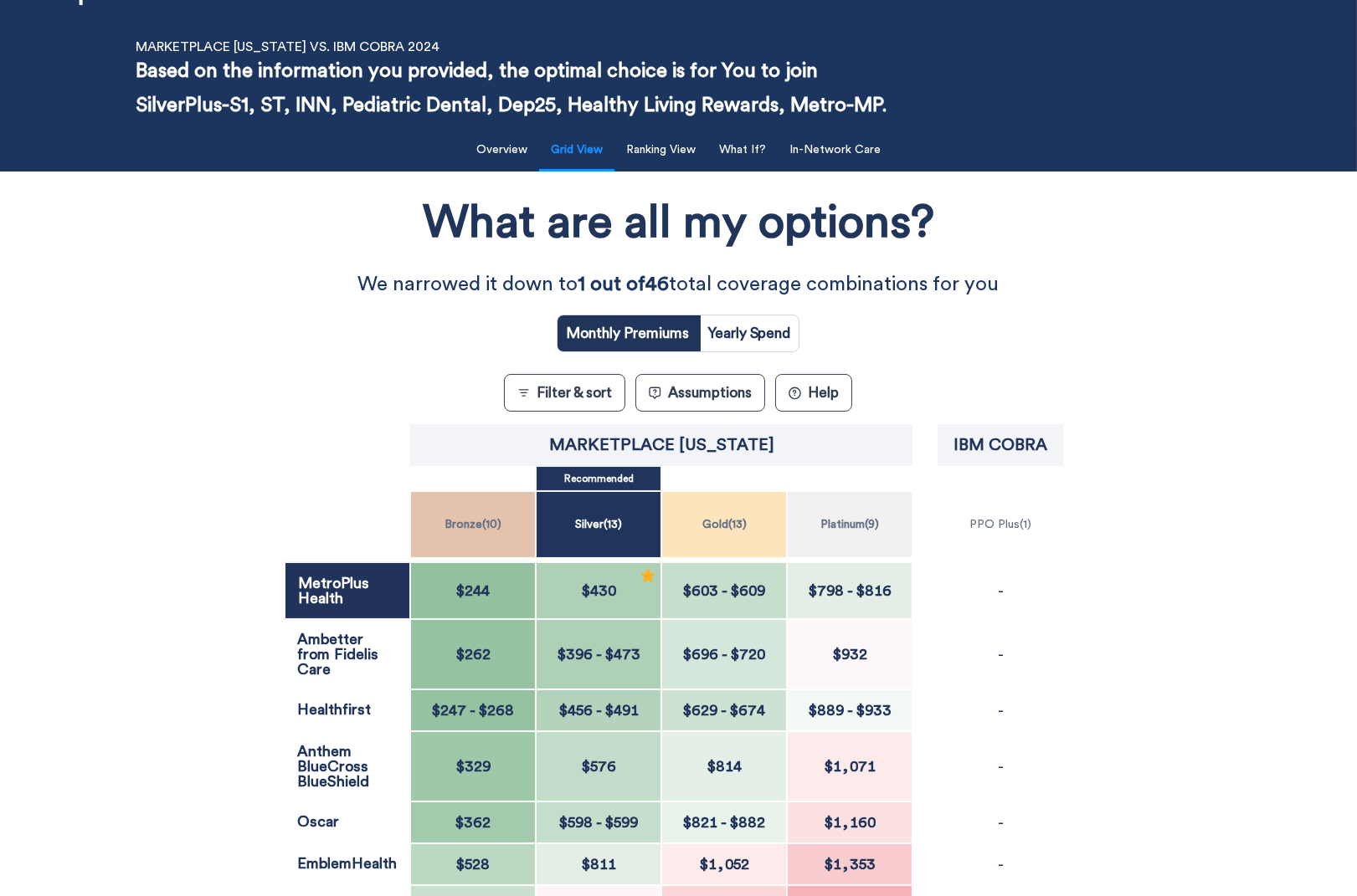
click at [584, 397] on button "Filter & sort" at bounding box center [565, 393] width 122 height 37
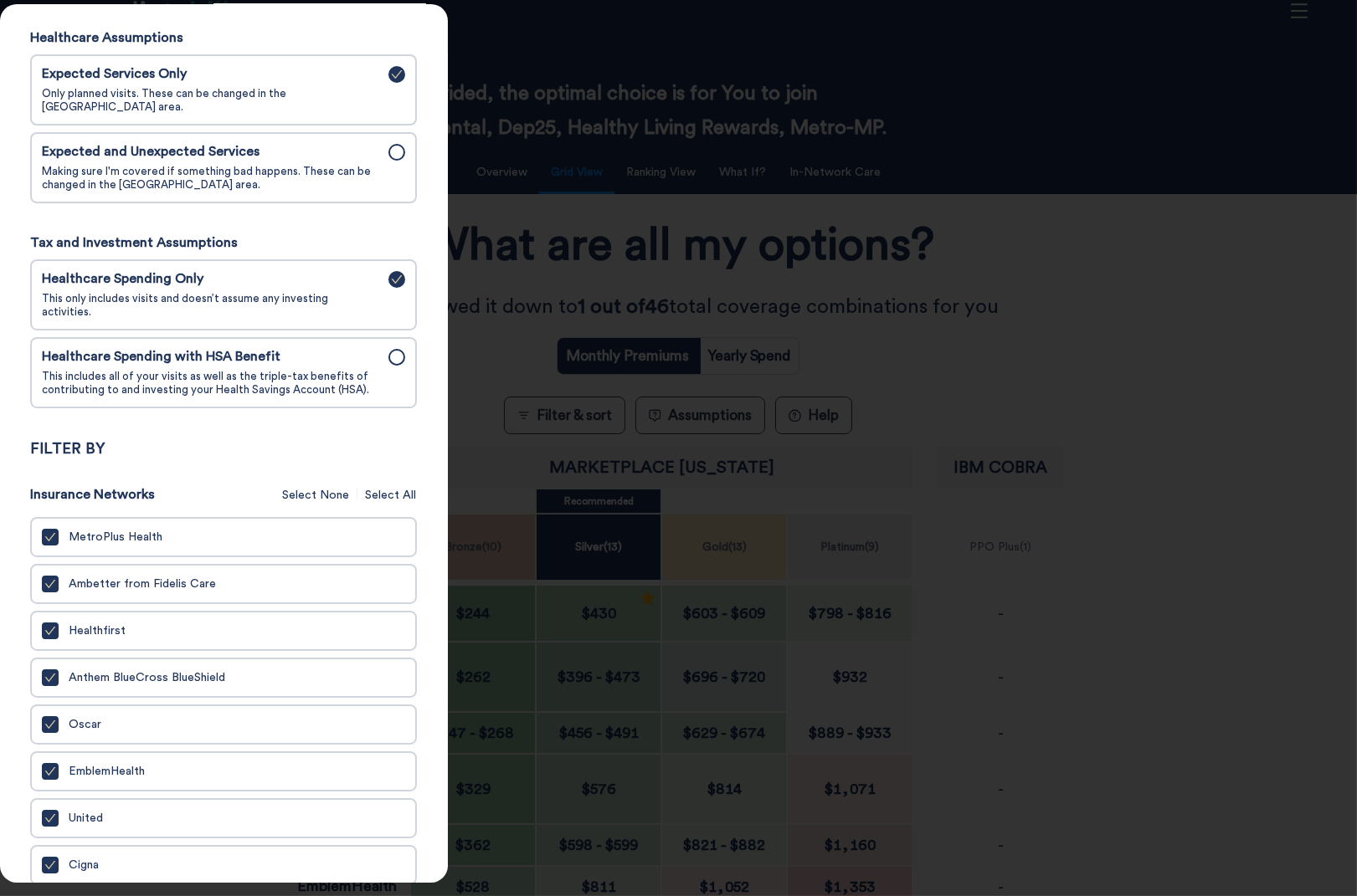
scroll to position [241, 0]
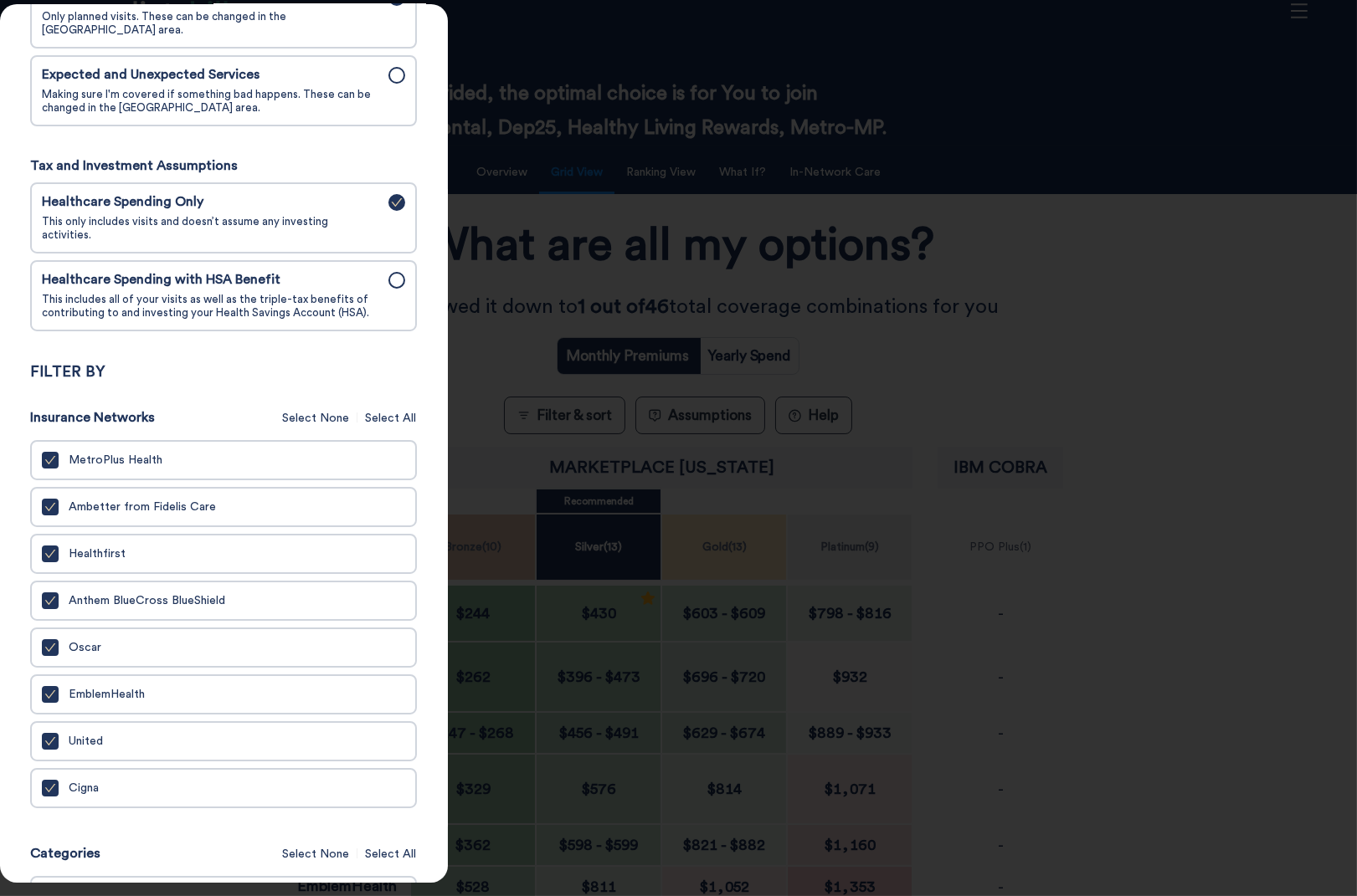
click at [51, 455] on icon "check" at bounding box center [50, 461] width 12 height 12
click at [0, 0] on input "MetroPlus Health" at bounding box center [0, 0] width 0 height 0
click at [524, 332] on div at bounding box center [678, 448] width 1357 height 896
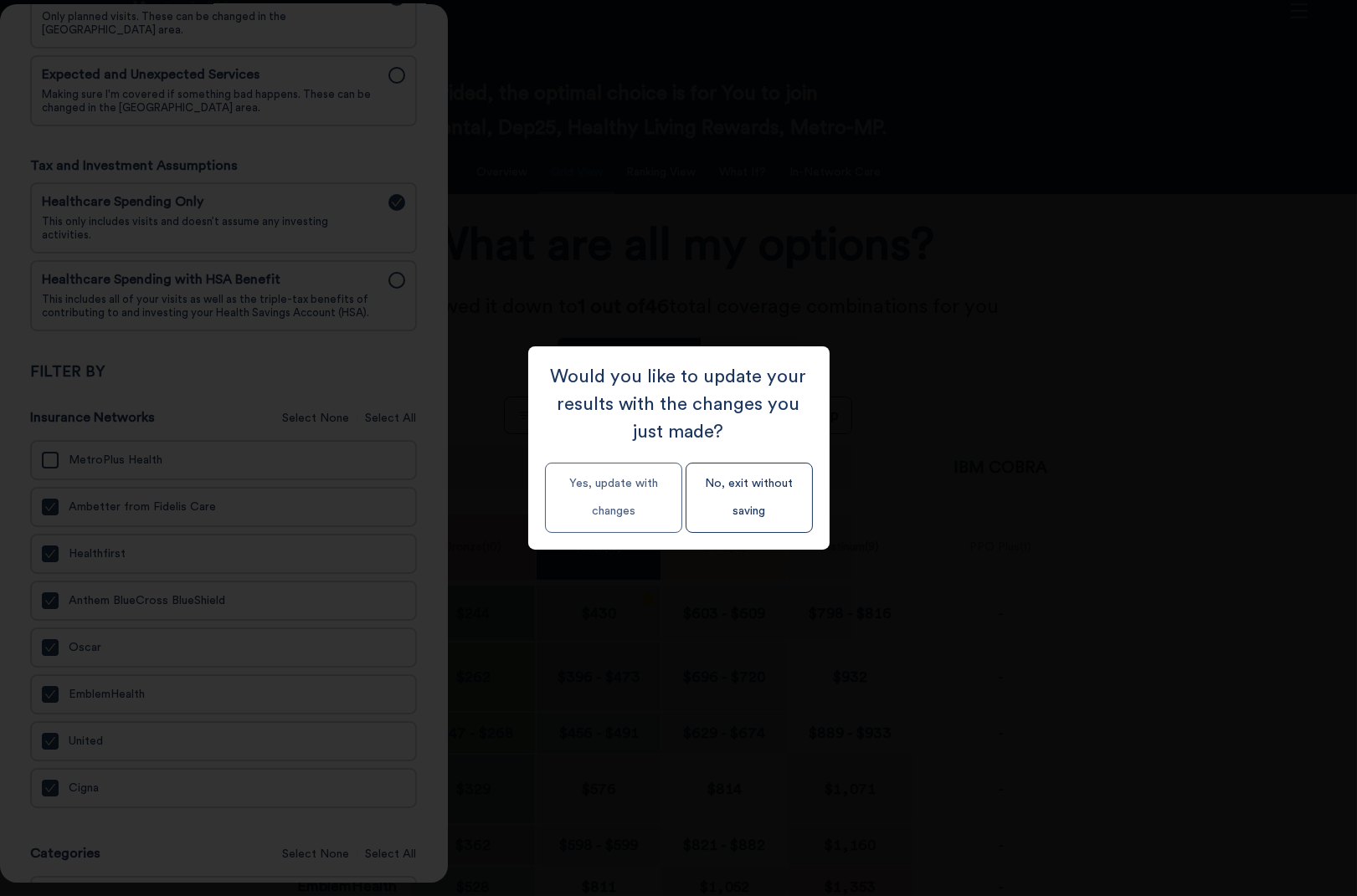
click at [602, 513] on button "Yes, update with changes" at bounding box center [614, 498] width 137 height 71
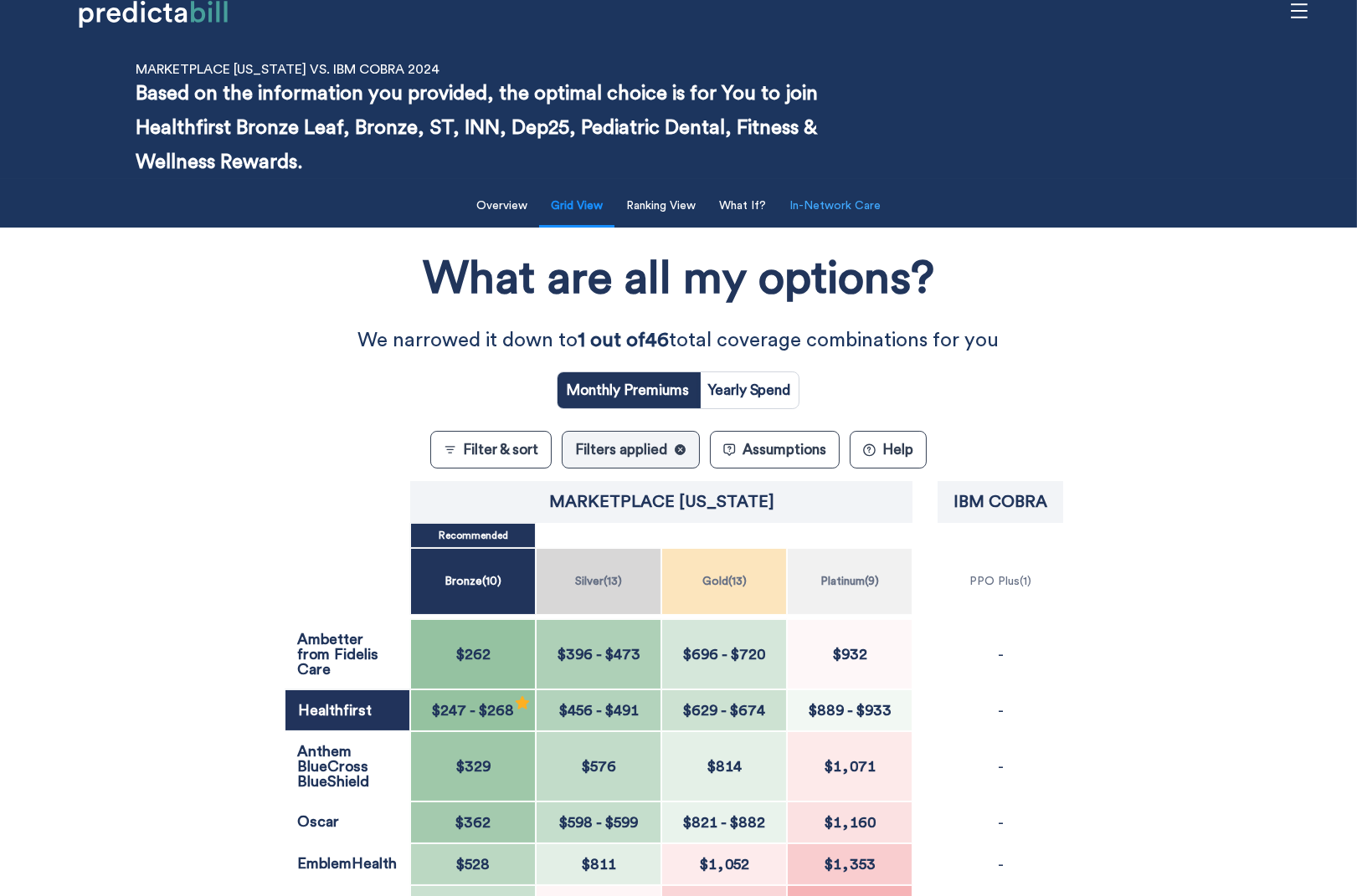
click at [842, 207] on button "In-Network Care" at bounding box center [835, 206] width 112 height 34
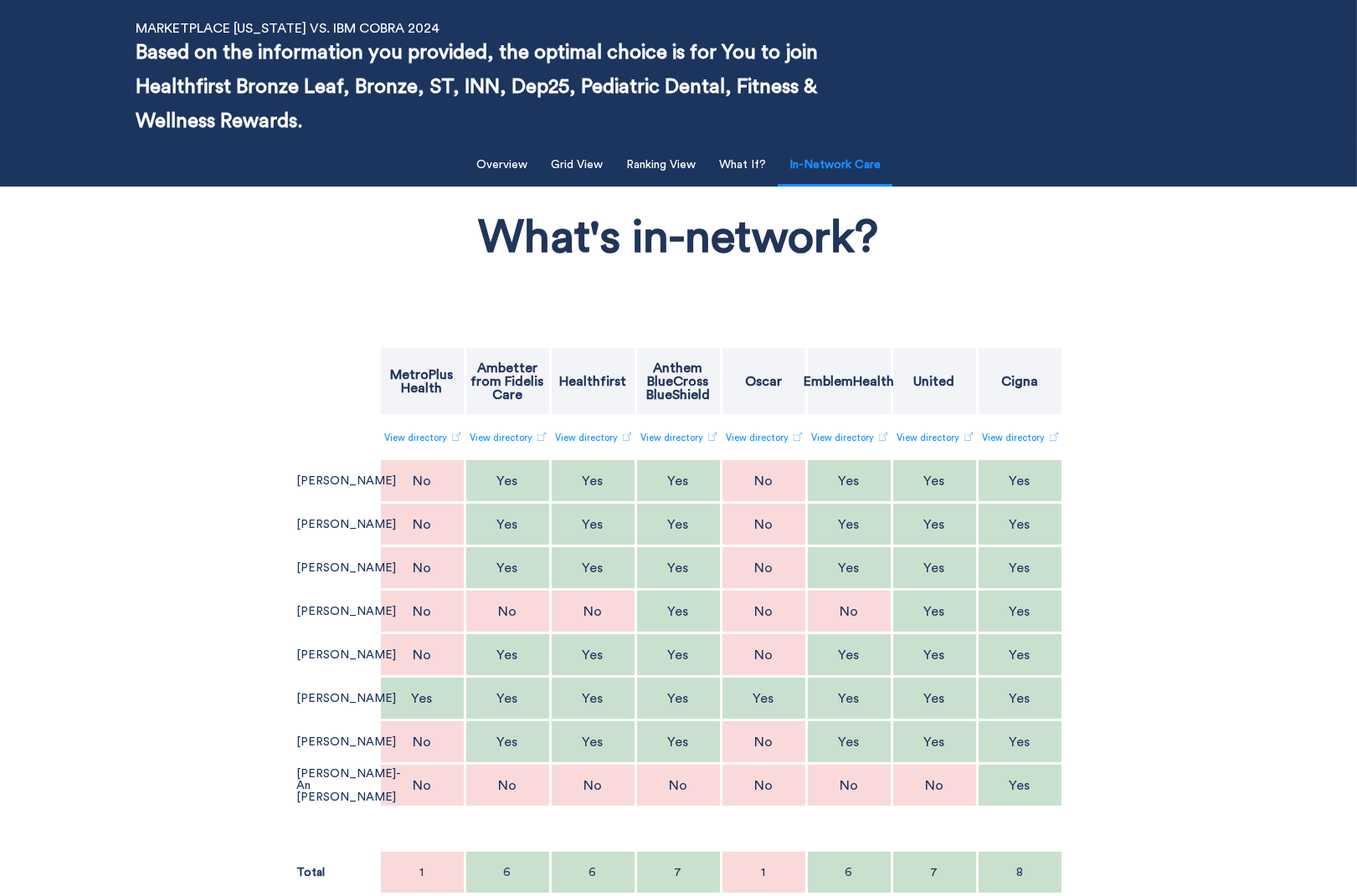
scroll to position [70, 0]
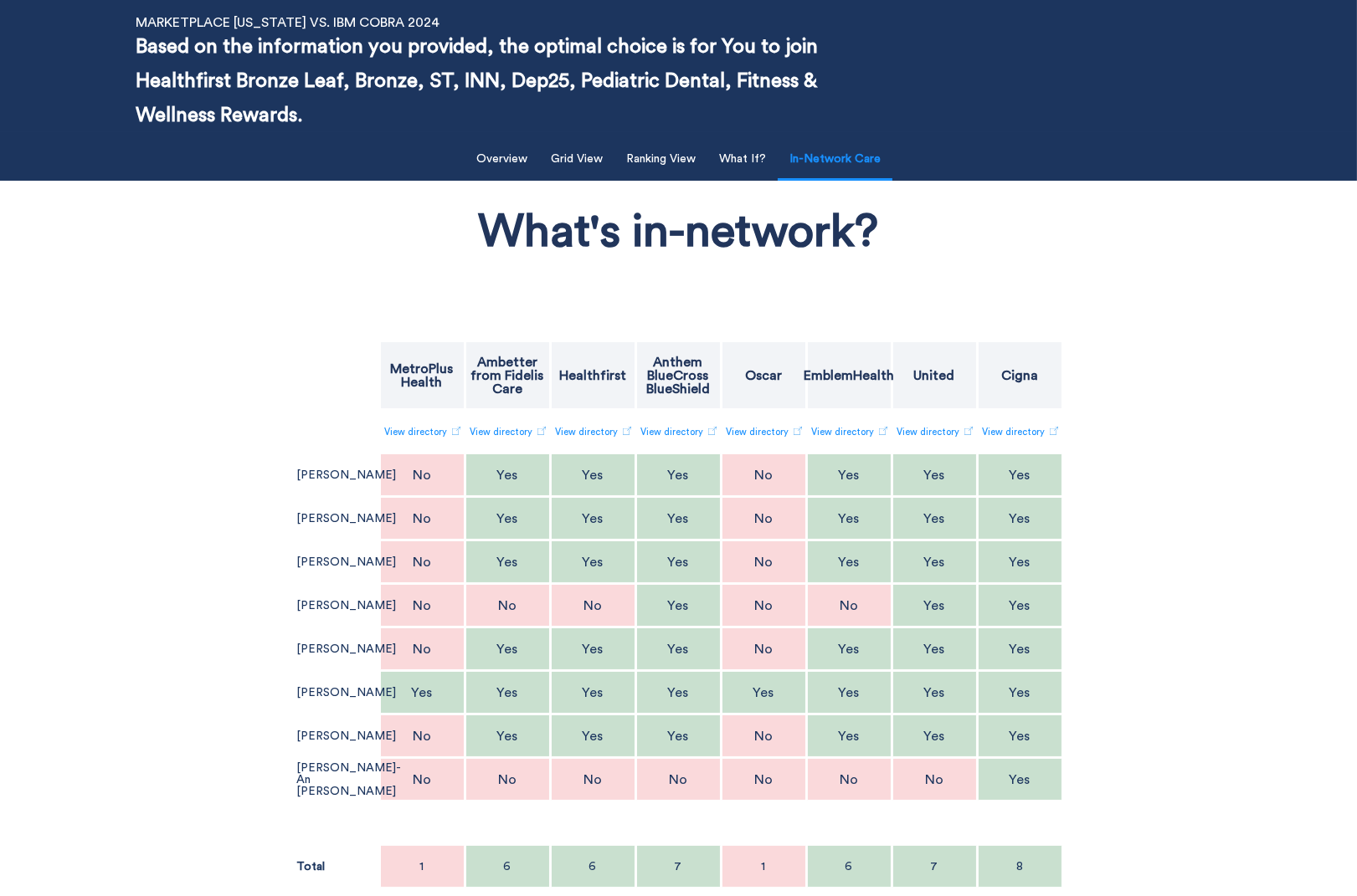
click at [70, 442] on div "Filter & Sort Quickly update your results Sort By Healthcare Assumptions Expect…" at bounding box center [678, 528] width 1357 height 793
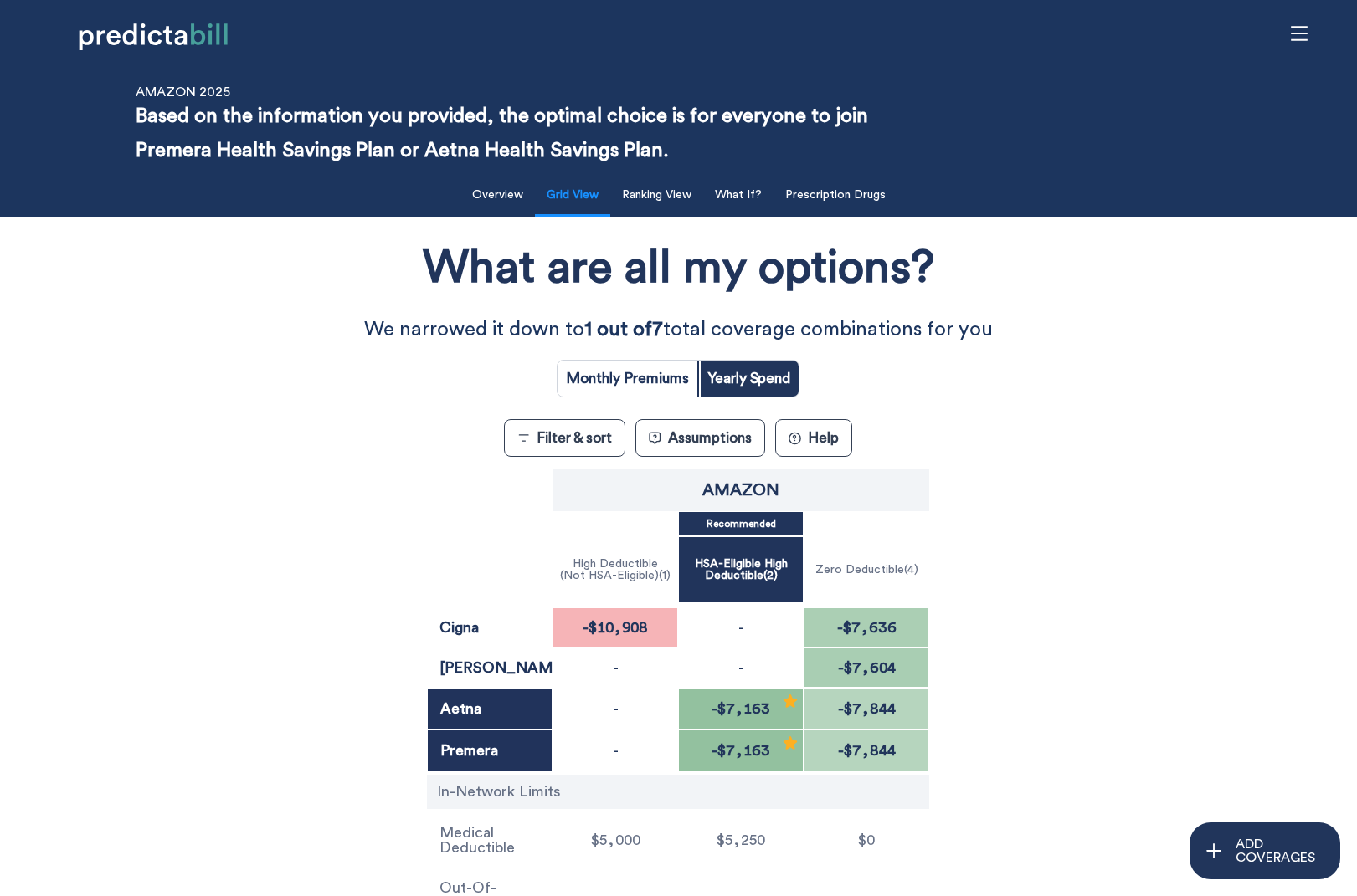
scroll to position [60, 0]
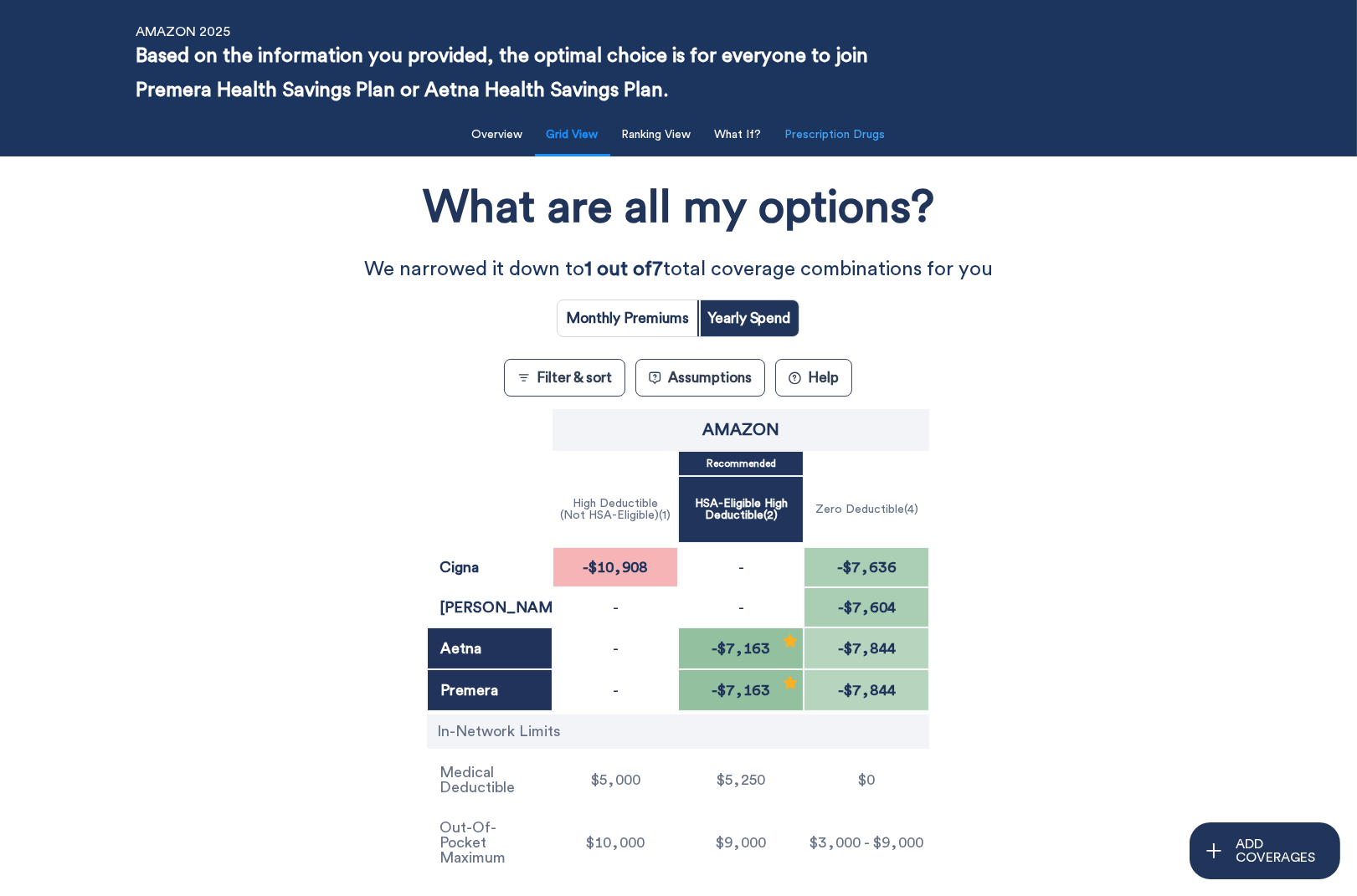
click at [870, 141] on button "Prescription Drugs" at bounding box center [835, 134] width 121 height 34
